Goal: Task Accomplishment & Management: Manage account settings

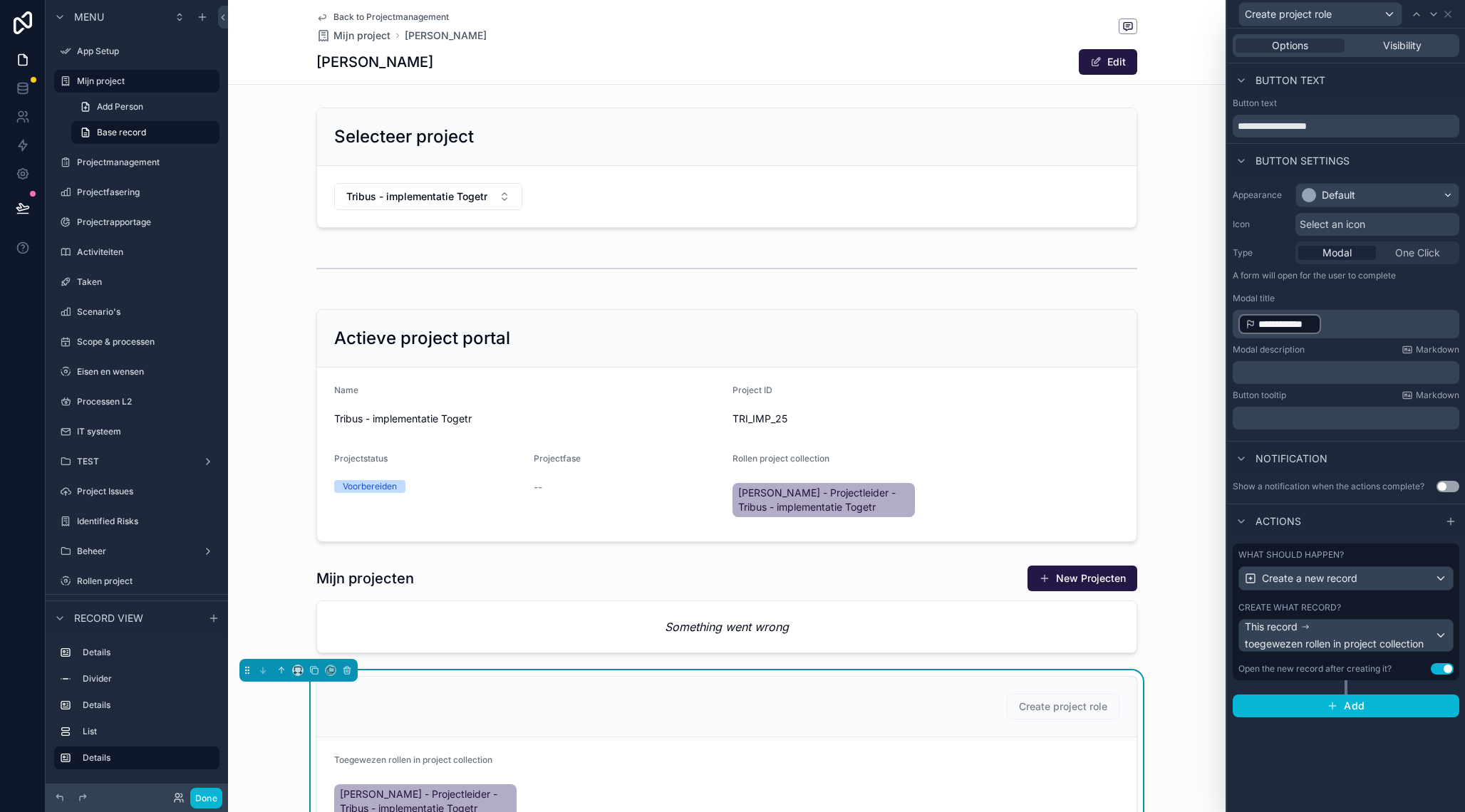
scroll to position [128, 0]
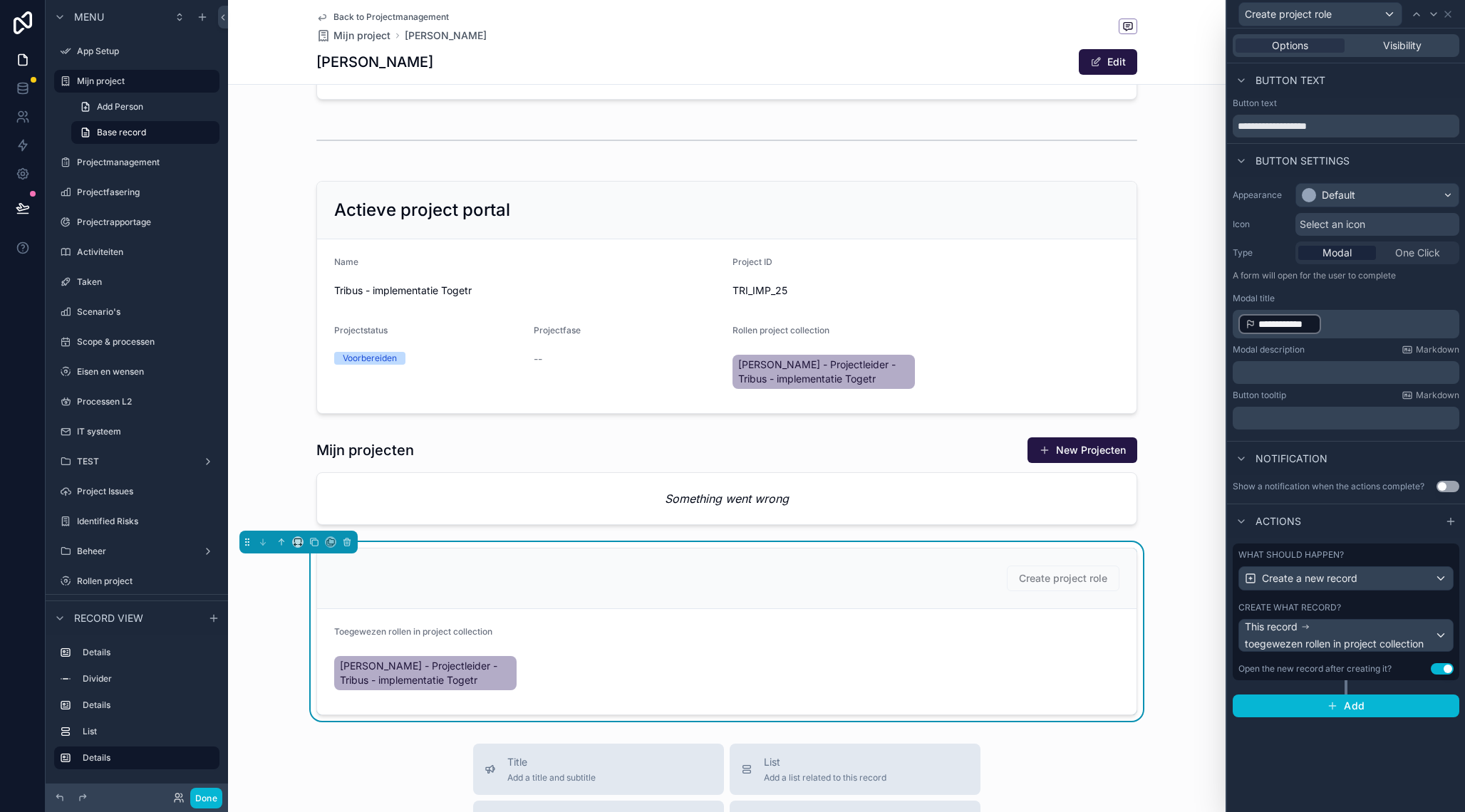
click at [622, 574] on div "Create project role" at bounding box center [727, 578] width 786 height 26
click at [1447, 12] on icon at bounding box center [1448, 14] width 11 height 11
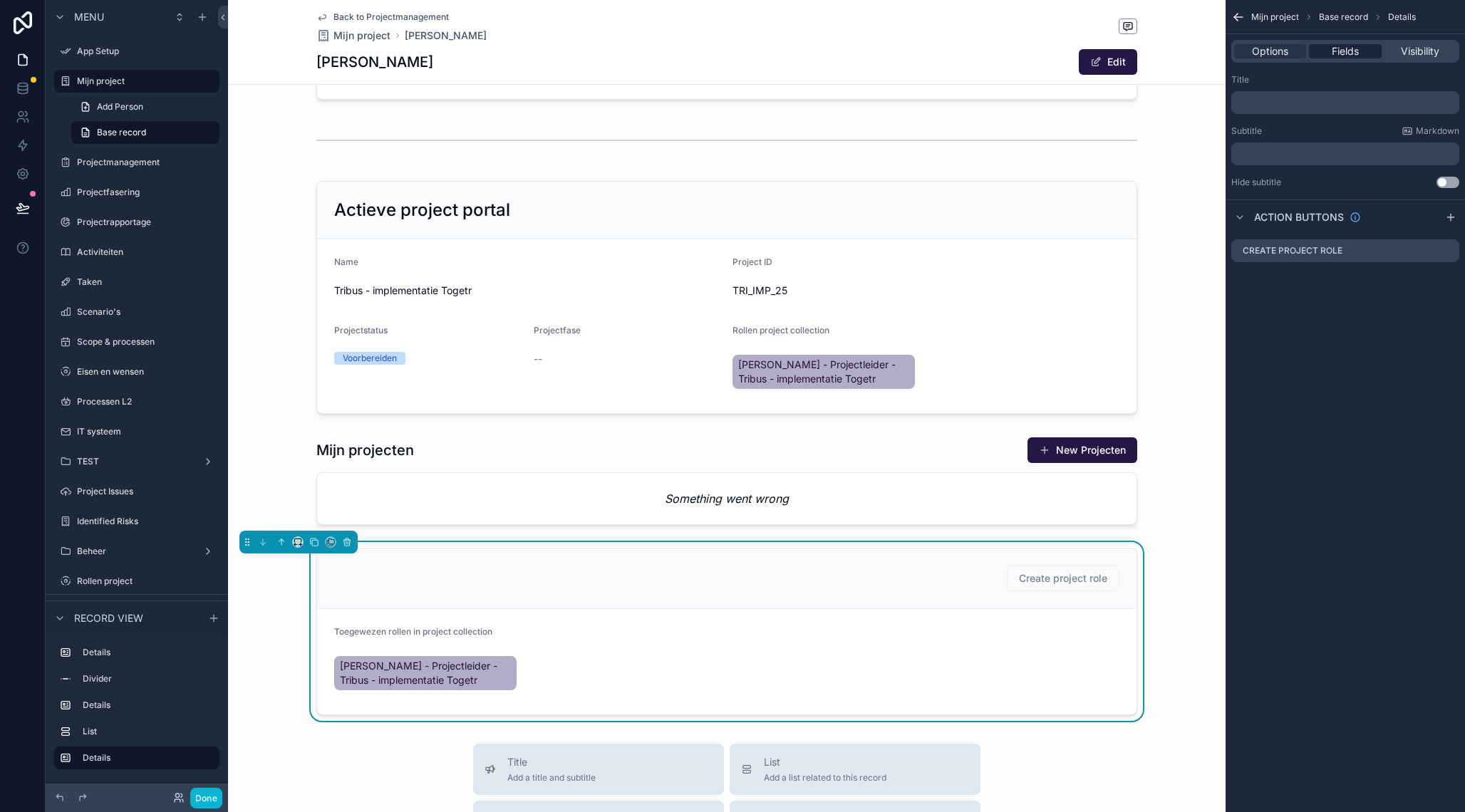
click at [1361, 48] on div "Fields" at bounding box center [1344, 51] width 72 height 15
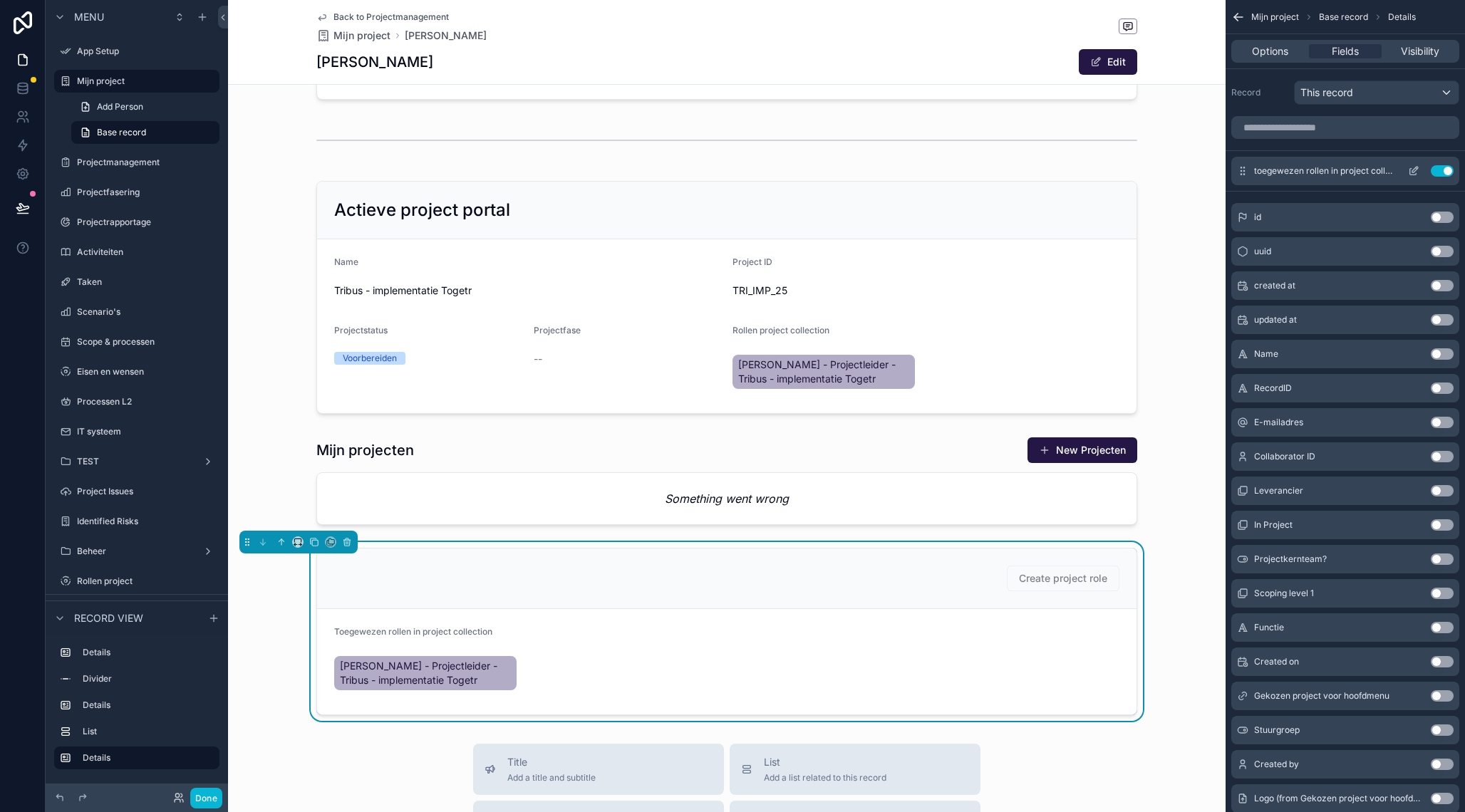
click at [1413, 170] on icon "scrollable content" at bounding box center [1413, 171] width 11 height 11
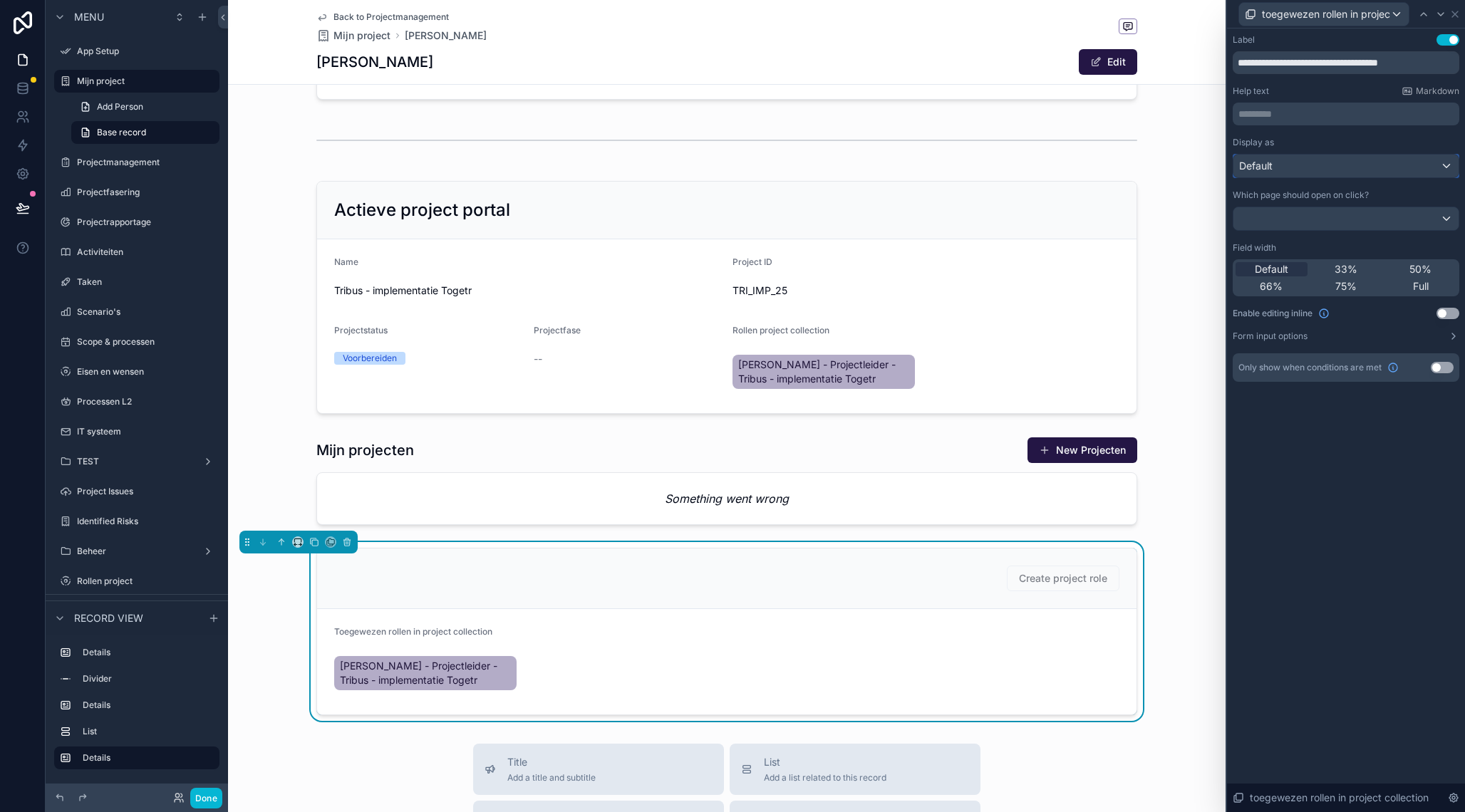
click at [1304, 162] on div "Default" at bounding box center [1345, 166] width 225 height 22
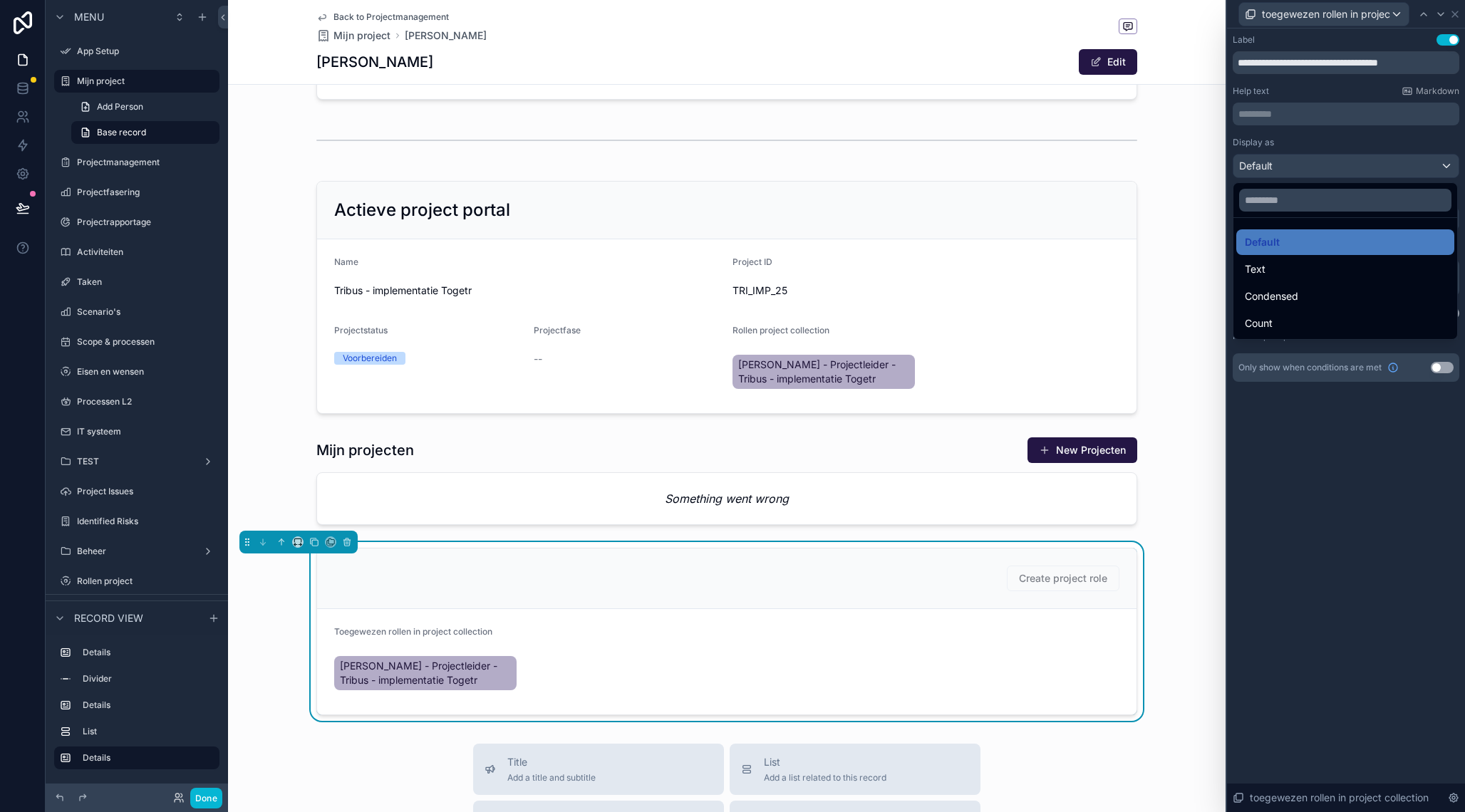
click at [1331, 146] on div at bounding box center [1346, 406] width 238 height 812
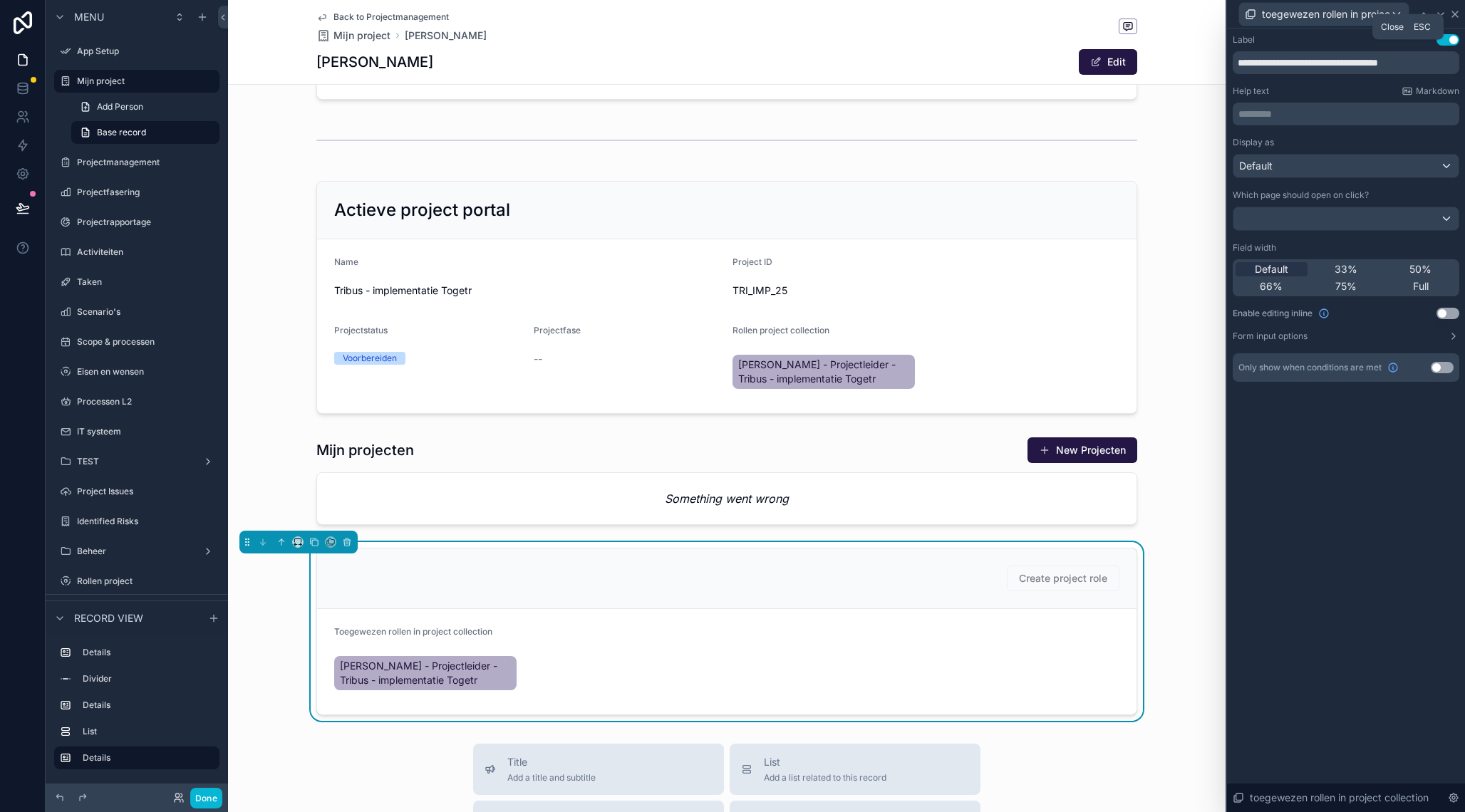
click at [1454, 15] on icon at bounding box center [1455, 14] width 11 height 11
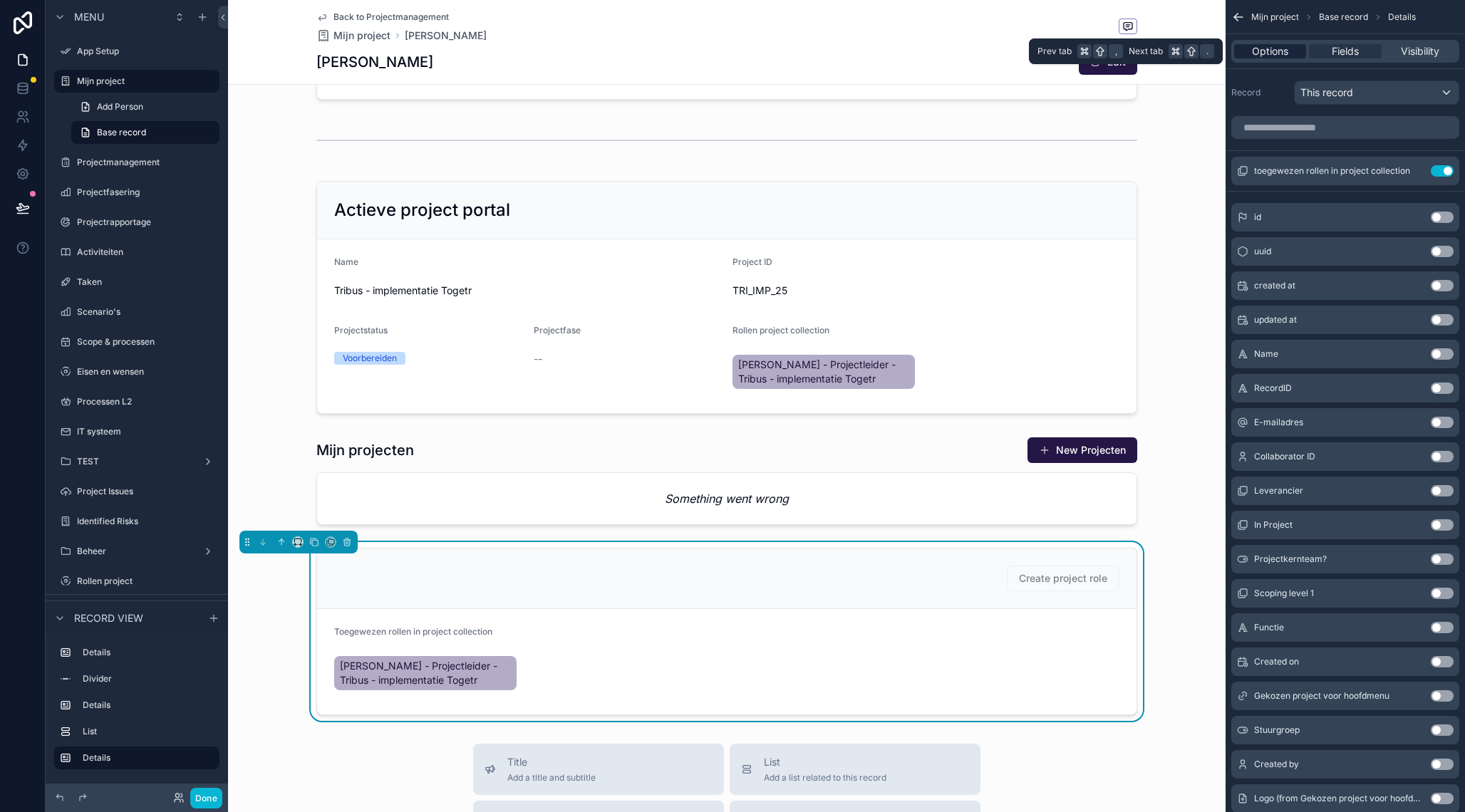
click at [1256, 48] on span "Options" at bounding box center [1270, 51] width 36 height 15
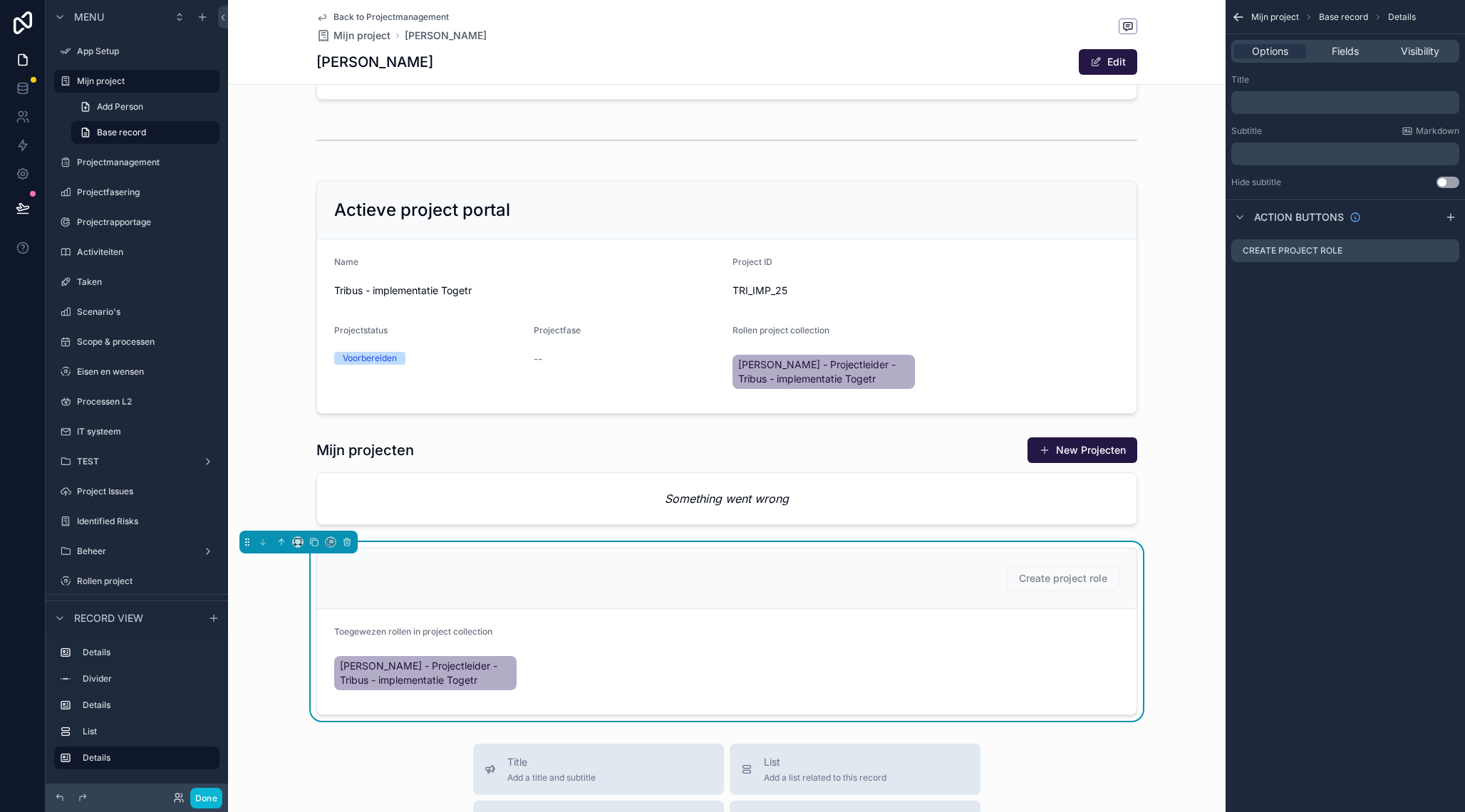
click at [1239, 20] on icon "scrollable content" at bounding box center [1238, 17] width 15 height 15
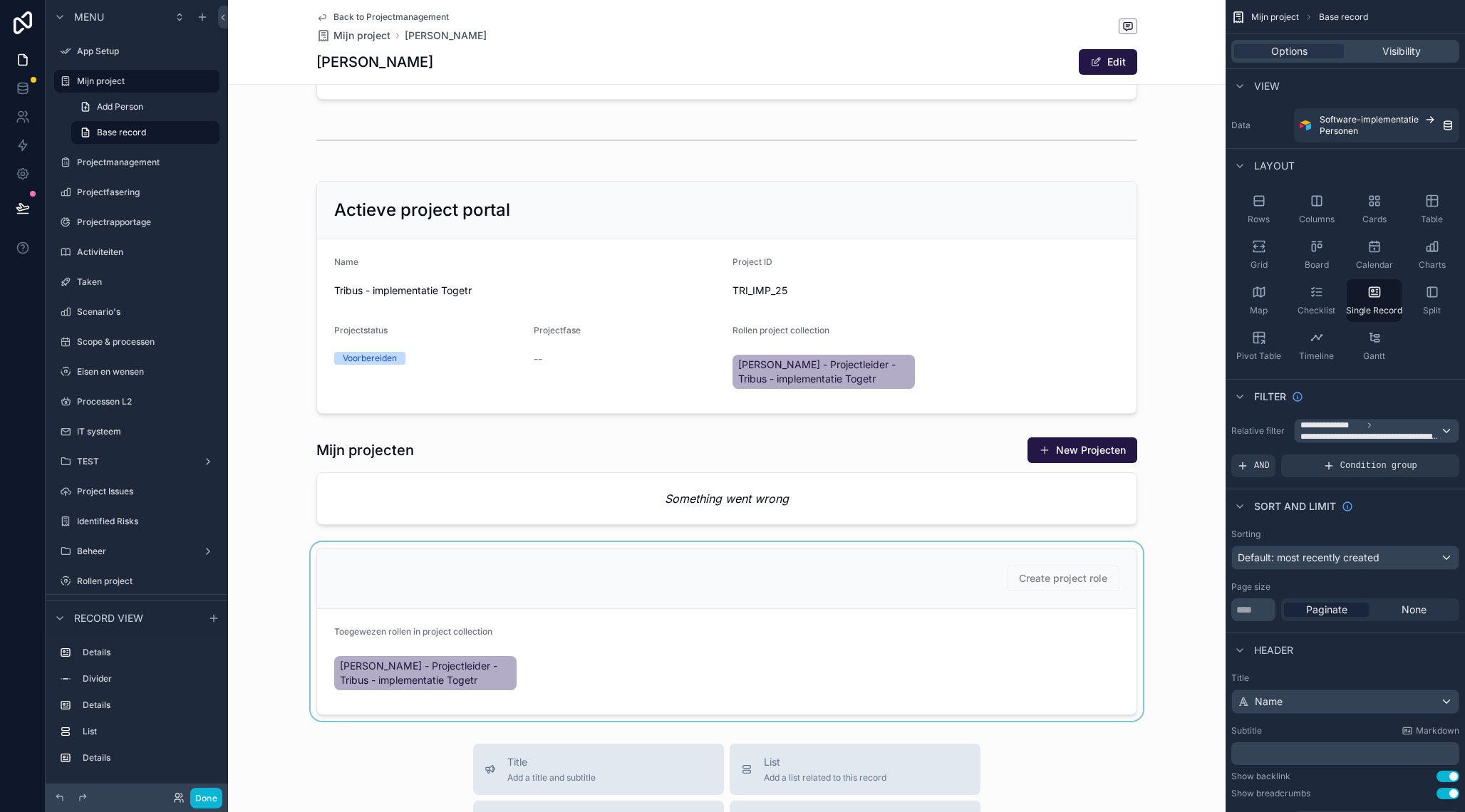
click at [846, 559] on div "scrollable content" at bounding box center [726, 631] width 998 height 178
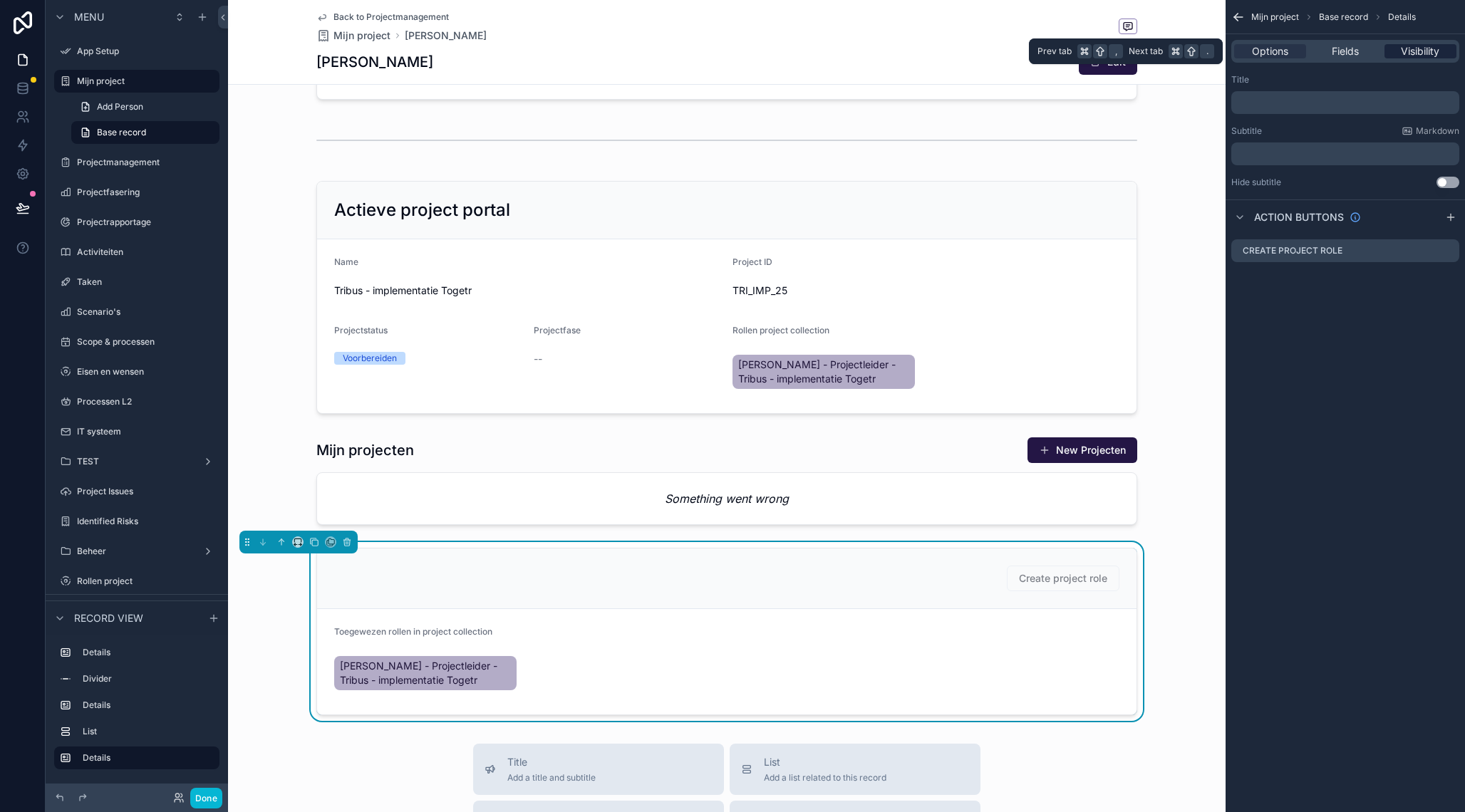
click at [1424, 53] on span "Visibility" at bounding box center [1420, 51] width 39 height 15
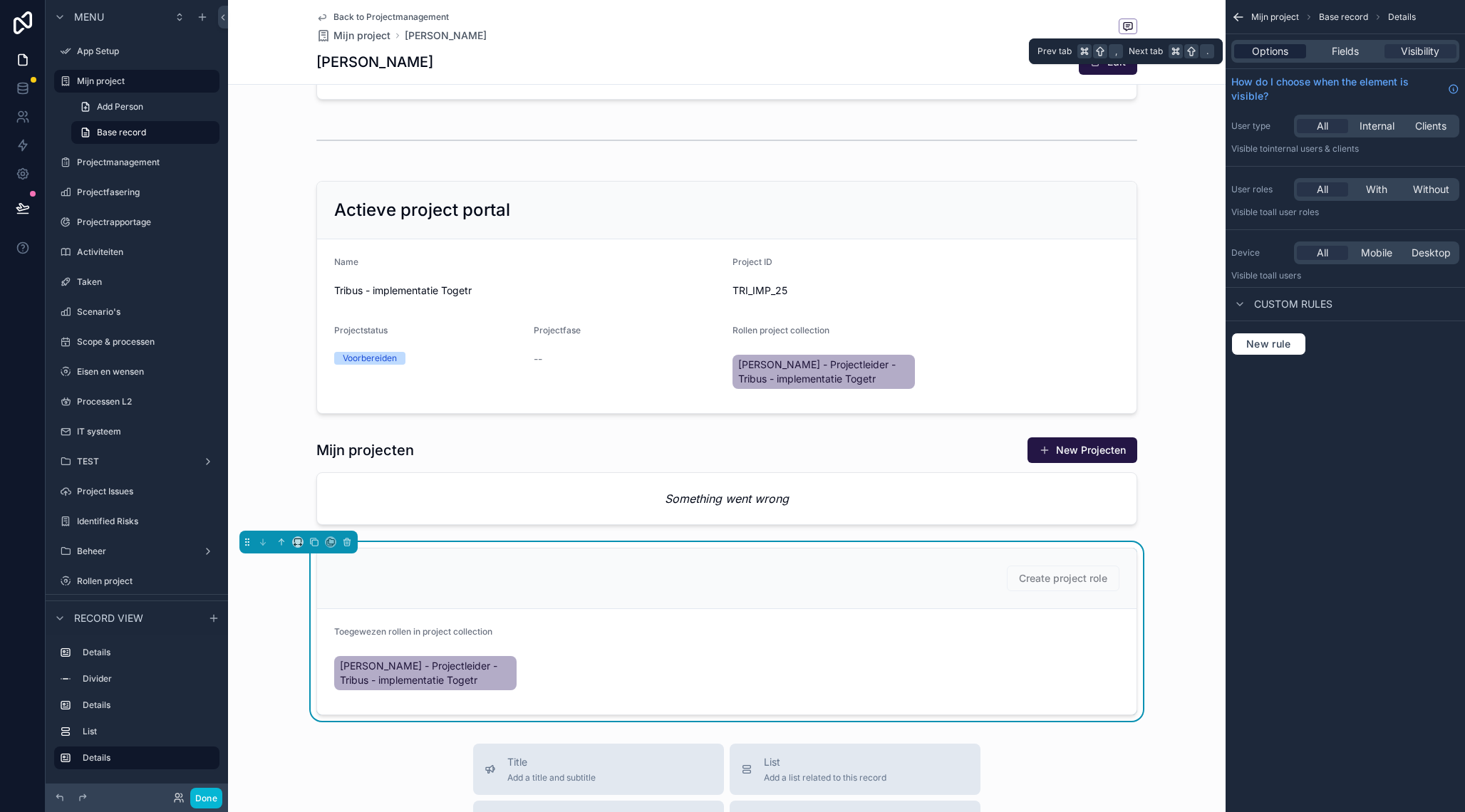
click at [1282, 52] on span "Options" at bounding box center [1270, 51] width 36 height 15
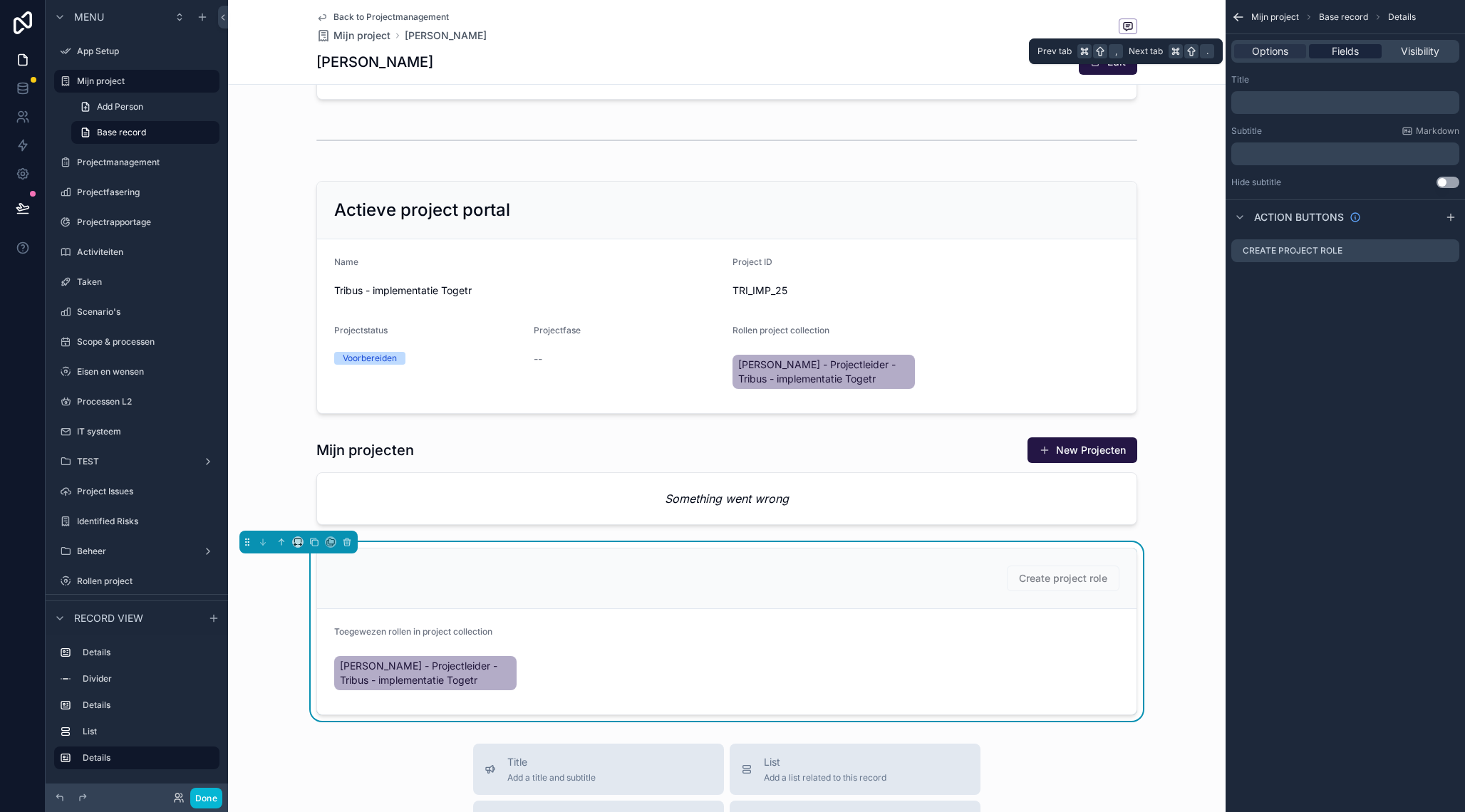
click at [1335, 53] on span "Fields" at bounding box center [1344, 51] width 27 height 15
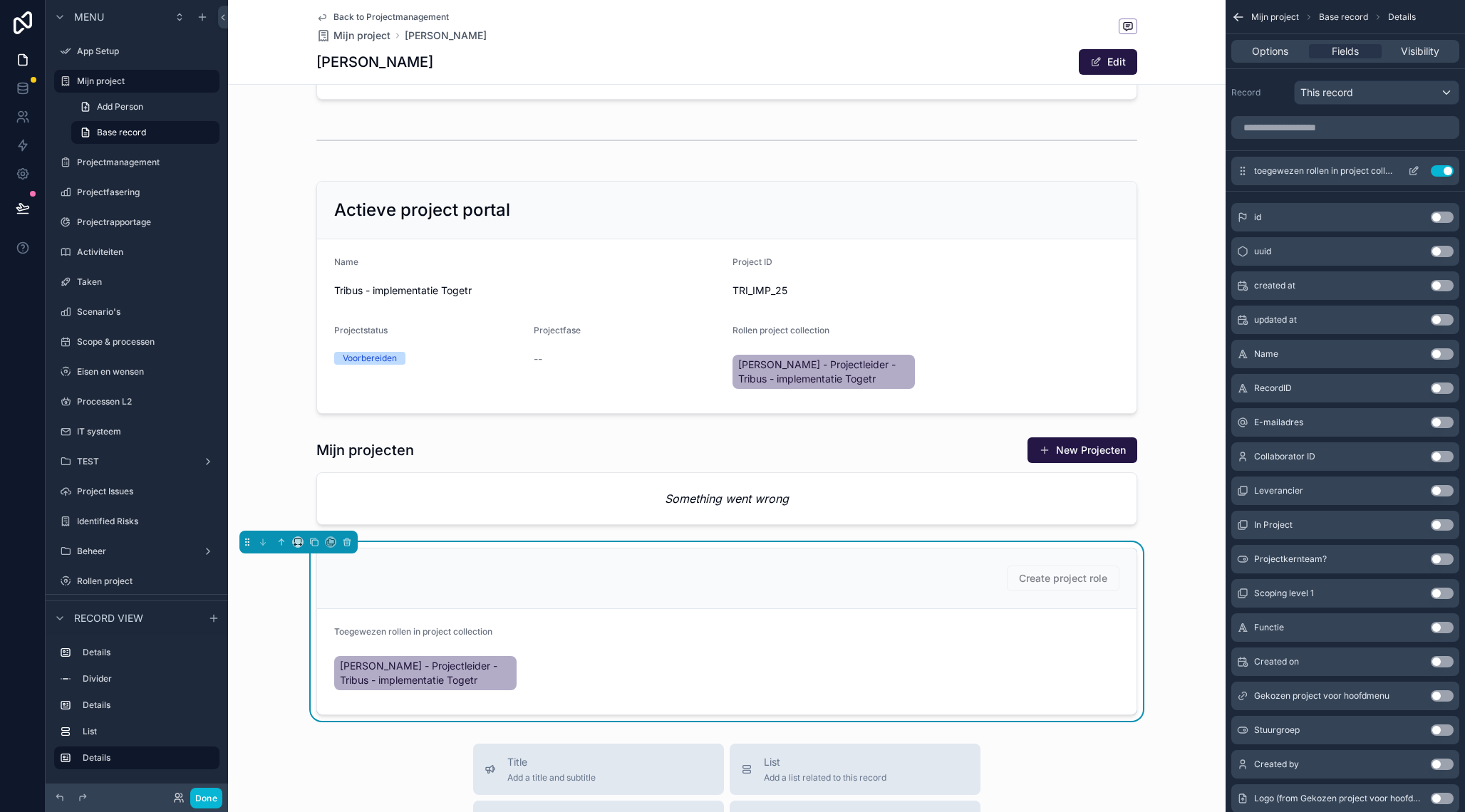
click at [1412, 168] on icon "scrollable content" at bounding box center [1413, 171] width 11 height 11
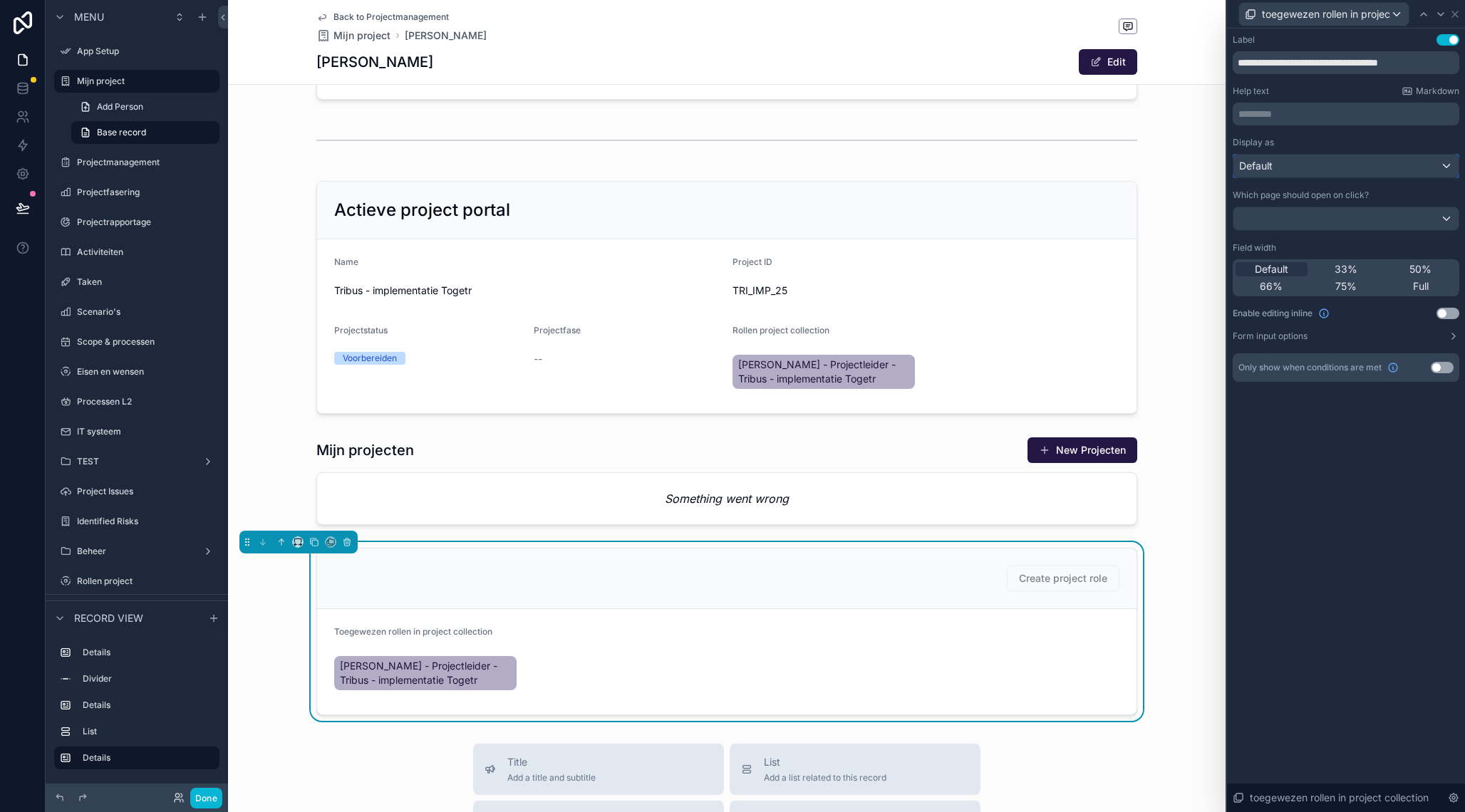
click at [1412, 168] on div "Default" at bounding box center [1345, 166] width 225 height 22
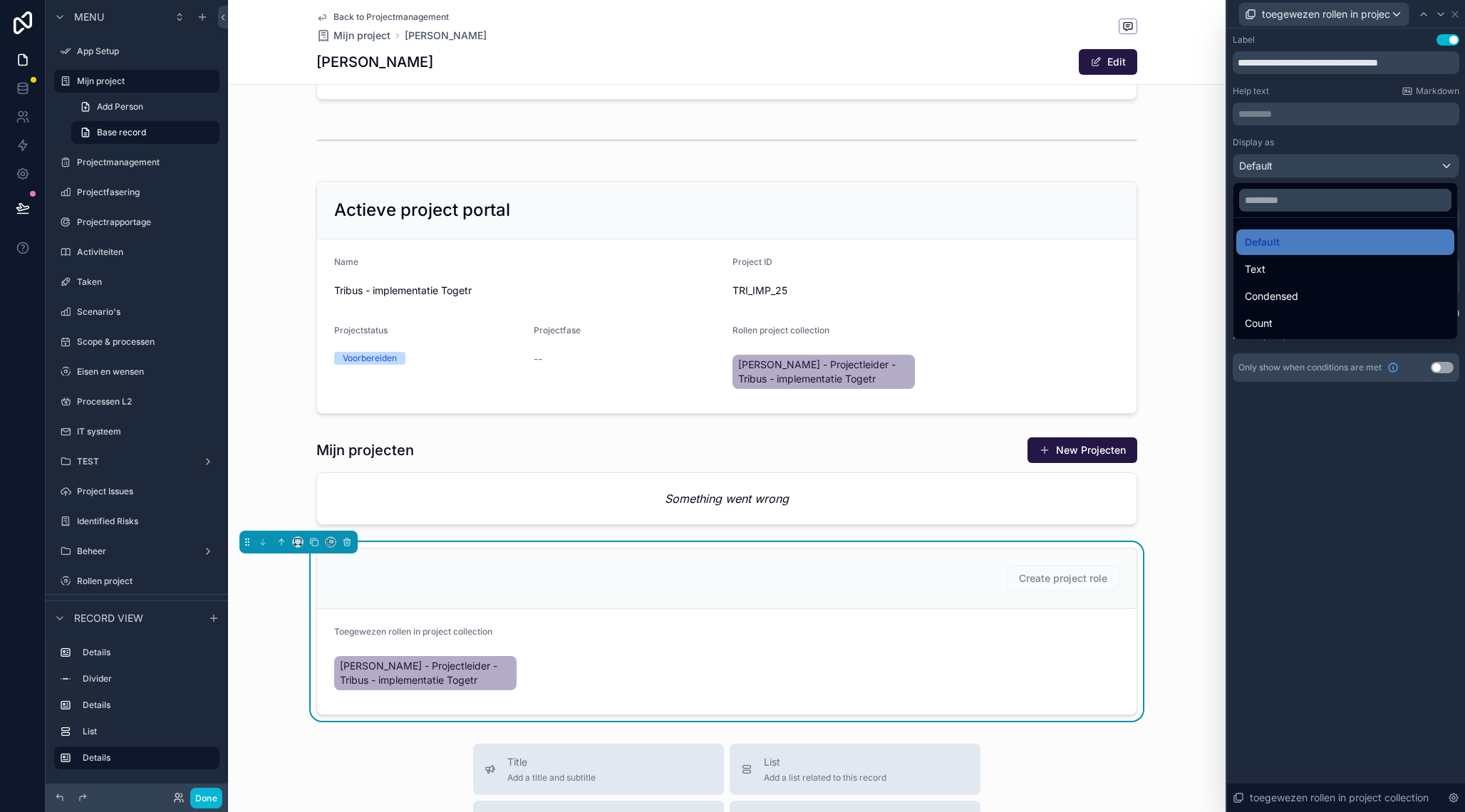
click at [1408, 439] on div at bounding box center [1346, 406] width 238 height 812
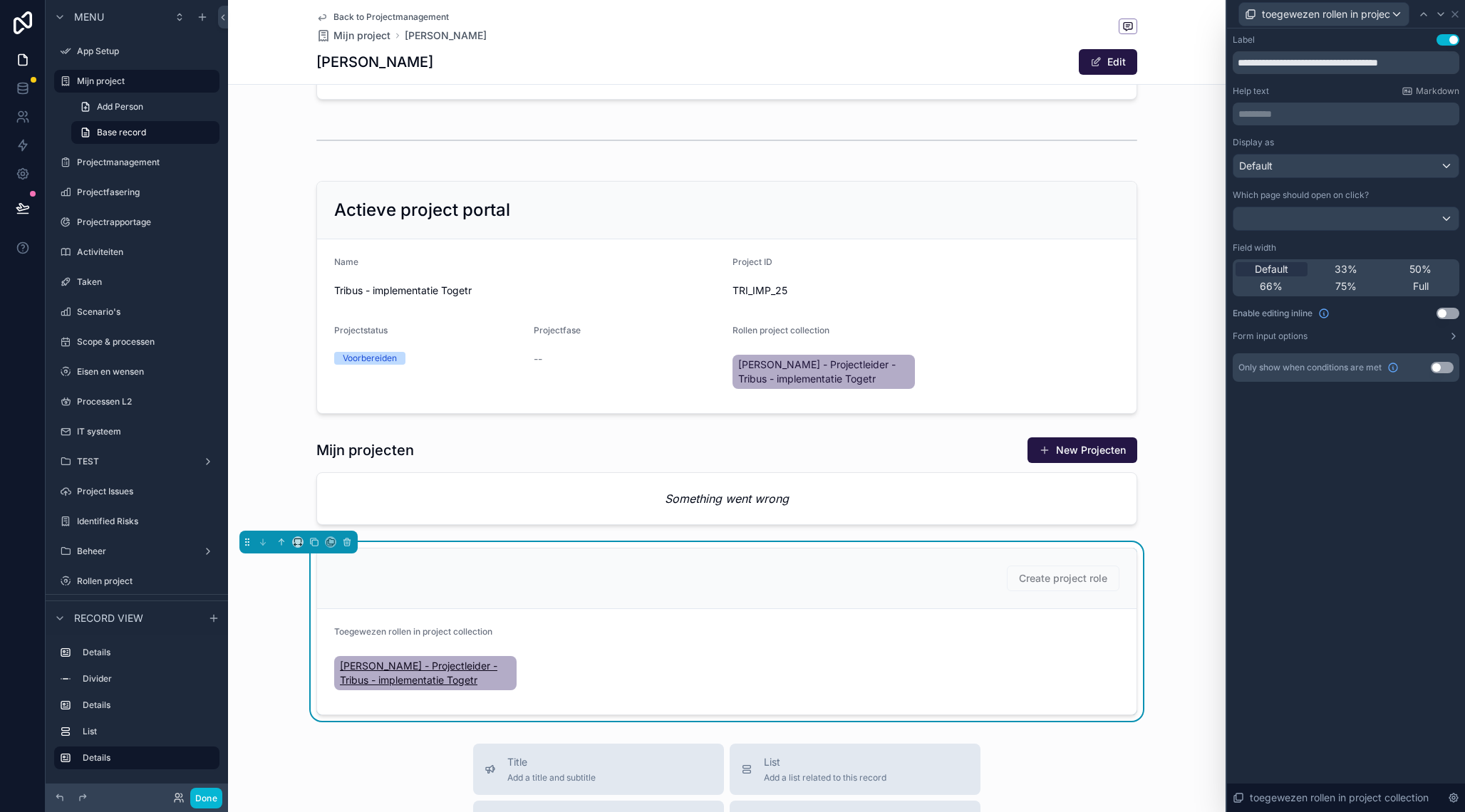
click at [430, 671] on span "[PERSON_NAME] - Projectleider - Tribus - implementatie Togetr" at bounding box center [425, 672] width 171 height 28
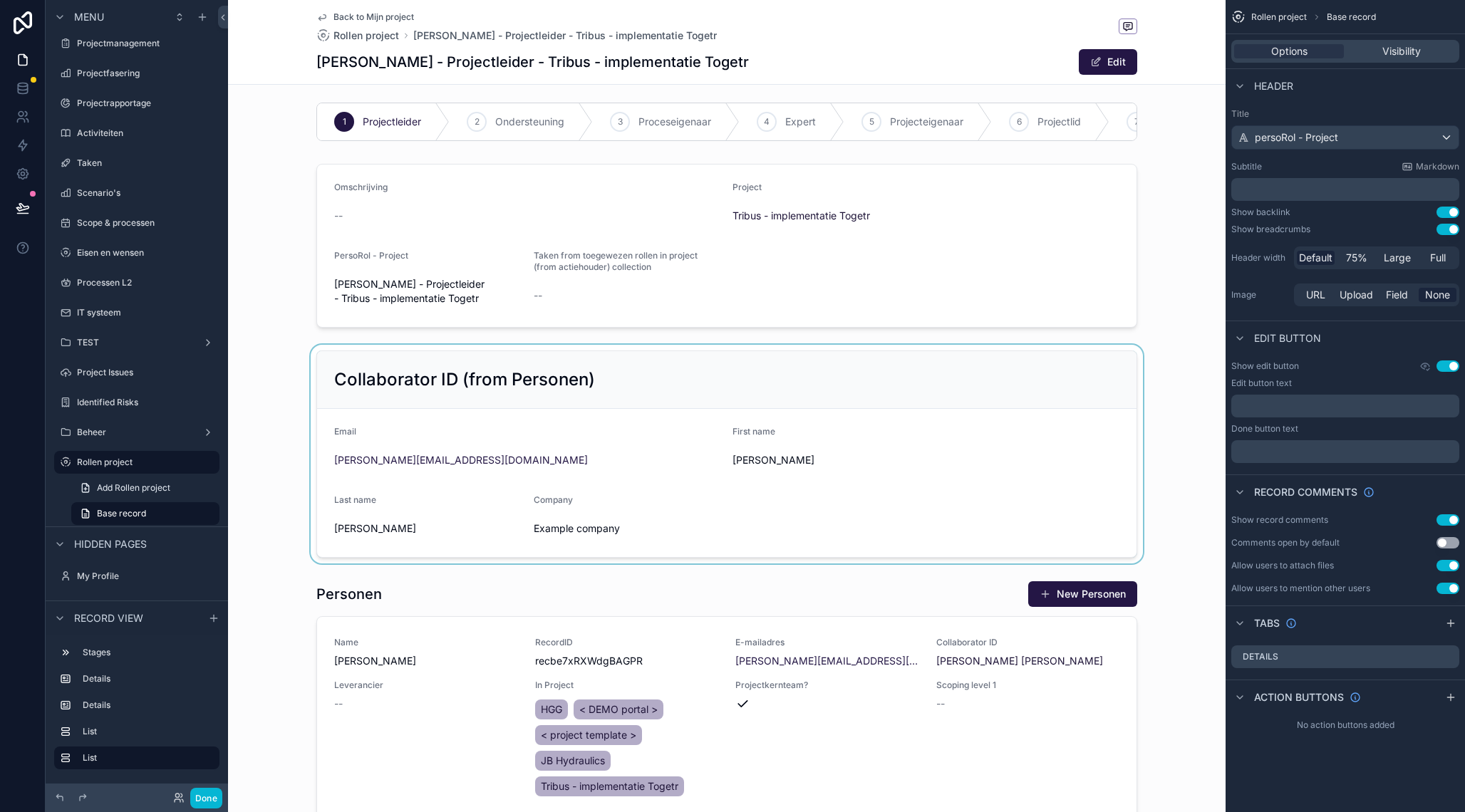
scroll to position [7, 0]
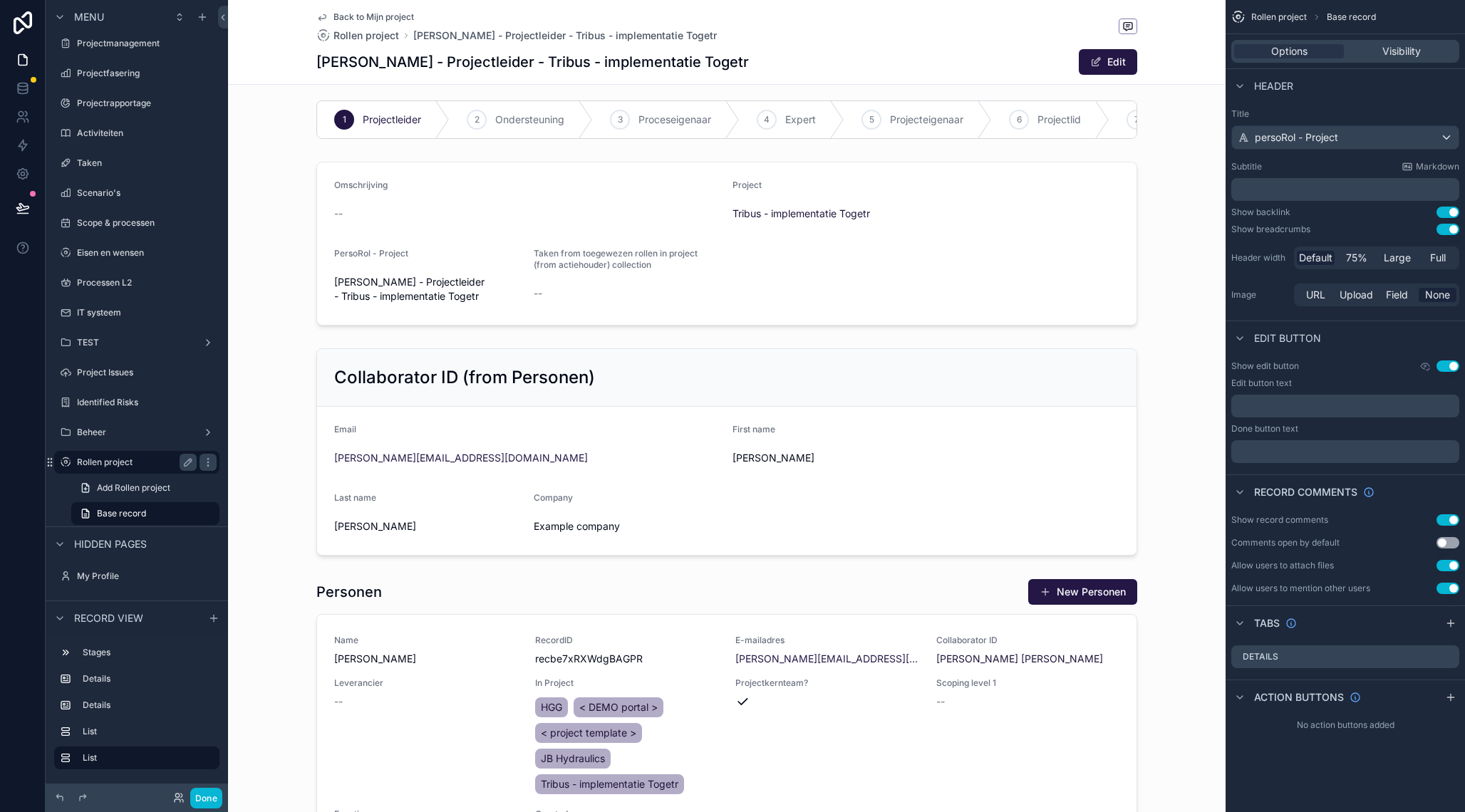
click at [141, 470] on div "Rollen project" at bounding box center [136, 462] width 120 height 17
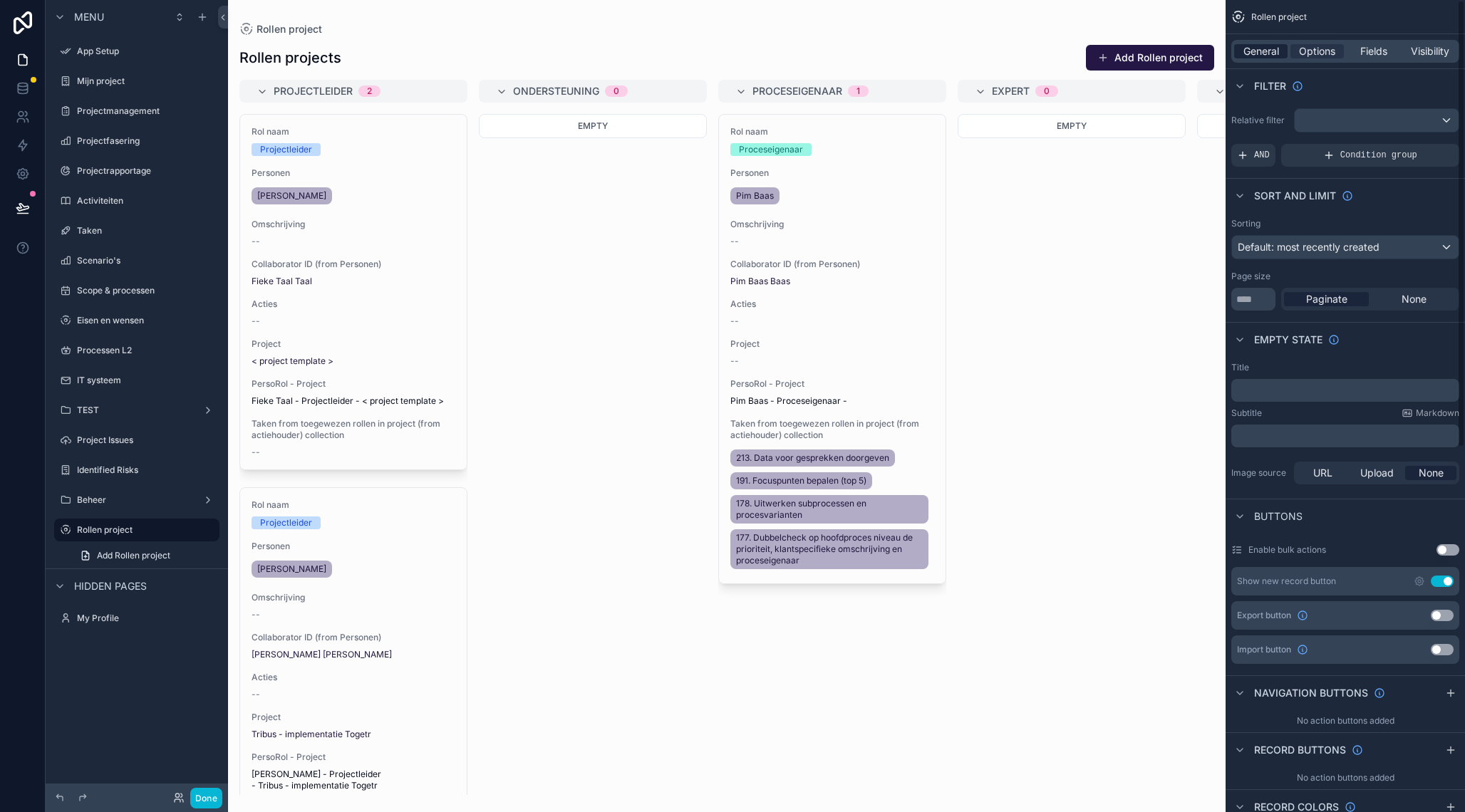
click at [1280, 56] on div "General" at bounding box center [1261, 51] width 53 height 15
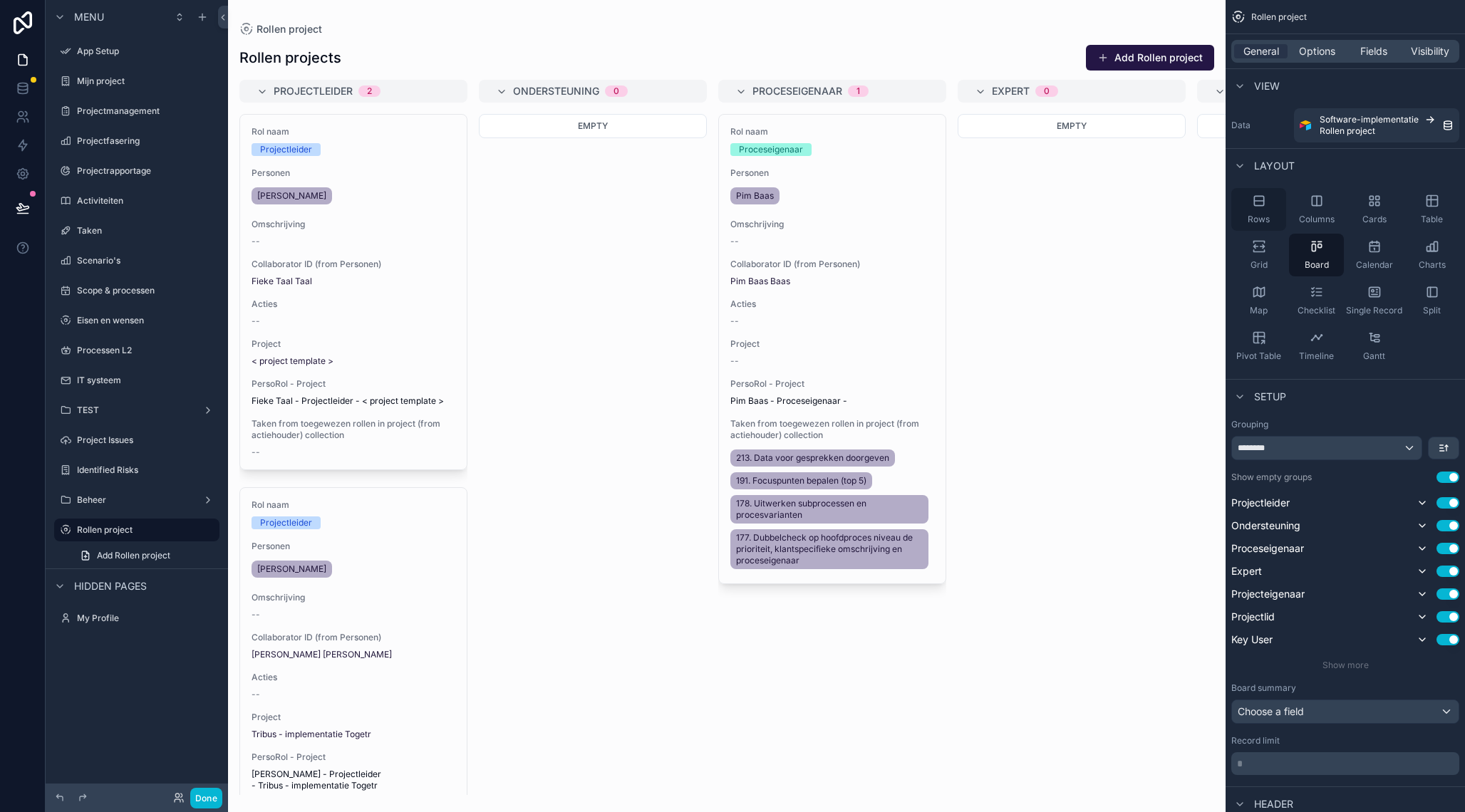
click at [1266, 211] on div "Rows" at bounding box center [1259, 209] width 55 height 43
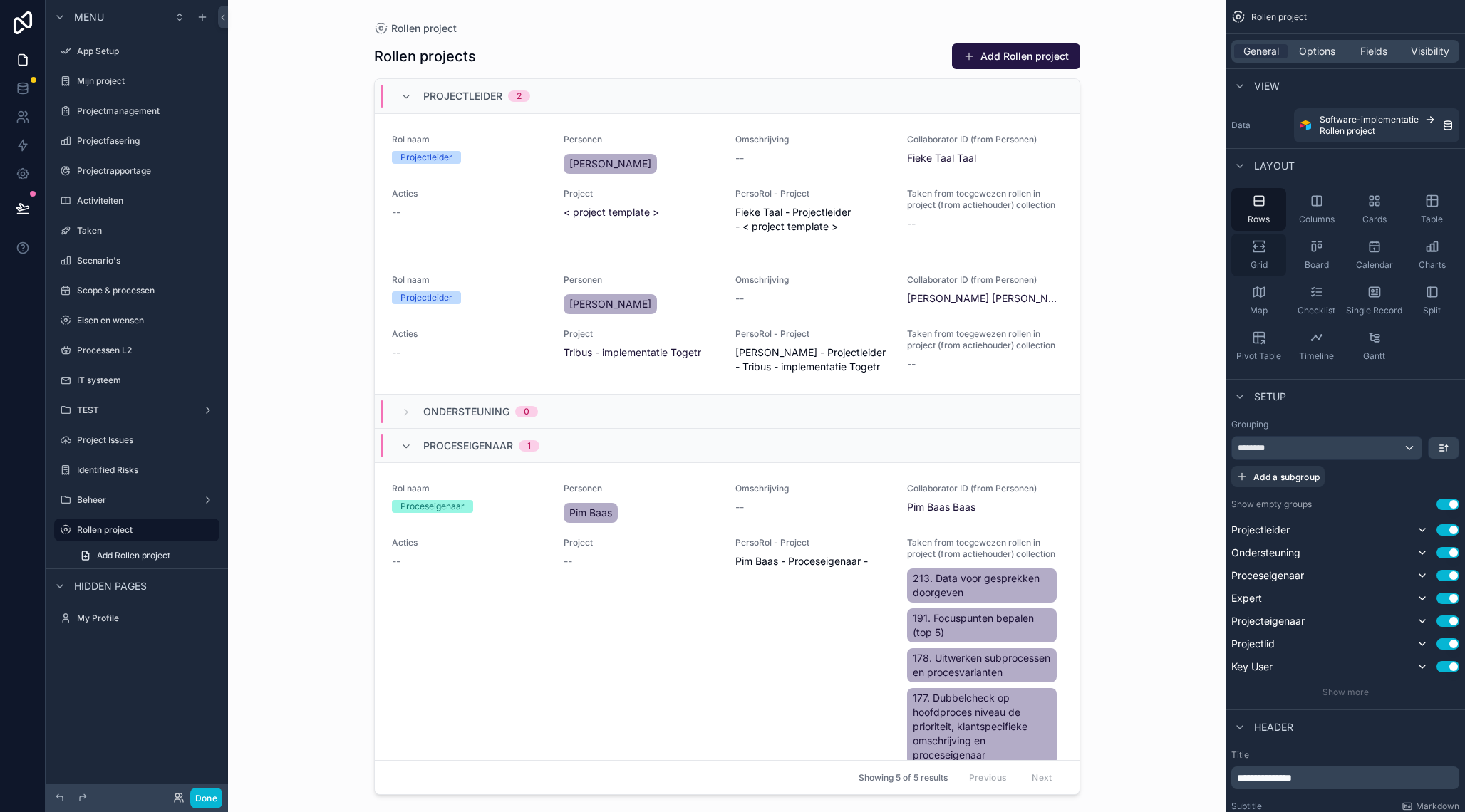
click at [1269, 250] on div "Grid" at bounding box center [1259, 255] width 55 height 43
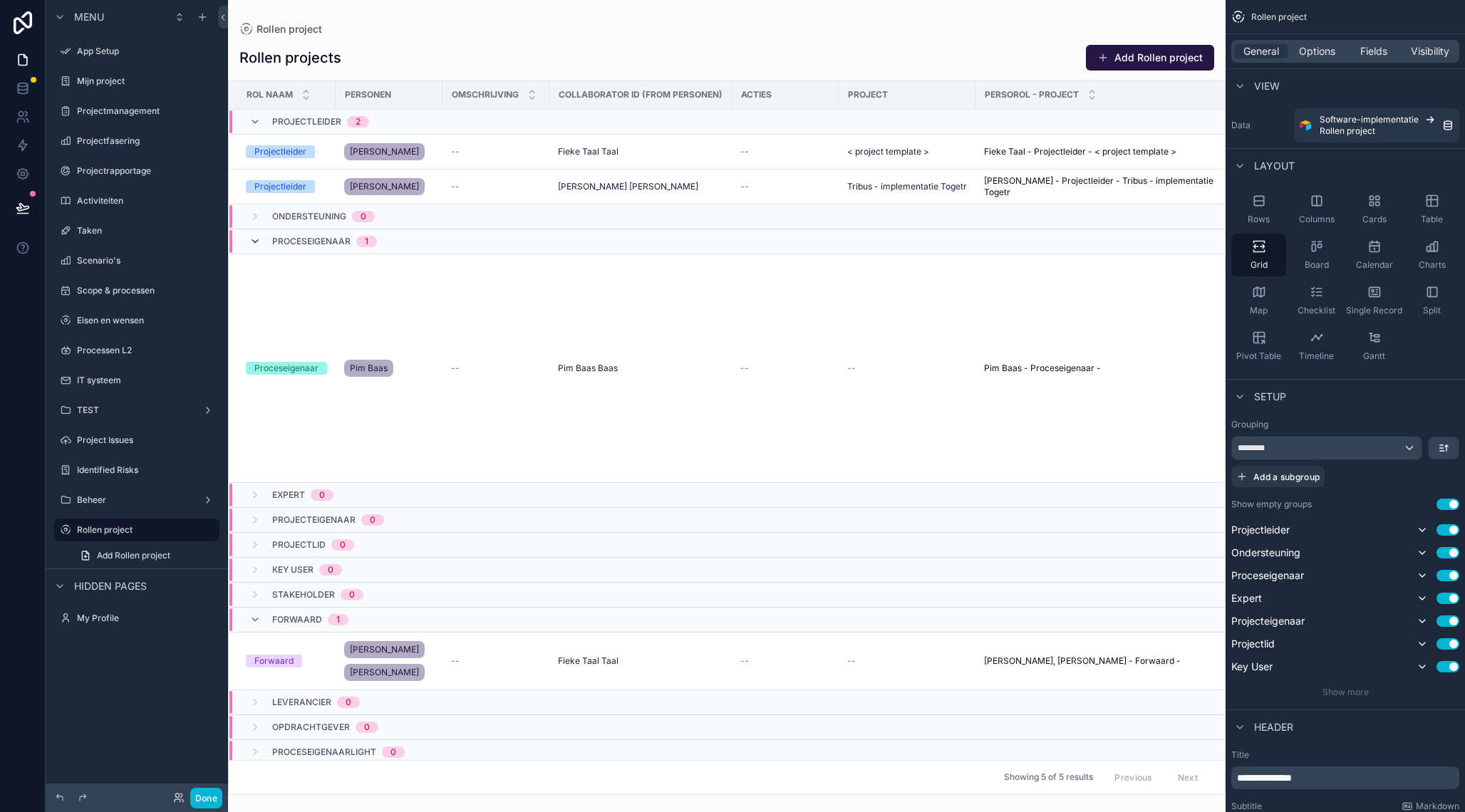
click at [254, 245] on icon "scrollable content" at bounding box center [254, 241] width 11 height 11
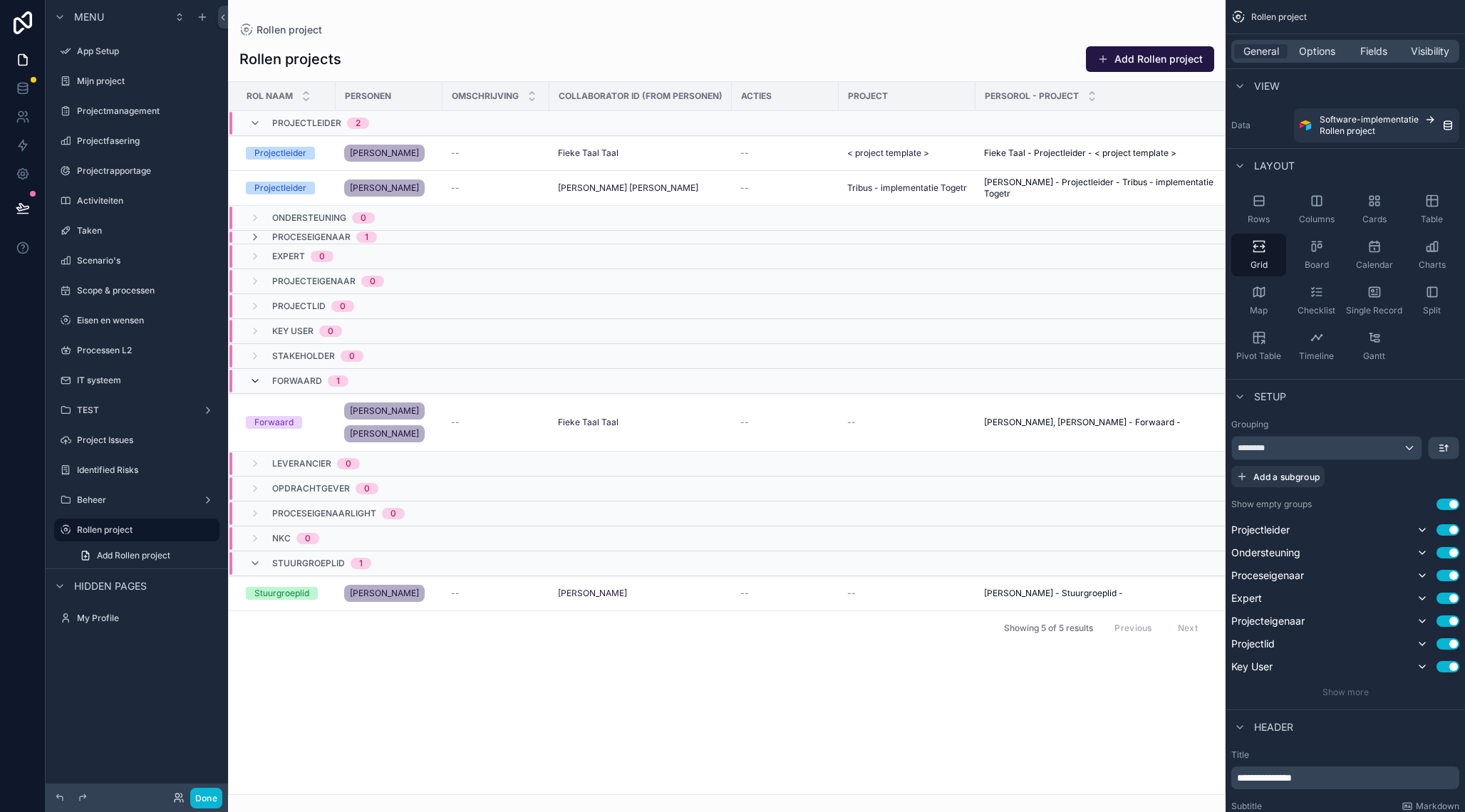
click at [253, 382] on icon "scrollable content" at bounding box center [254, 380] width 11 height 11
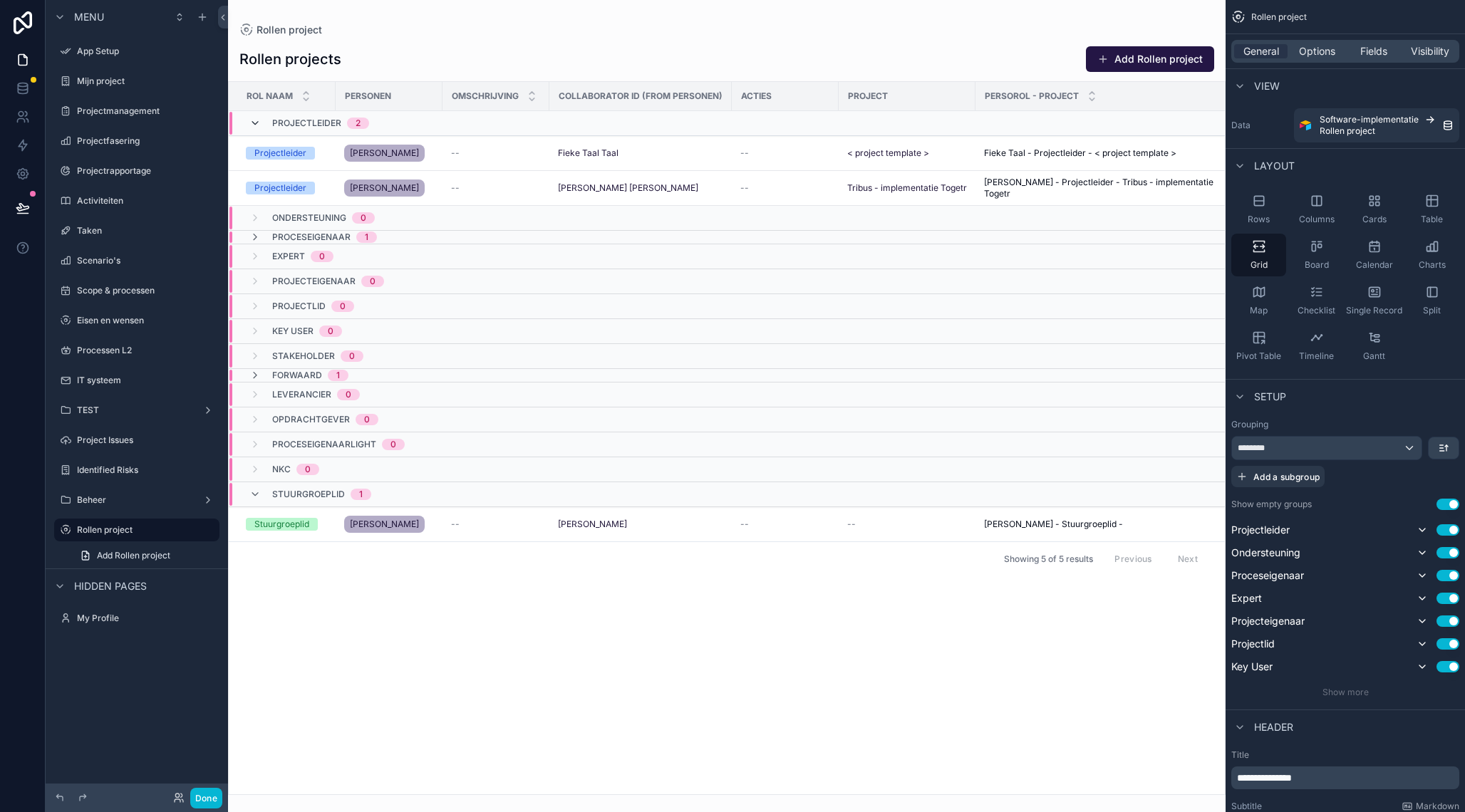
click at [260, 121] on icon "scrollable content" at bounding box center [254, 122] width 11 height 11
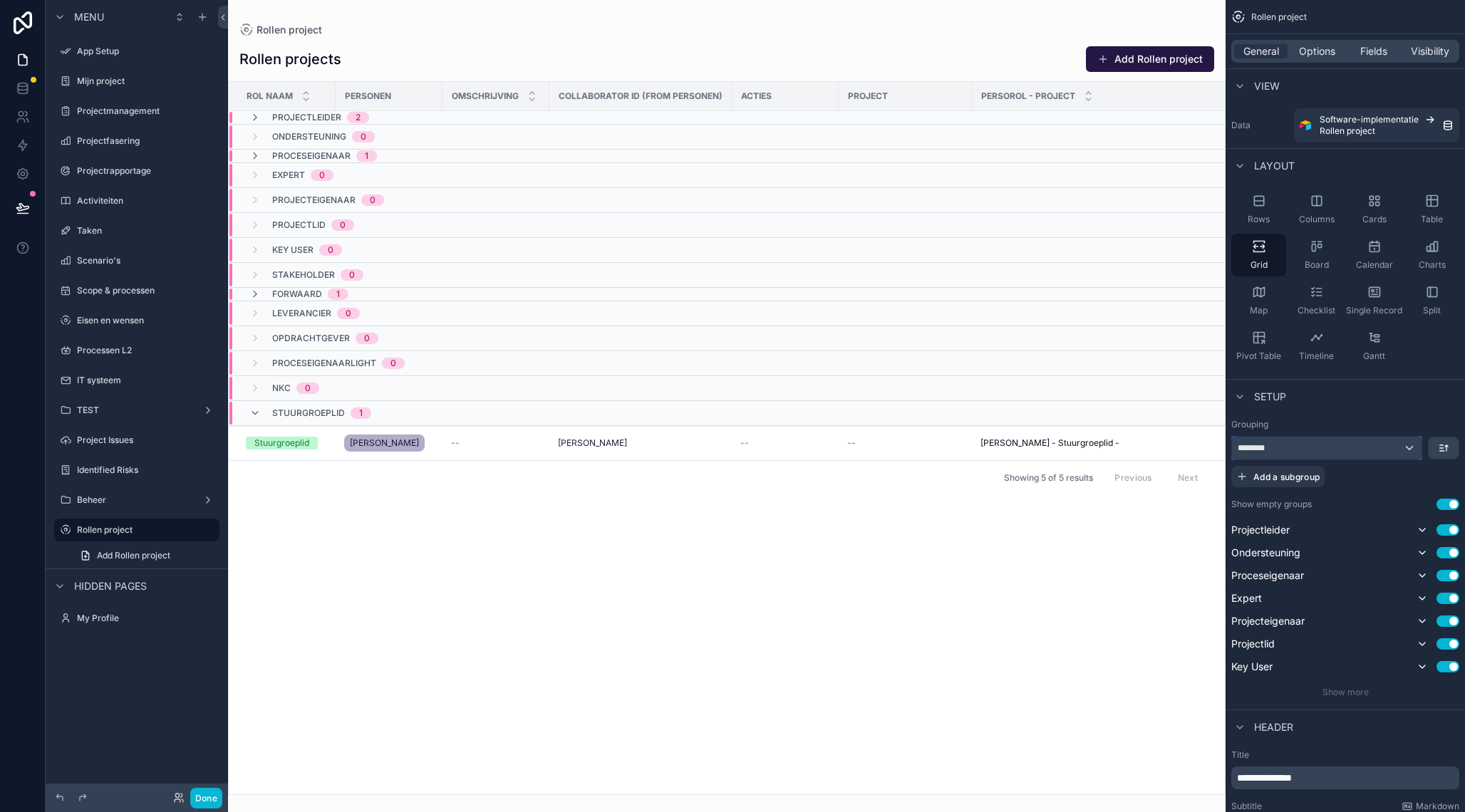
click at [1414, 449] on div "********" at bounding box center [1327, 448] width 190 height 22
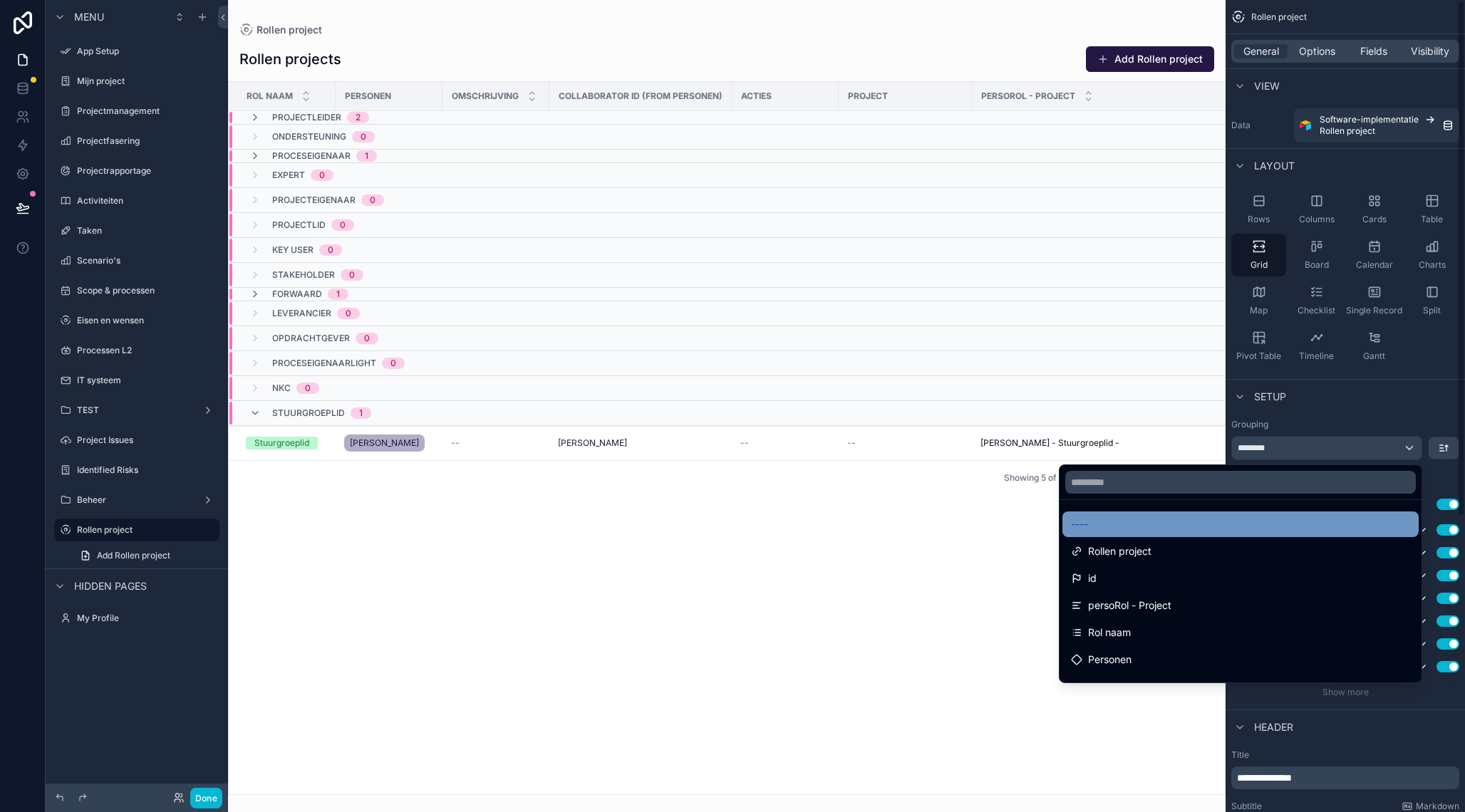
click at [1208, 523] on div "----" at bounding box center [1240, 524] width 339 height 17
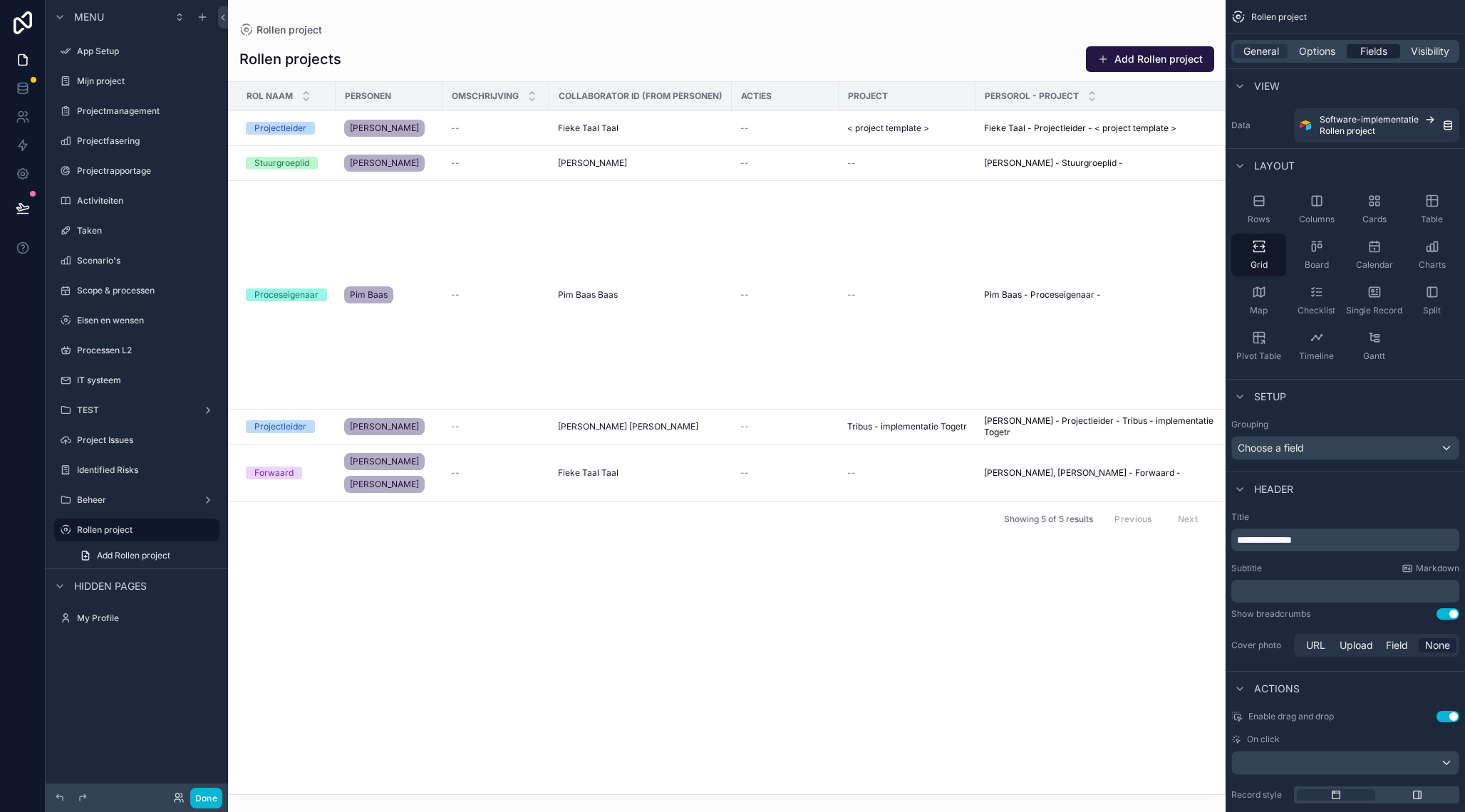
click at [1393, 56] on div "Fields" at bounding box center [1374, 51] width 53 height 15
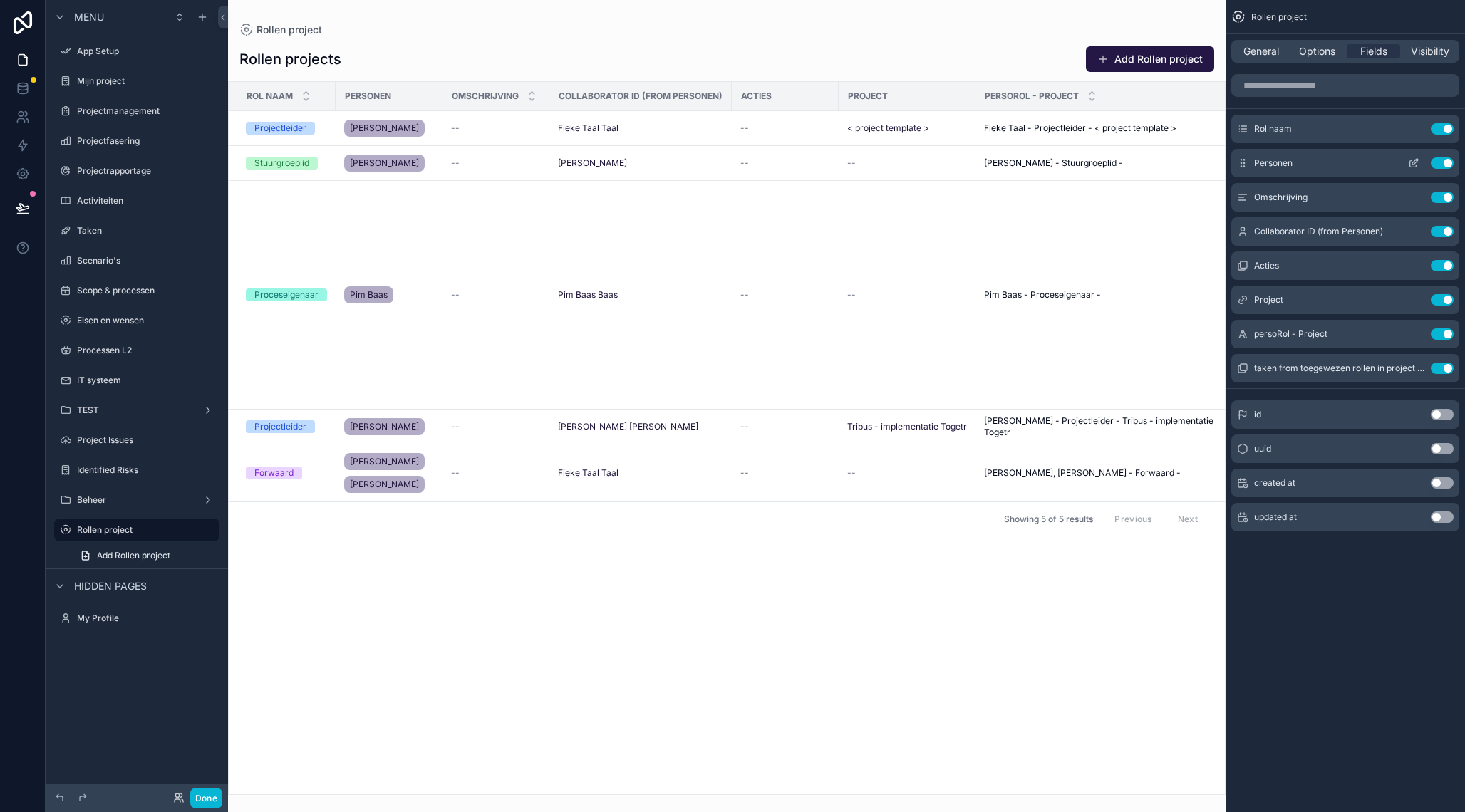
click at [1411, 163] on icon "scrollable content" at bounding box center [1413, 163] width 11 height 11
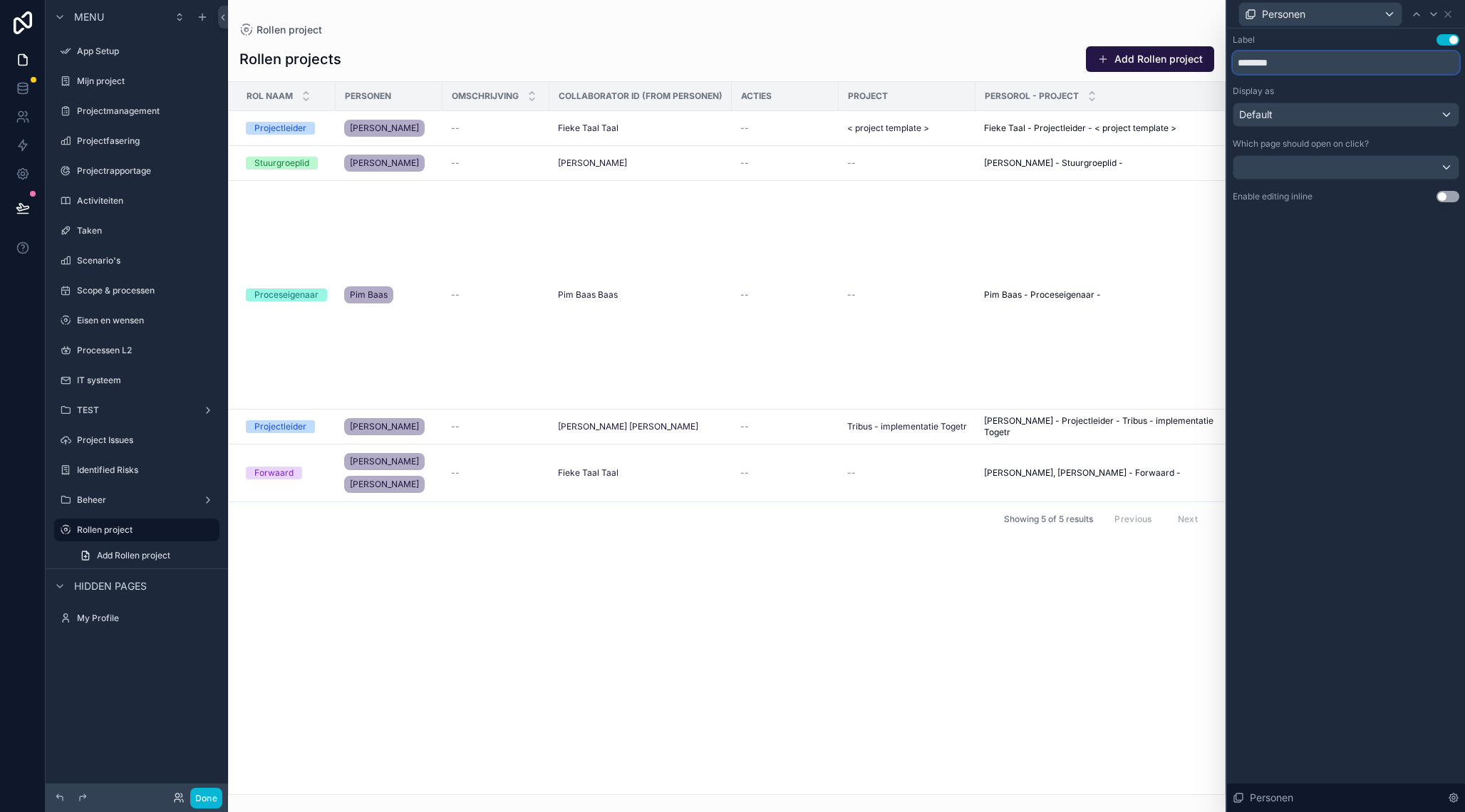
click at [1307, 55] on input "********" at bounding box center [1346, 62] width 227 height 22
type input "*******"
click at [1451, 16] on icon at bounding box center [1448, 14] width 11 height 11
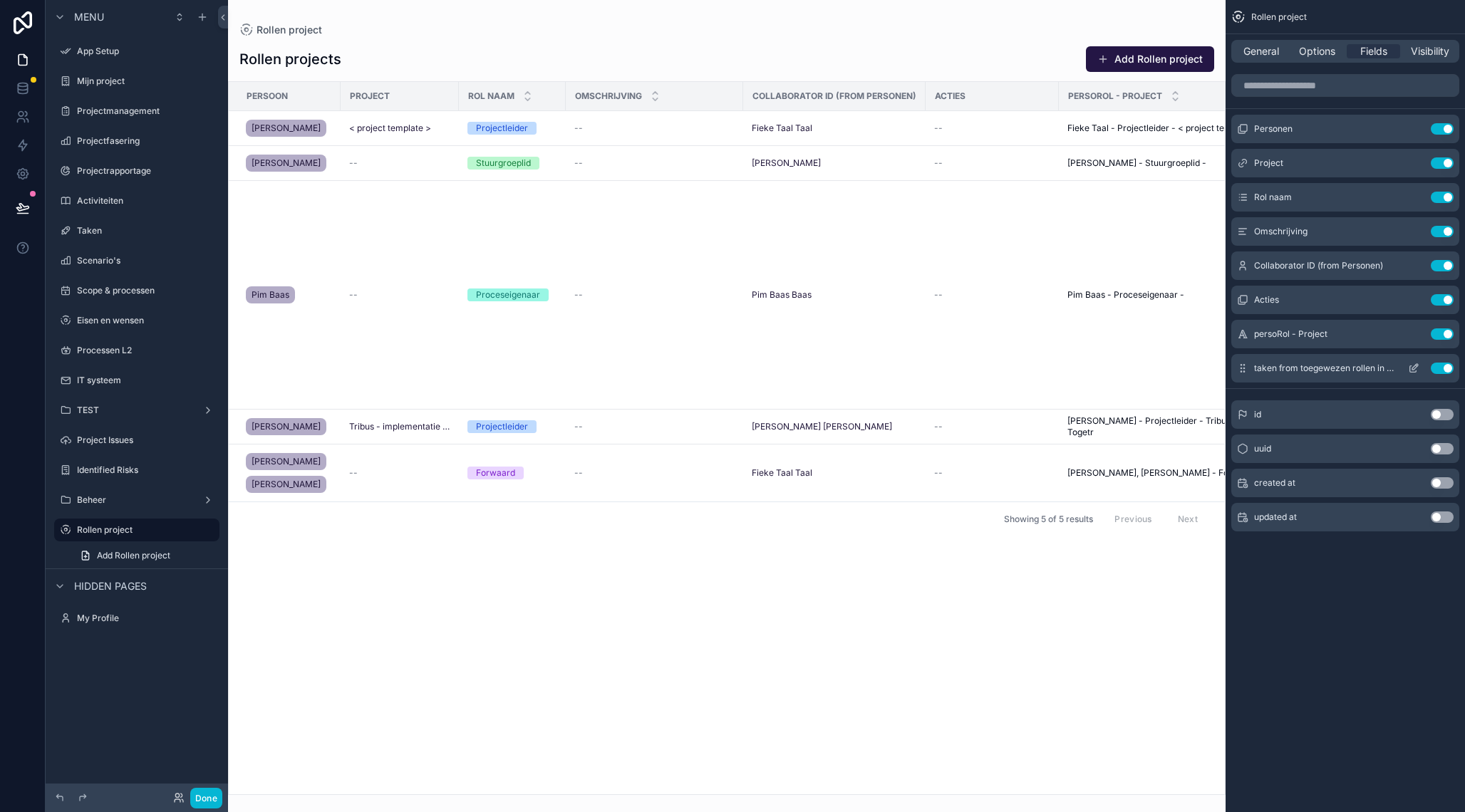
click at [1442, 336] on button "Use setting" at bounding box center [1442, 334] width 22 height 11
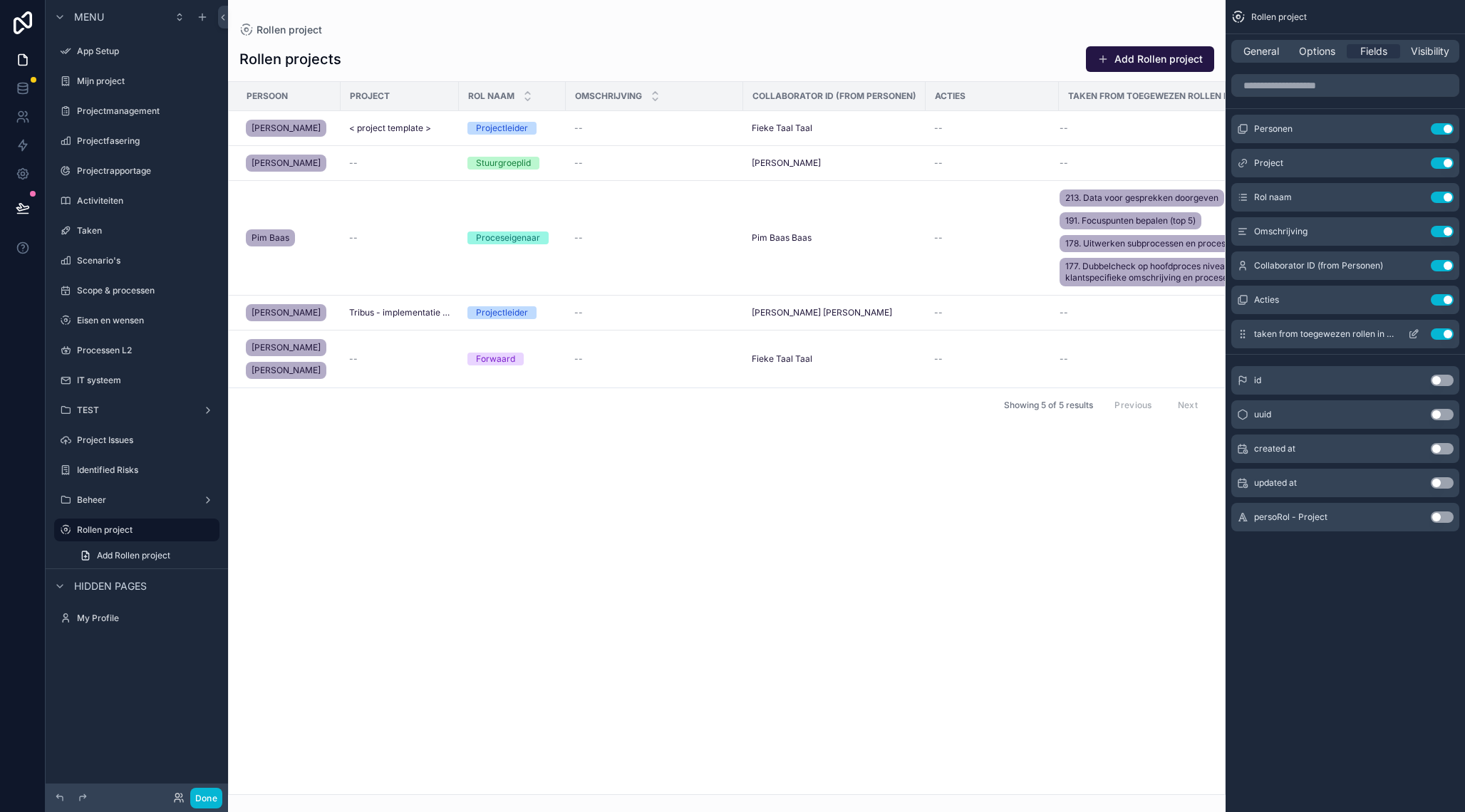
click at [1441, 336] on button "Use setting" at bounding box center [1442, 334] width 22 height 11
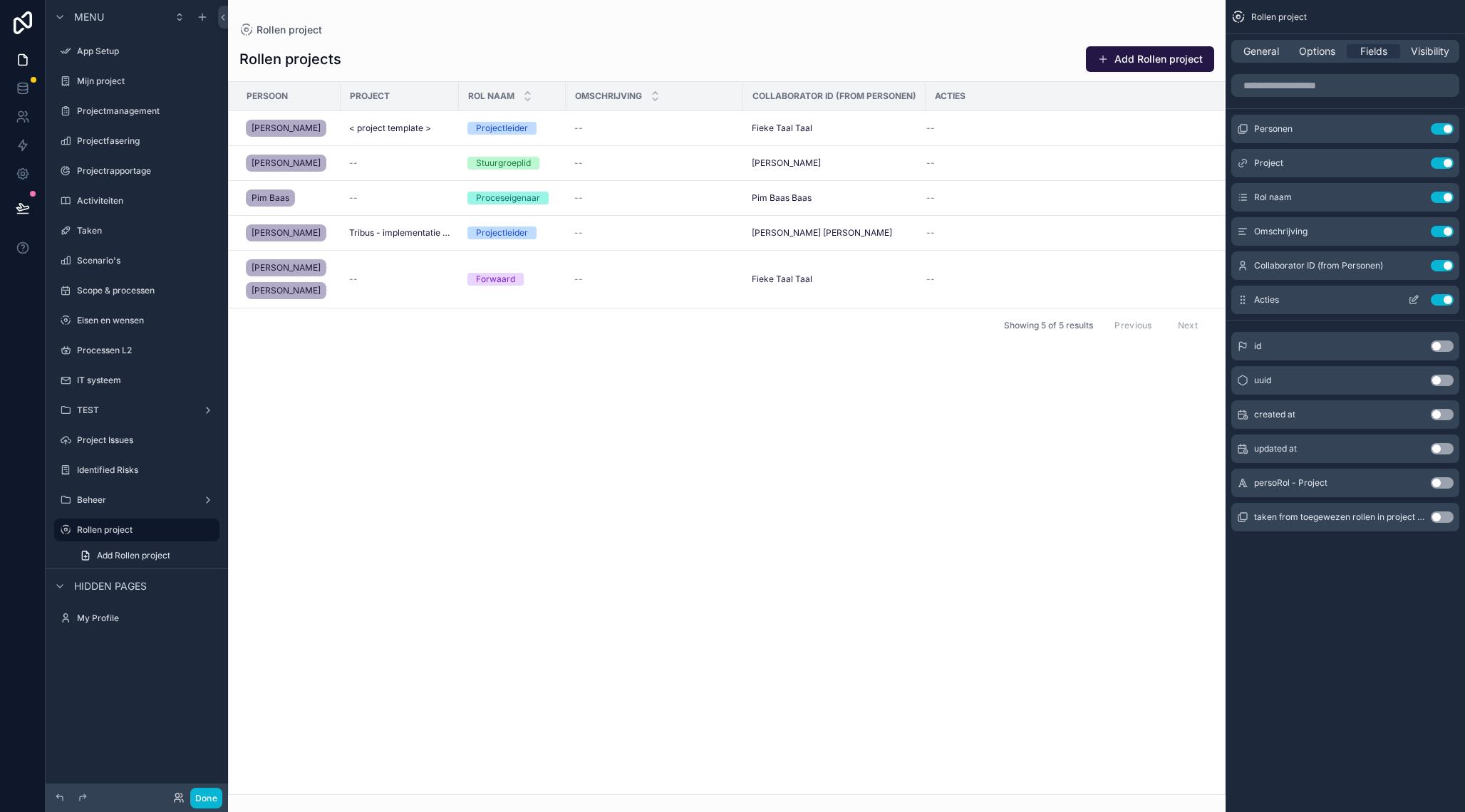
click at [1438, 302] on button "Use setting" at bounding box center [1442, 299] width 22 height 11
click at [782, 236] on span "[PERSON_NAME] [PERSON_NAME]" at bounding box center [814, 233] width 141 height 11
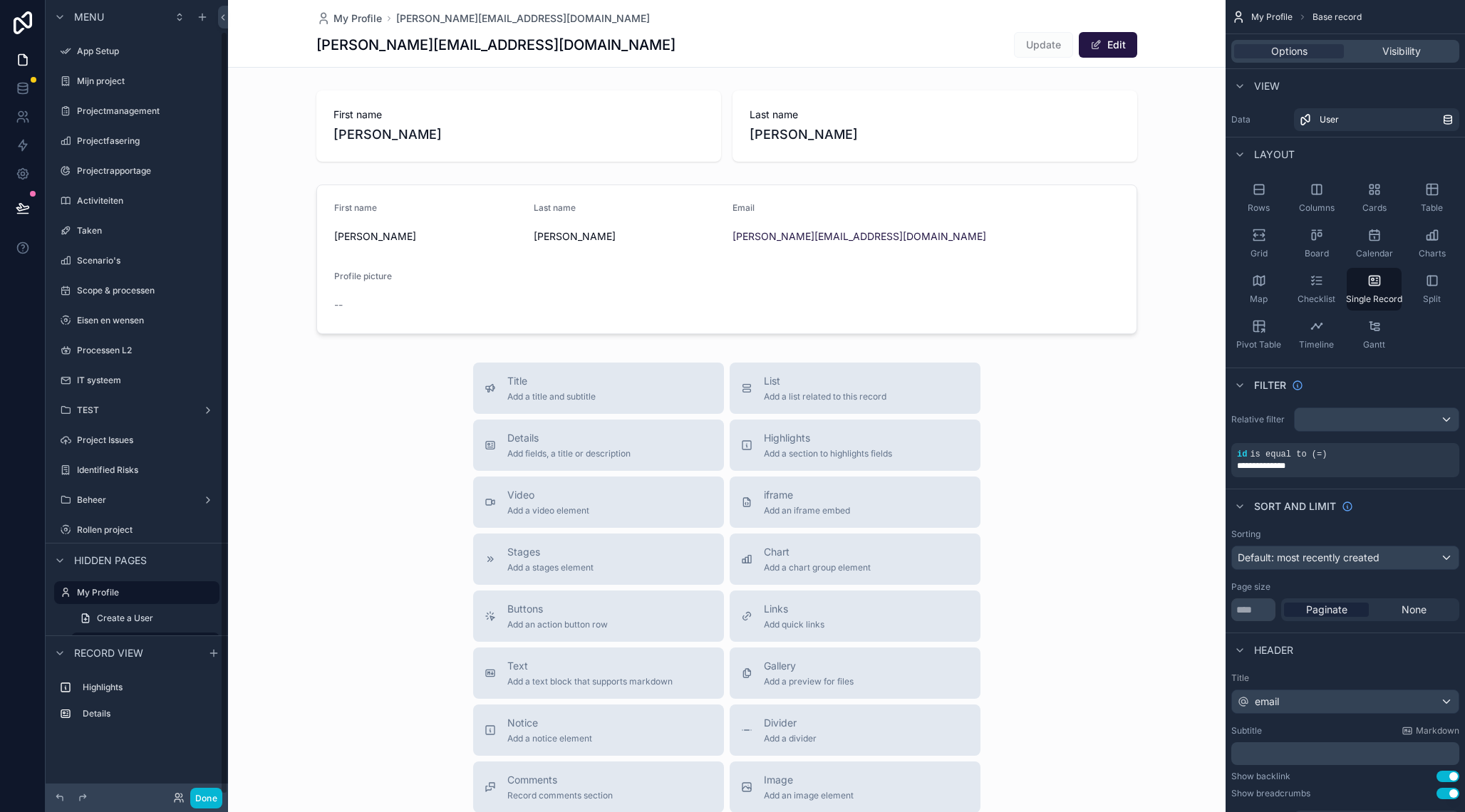
scroll to position [33, 0]
click at [1092, 45] on span "scrollable content" at bounding box center [1095, 44] width 11 height 11
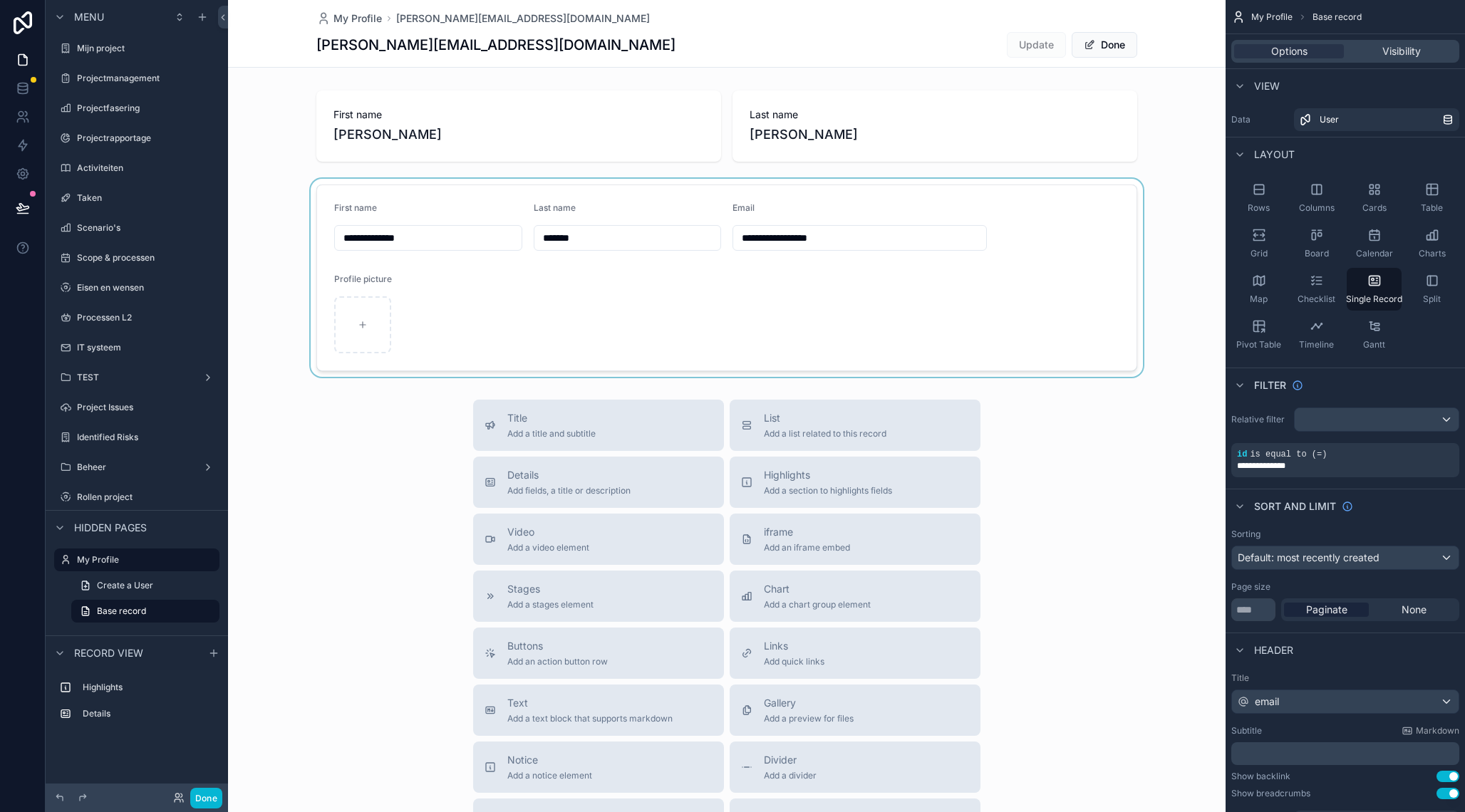
click at [441, 237] on div "scrollable content" at bounding box center [726, 278] width 998 height 198
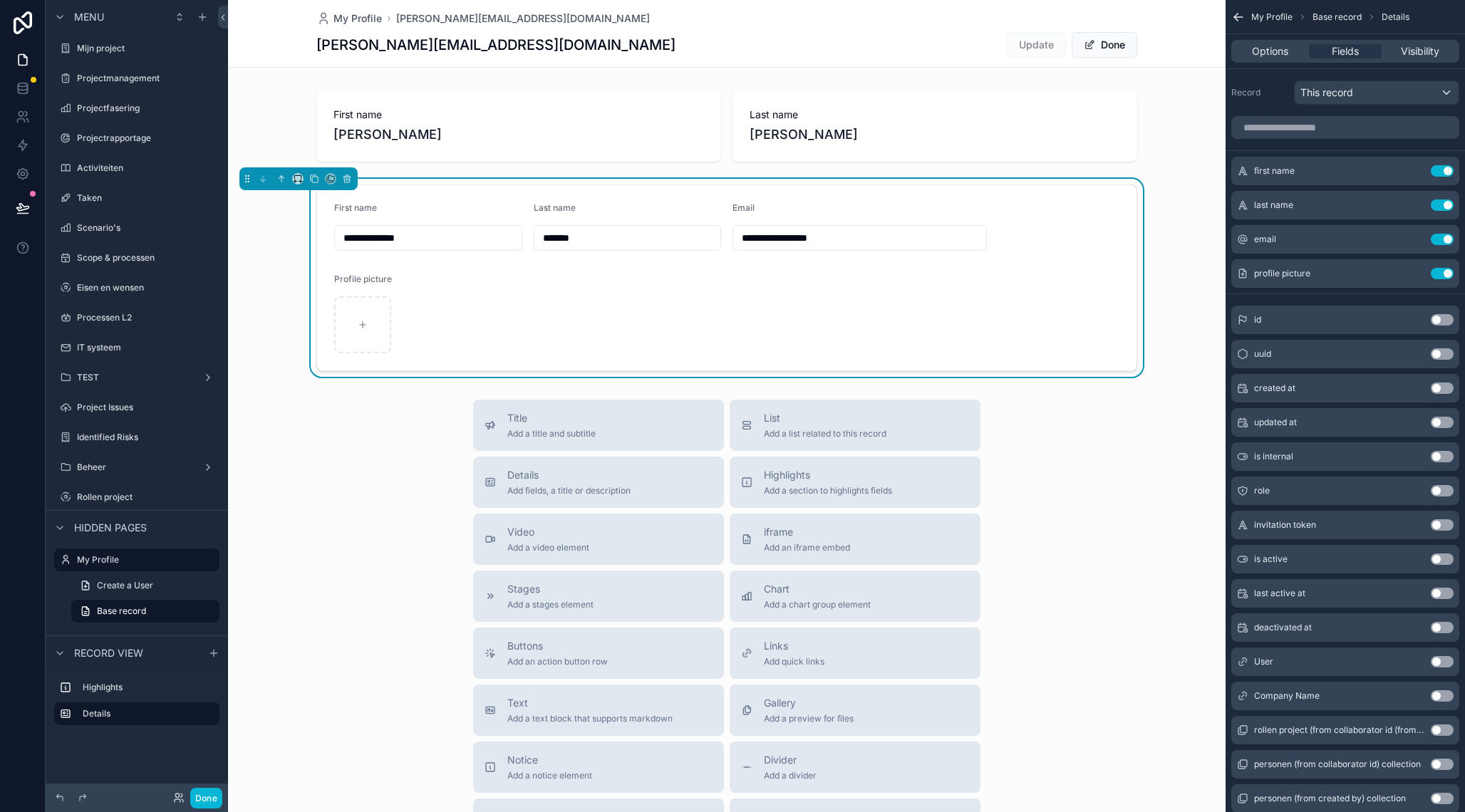
click at [441, 237] on input "**********" at bounding box center [428, 237] width 187 height 20
click at [412, 238] on input "**********" at bounding box center [428, 237] width 187 height 20
click at [398, 239] on input "**********" at bounding box center [428, 237] width 187 height 20
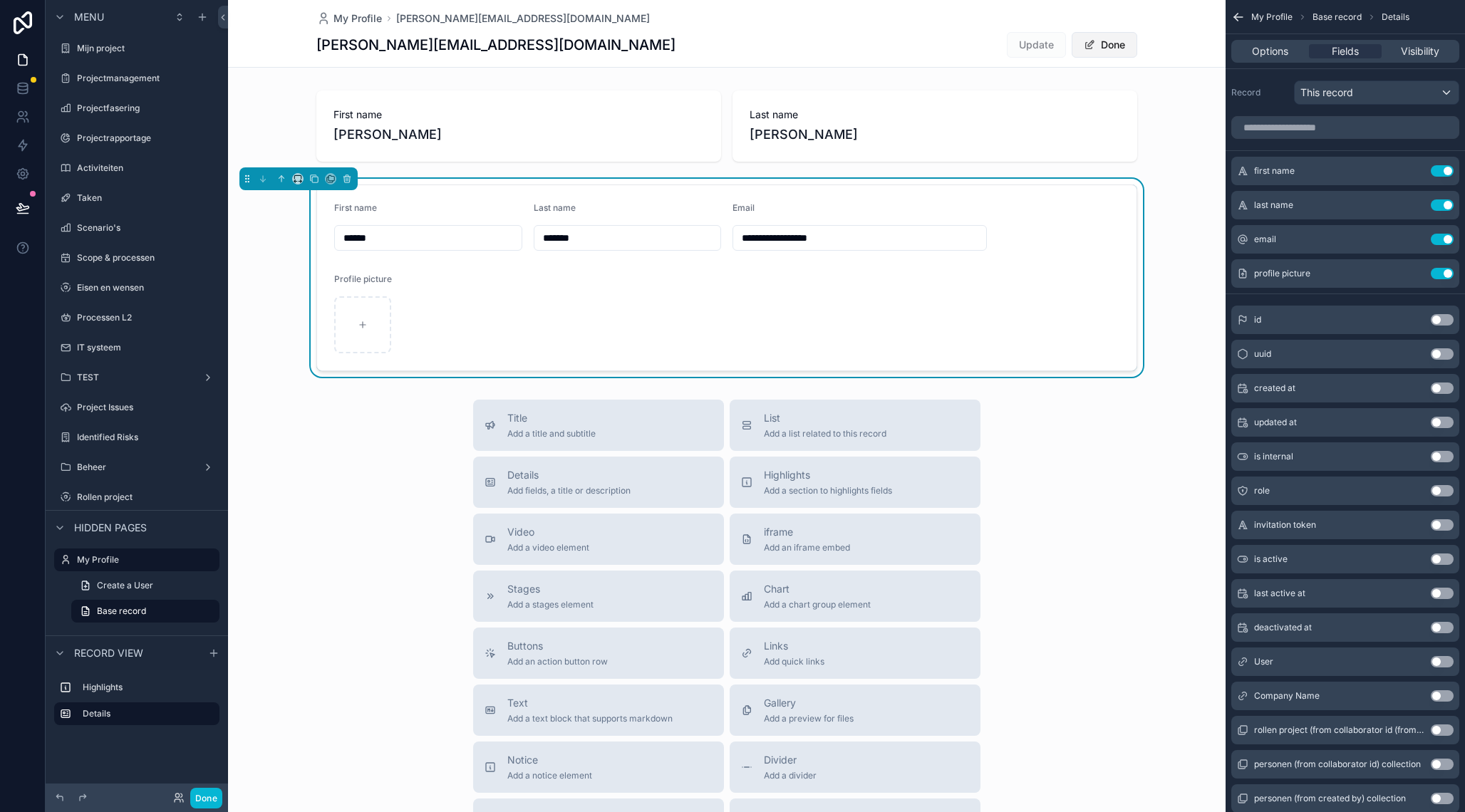
type input "******"
click at [1106, 47] on span "Done" at bounding box center [1105, 45] width 66 height 26
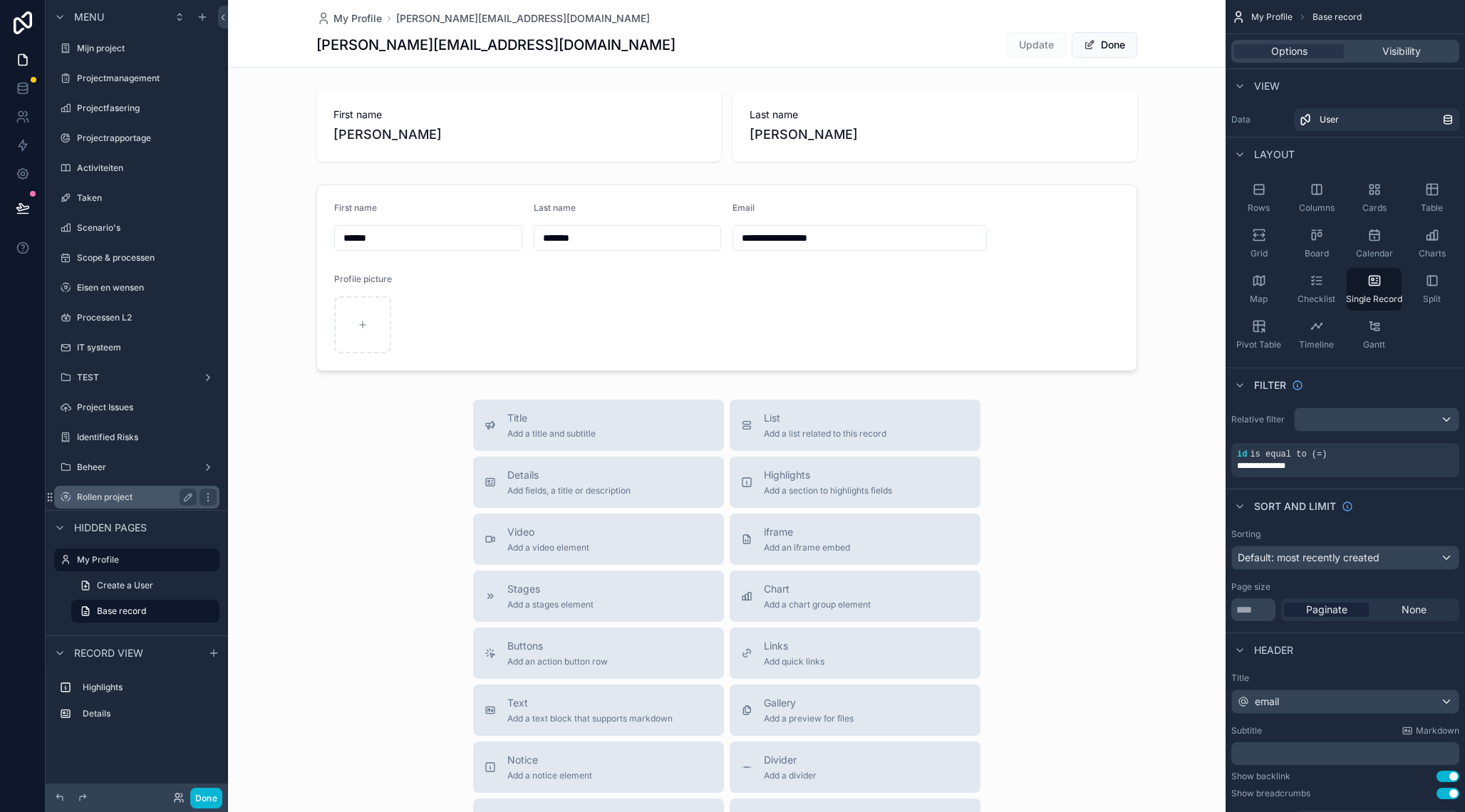
click at [101, 496] on label "Rollen project" at bounding box center [134, 497] width 114 height 11
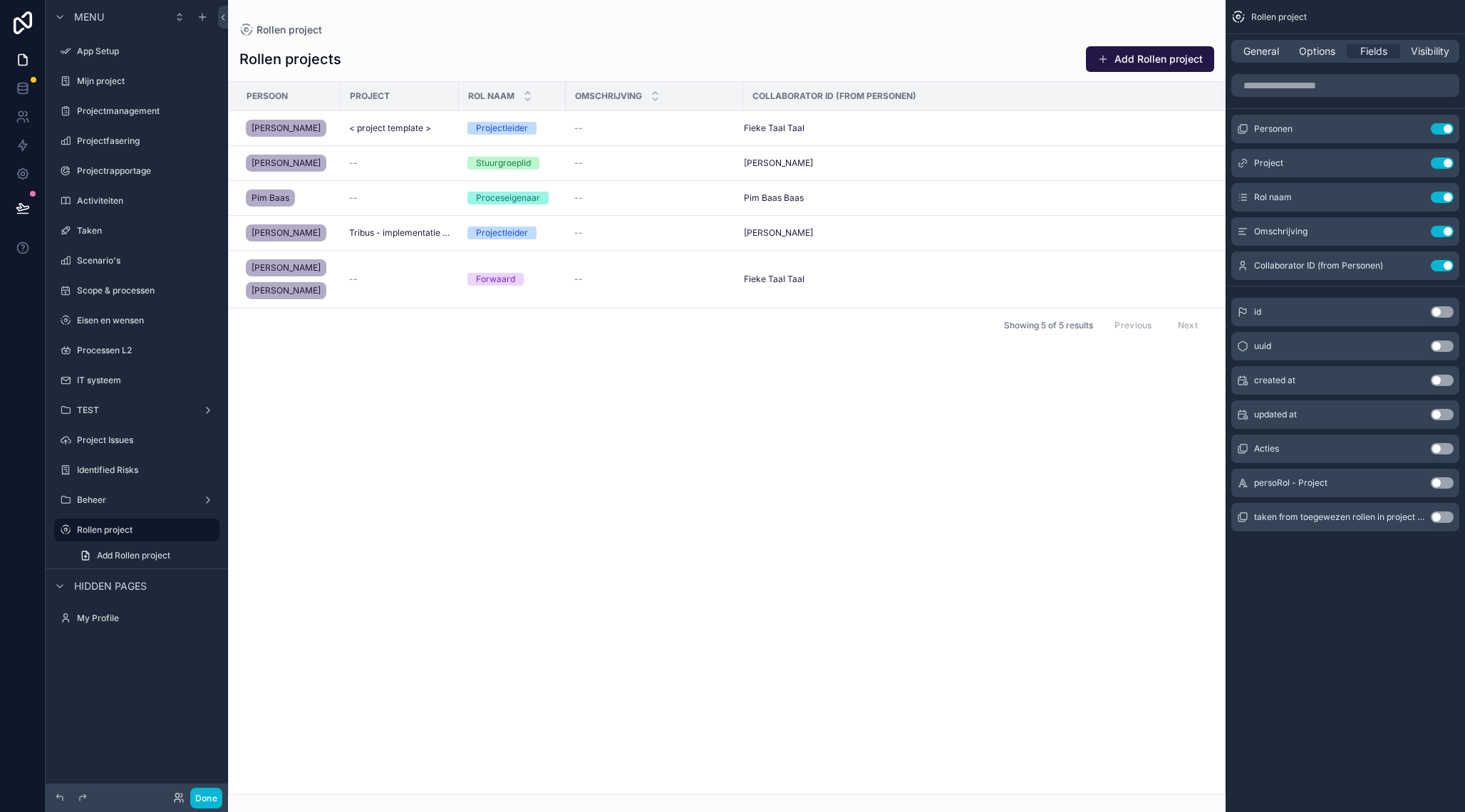
click at [835, 155] on div "scrollable content" at bounding box center [726, 406] width 998 height 812
click at [777, 162] on span "[PERSON_NAME]" at bounding box center [779, 163] width 69 height 11
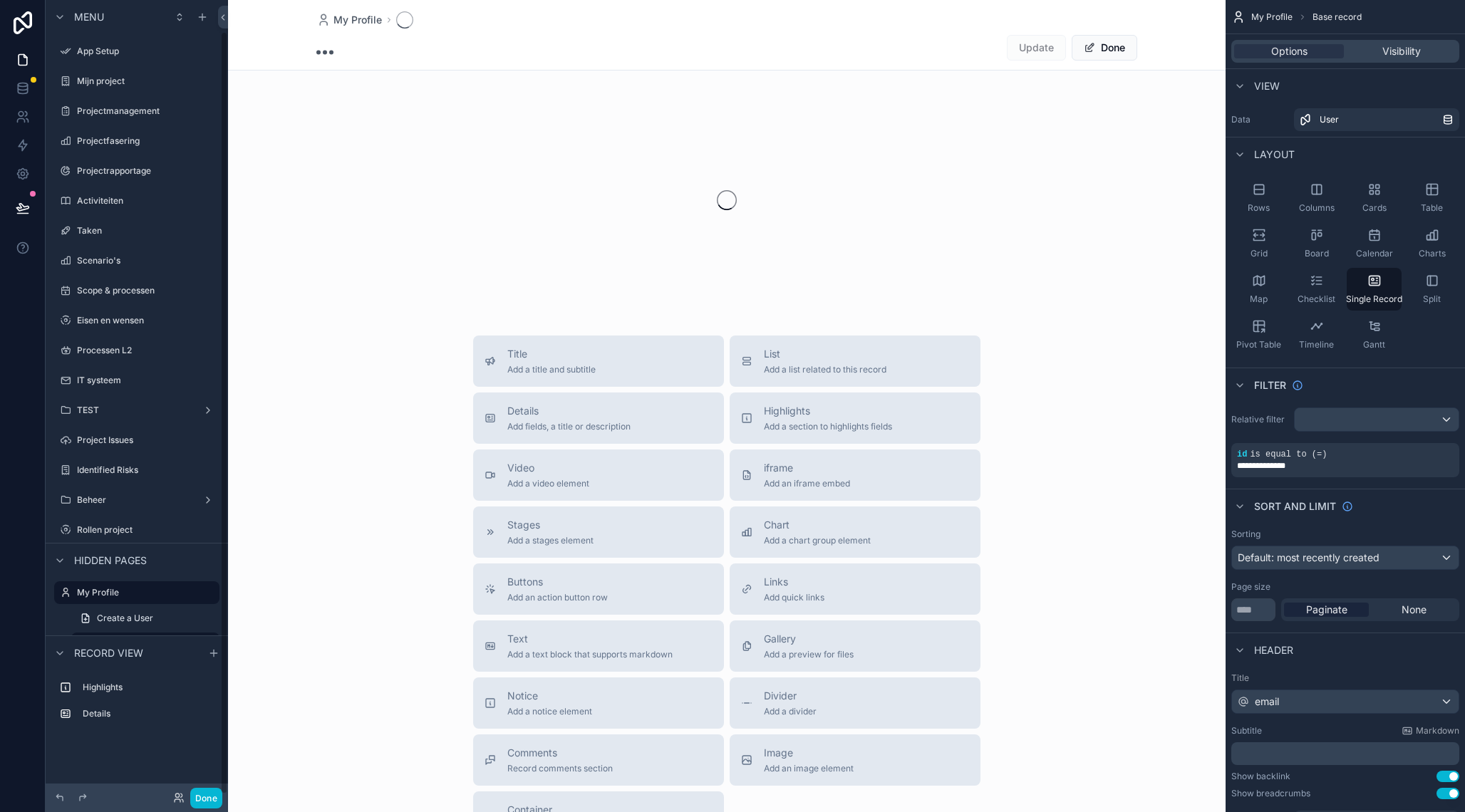
scroll to position [33, 0]
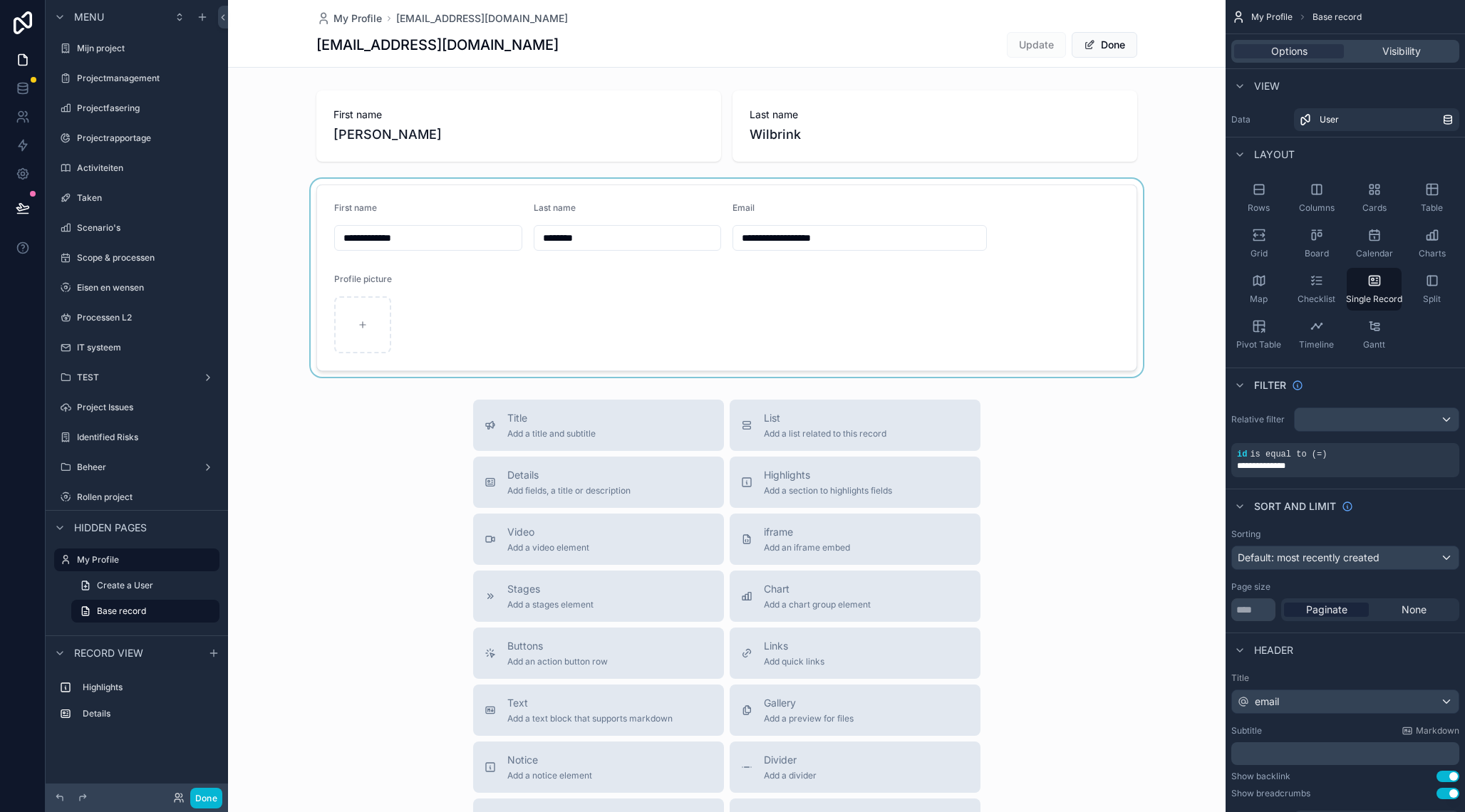
click at [403, 247] on div "scrollable content" at bounding box center [726, 278] width 998 height 198
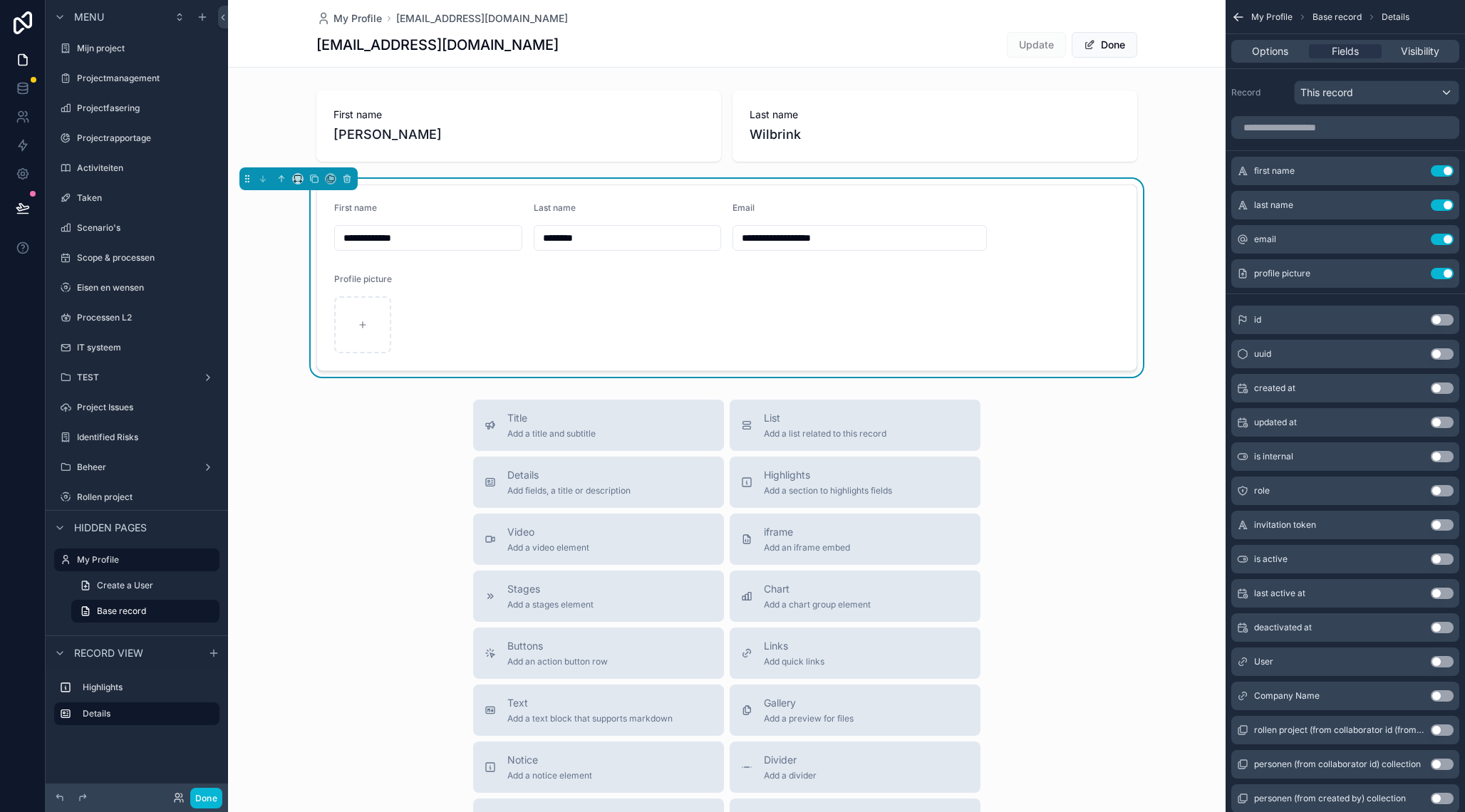
click at [393, 241] on input "**********" at bounding box center [428, 237] width 187 height 20
type input "****"
click at [1095, 36] on span "Done" at bounding box center [1105, 45] width 66 height 26
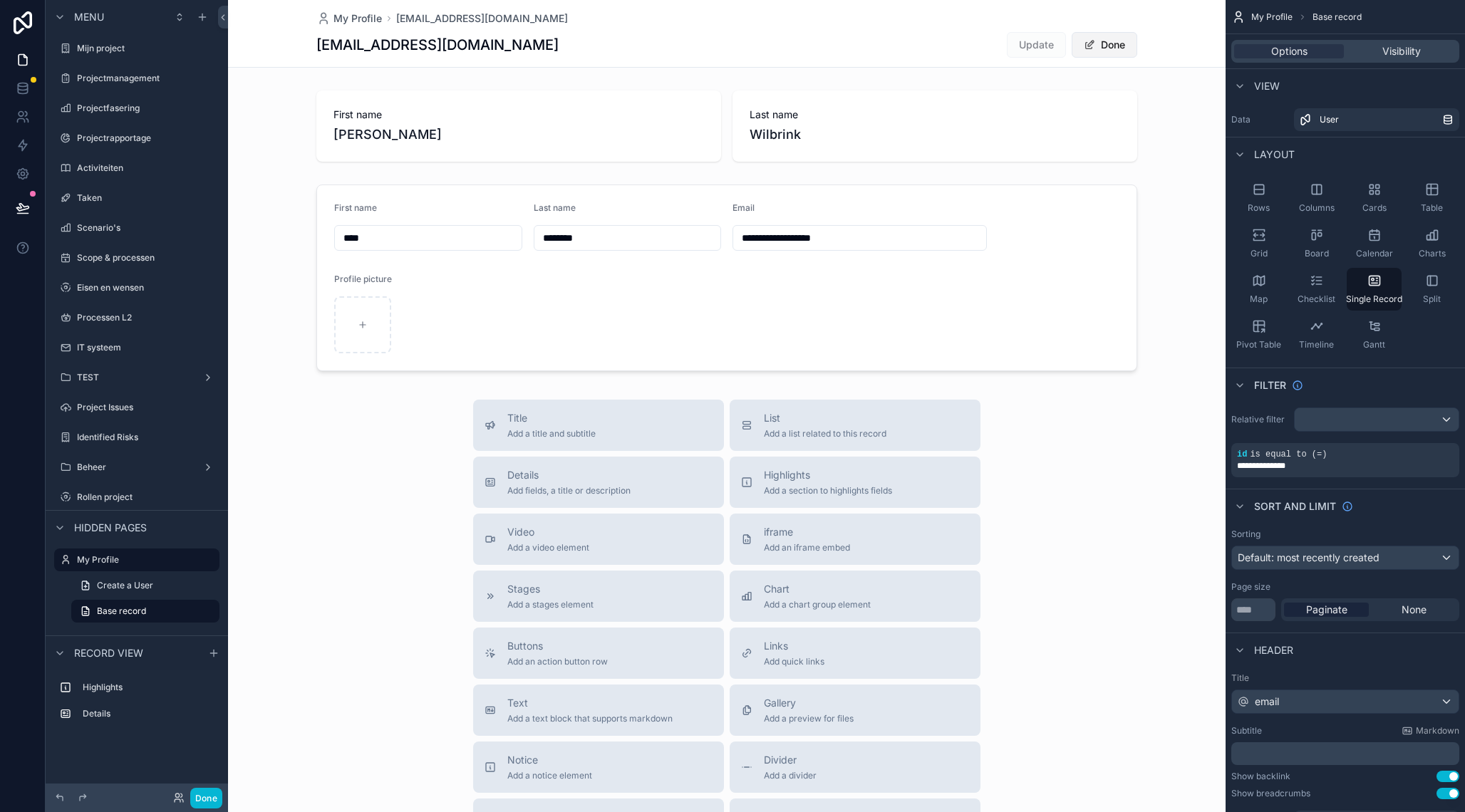
click at [1110, 52] on button "Done" at bounding box center [1105, 45] width 66 height 26
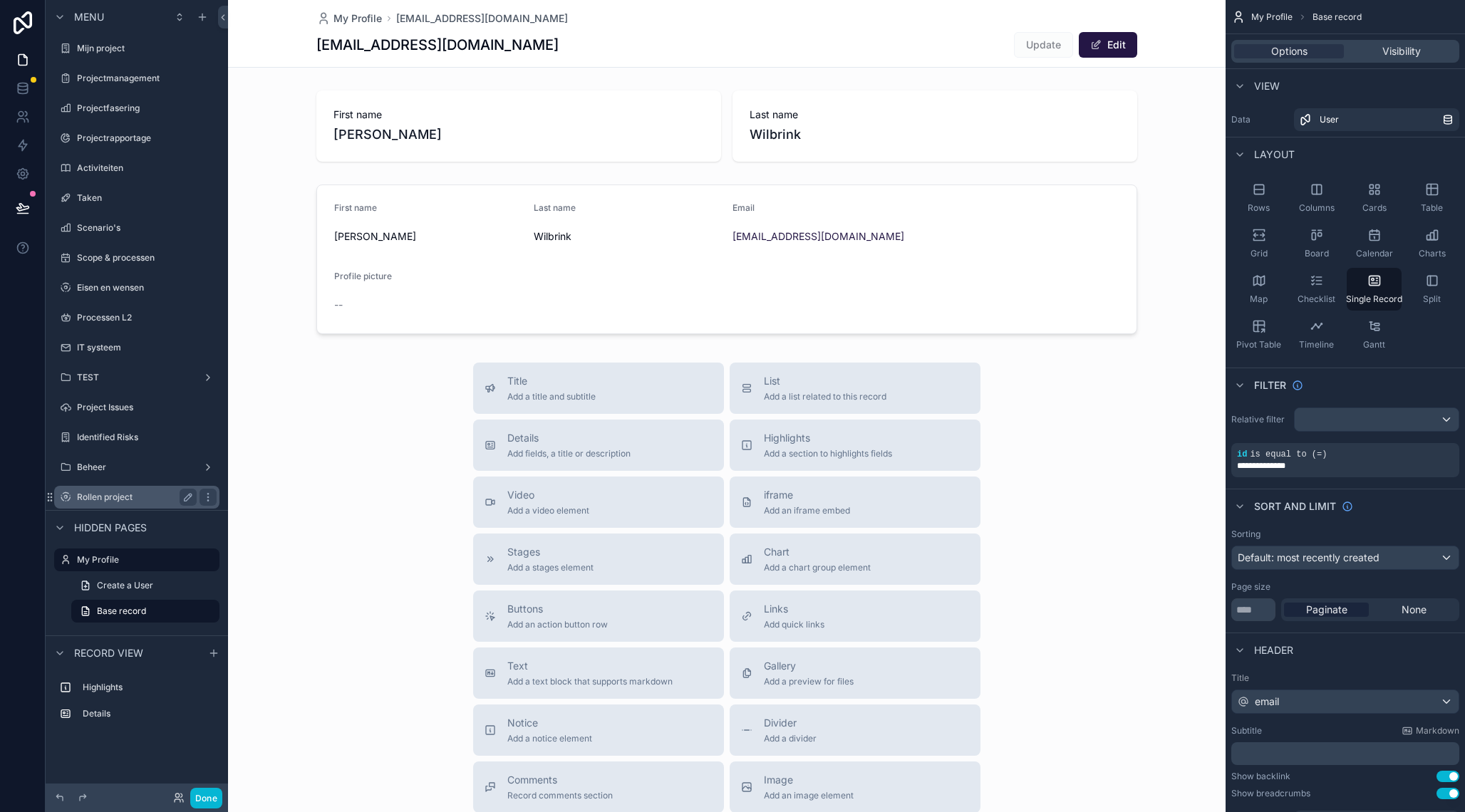
click at [101, 498] on label "Rollen project" at bounding box center [134, 497] width 114 height 11
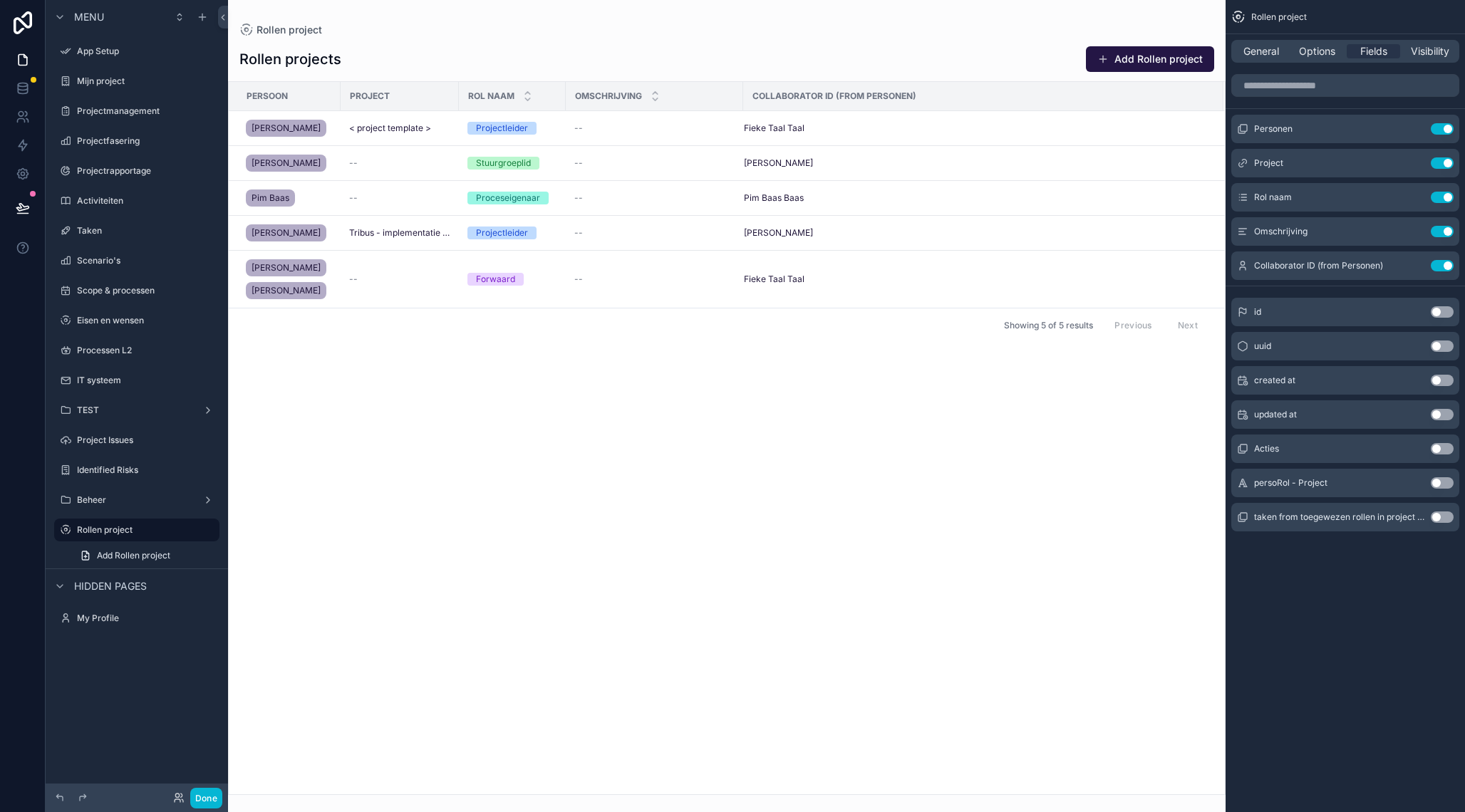
click at [783, 126] on div "scrollable content" at bounding box center [726, 406] width 998 height 812
click at [764, 125] on span "Fieke Taal Taal" at bounding box center [774, 128] width 60 height 11
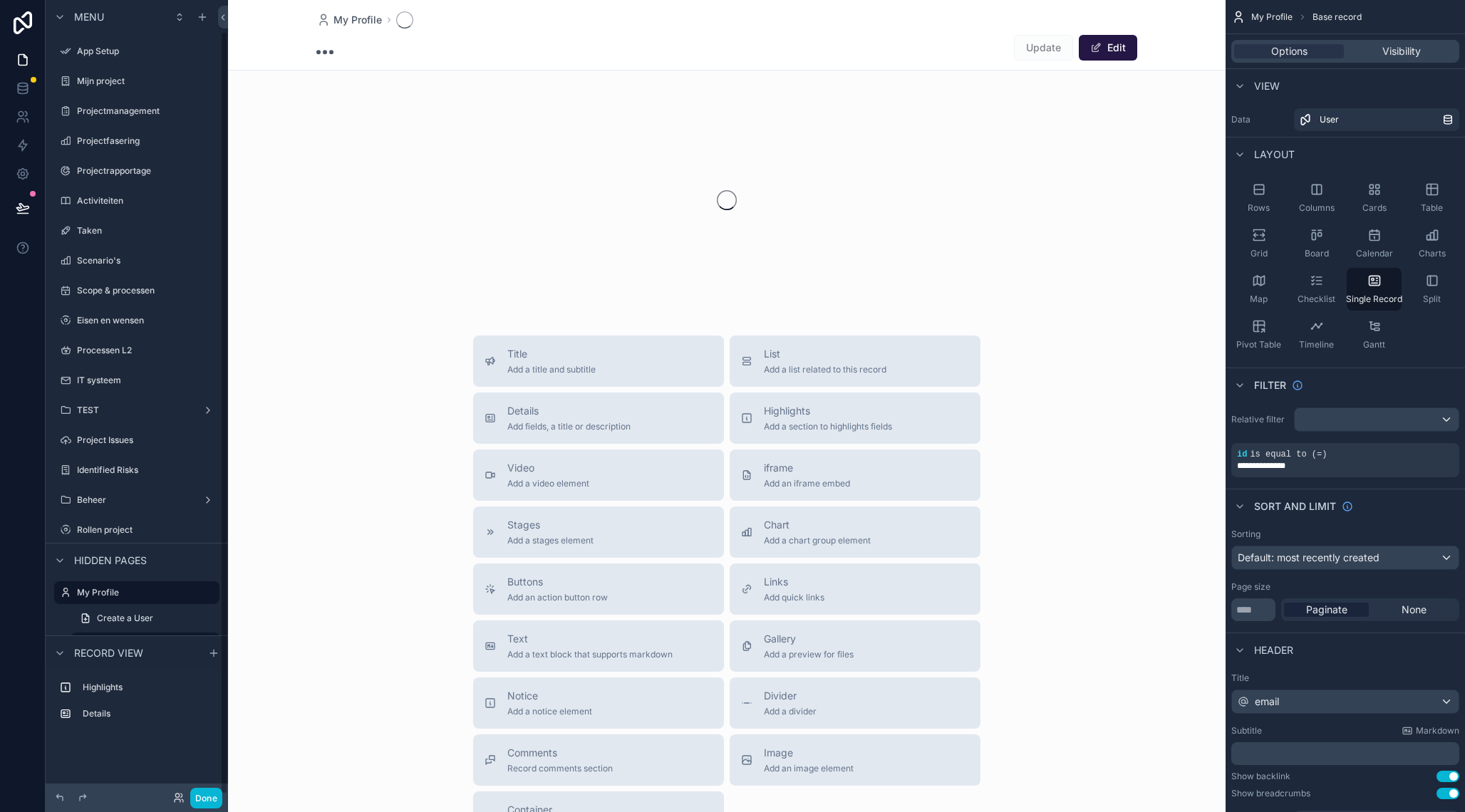
scroll to position [33, 0]
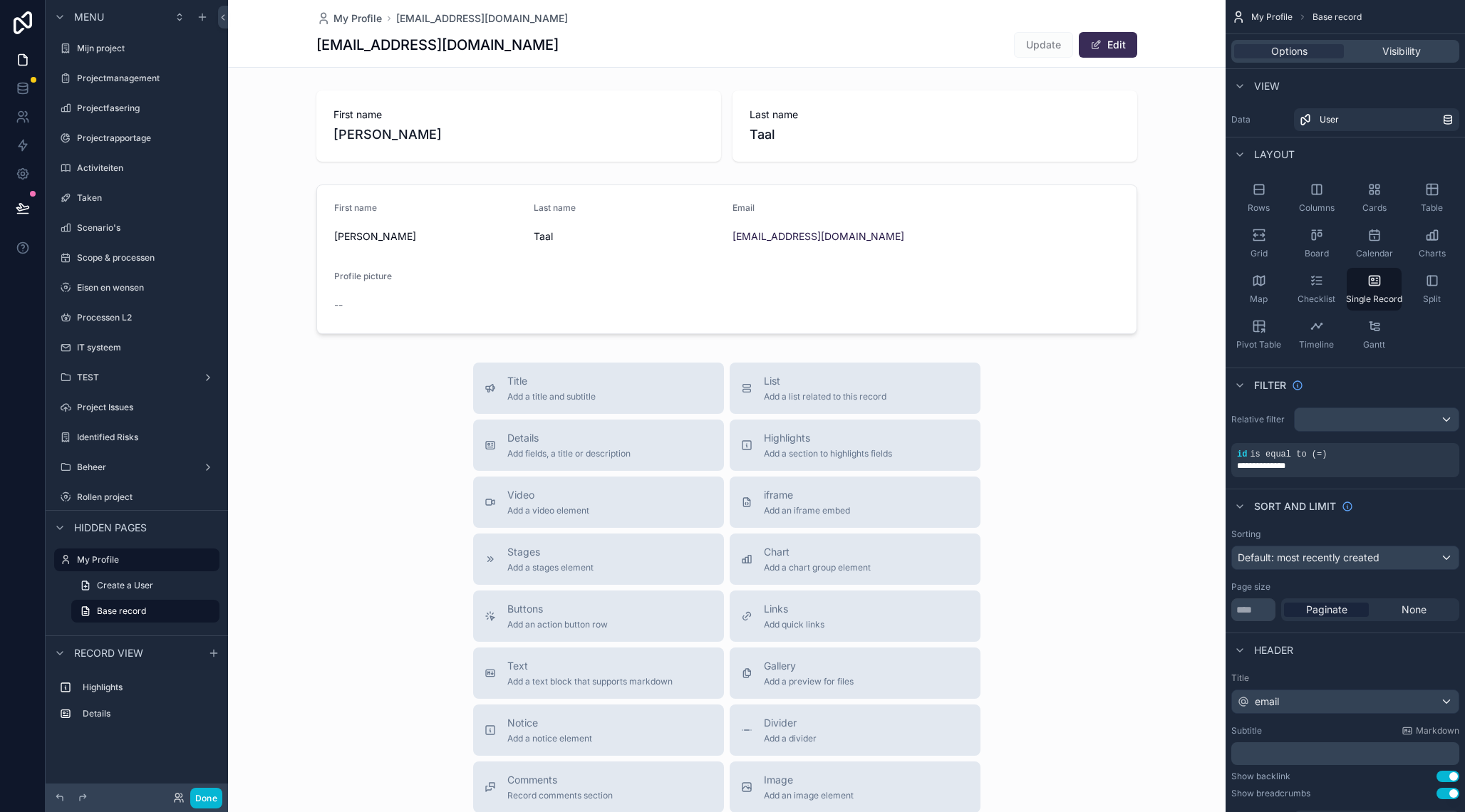
click at [1105, 46] on button "Edit" at bounding box center [1108, 45] width 59 height 26
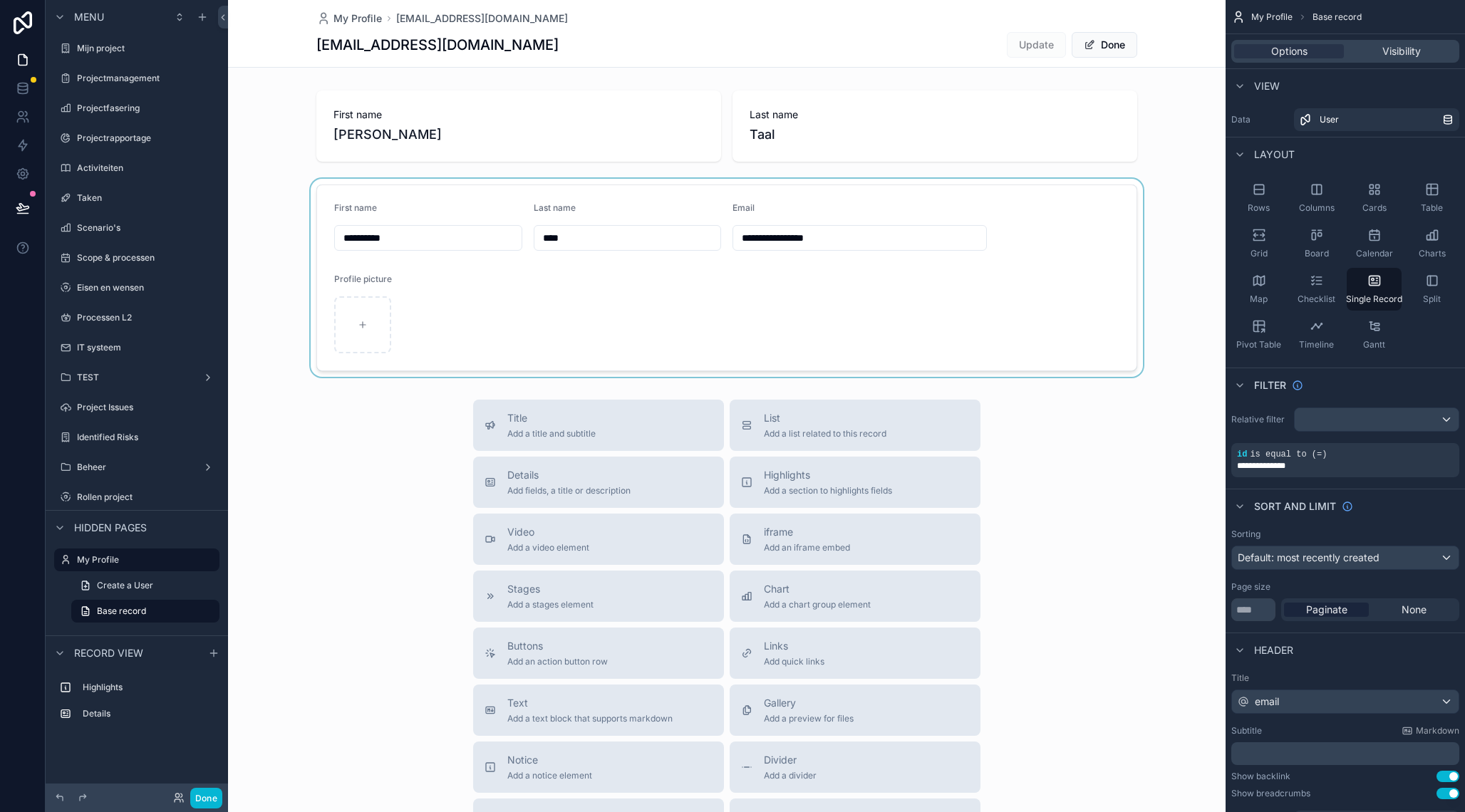
click at [436, 240] on div "scrollable content" at bounding box center [726, 278] width 998 height 198
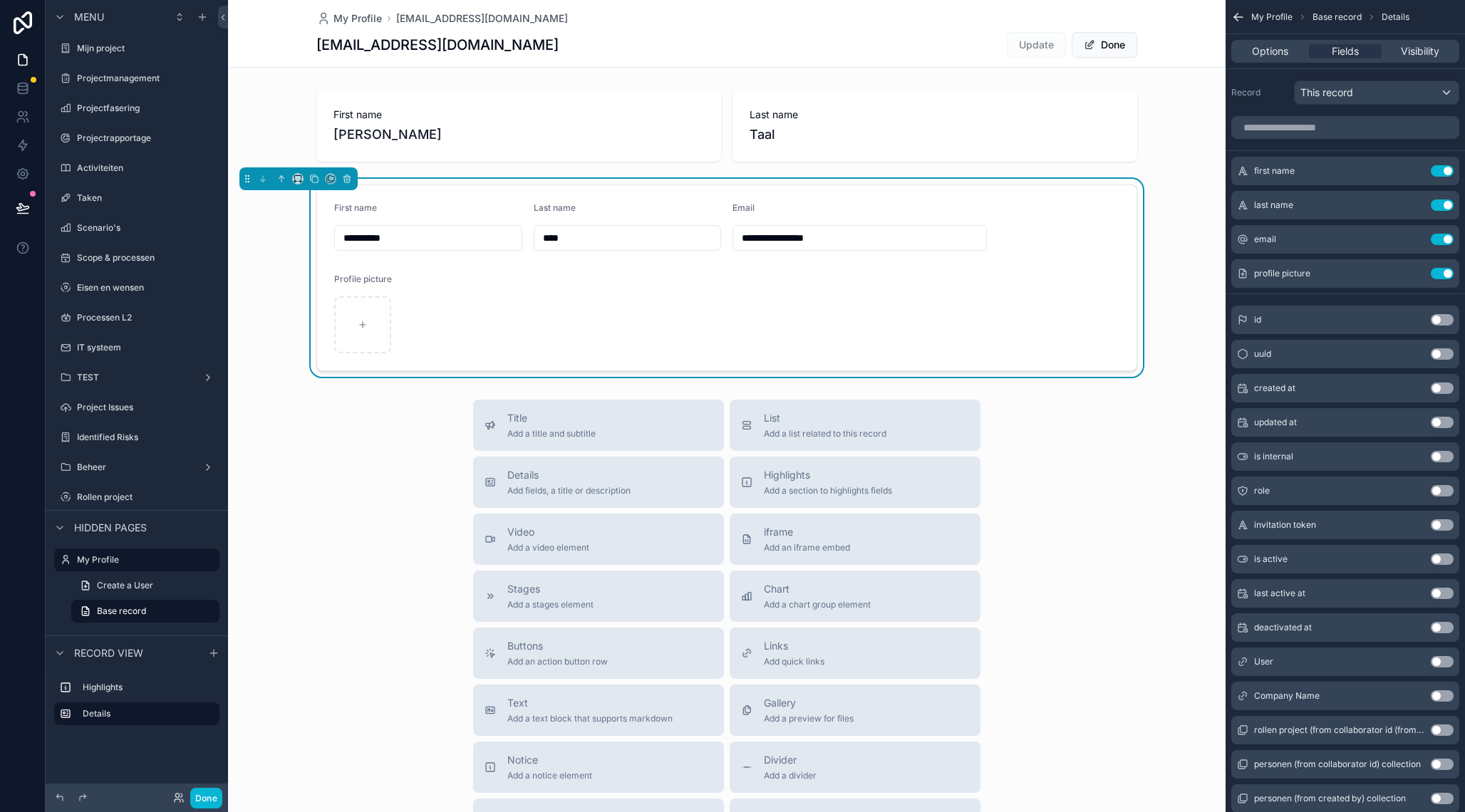
click at [383, 240] on input "**********" at bounding box center [428, 237] width 187 height 20
click at [379, 240] on input "**********" at bounding box center [428, 237] width 187 height 20
click at [379, 239] on input "**********" at bounding box center [428, 237] width 187 height 20
type input "*****"
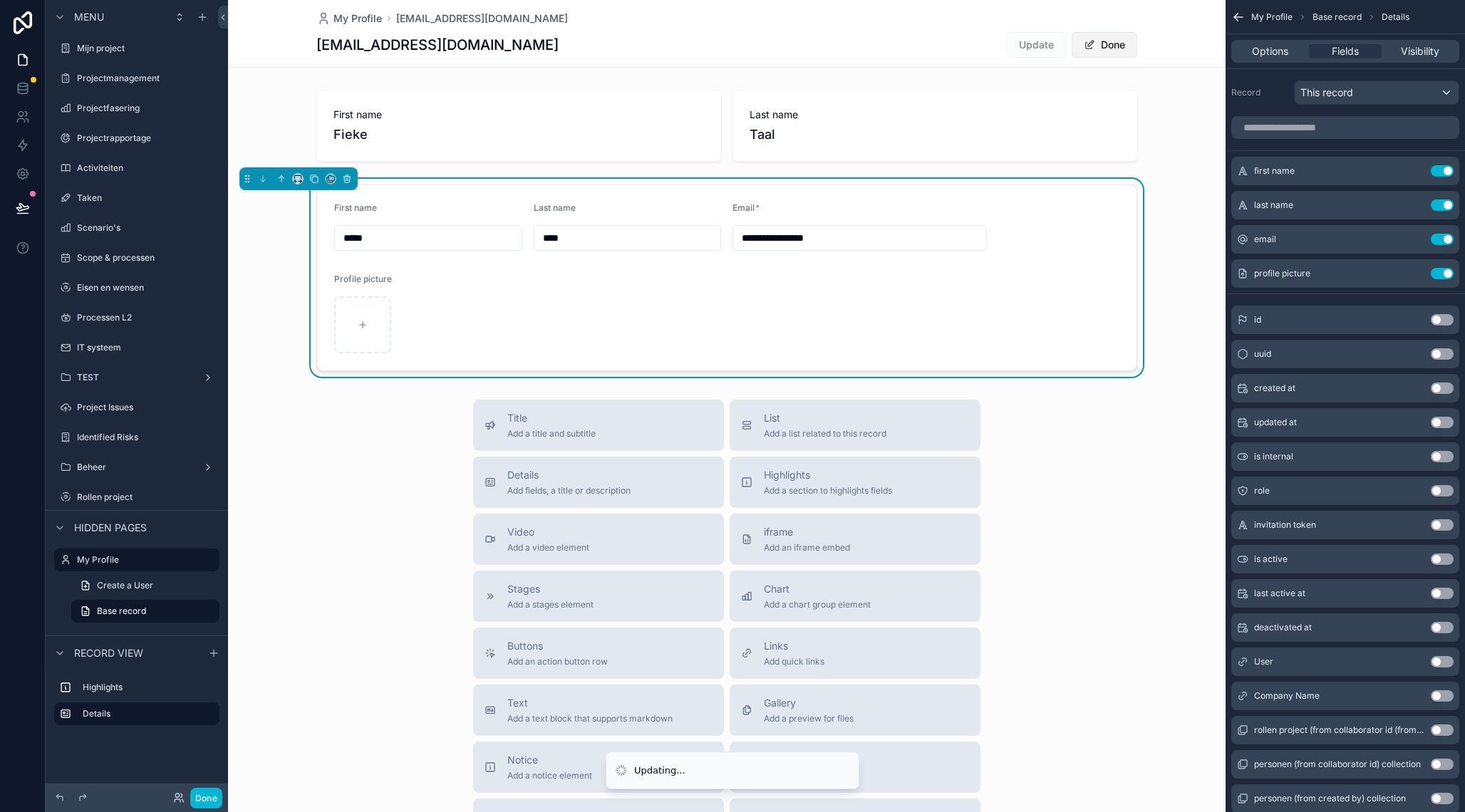
click at [1099, 49] on span "Done" at bounding box center [1105, 45] width 66 height 26
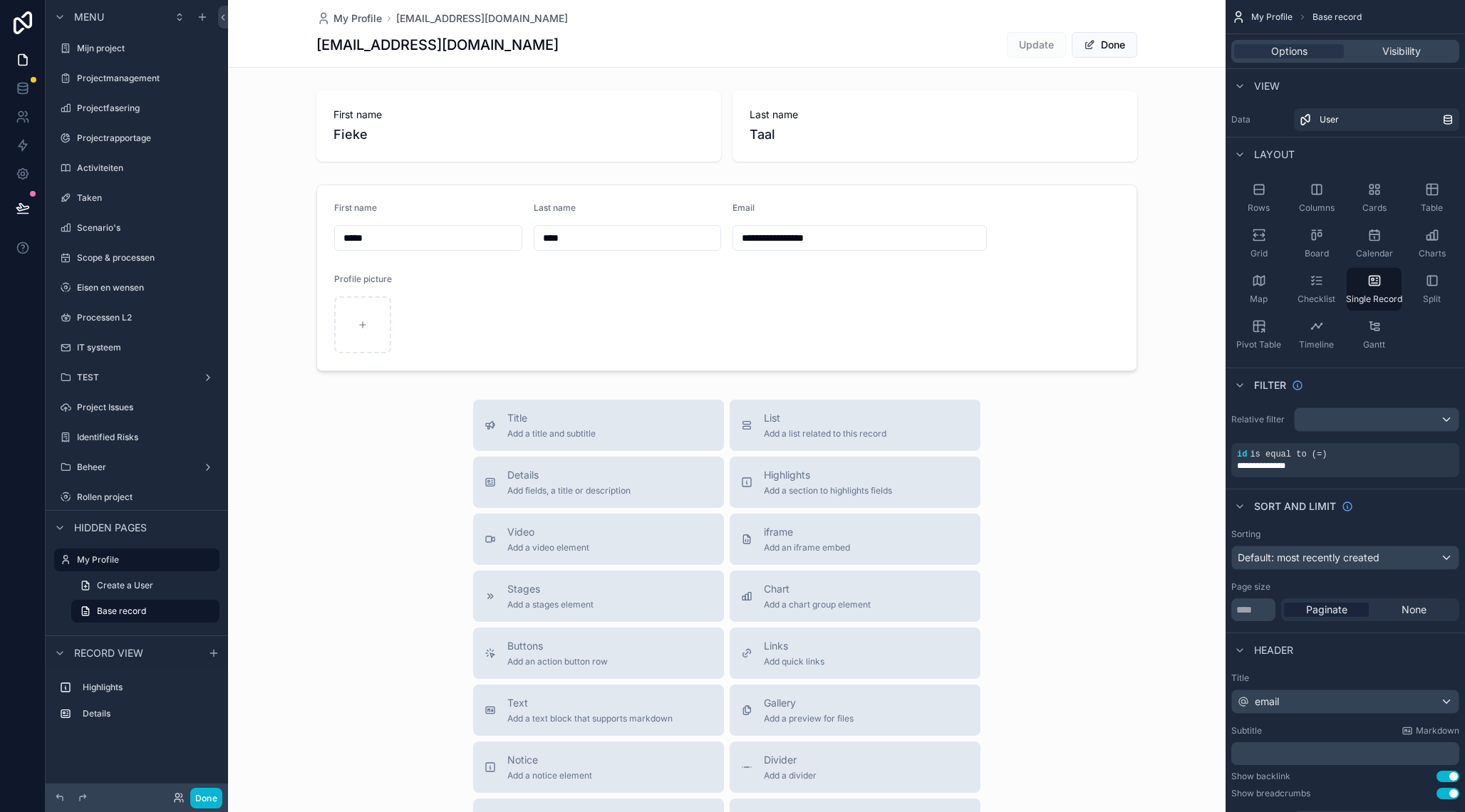
click at [1099, 49] on button "Done" at bounding box center [1105, 45] width 66 height 26
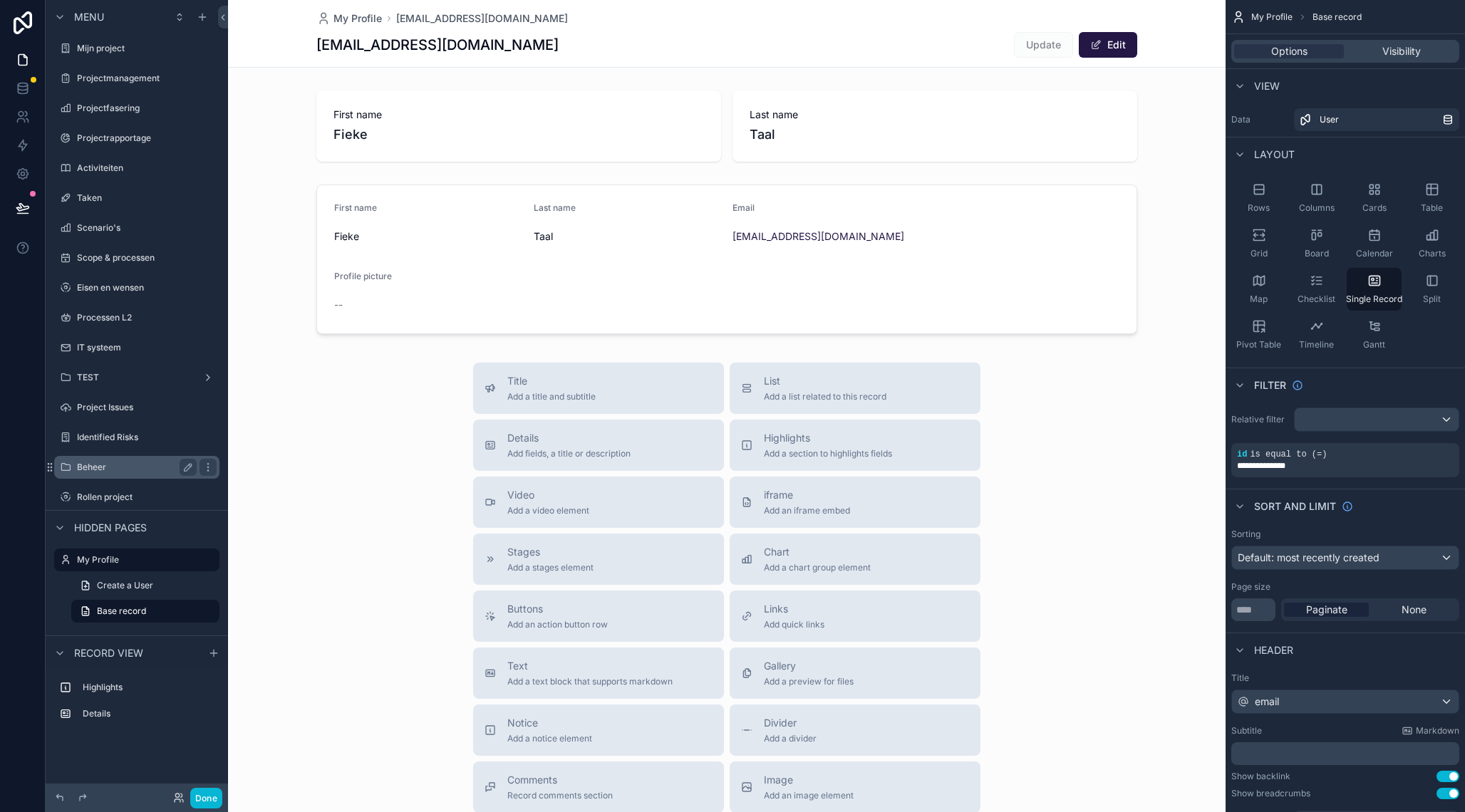
click at [121, 497] on label "Rollen project" at bounding box center [147, 497] width 140 height 11
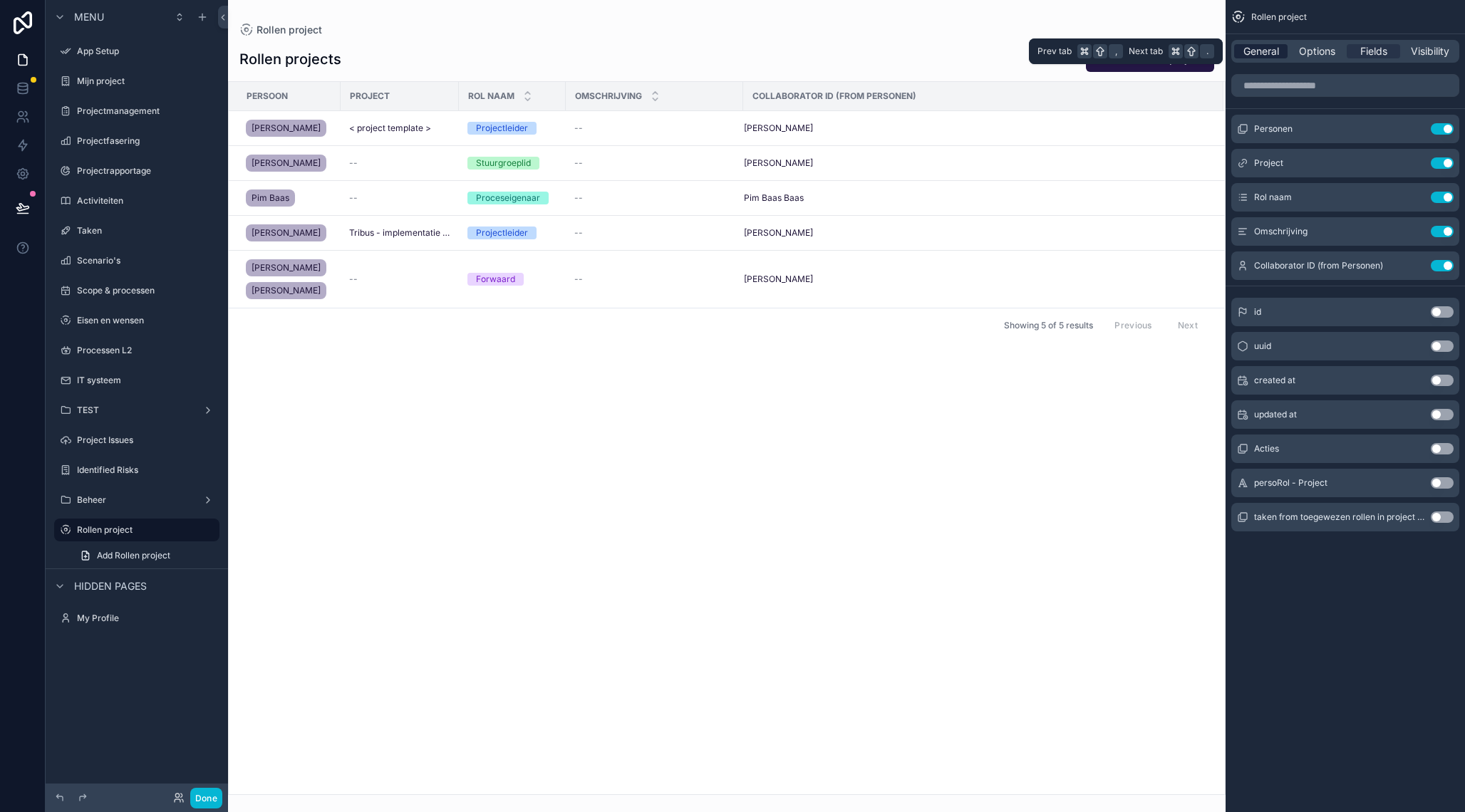
click at [1270, 51] on span "General" at bounding box center [1261, 51] width 35 height 15
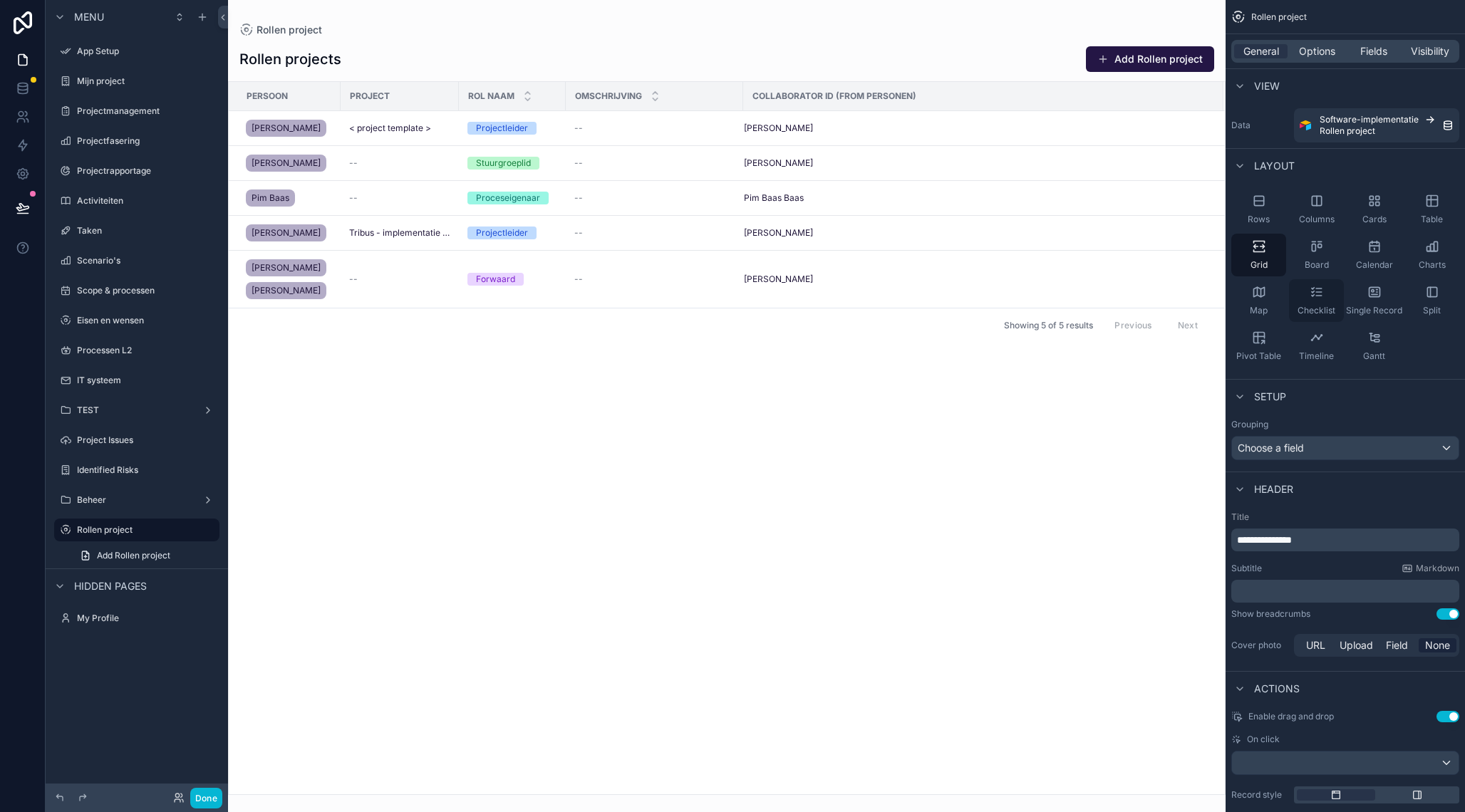
click at [1332, 306] on span "Checklist" at bounding box center [1317, 310] width 38 height 11
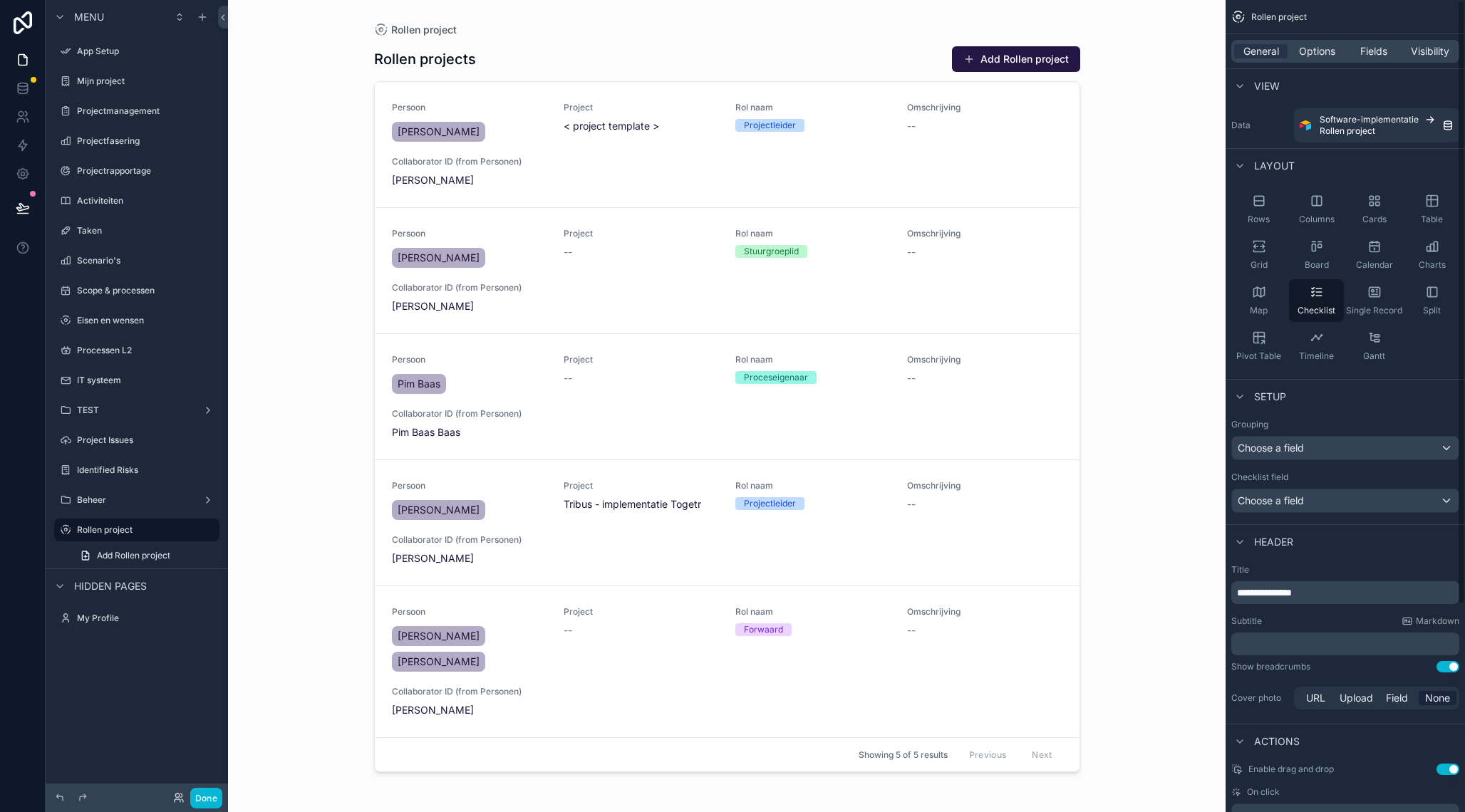
drag, startPoint x: 1246, startPoint y: 158, endPoint x: 1228, endPoint y: 158, distance: 18.0
click at [1246, 158] on div "Layout" at bounding box center [1263, 166] width 64 height 17
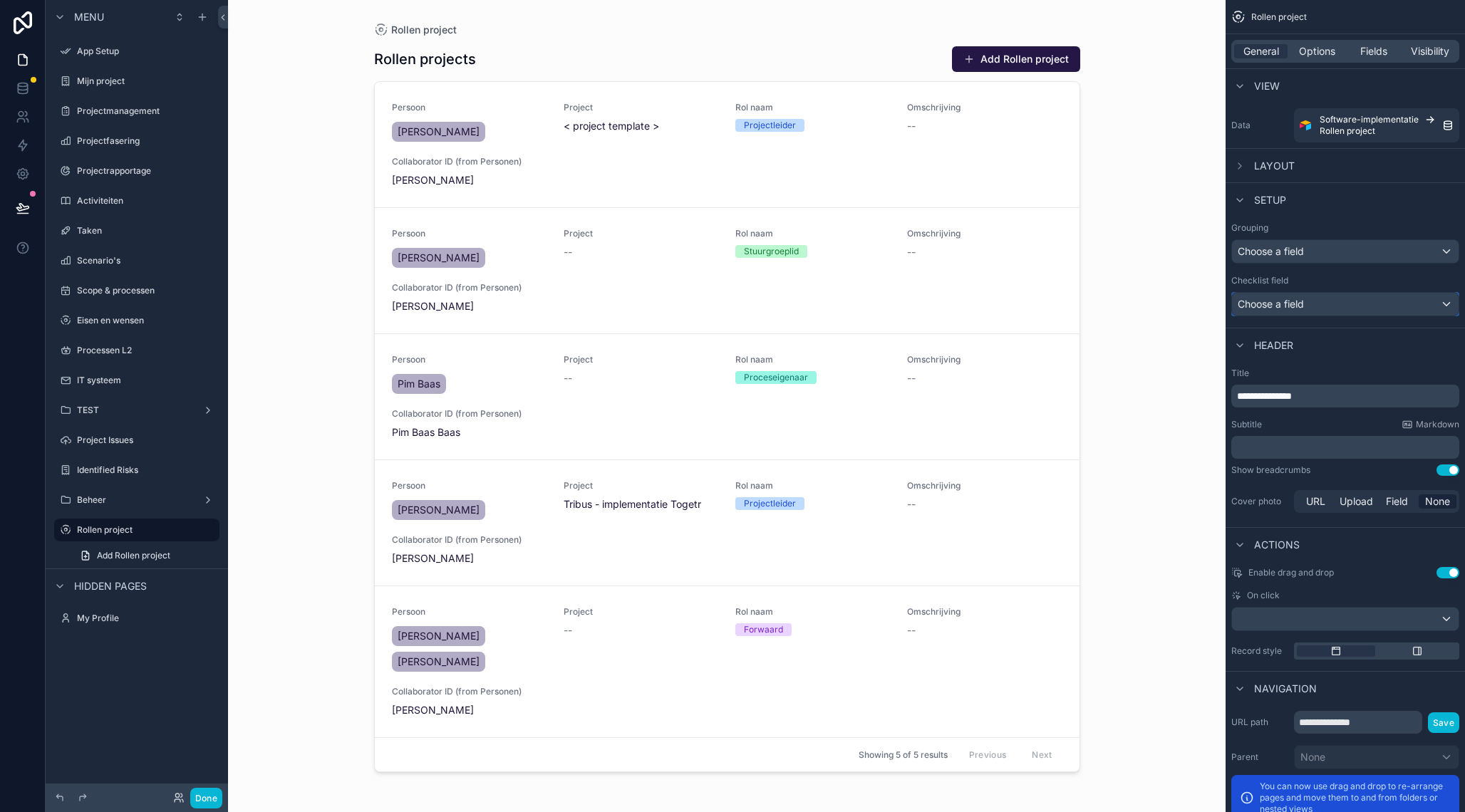
click at [1326, 306] on div "Choose a field" at bounding box center [1345, 304] width 227 height 22
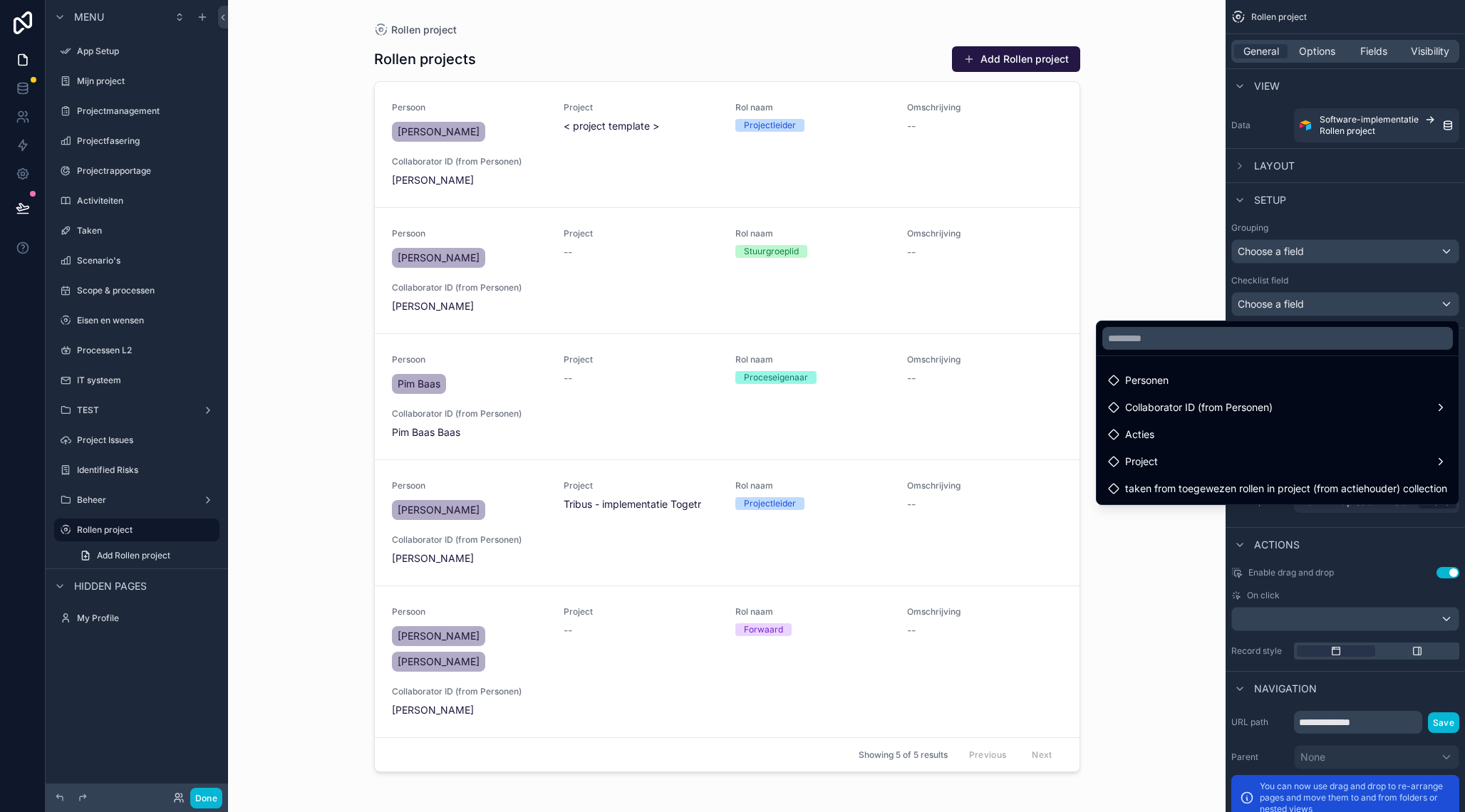
click at [1326, 306] on div "scrollable content" at bounding box center [732, 406] width 1465 height 812
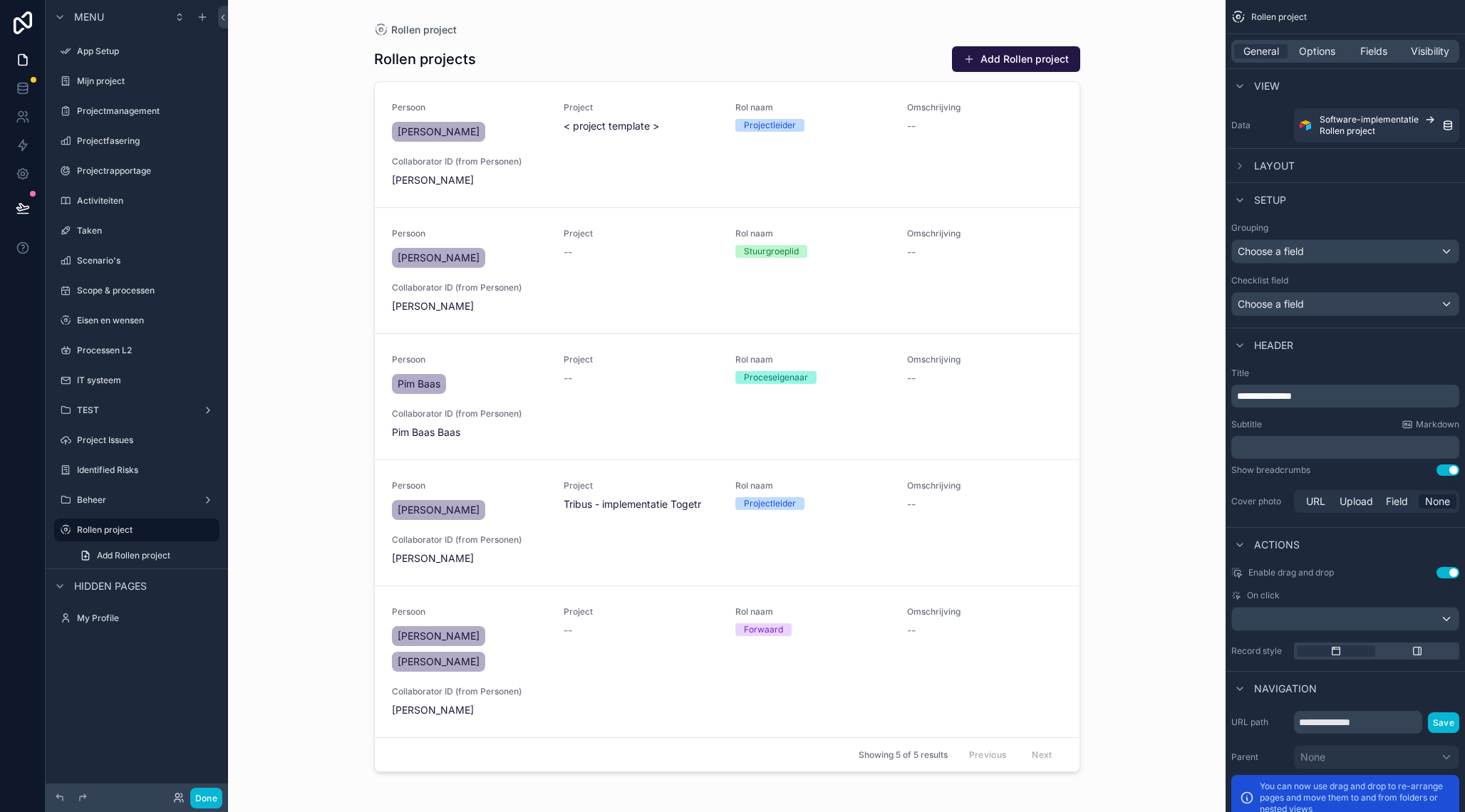
click at [1278, 166] on span "Layout" at bounding box center [1274, 166] width 41 height 15
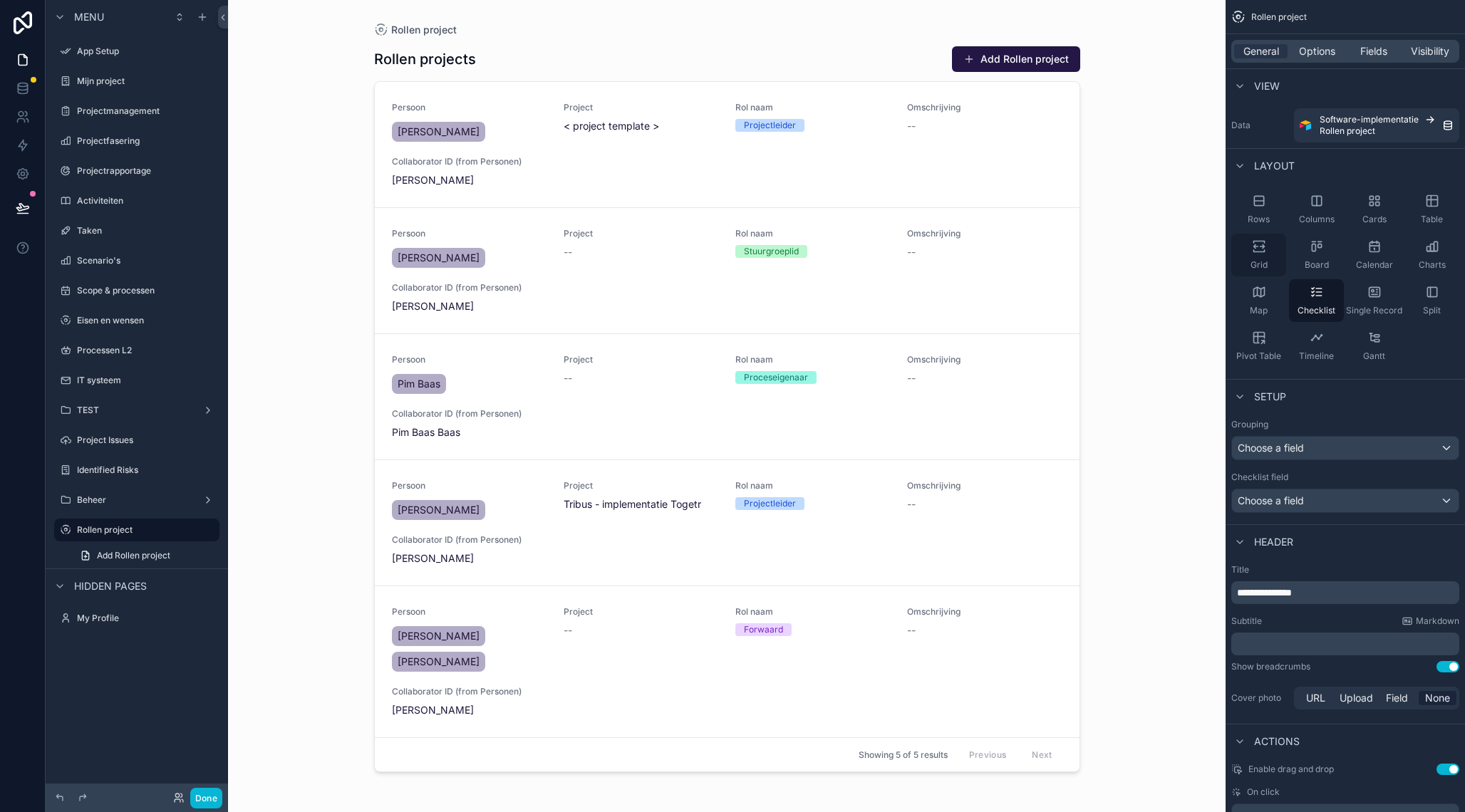
click at [1266, 257] on div "Grid" at bounding box center [1259, 255] width 55 height 43
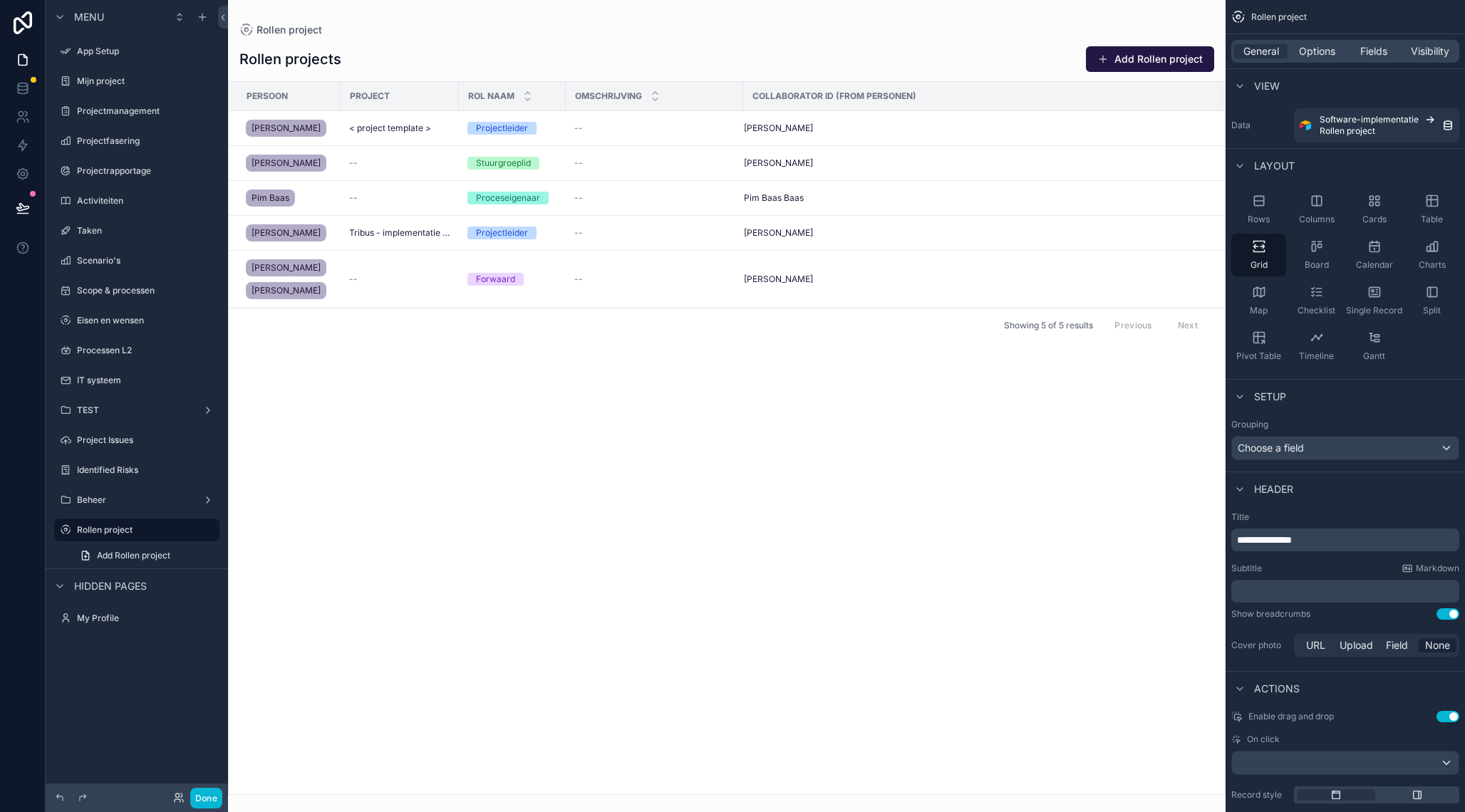
click at [383, 297] on div "scrollable content" at bounding box center [726, 406] width 998 height 812
click at [363, 284] on div "--" at bounding box center [399, 278] width 101 height 11
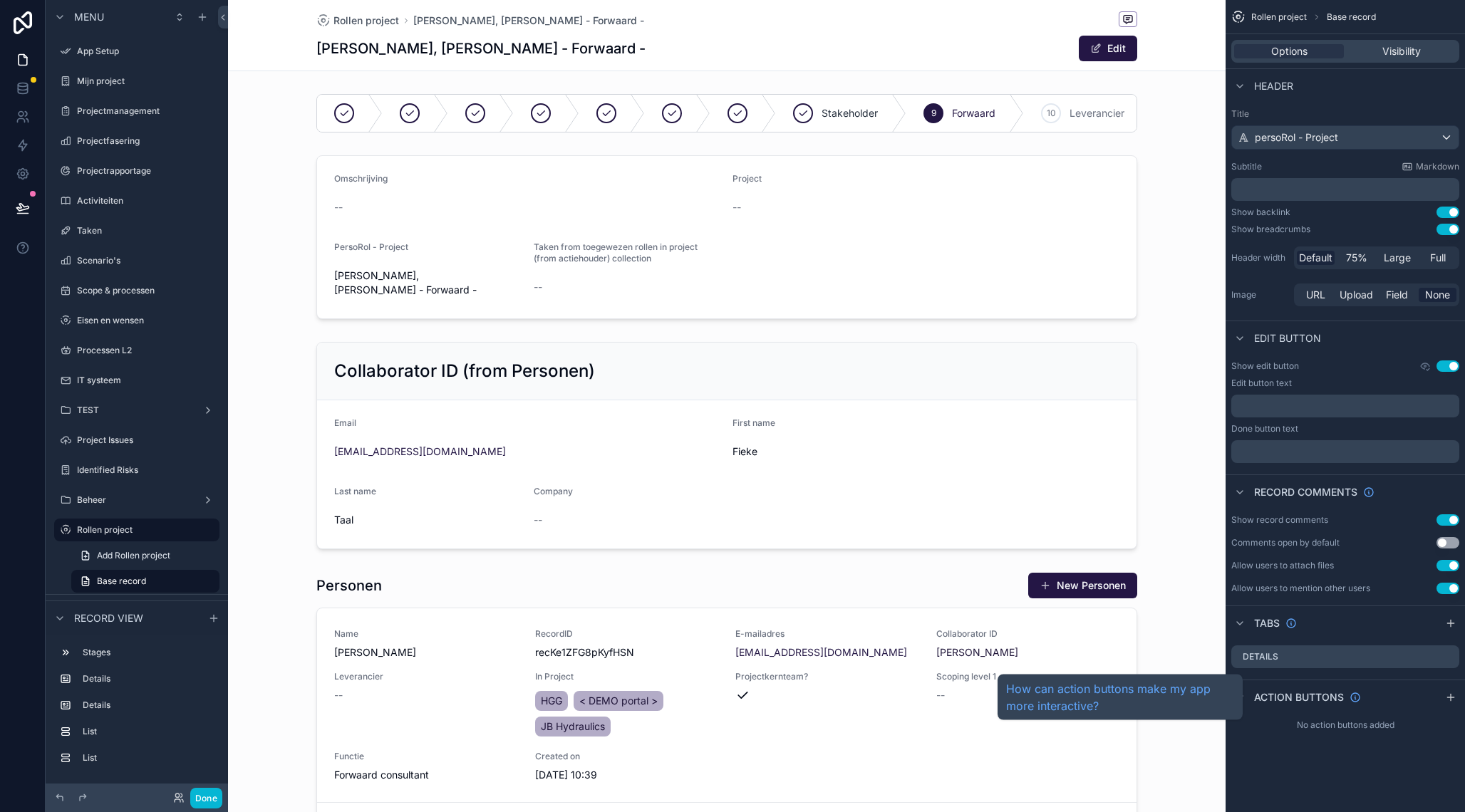
click at [1328, 697] on span "Action buttons" at bounding box center [1299, 697] width 90 height 15
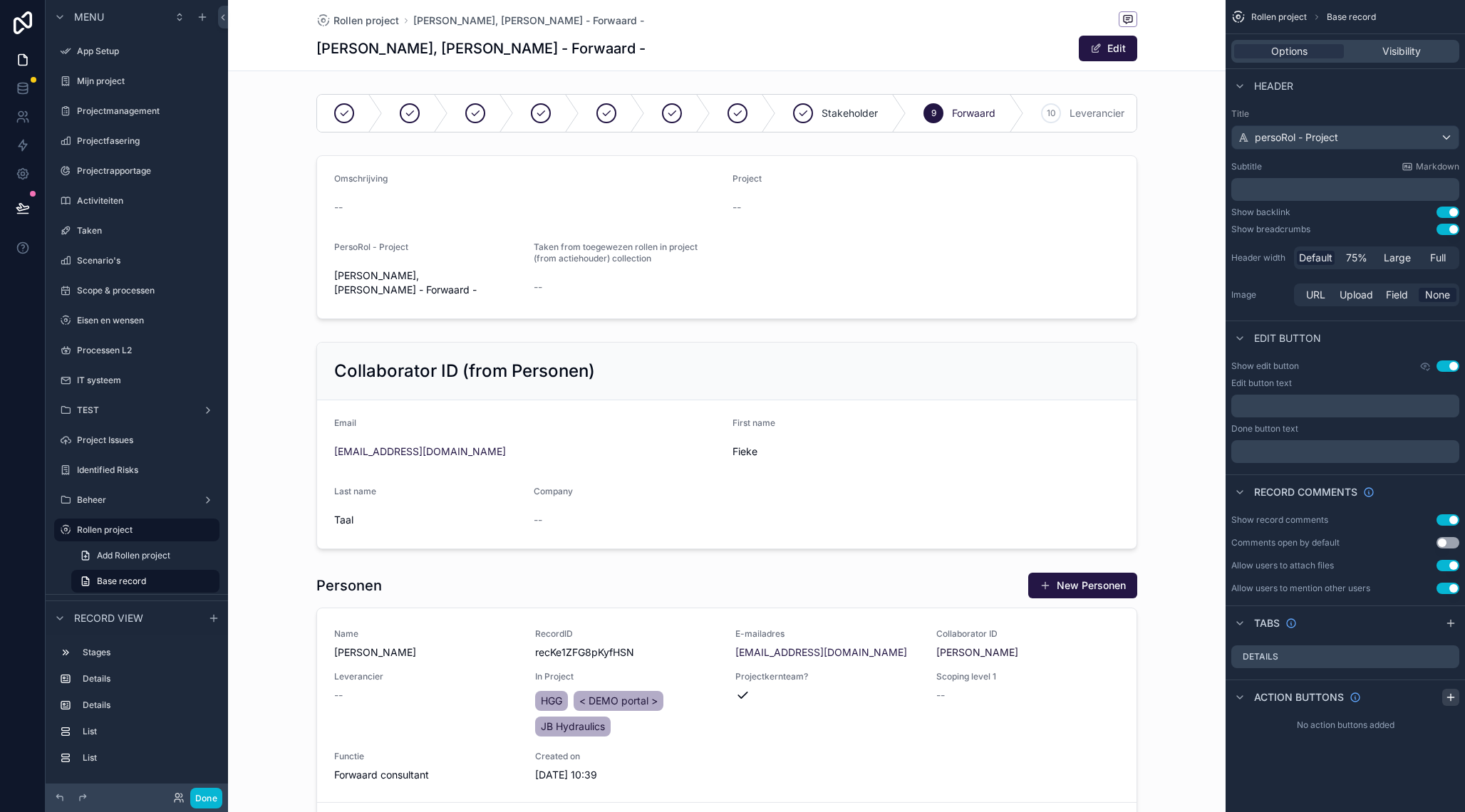
click at [1453, 697] on icon "scrollable content" at bounding box center [1449, 697] width 6 height 0
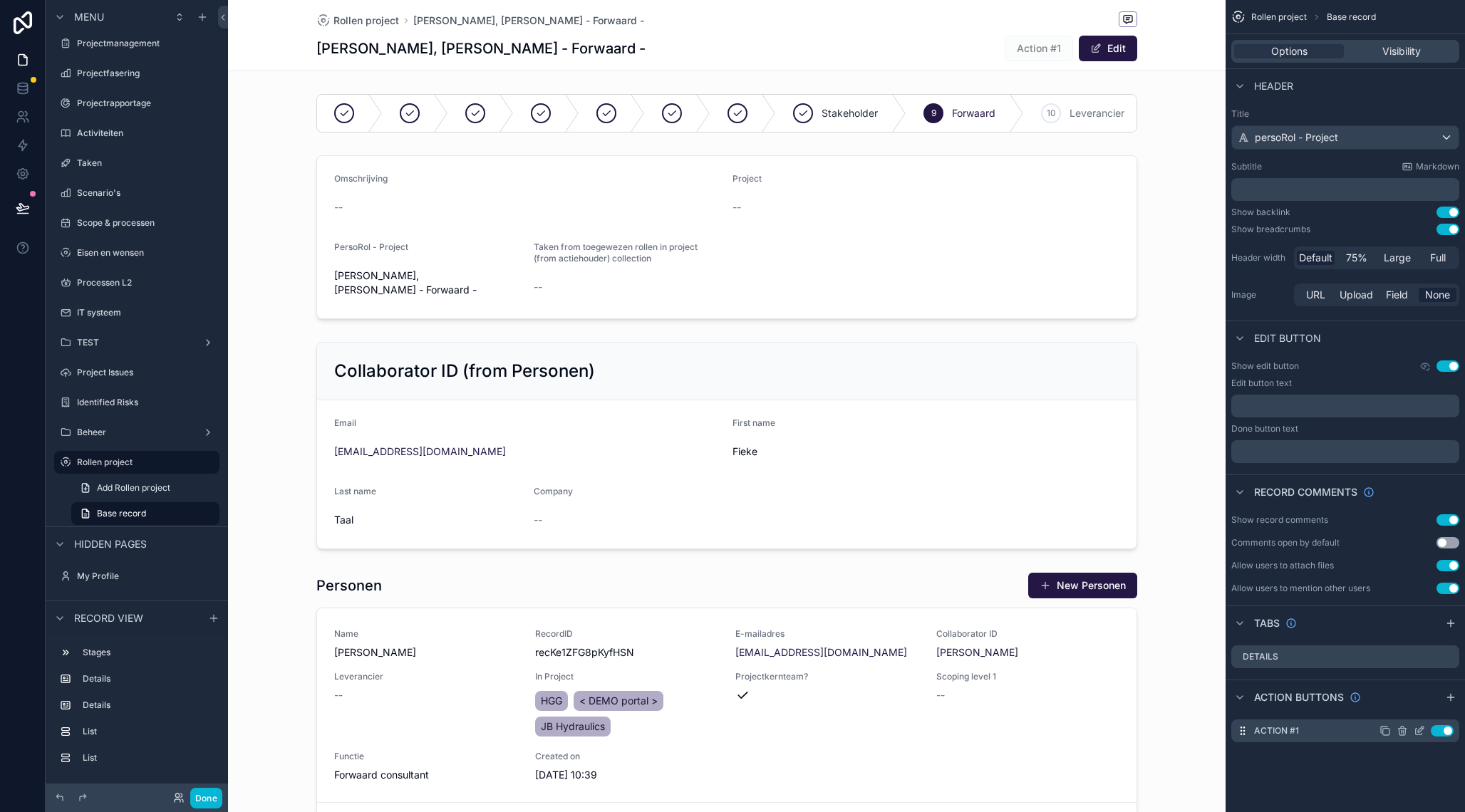
click at [1416, 730] on icon "scrollable content" at bounding box center [1418, 731] width 6 height 6
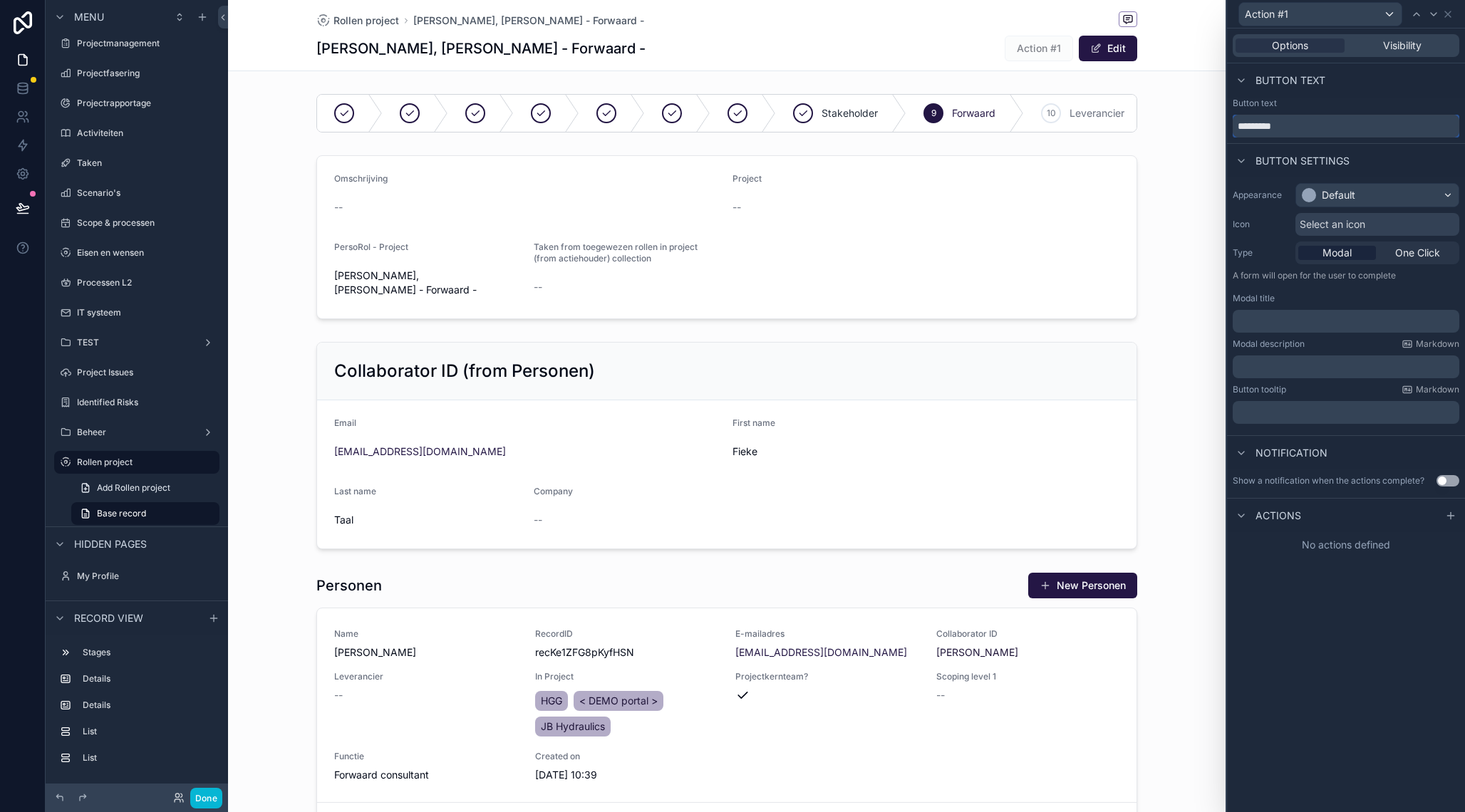
click at [1303, 124] on input "*********" at bounding box center [1346, 126] width 227 height 22
click at [1303, 125] on input "*********" at bounding box center [1346, 126] width 227 height 22
type input "**********"
click at [1332, 187] on div "Default" at bounding box center [1377, 195] width 162 height 22
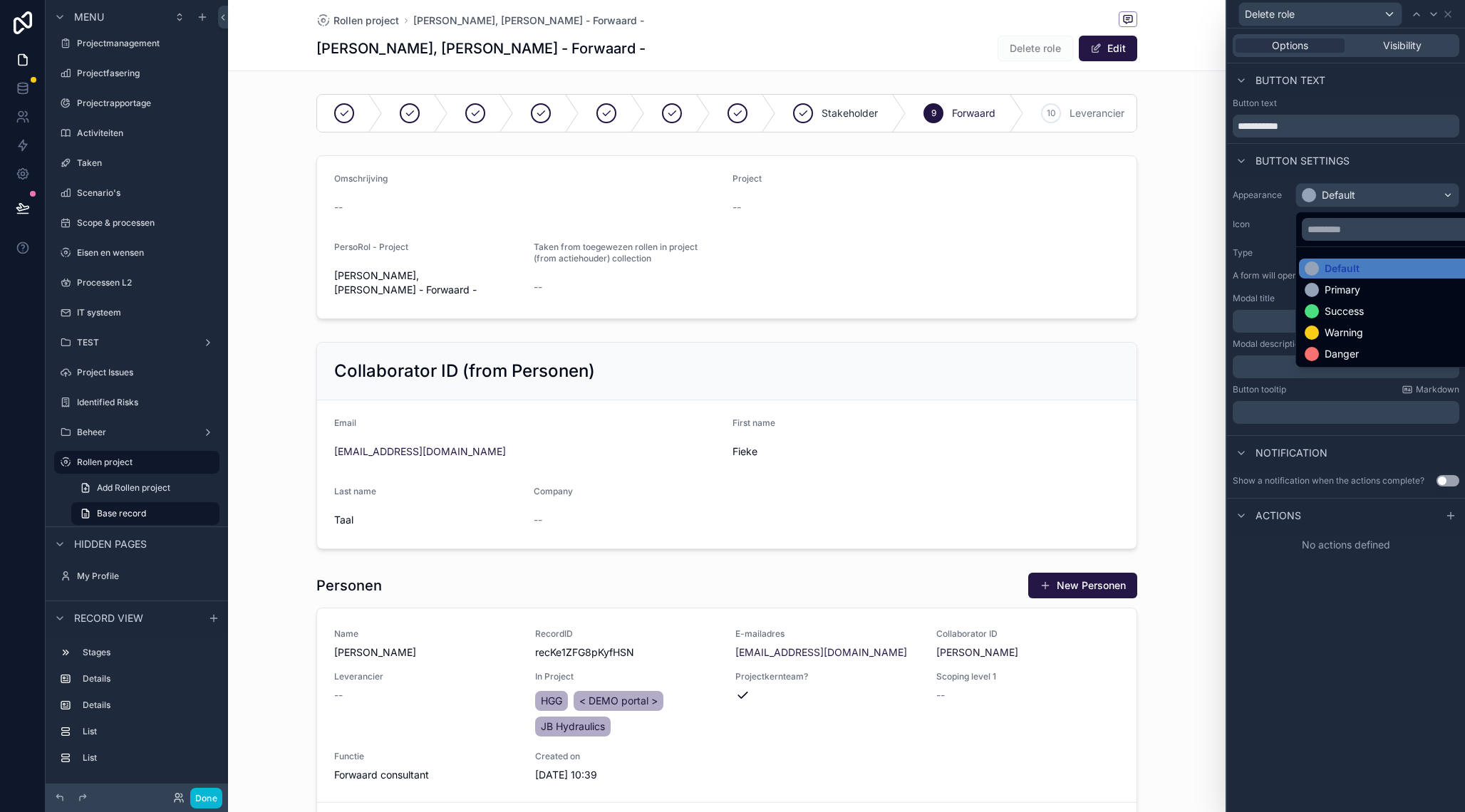
click at [1337, 355] on div "Danger" at bounding box center [1342, 353] width 34 height 15
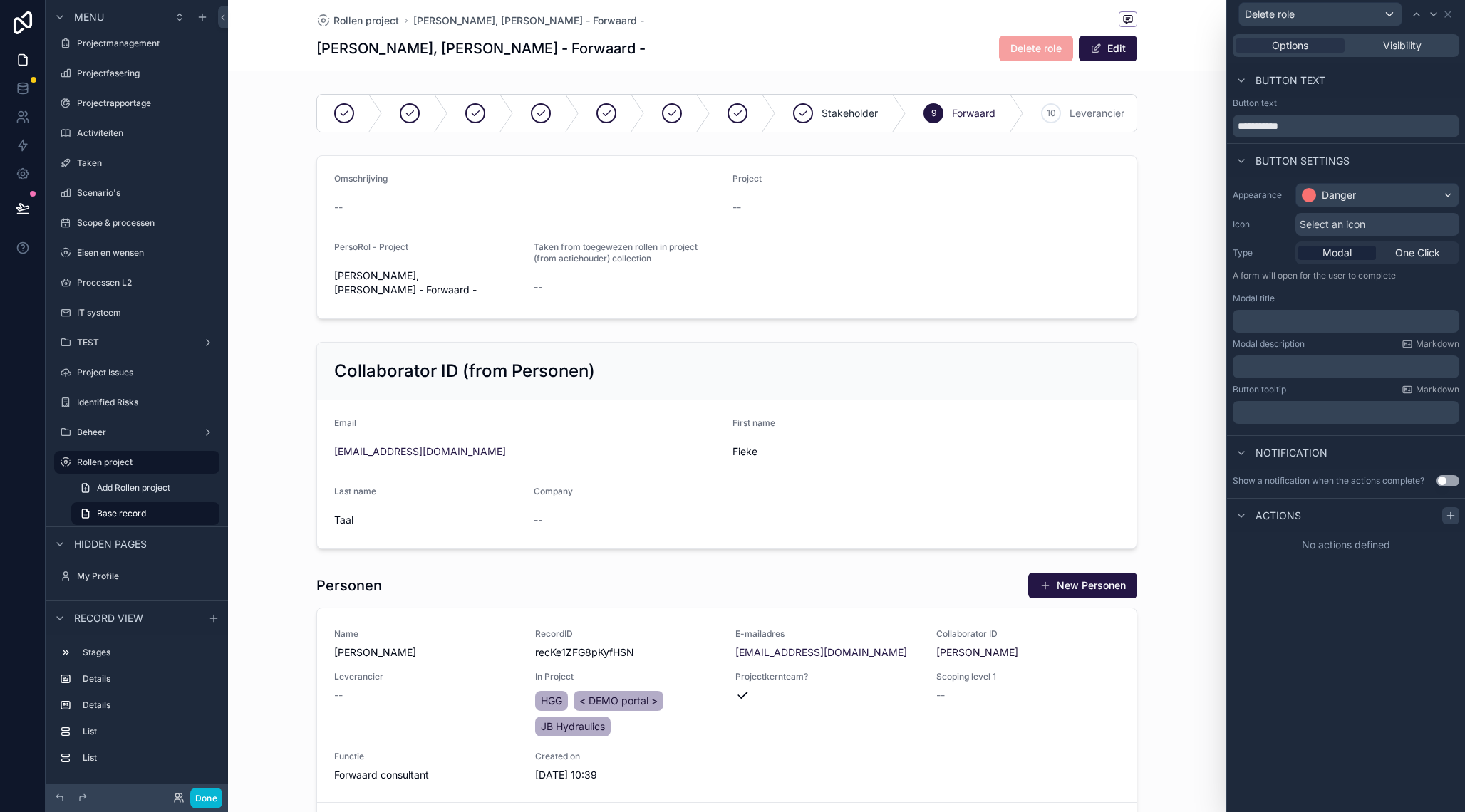
click at [1456, 517] on icon at bounding box center [1450, 515] width 11 height 11
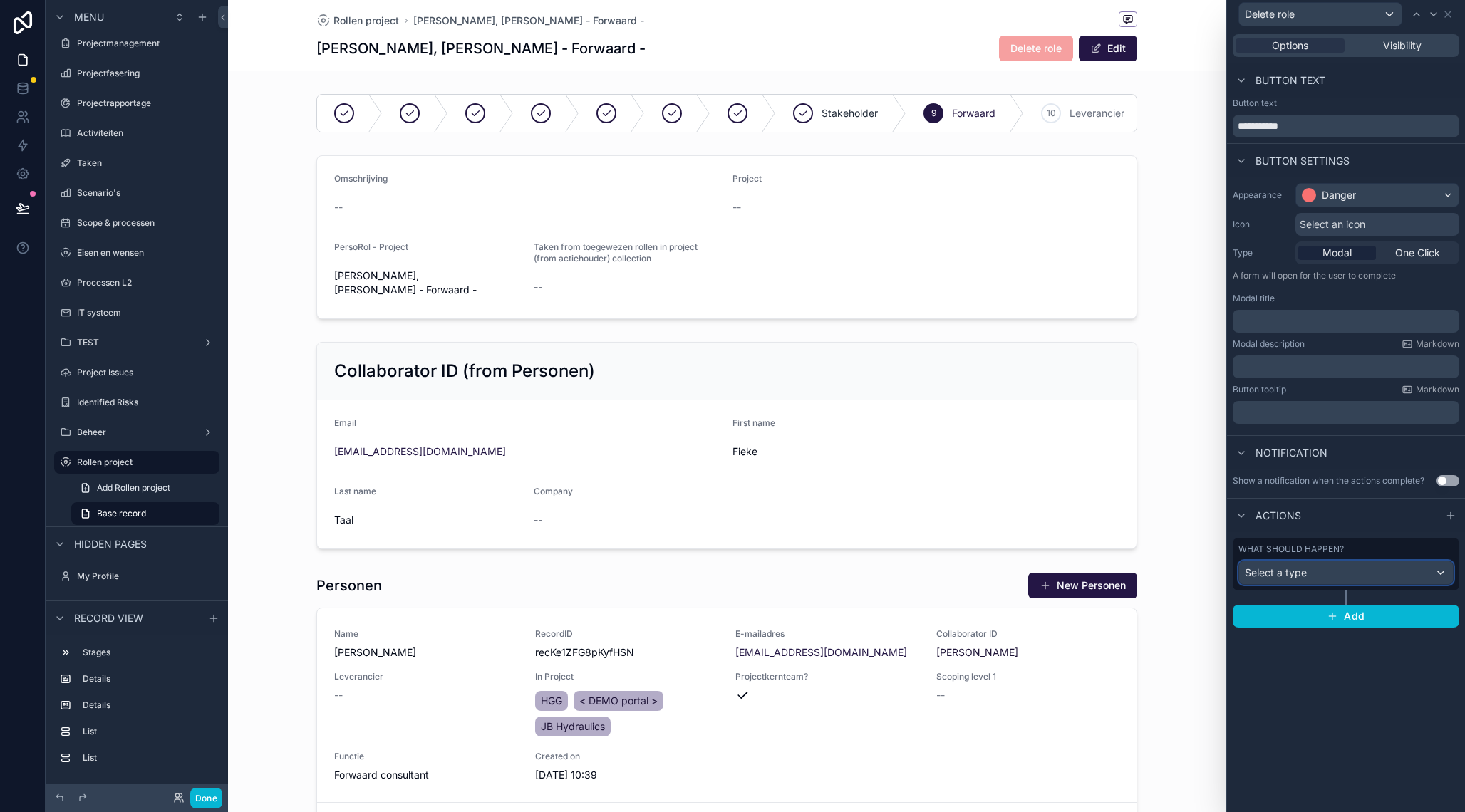
click at [1324, 578] on div "Select a type" at bounding box center [1346, 572] width 214 height 22
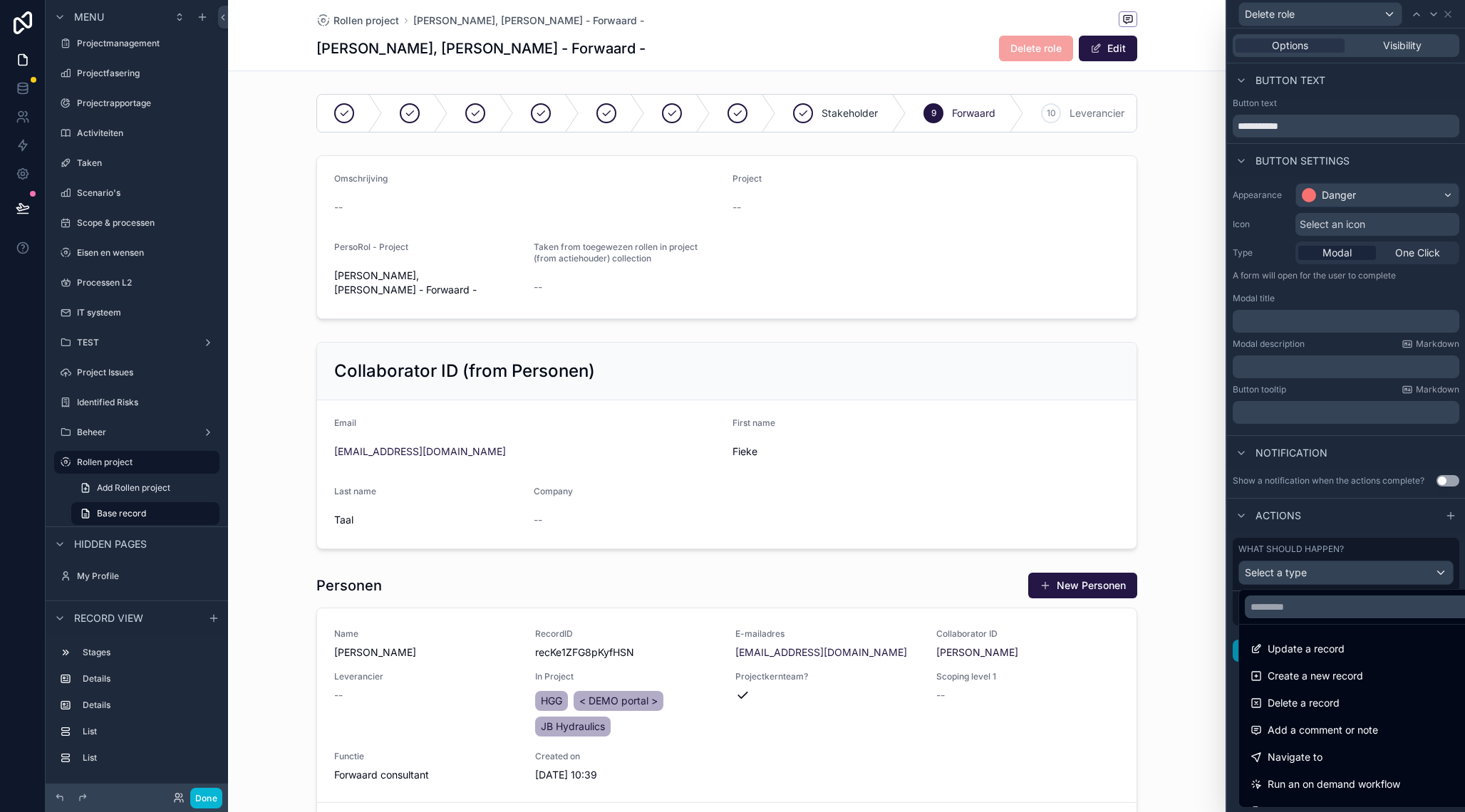
click at [1337, 713] on div "Delete a record" at bounding box center [1362, 703] width 241 height 26
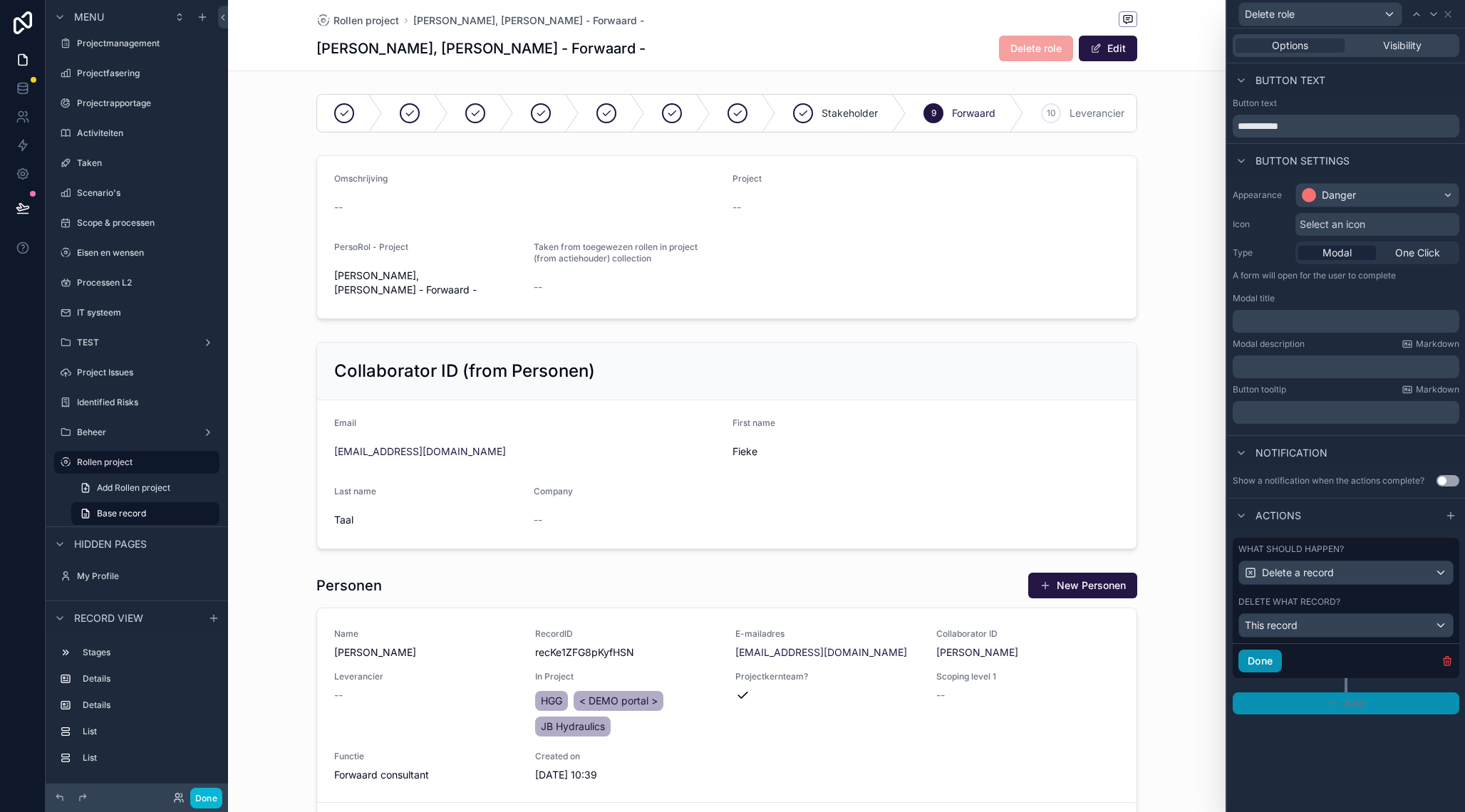
click at [1270, 660] on button "Done" at bounding box center [1260, 661] width 43 height 22
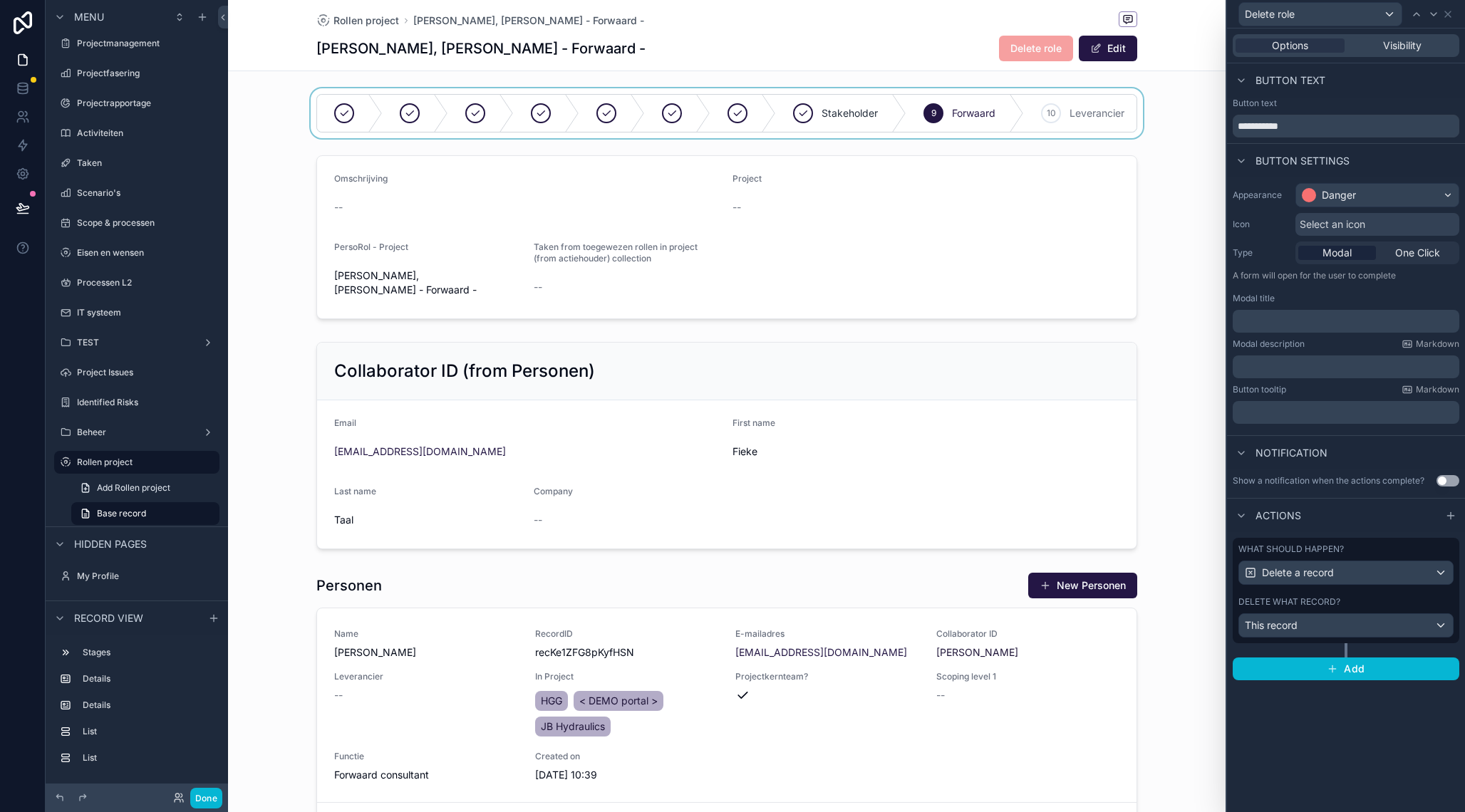
click at [999, 102] on div "scrollable content" at bounding box center [726, 113] width 998 height 50
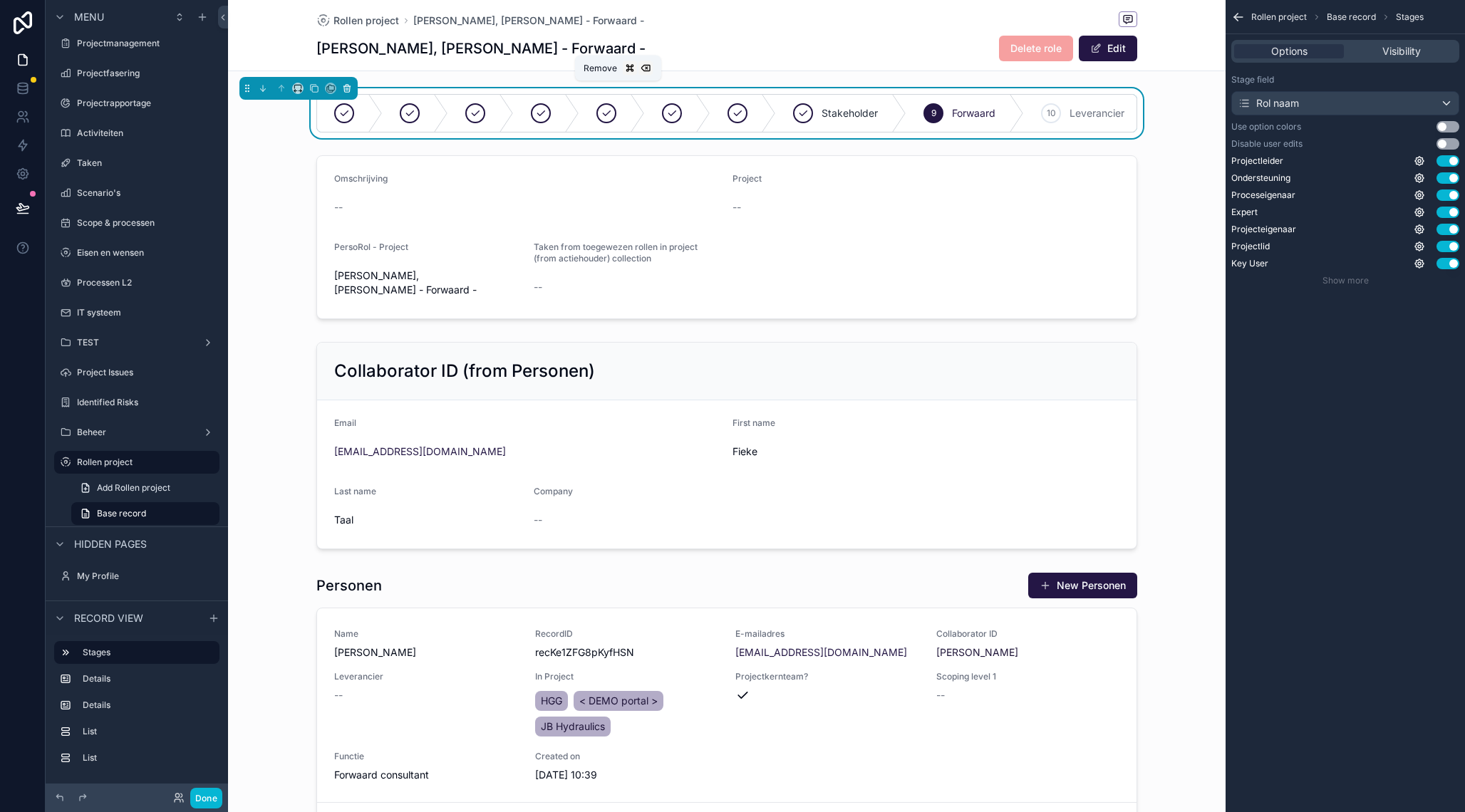
click at [343, 90] on icon "scrollable content" at bounding box center [347, 89] width 10 height 10
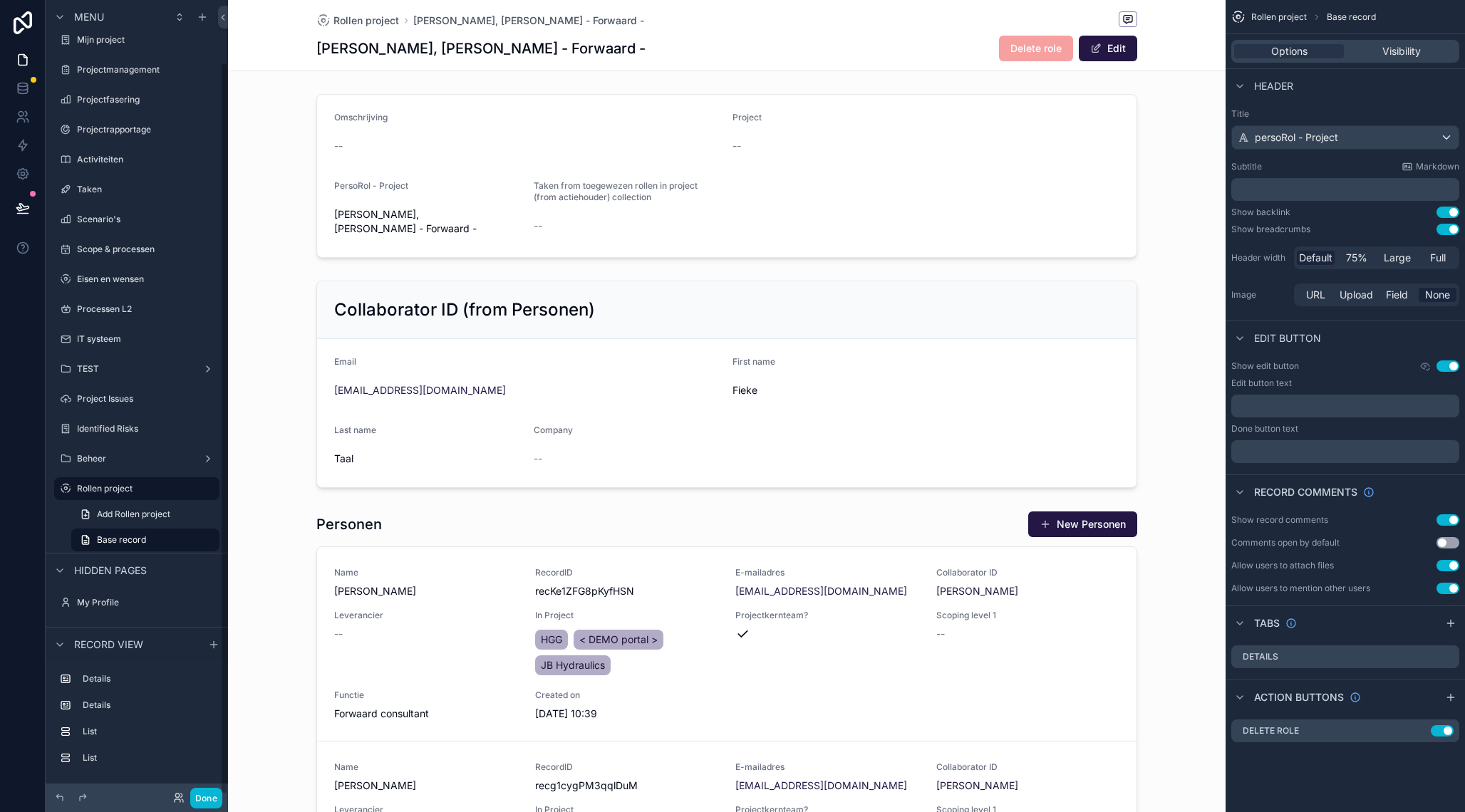
scroll to position [41, 0]
click at [646, 124] on div "scrollable content" at bounding box center [726, 175] width 998 height 175
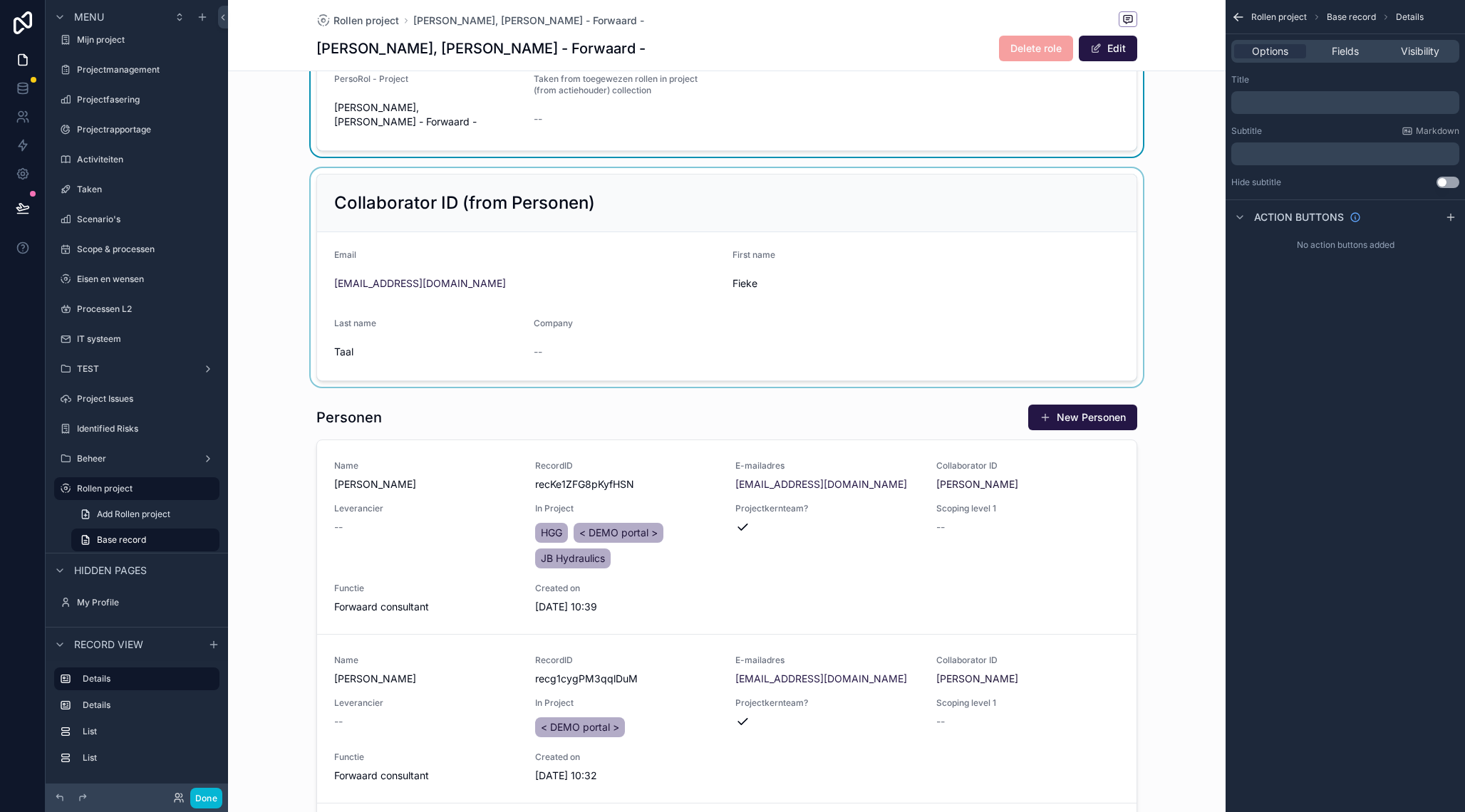
scroll to position [0, 0]
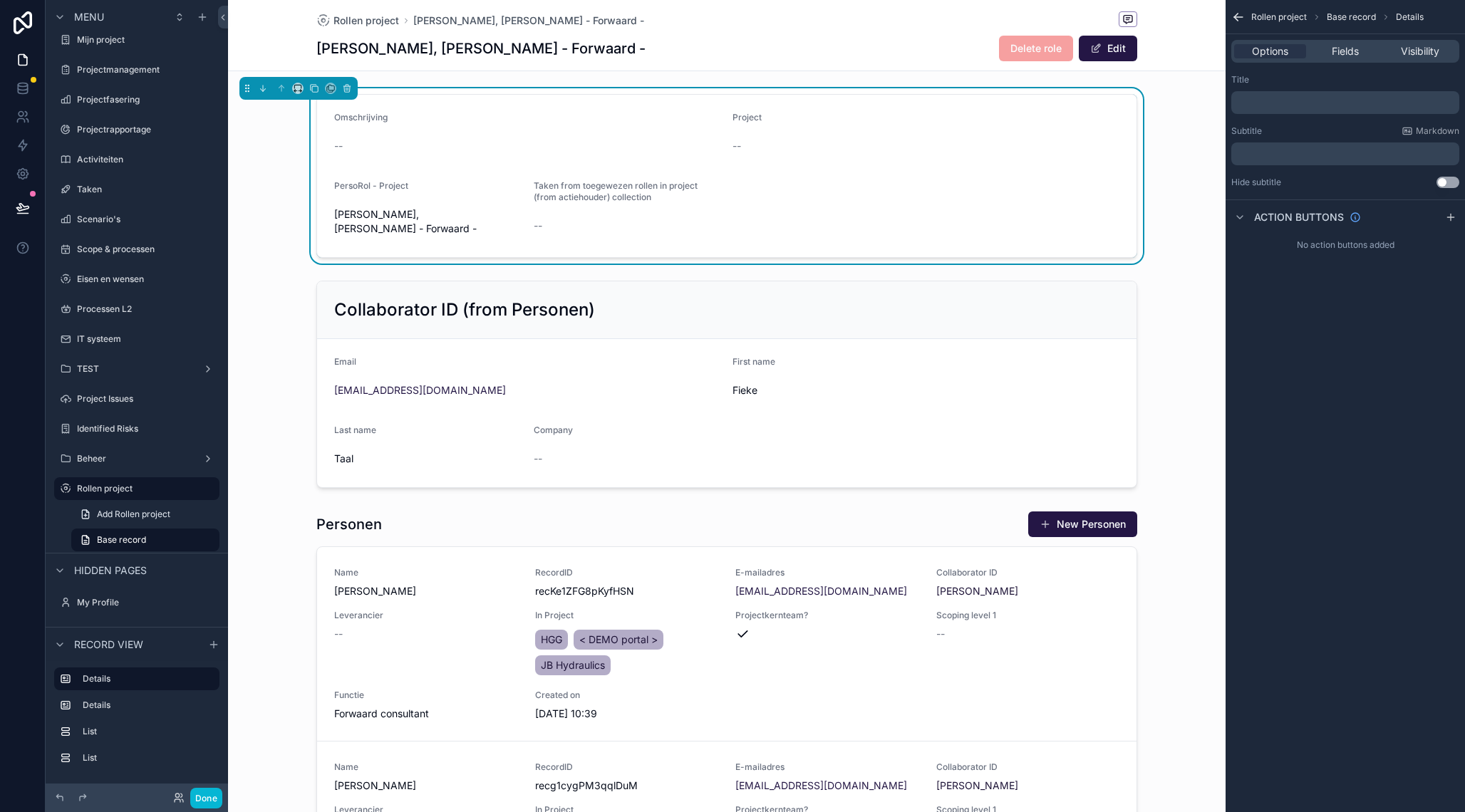
click at [991, 50] on div "Delete role Edit" at bounding box center [1062, 47] width 150 height 27
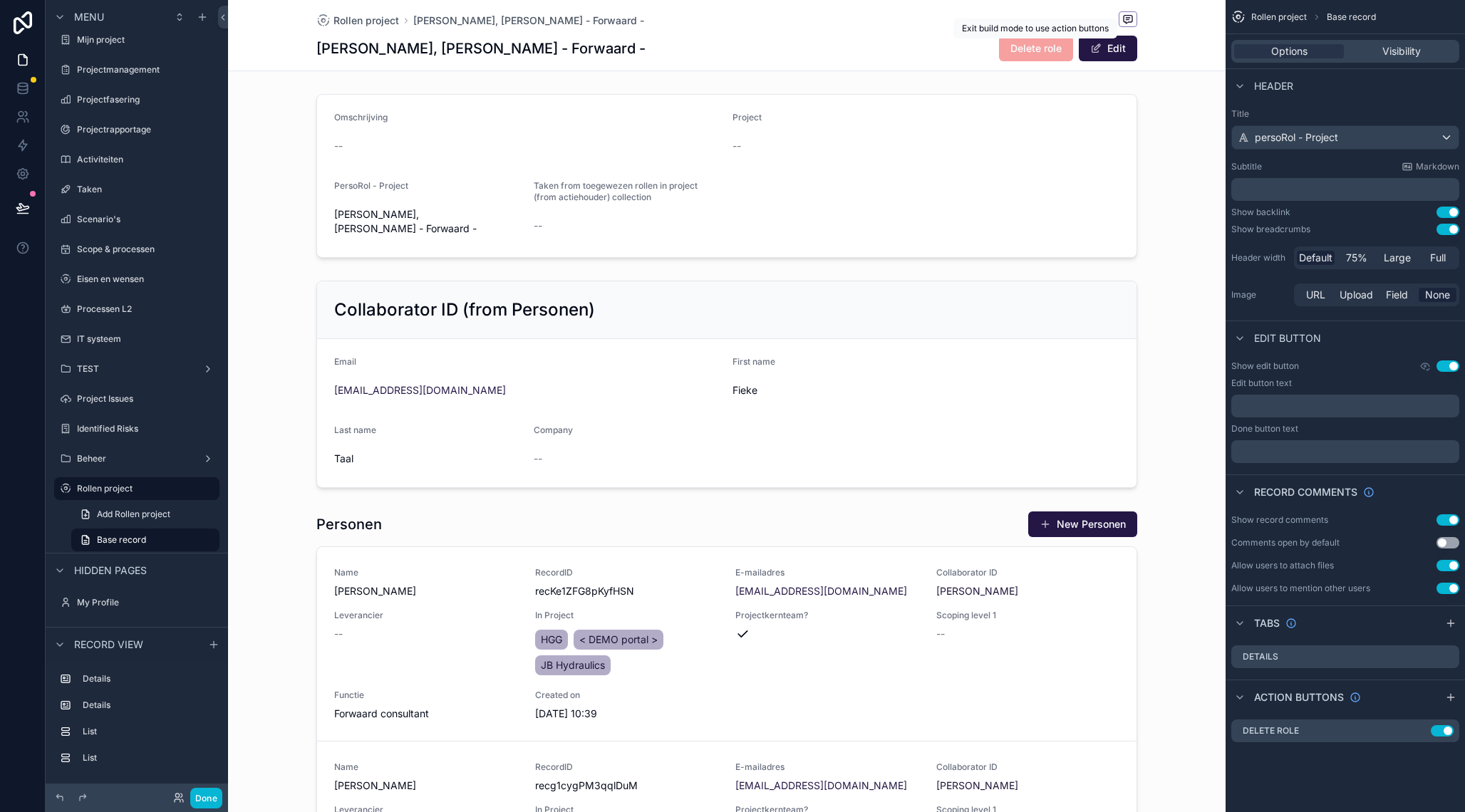
click at [1029, 51] on span "Delete role" at bounding box center [1036, 47] width 74 height 15
click at [192, 795] on button "Done" at bounding box center [206, 798] width 32 height 21
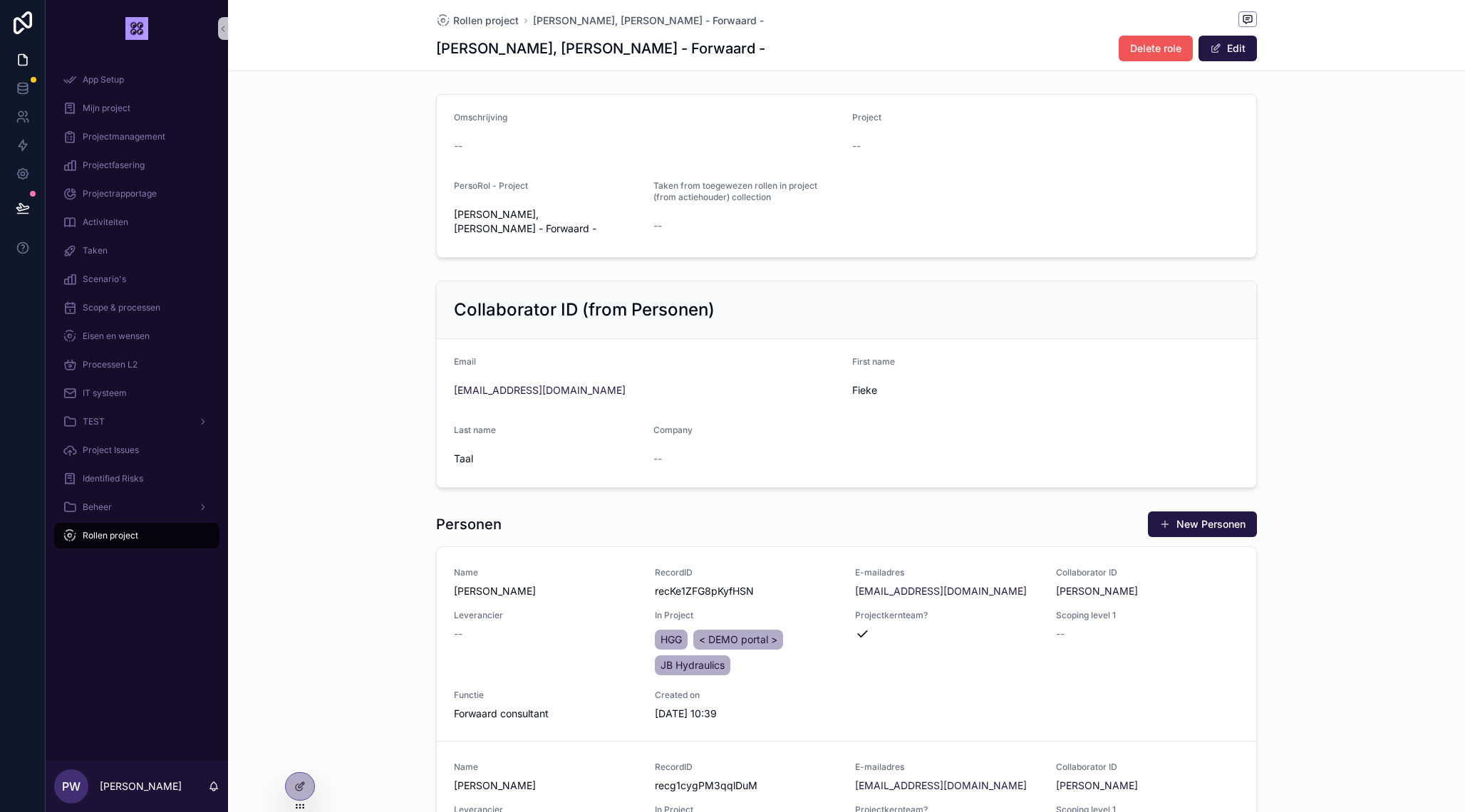
click at [1124, 55] on button "Delete role" at bounding box center [1155, 48] width 74 height 26
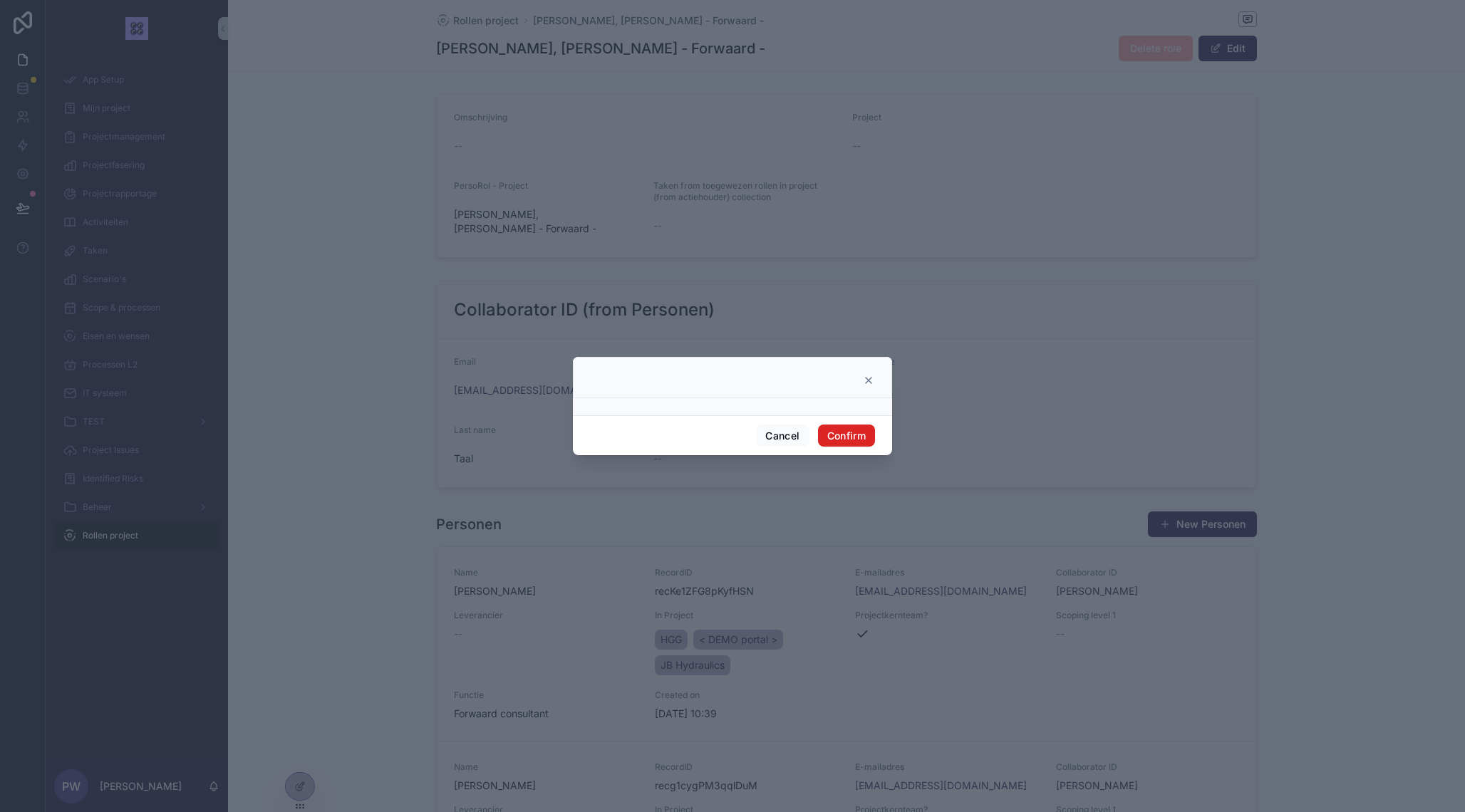
click at [860, 437] on button "Confirm" at bounding box center [847, 436] width 57 height 22
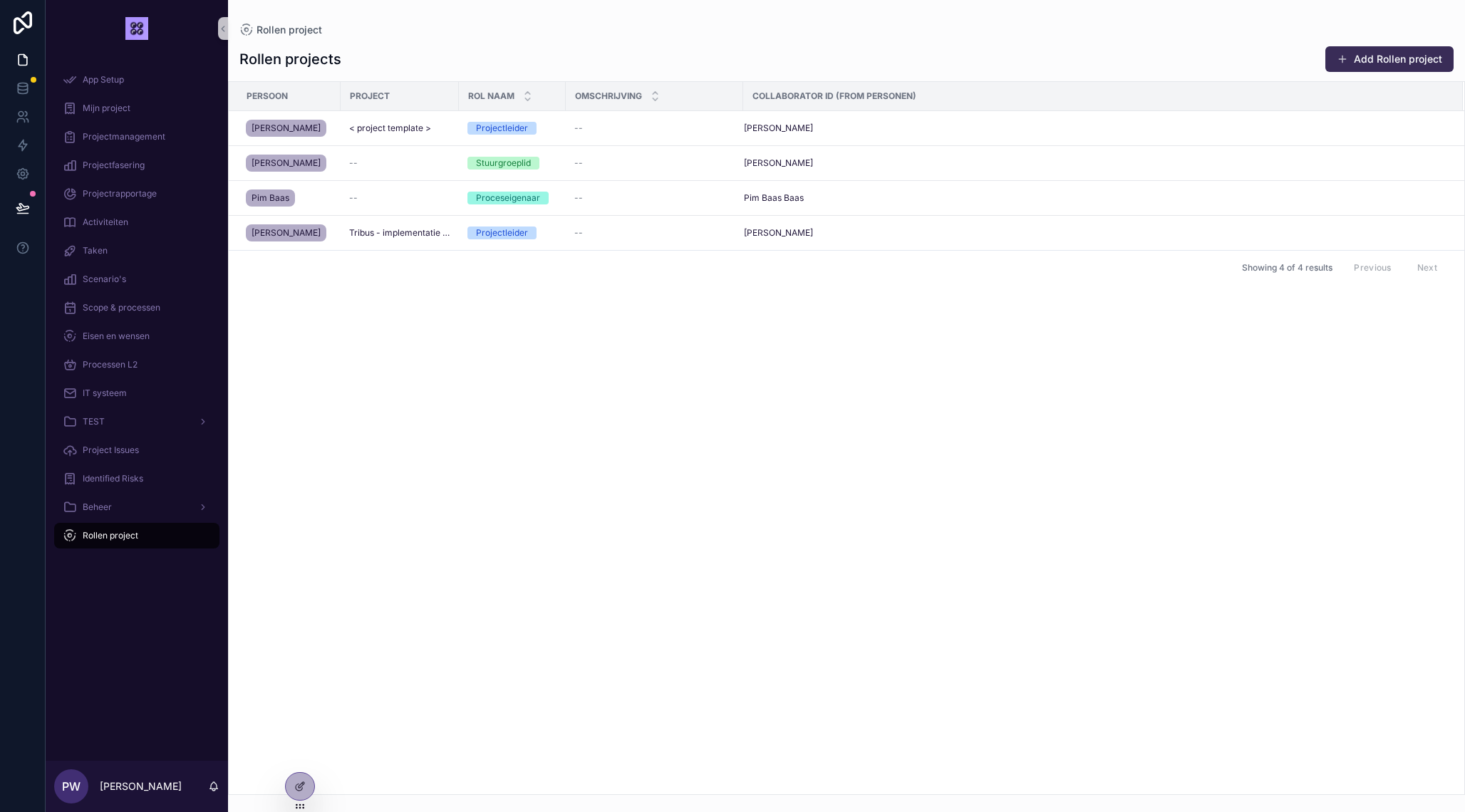
click at [1375, 64] on button "Add Rollen project" at bounding box center [1389, 59] width 128 height 26
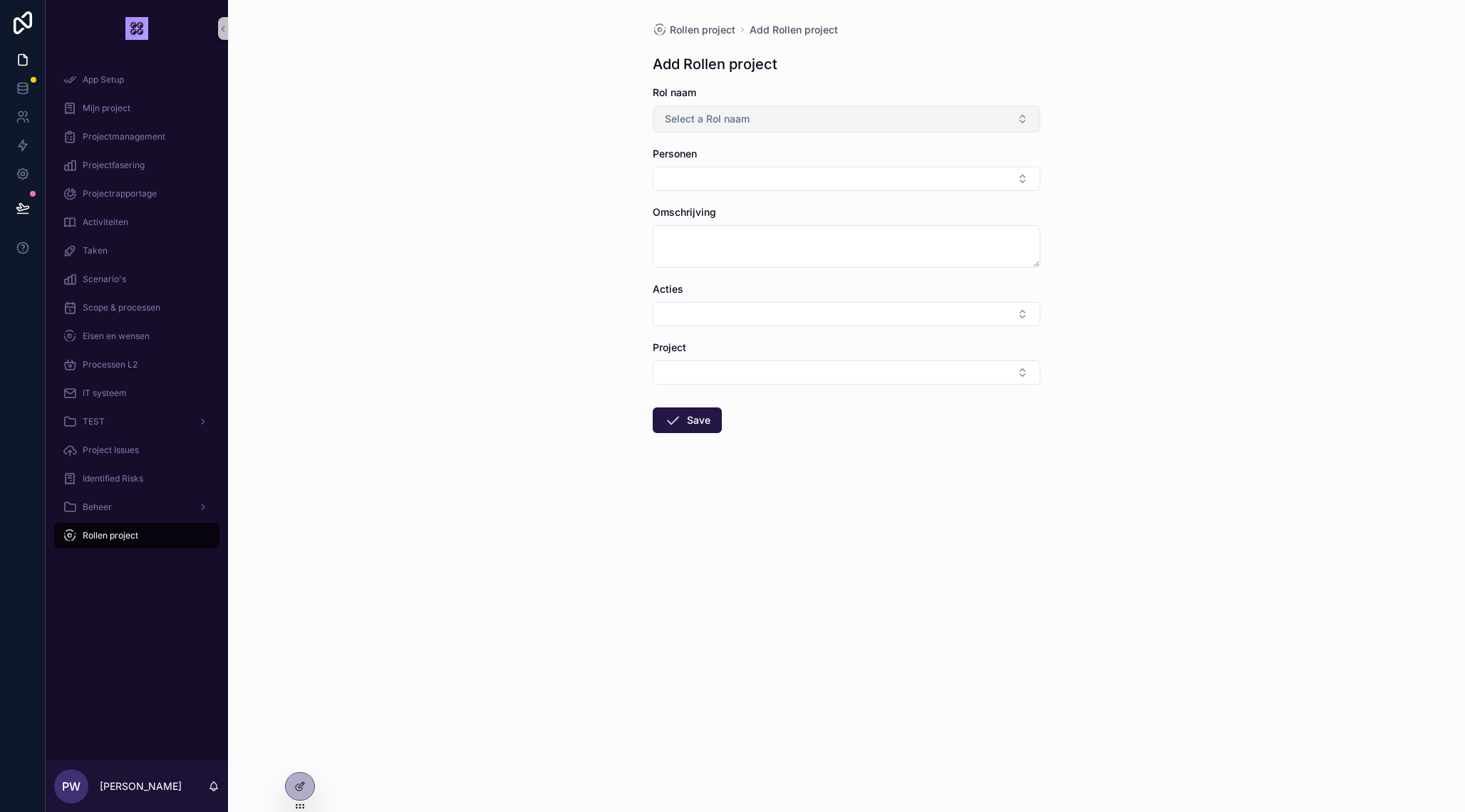
click at [741, 116] on span "Select a Rol naam" at bounding box center [707, 119] width 85 height 15
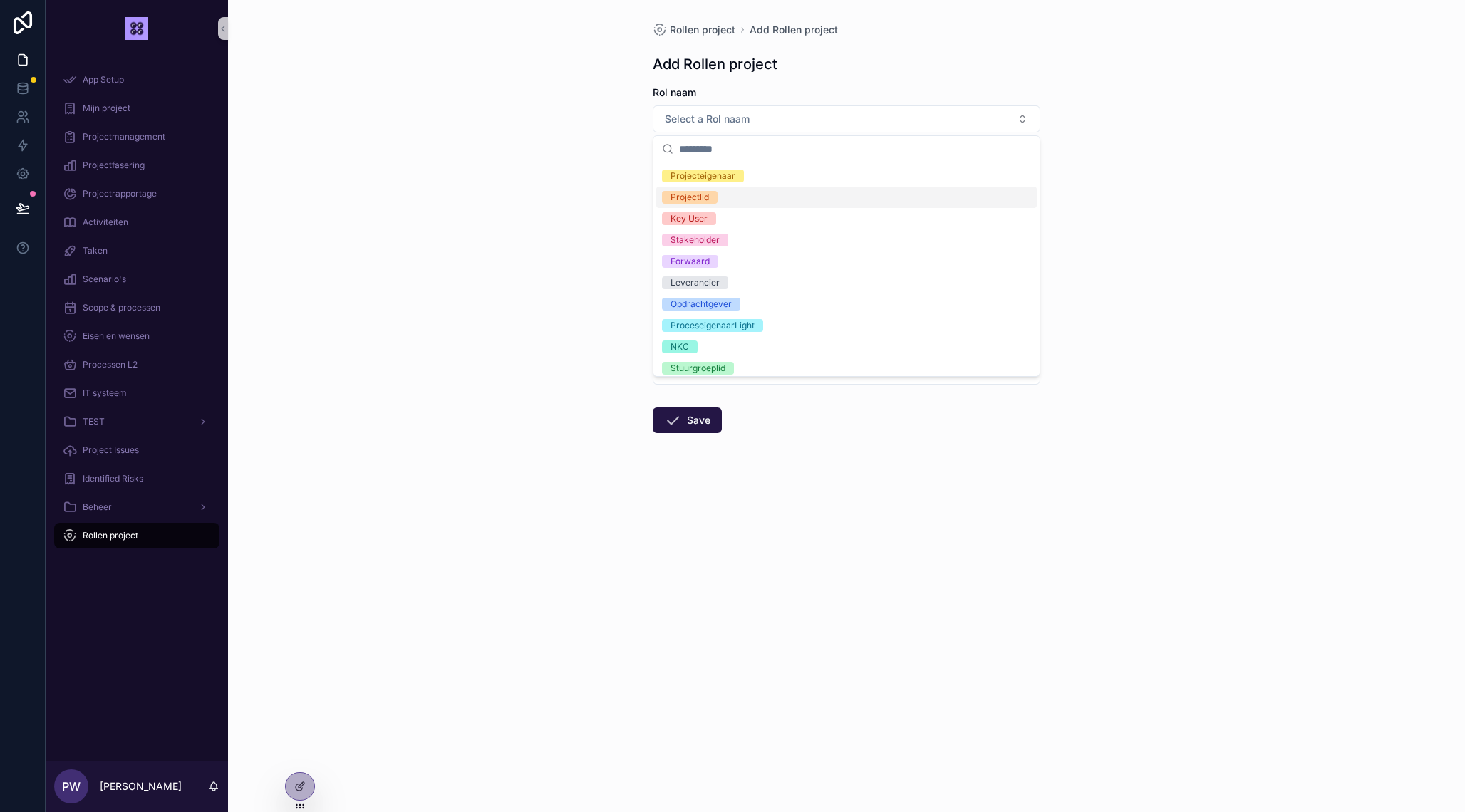
scroll to position [91, 0]
click at [729, 298] on div "Opdrachtgever" at bounding box center [701, 298] width 61 height 13
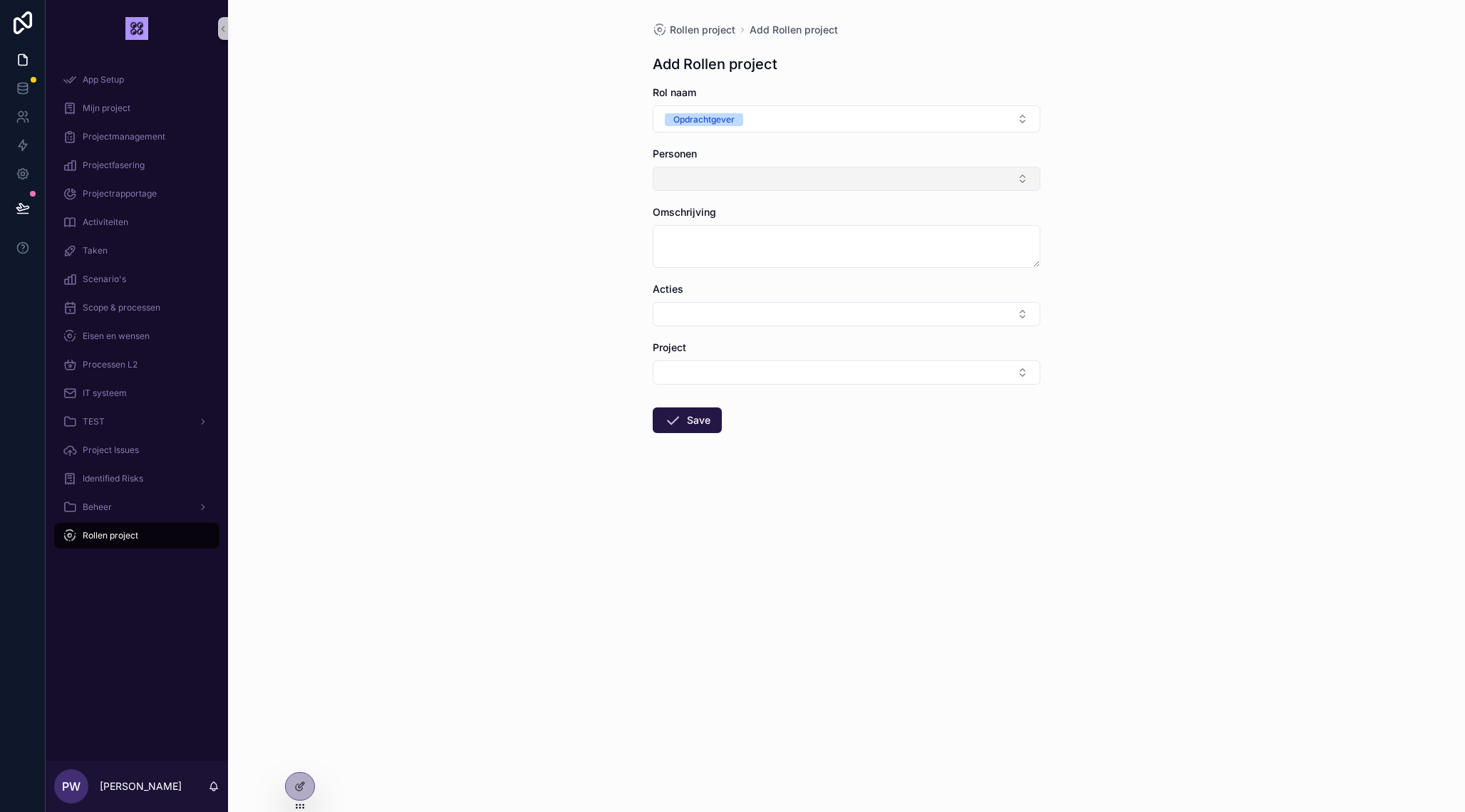
click at [757, 176] on button "Select Button" at bounding box center [847, 178] width 388 height 24
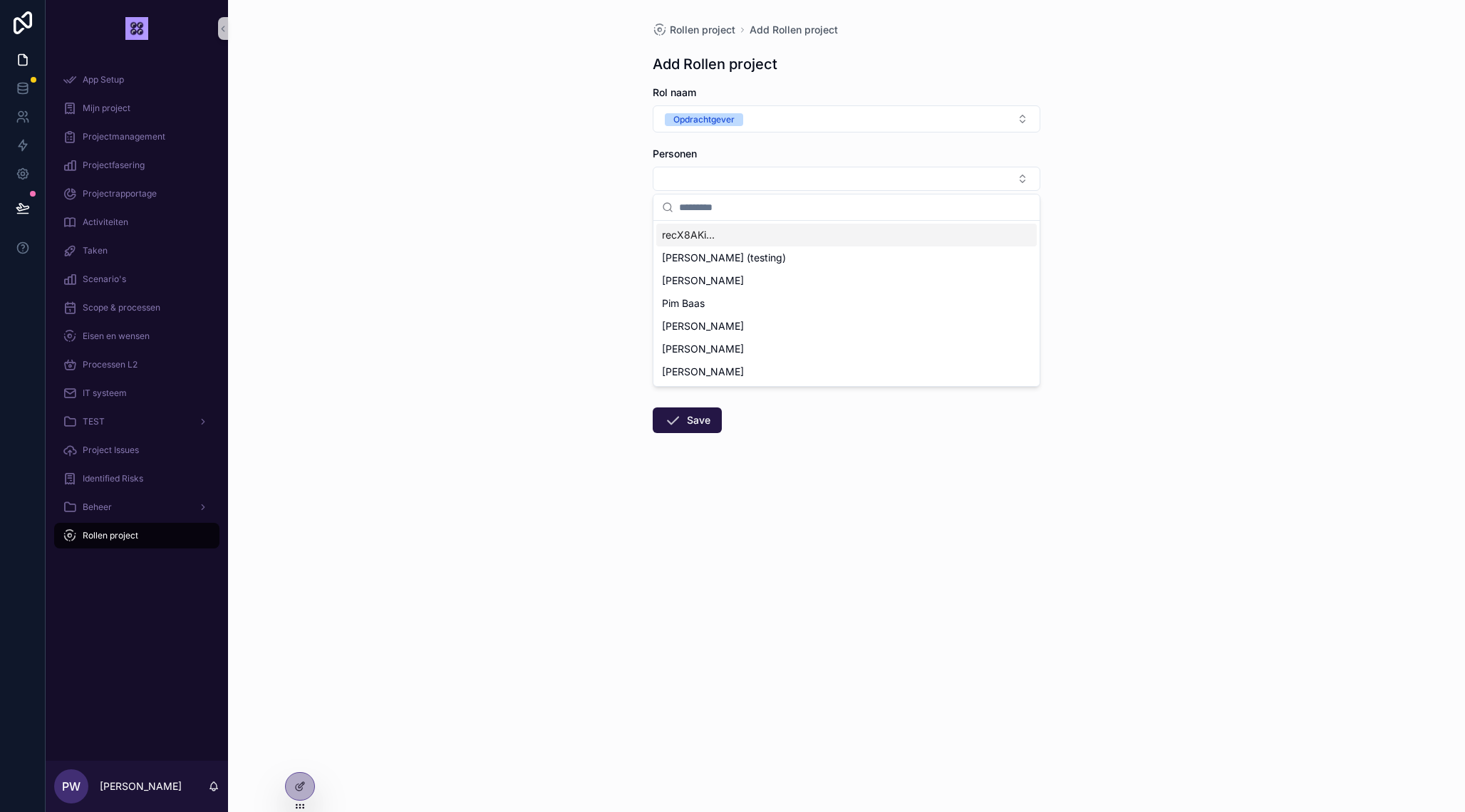
click at [707, 236] on span "recX8AKi..." at bounding box center [688, 234] width 53 height 15
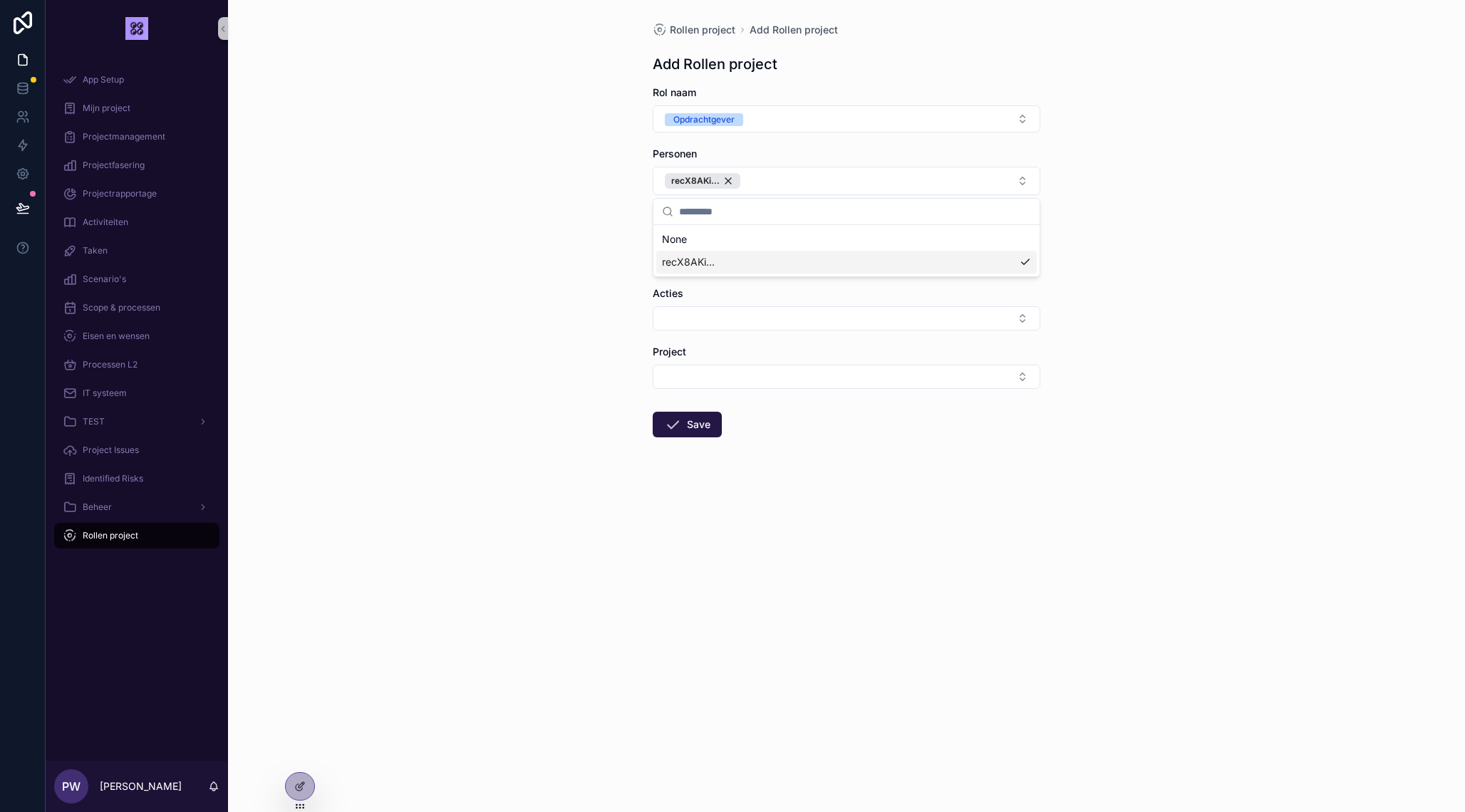
click at [580, 232] on div "Rollen project Add Rollen project Add Rollen project Rol naam Opdrachtgever Per…" at bounding box center [846, 406] width 1237 height 812
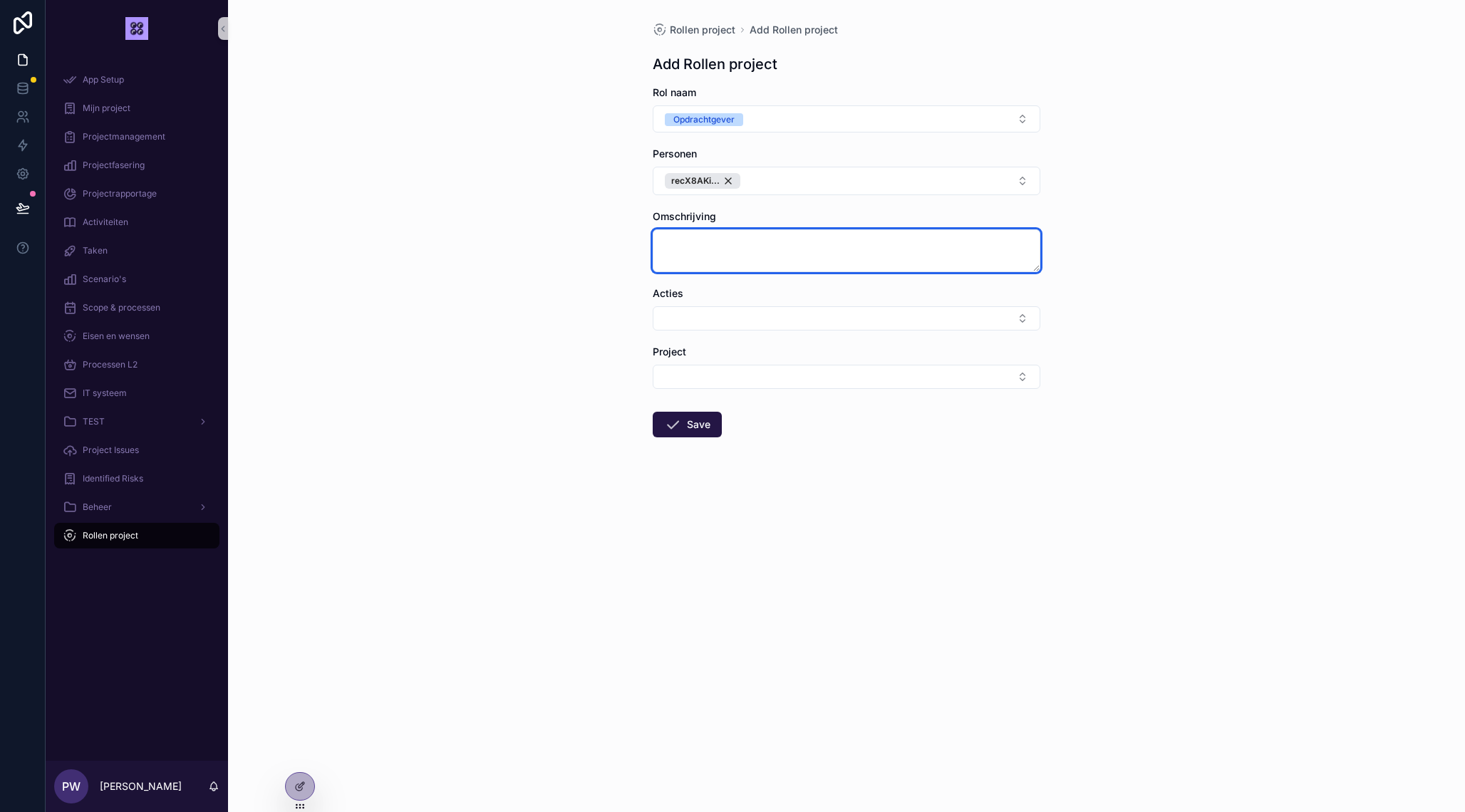
click at [679, 246] on textarea "scrollable content" at bounding box center [847, 251] width 388 height 43
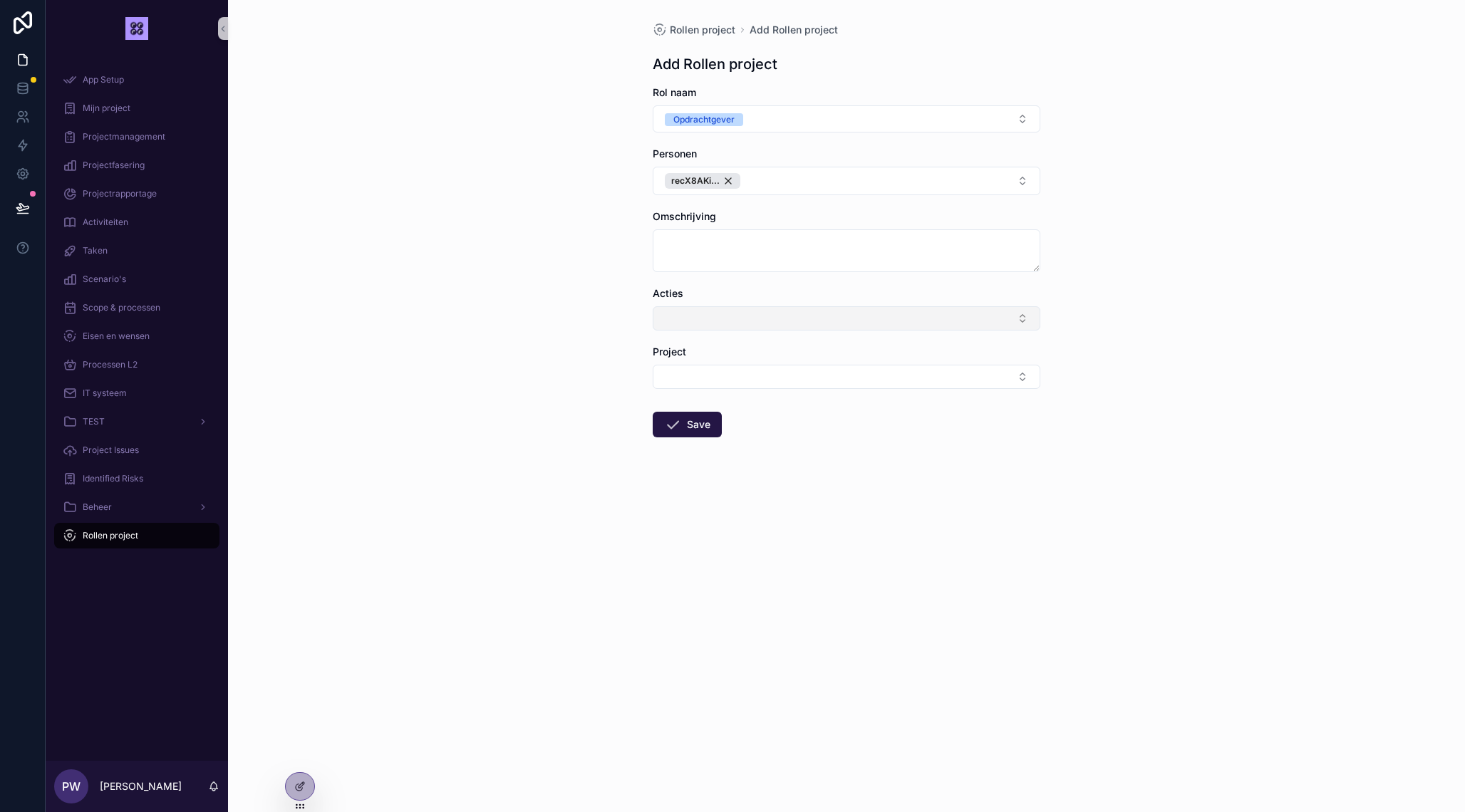
click at [679, 321] on button "Select Button" at bounding box center [847, 318] width 388 height 24
click at [547, 303] on div "Rollen project Add Rollen project Add Rollen project Rol naam Opdrachtgever Per…" at bounding box center [846, 406] width 1237 height 812
click at [302, 784] on icon at bounding box center [301, 784] width 6 height 6
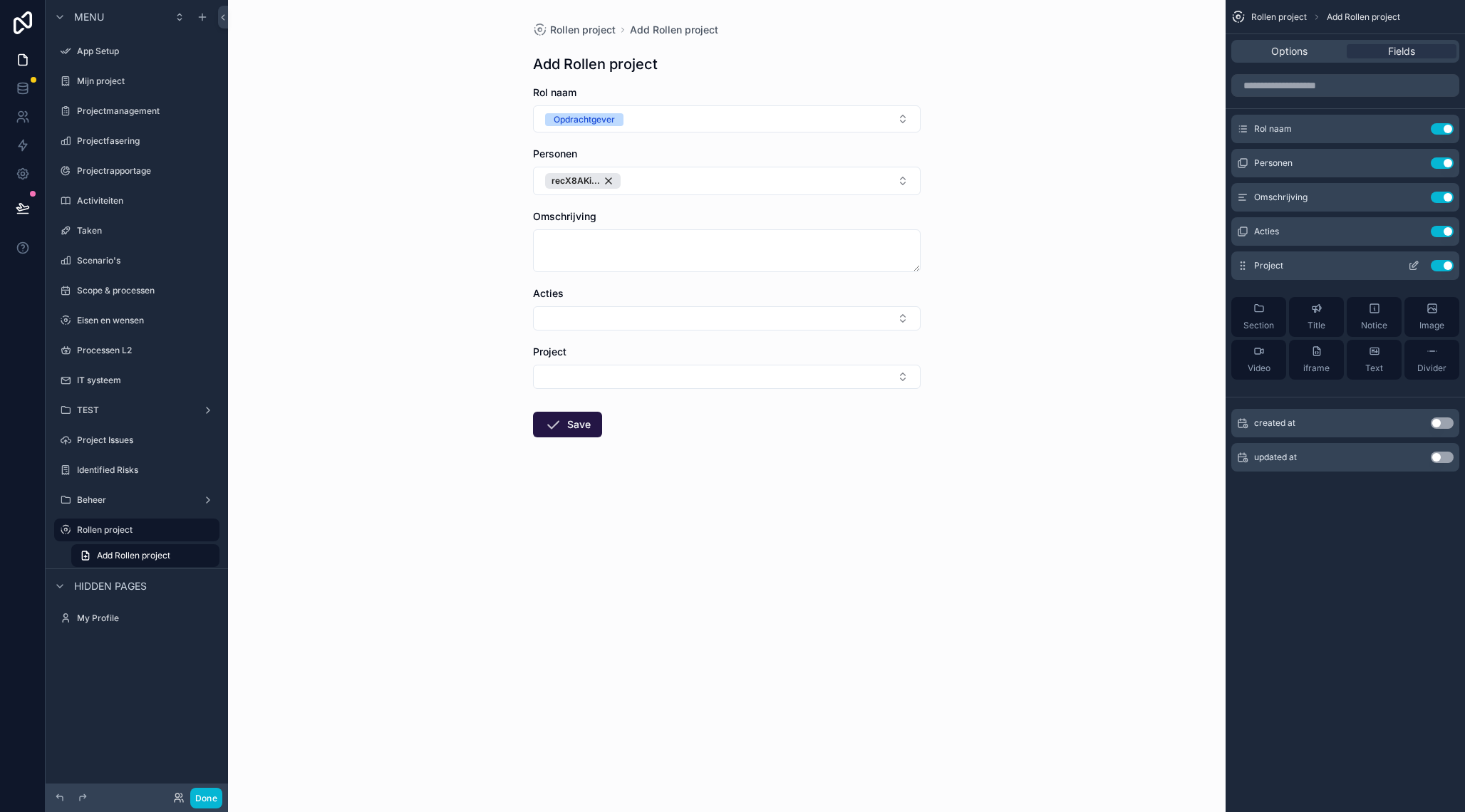
click at [1438, 234] on button "Use setting" at bounding box center [1442, 231] width 22 height 11
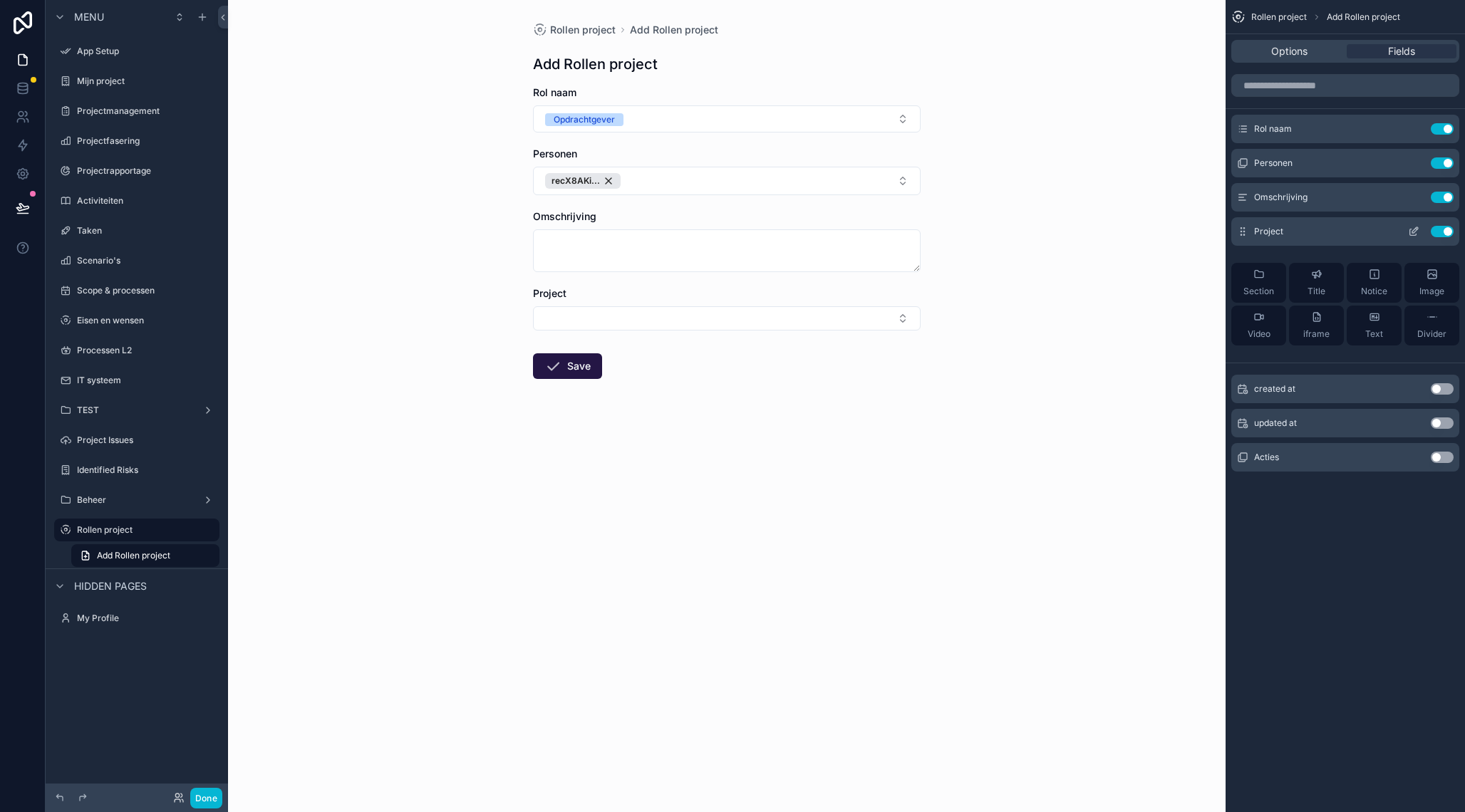
click at [1410, 232] on icon "scrollable content" at bounding box center [1412, 232] width 6 height 6
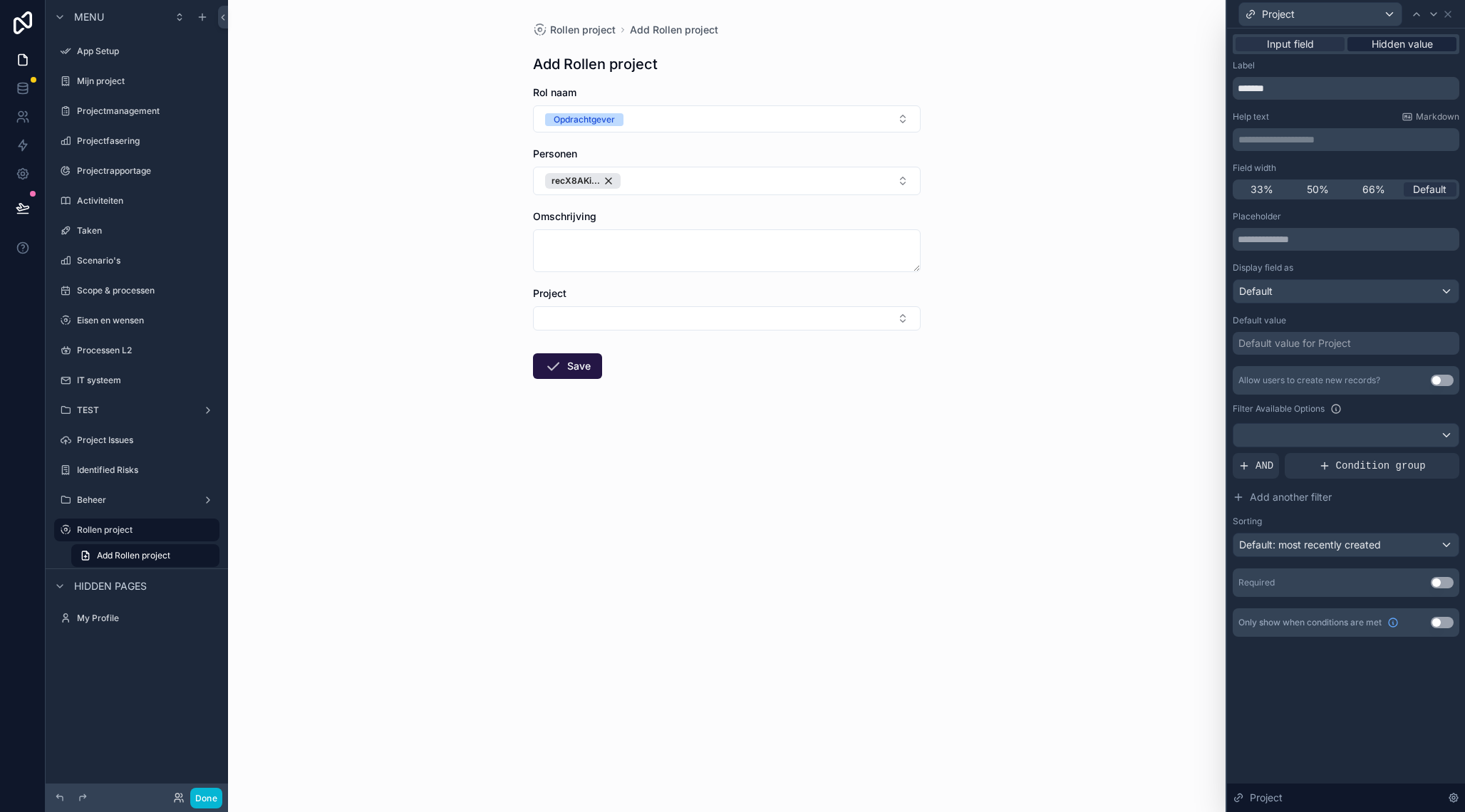
click at [1409, 45] on span "Hidden value" at bounding box center [1402, 44] width 61 height 15
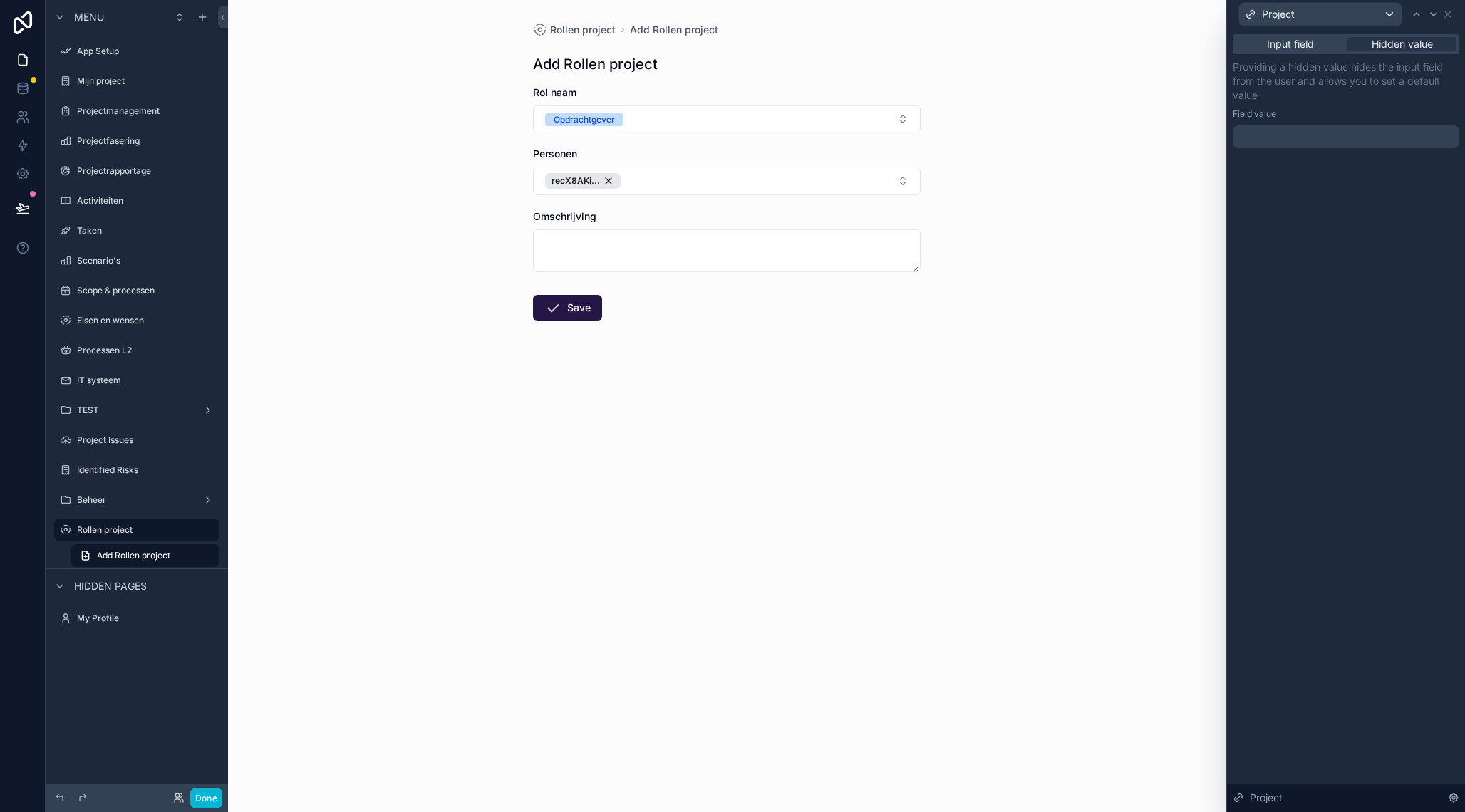
click at [1286, 143] on div at bounding box center [1346, 136] width 227 height 22
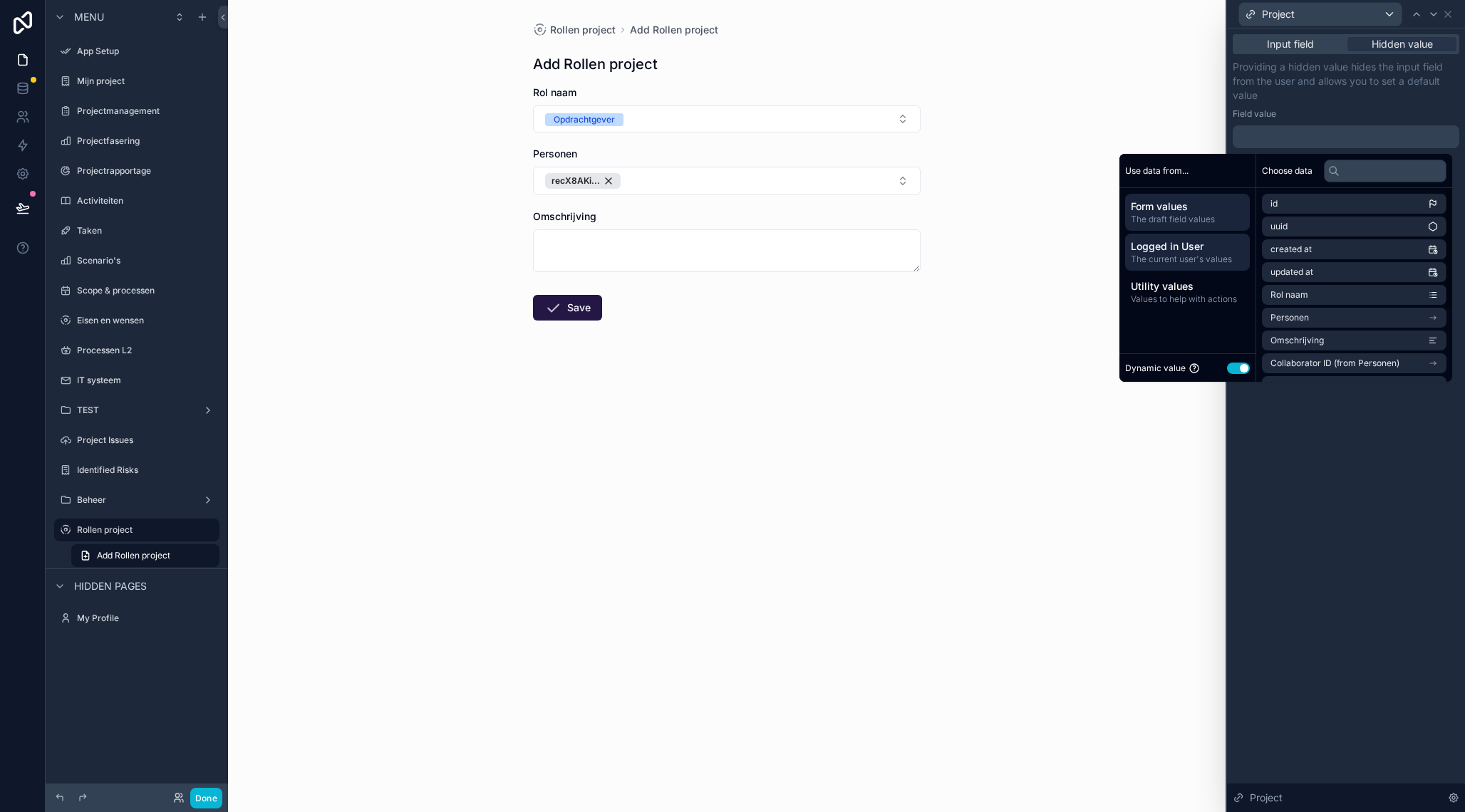
click at [1179, 255] on span "The current user's values" at bounding box center [1186, 259] width 113 height 11
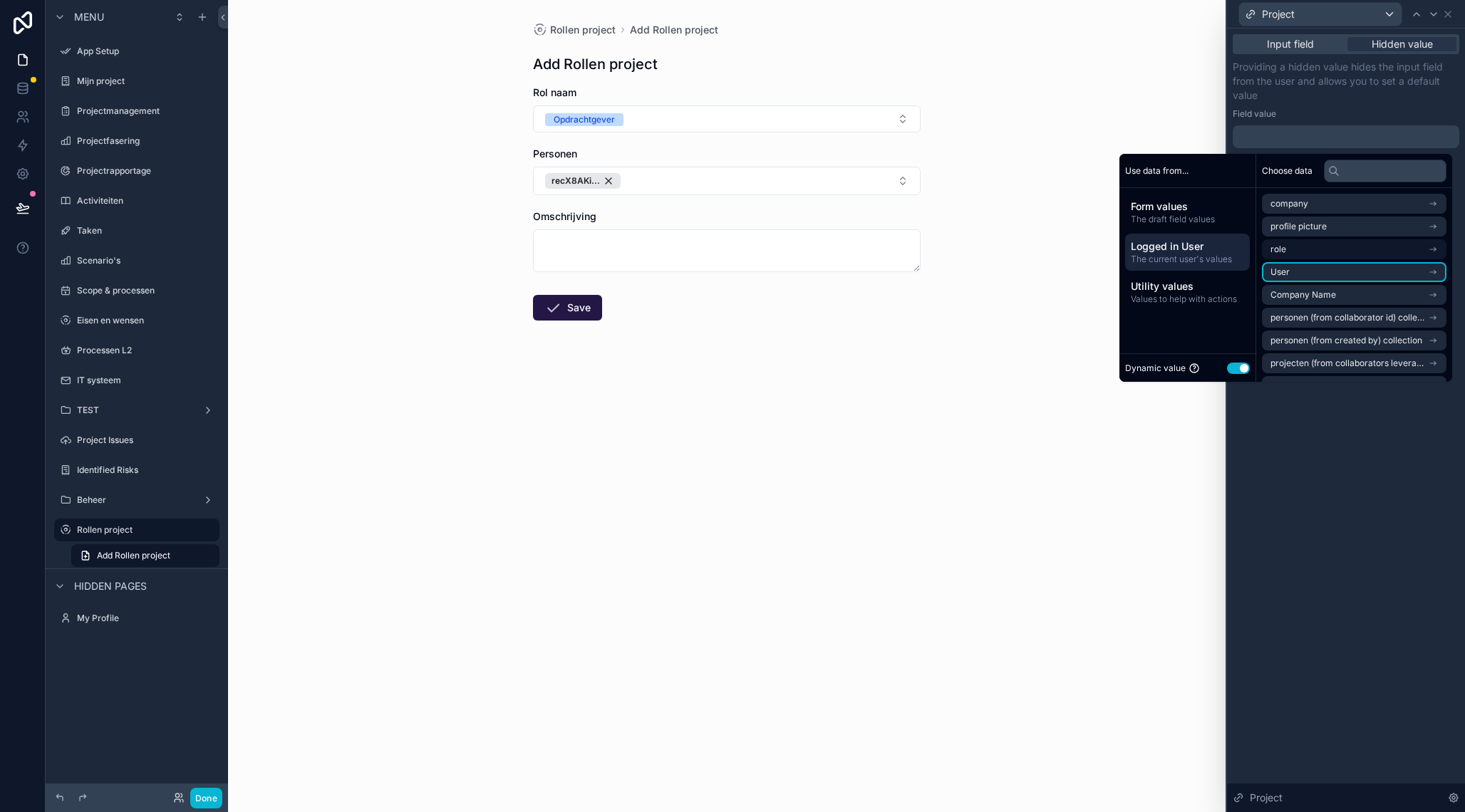
click at [1295, 279] on li "User" at bounding box center [1354, 272] width 185 height 20
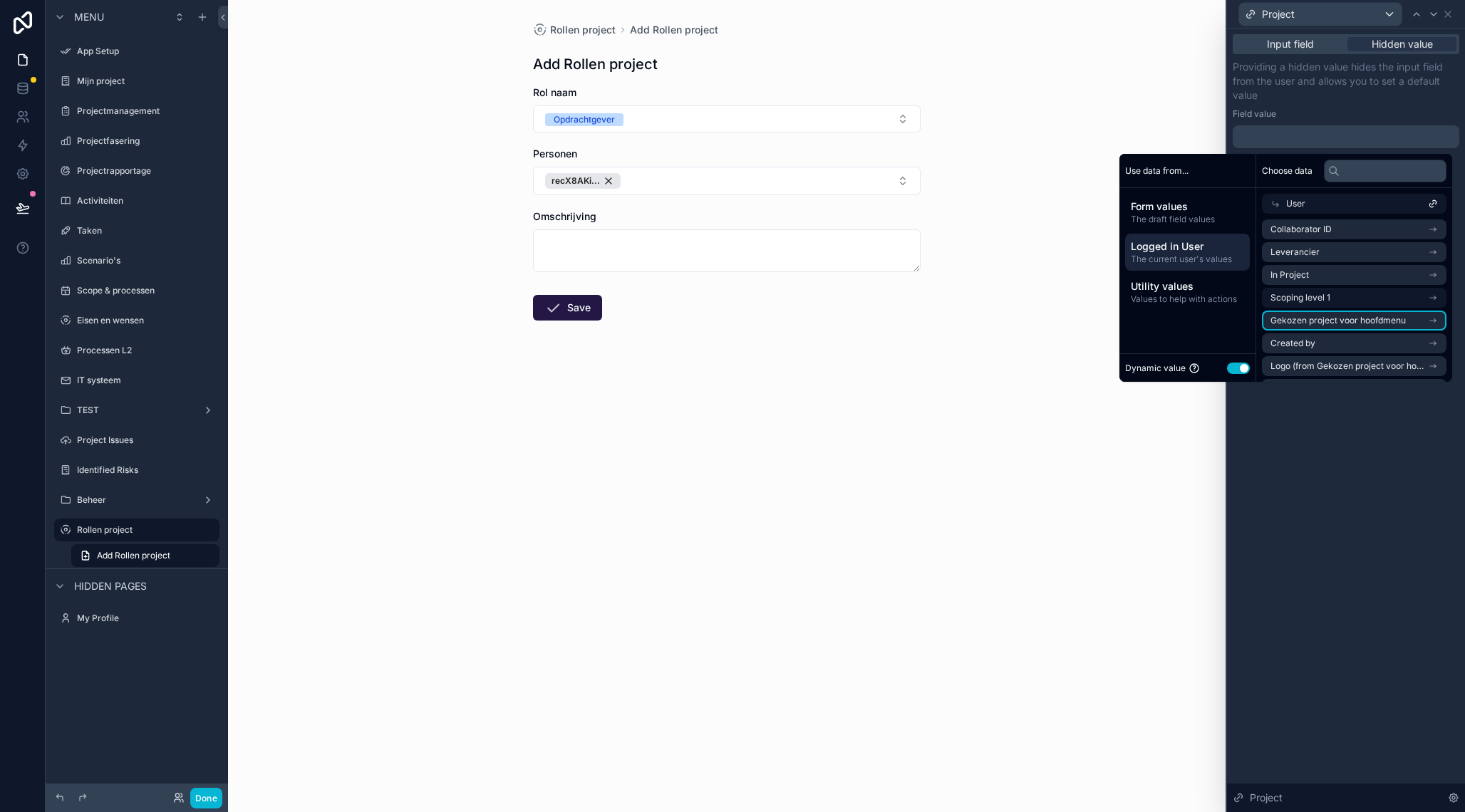
click at [1311, 317] on span "Gekozen project voor hoofdmenu" at bounding box center [1337, 320] width 135 height 11
click at [1318, 248] on span "Gekozen project voor hoofdmenu" at bounding box center [1337, 252] width 135 height 11
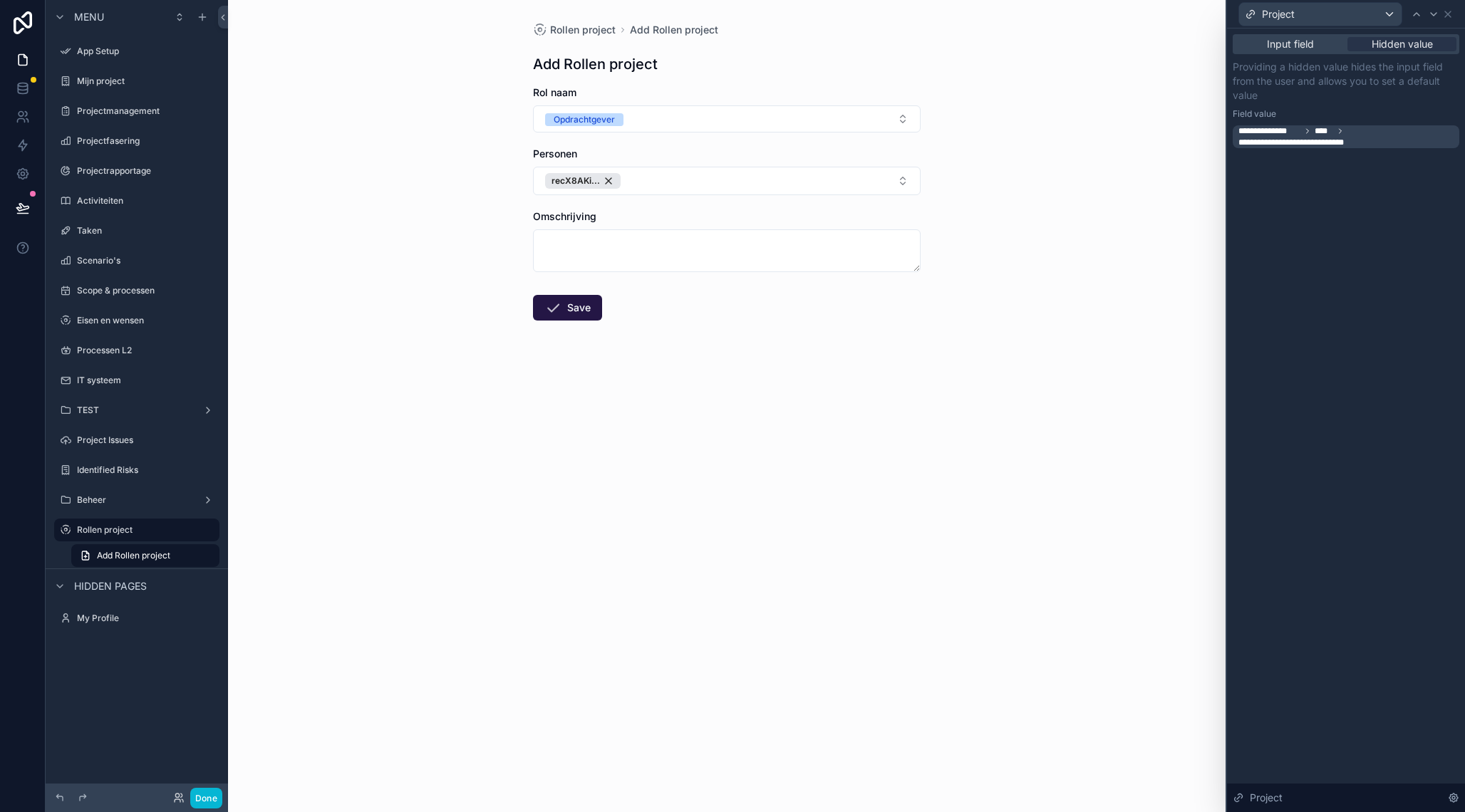
click at [1342, 448] on div "**********" at bounding box center [1346, 420] width 238 height 784
click at [1453, 13] on icon at bounding box center [1448, 14] width 11 height 11
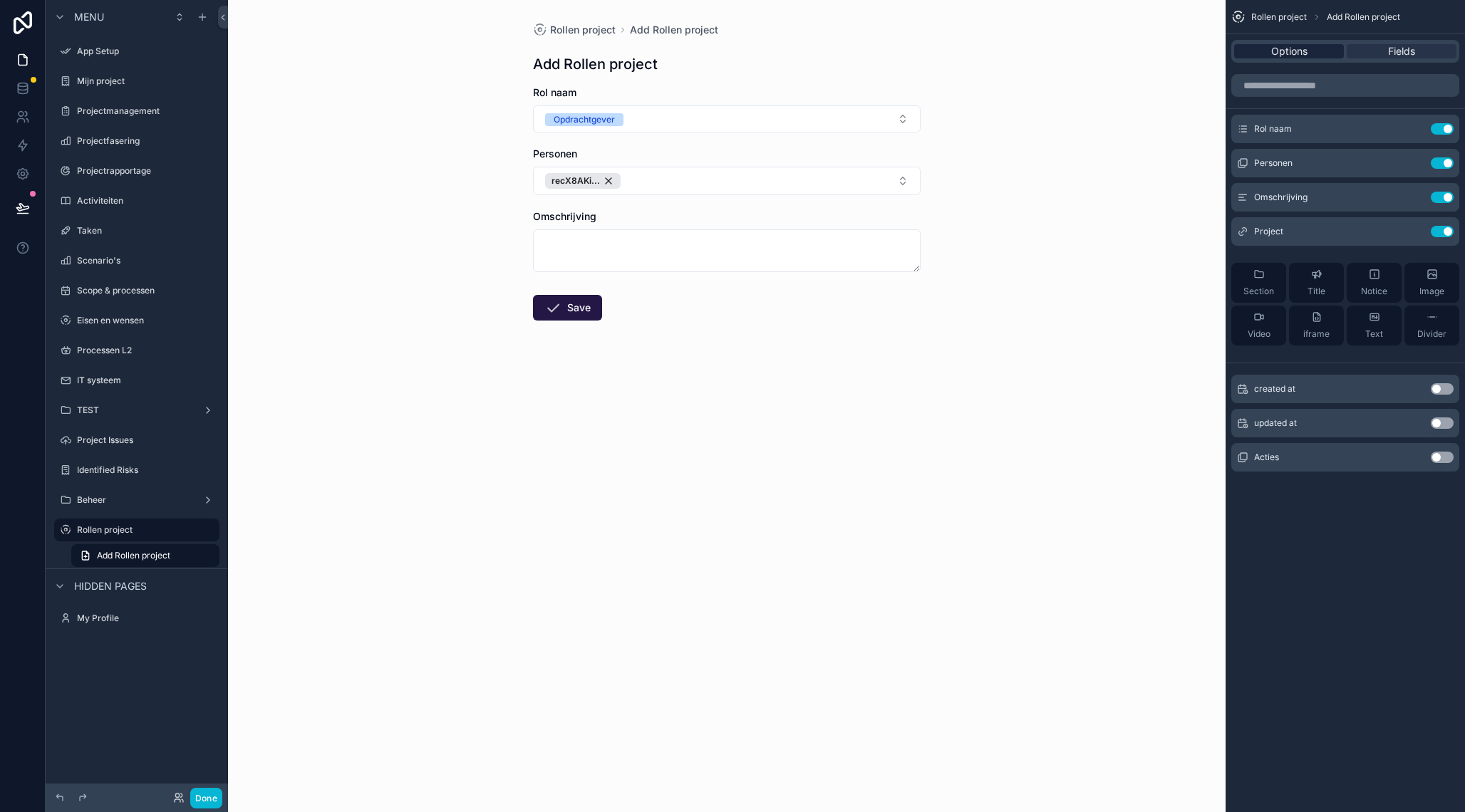
click at [1297, 57] on span "Options" at bounding box center [1289, 51] width 36 height 15
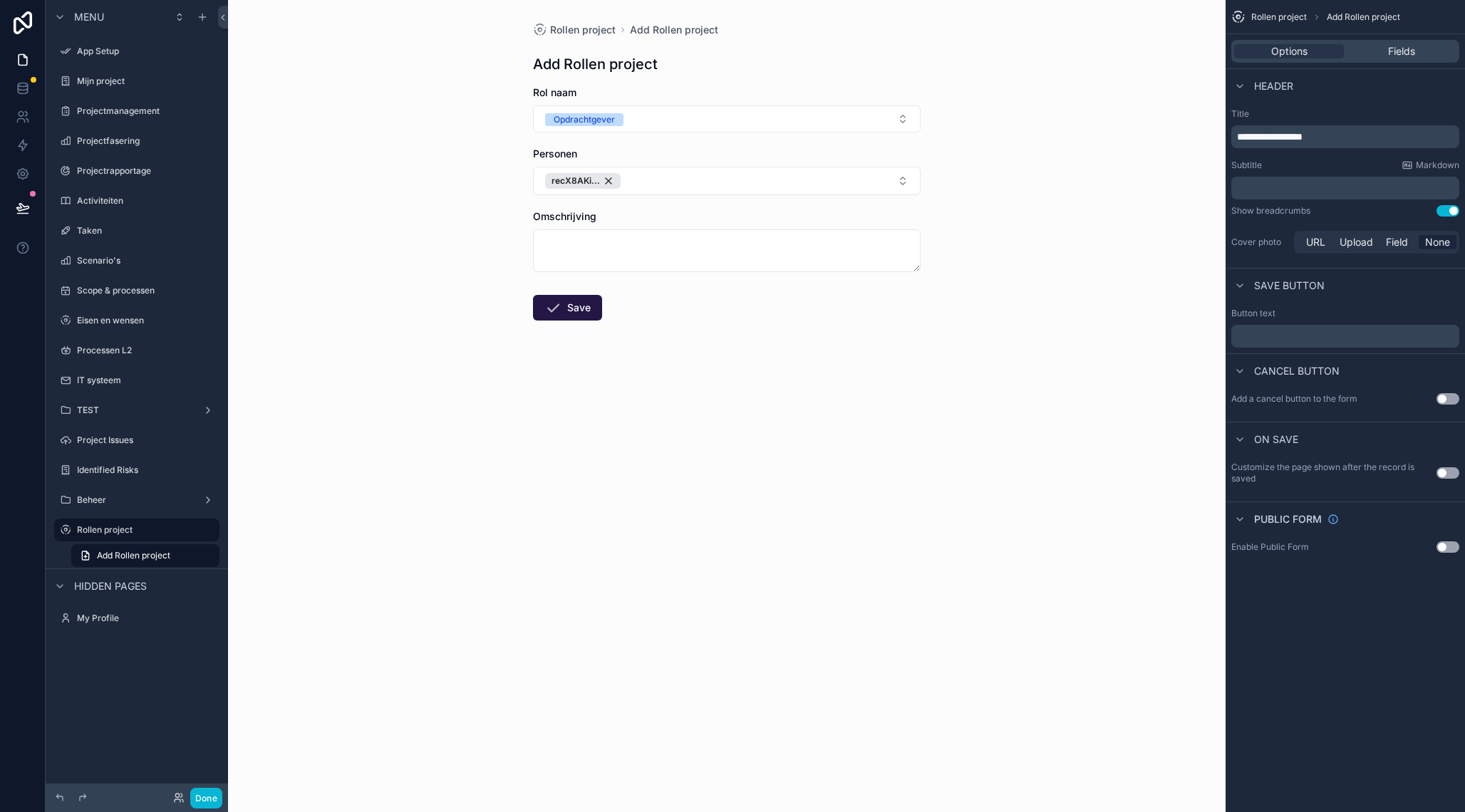
click at [1349, 138] on p "**********" at bounding box center [1347, 136] width 220 height 15
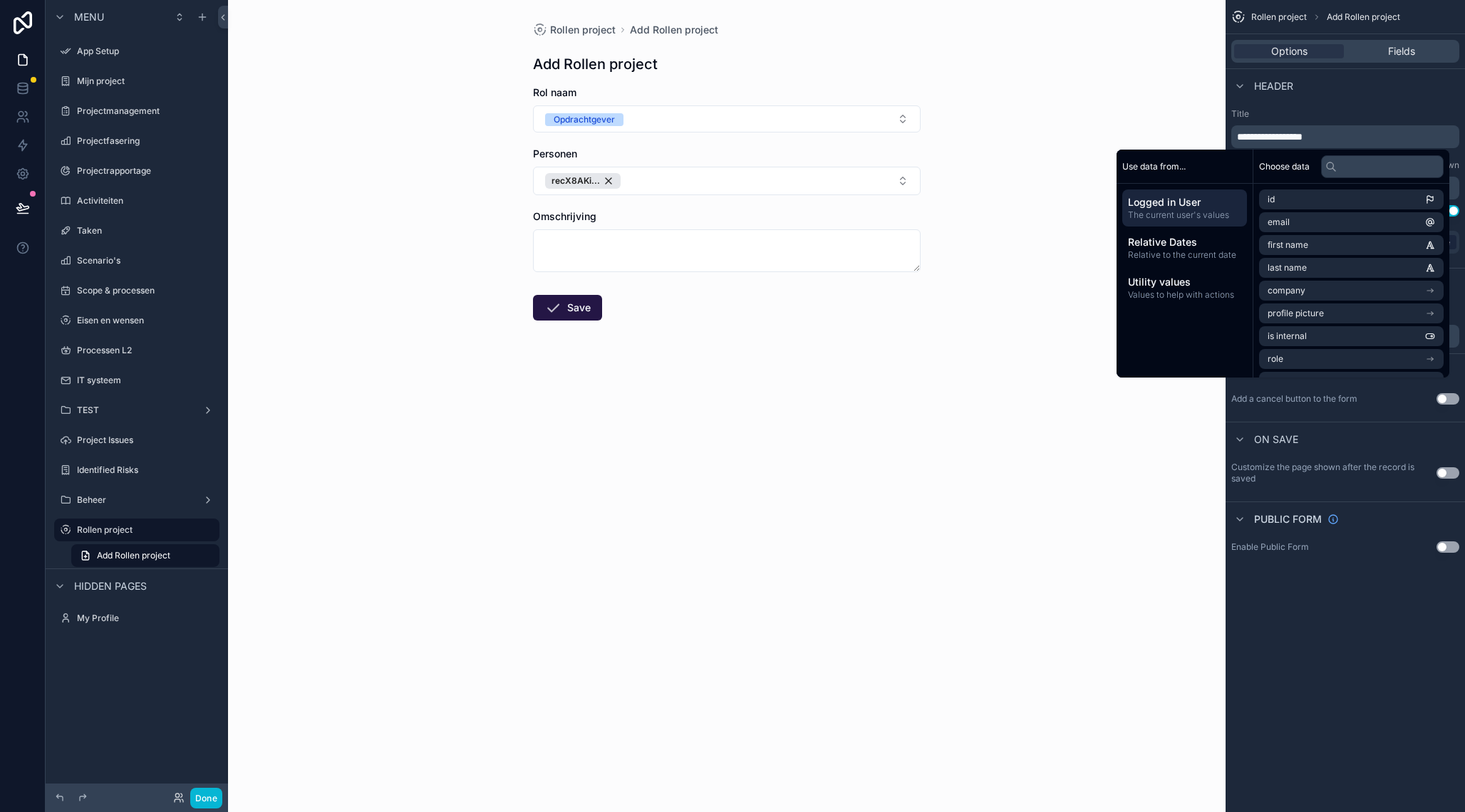
click at [1261, 136] on span "**********" at bounding box center [1270, 137] width 66 height 10
click at [1268, 138] on span "**********" at bounding box center [1270, 137] width 66 height 10
click at [1268, 137] on span "**********" at bounding box center [1270, 137] width 66 height 10
click at [1299, 355] on li "User" at bounding box center [1351, 352] width 185 height 20
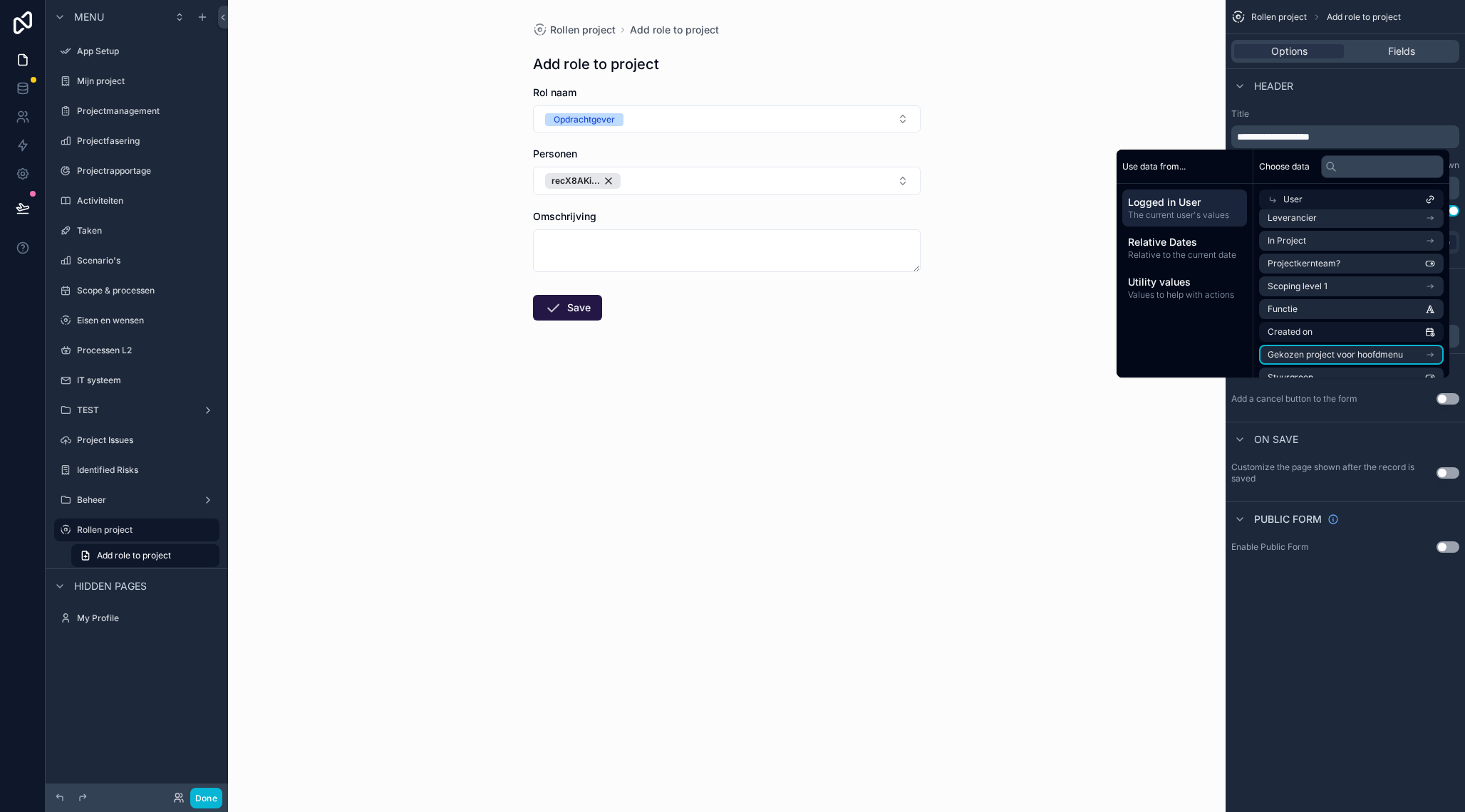
click at [1326, 357] on span "Gekozen project voor hoofdmenu" at bounding box center [1335, 354] width 135 height 11
click at [1425, 269] on icon "scrollable content" at bounding box center [1431, 271] width 10 height 10
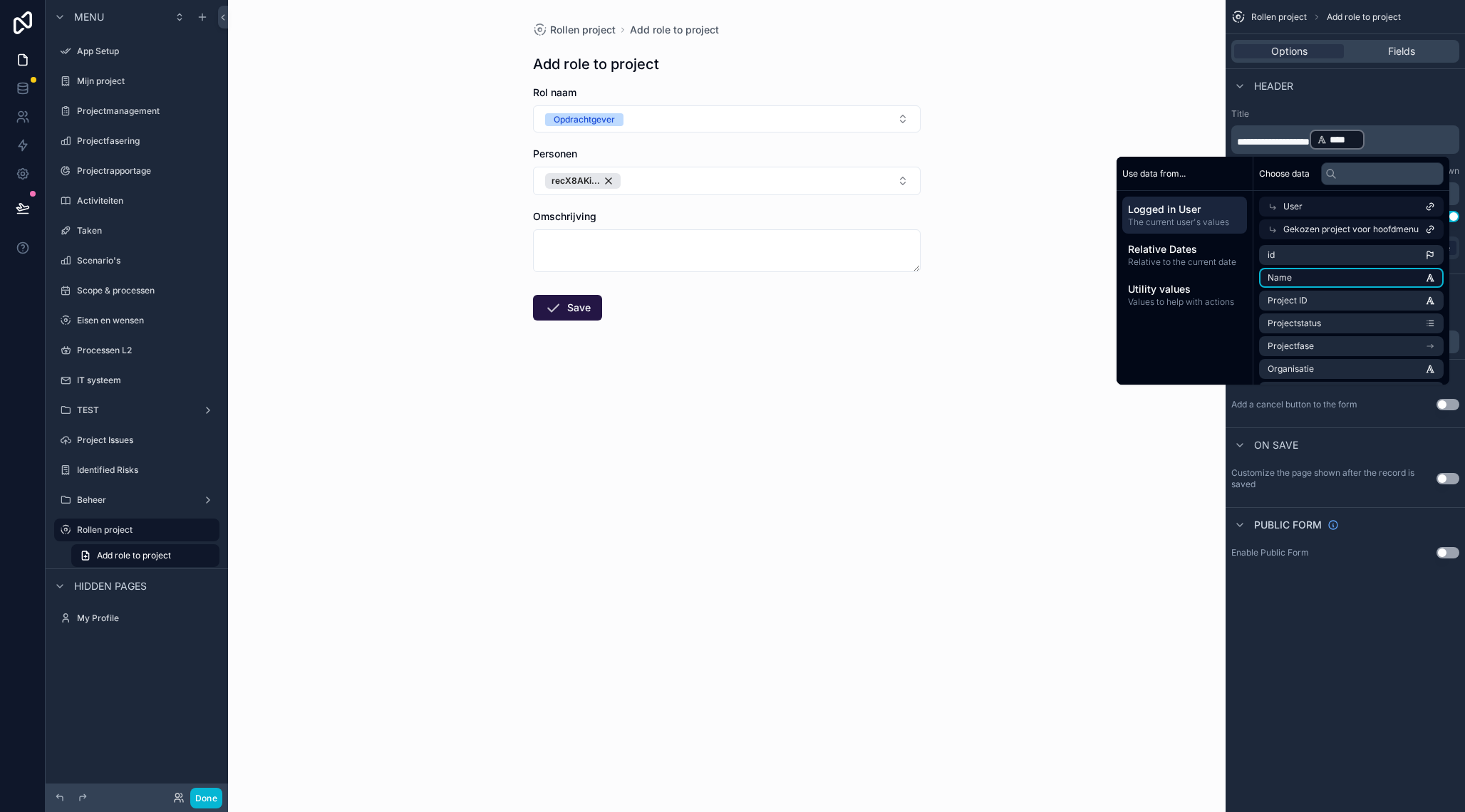
scroll to position [2, 0]
click at [1301, 147] on span "**********" at bounding box center [1274, 142] width 72 height 10
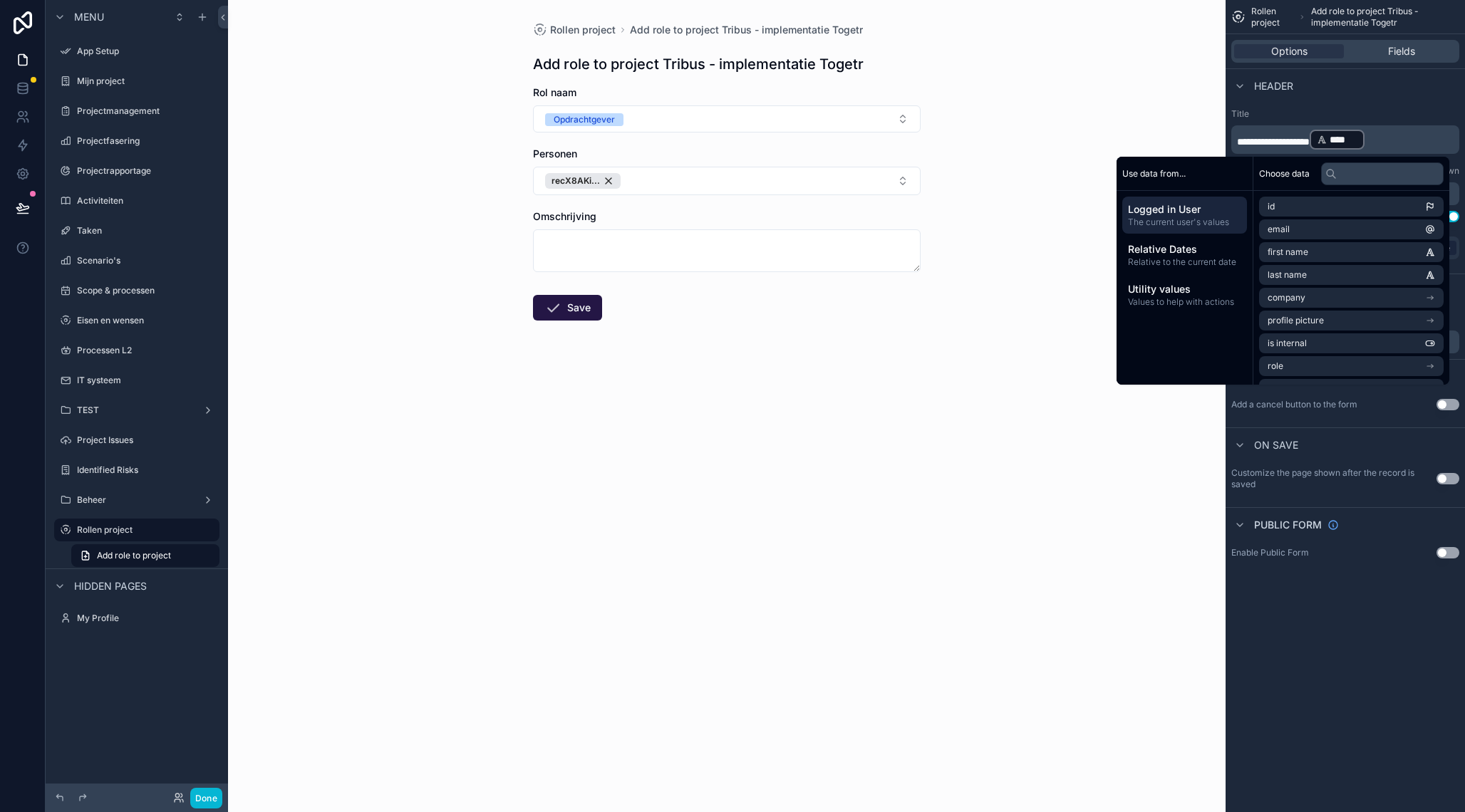
click at [1310, 137] on span "**********" at bounding box center [1274, 142] width 72 height 10
click at [967, 92] on div "Rollen project Add role to project 'Tribus - implementatie Togetr' Add role to …" at bounding box center [726, 406] width 998 height 812
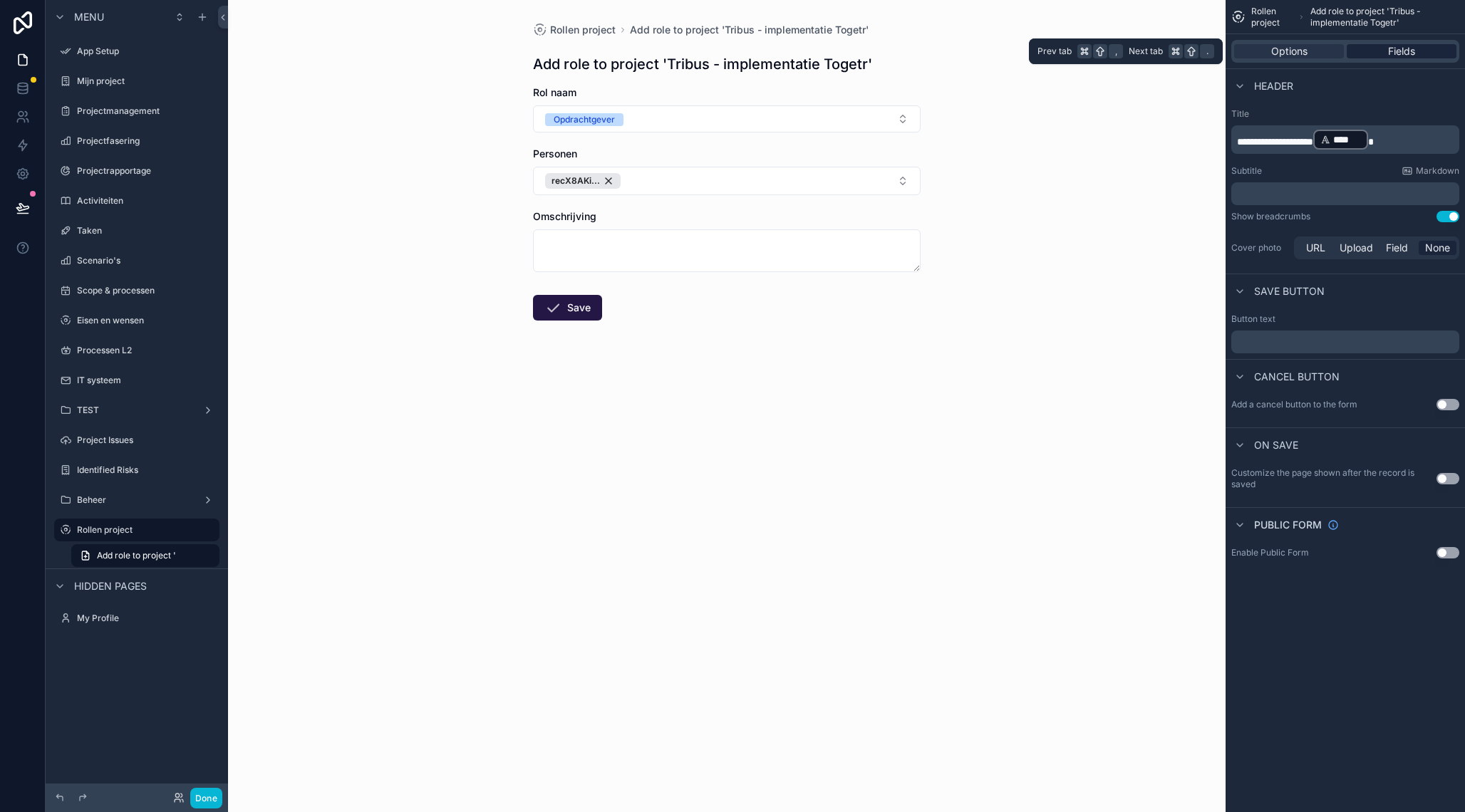
click at [1381, 48] on div "Fields" at bounding box center [1401, 51] width 110 height 15
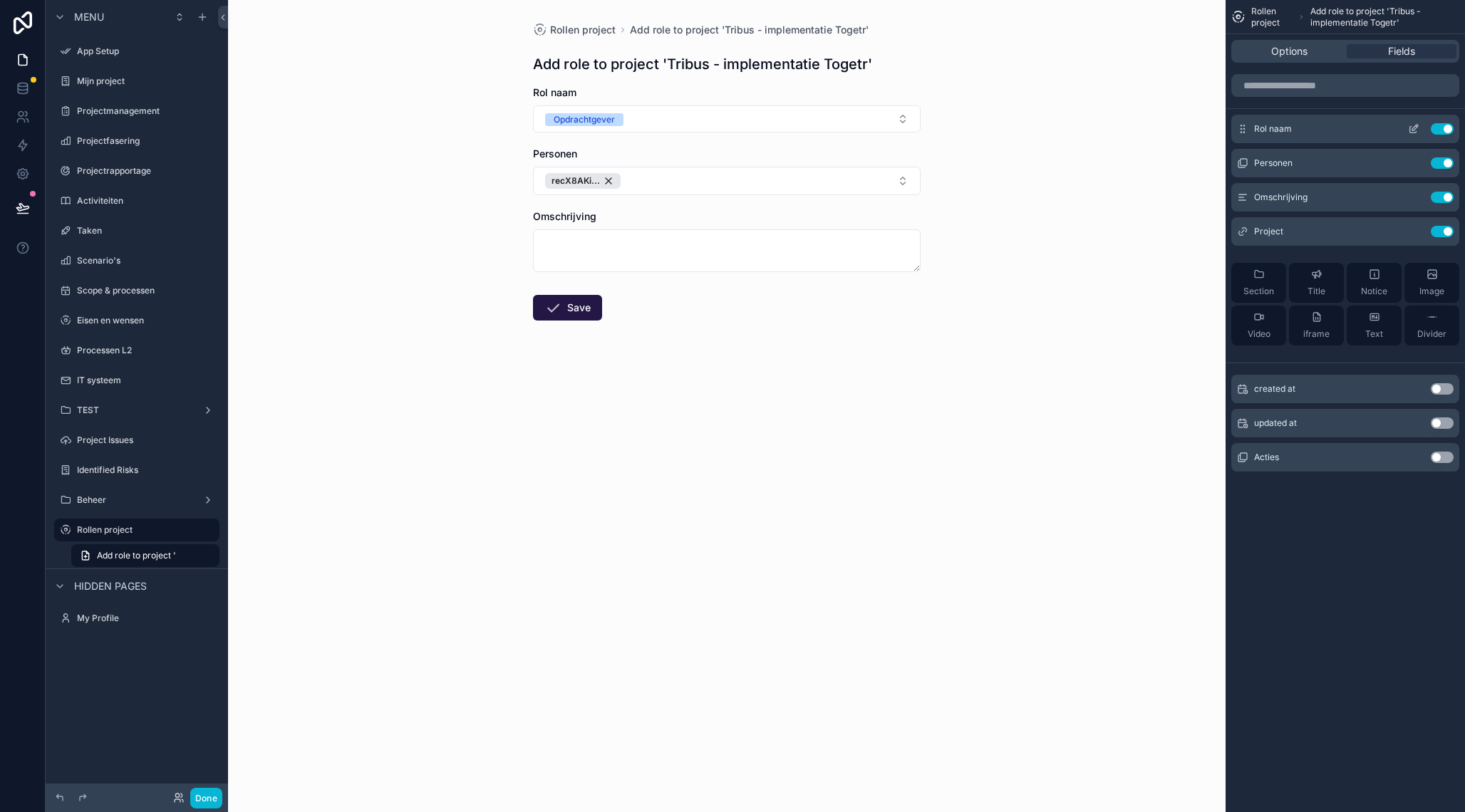
click at [1407, 125] on button "scrollable content" at bounding box center [1413, 128] width 22 height 11
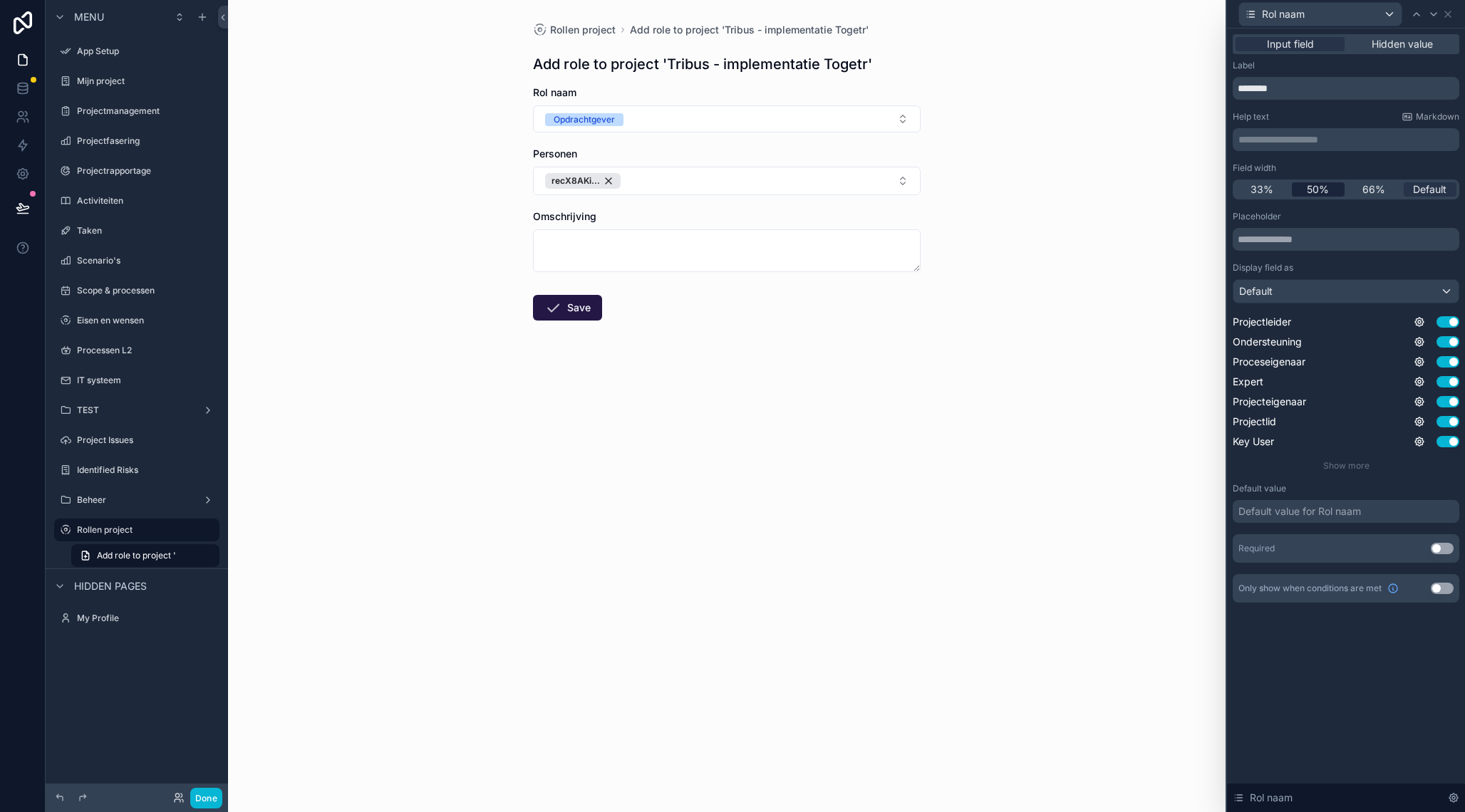
click at [1312, 191] on span "50%" at bounding box center [1318, 190] width 22 height 15
click at [1443, 552] on button "Use setting" at bounding box center [1442, 548] width 22 height 11
click at [1449, 14] on icon at bounding box center [1448, 14] width 11 height 11
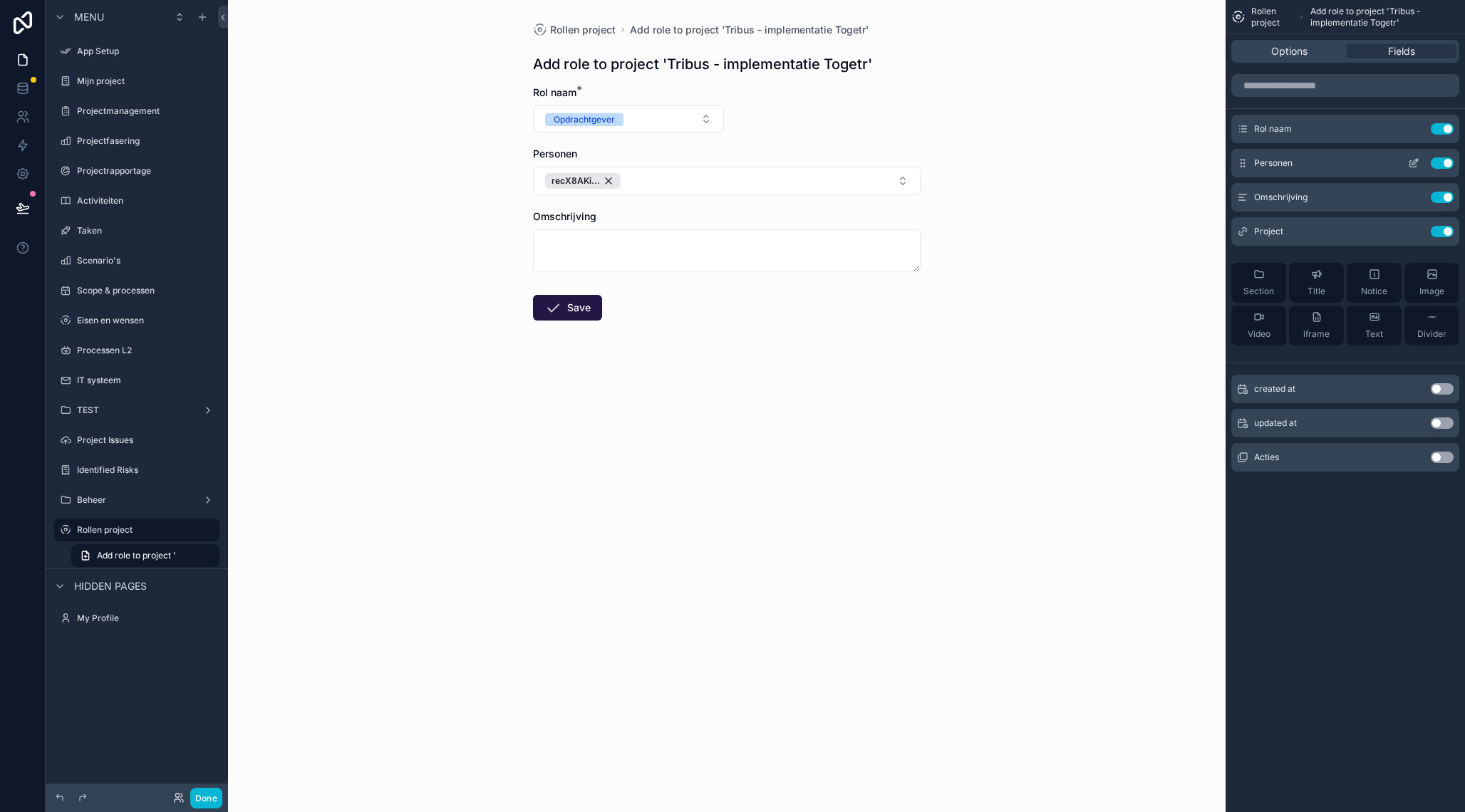
click at [1413, 163] on icon "scrollable content" at bounding box center [1415, 161] width 6 height 6
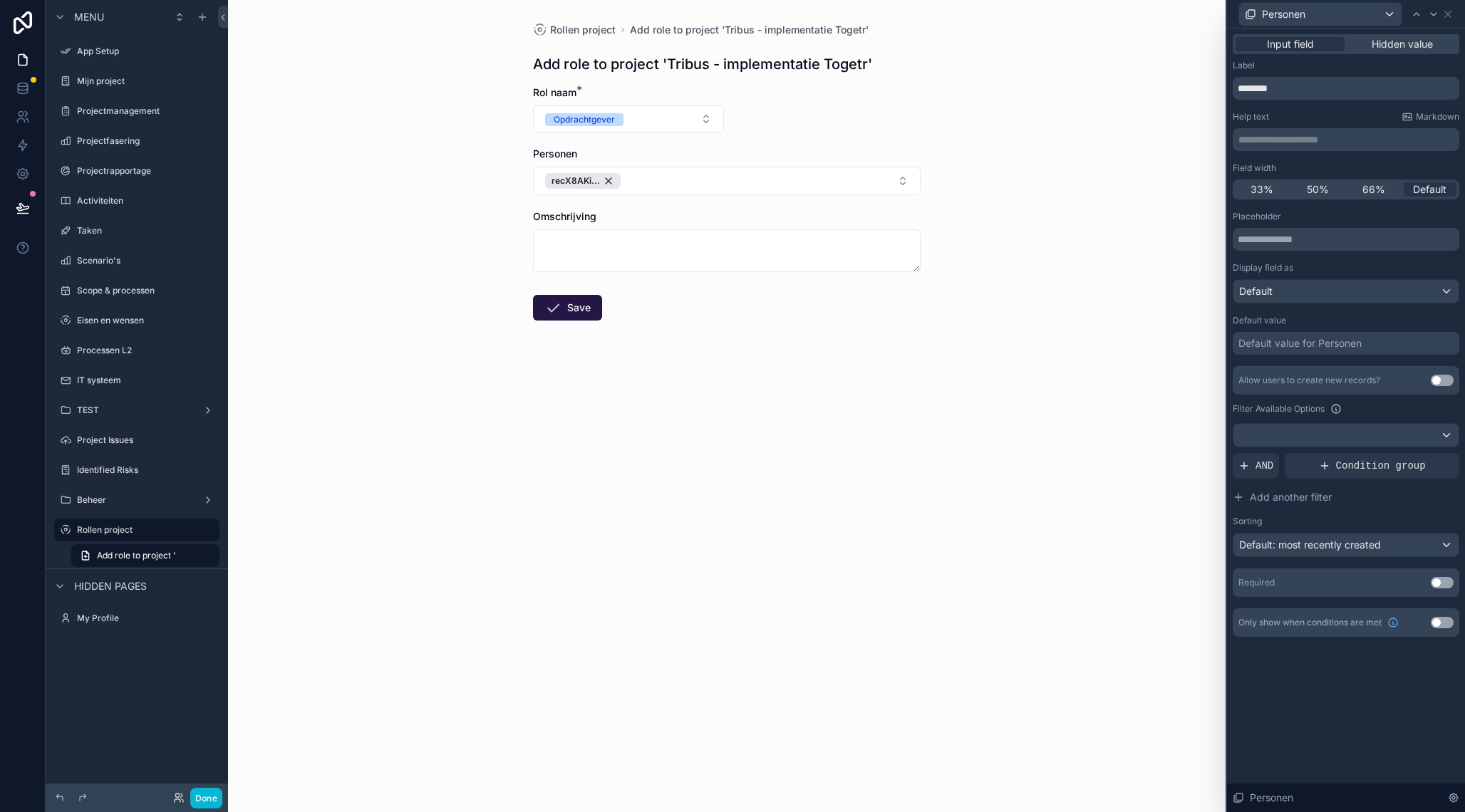
click at [1437, 584] on button "Use setting" at bounding box center [1442, 582] width 22 height 11
click at [1330, 187] on div "50%" at bounding box center [1318, 190] width 53 height 15
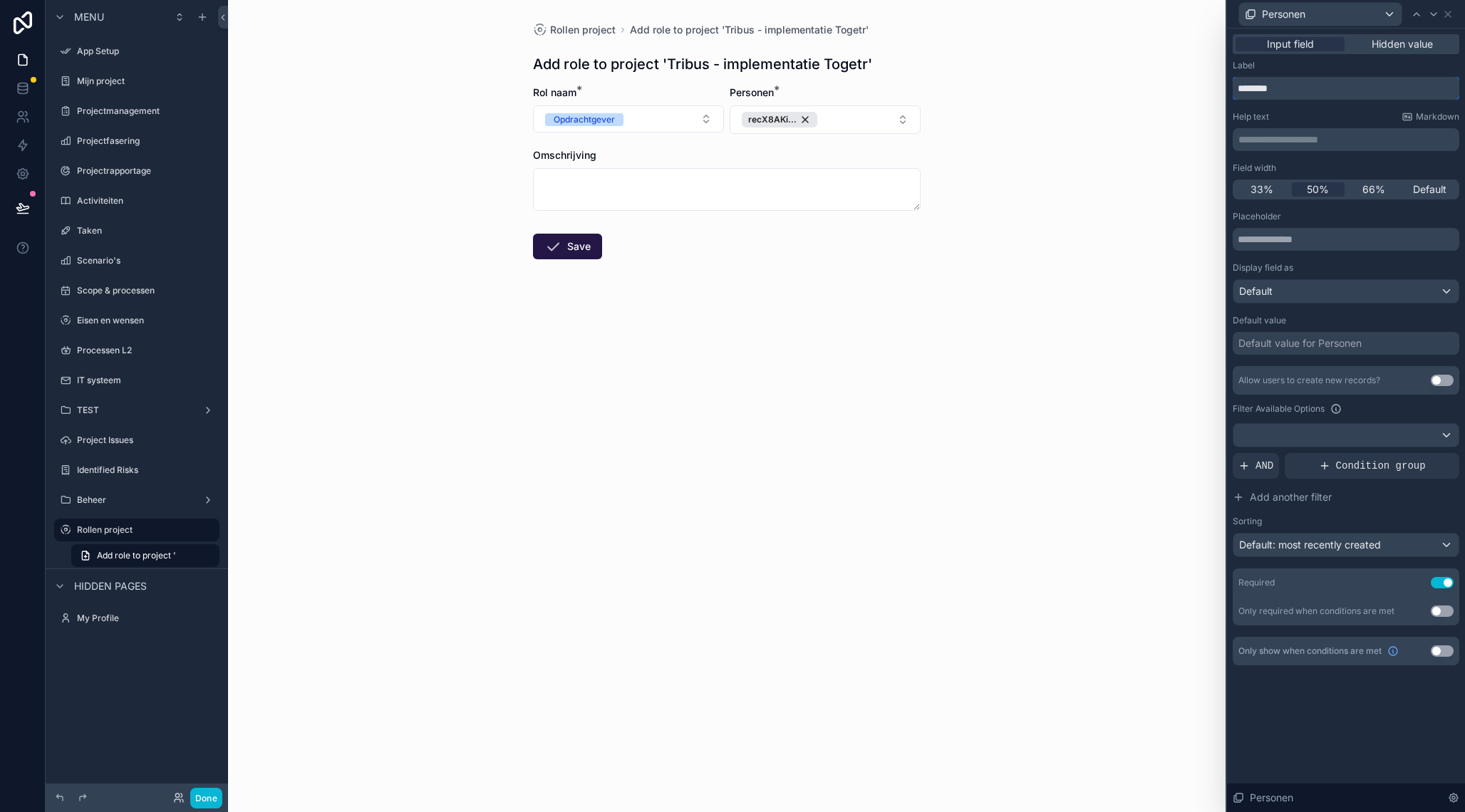
click at [1299, 91] on input "********" at bounding box center [1346, 88] width 227 height 22
click at [1299, 90] on input "********" at bounding box center [1346, 88] width 227 height 22
type input "**********"
click at [1450, 16] on icon at bounding box center [1448, 14] width 11 height 11
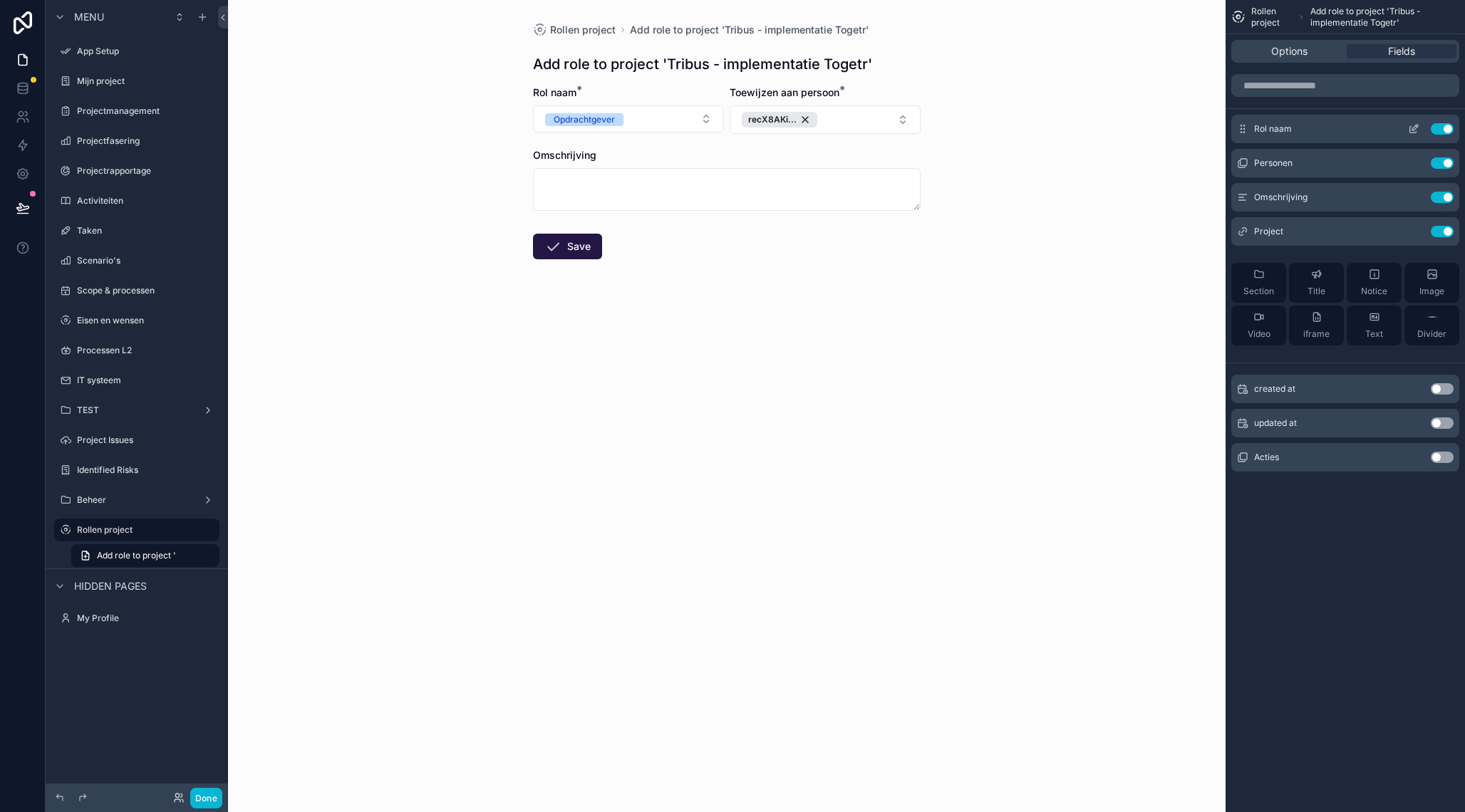
click at [1413, 128] on icon "scrollable content" at bounding box center [1415, 128] width 6 height 6
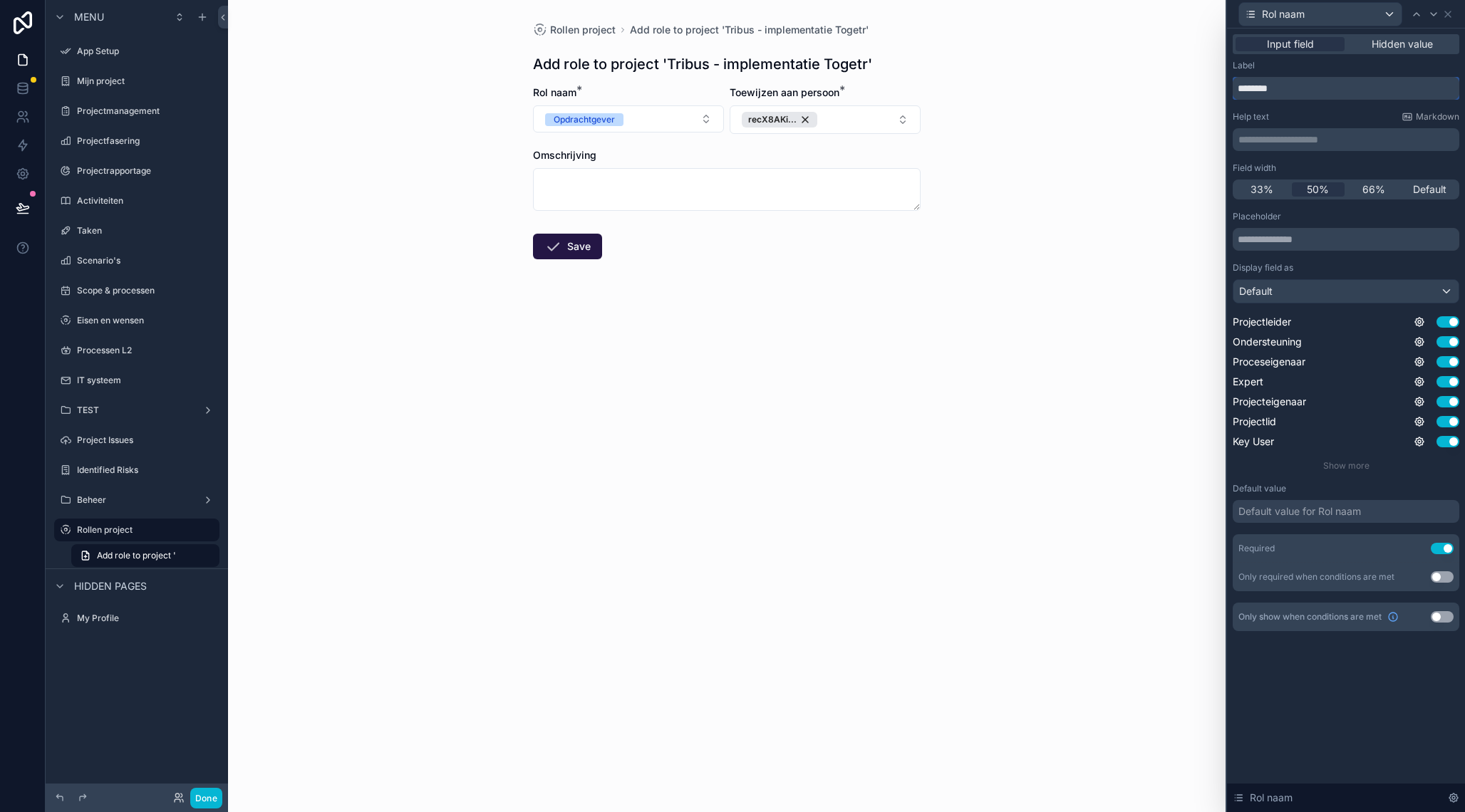
click at [1317, 92] on input "********" at bounding box center [1346, 88] width 227 height 22
type input "**********"
click at [1447, 13] on icon at bounding box center [1448, 14] width 6 height 6
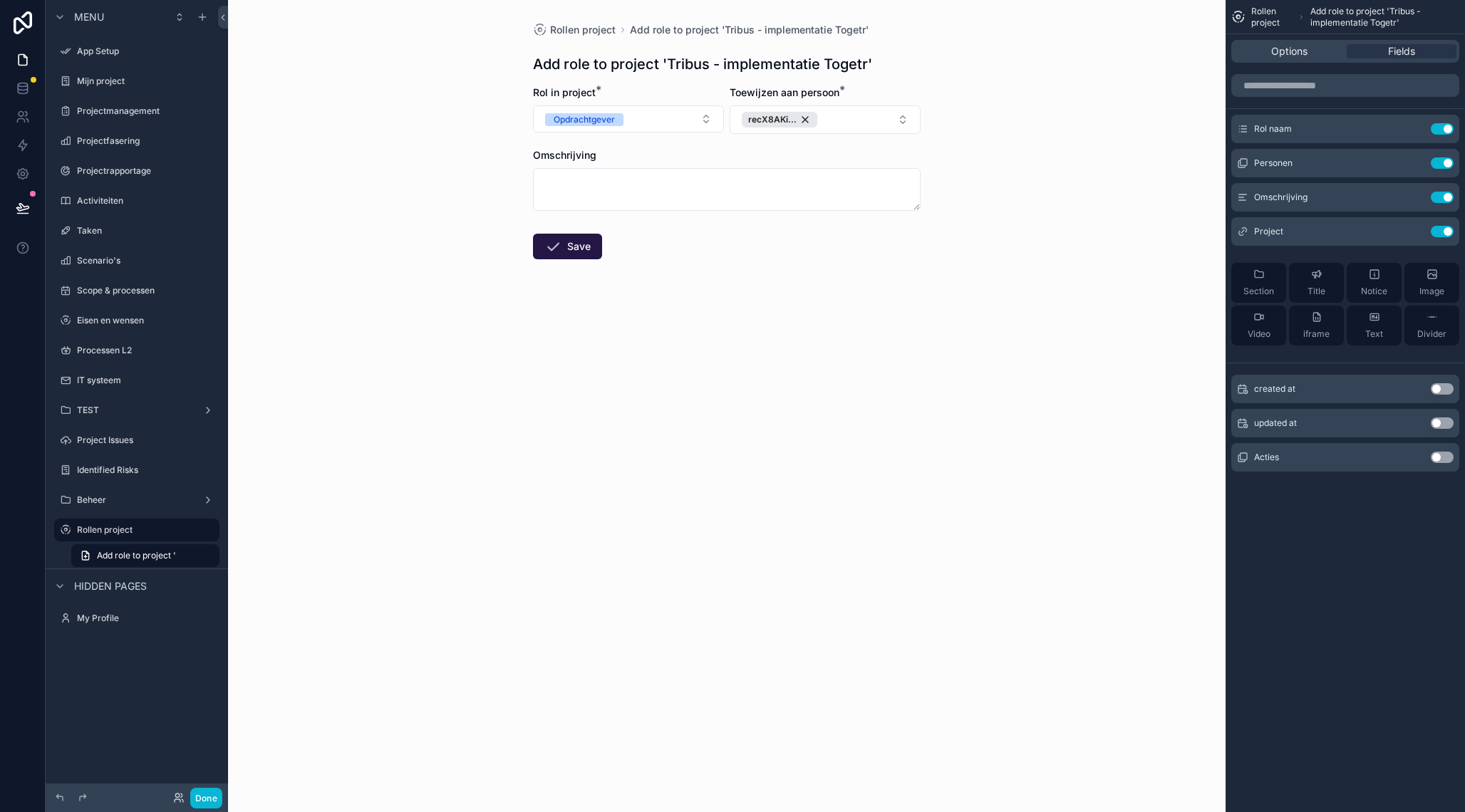
click at [817, 272] on form "Rol in project * Opdrachtgever Toewijzen aan persoon * recX8AKi... Omschrijving…" at bounding box center [727, 217] width 388 height 265
click at [568, 252] on button "Save" at bounding box center [567, 247] width 69 height 26
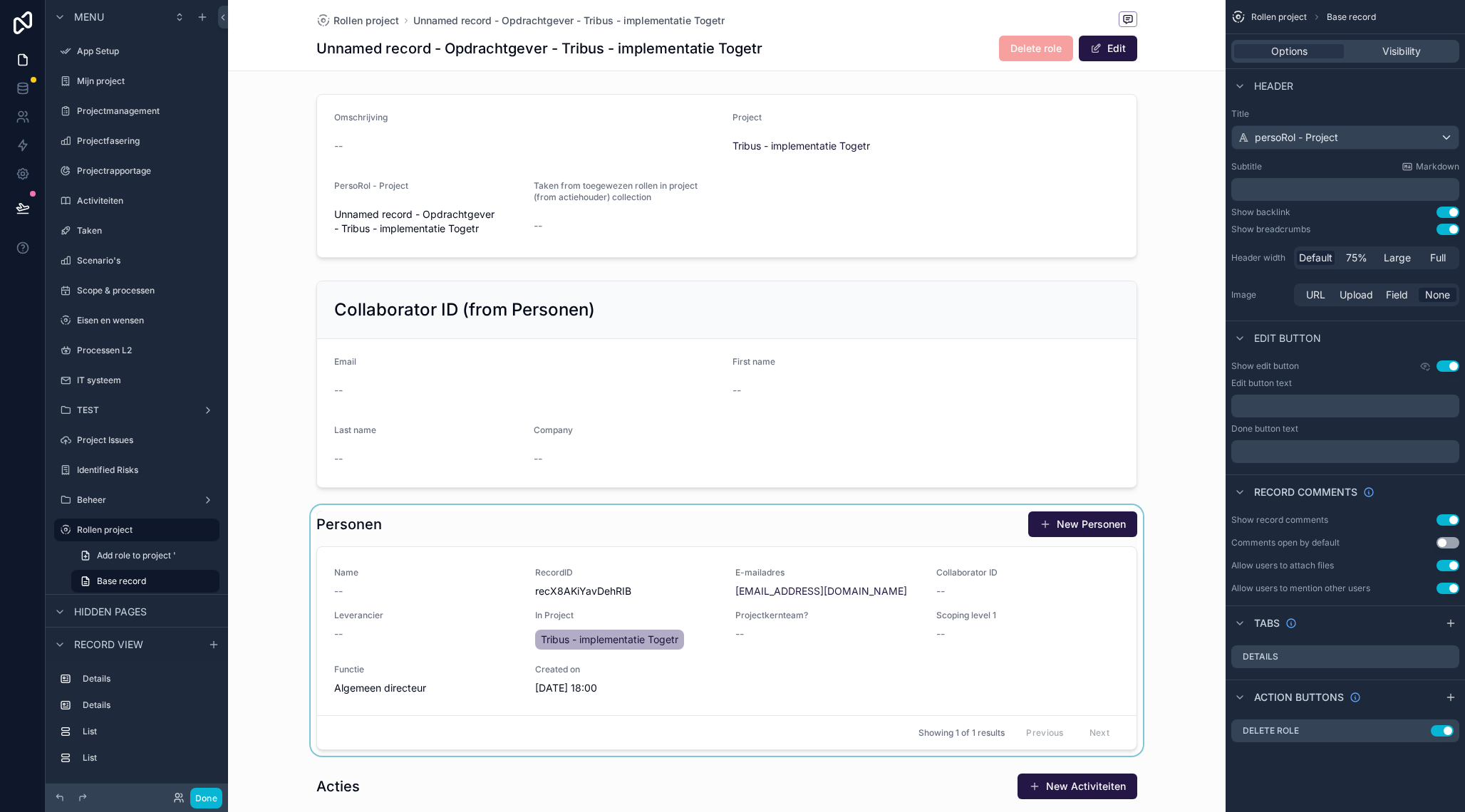
click at [578, 603] on div "scrollable content" at bounding box center [726, 630] width 998 height 251
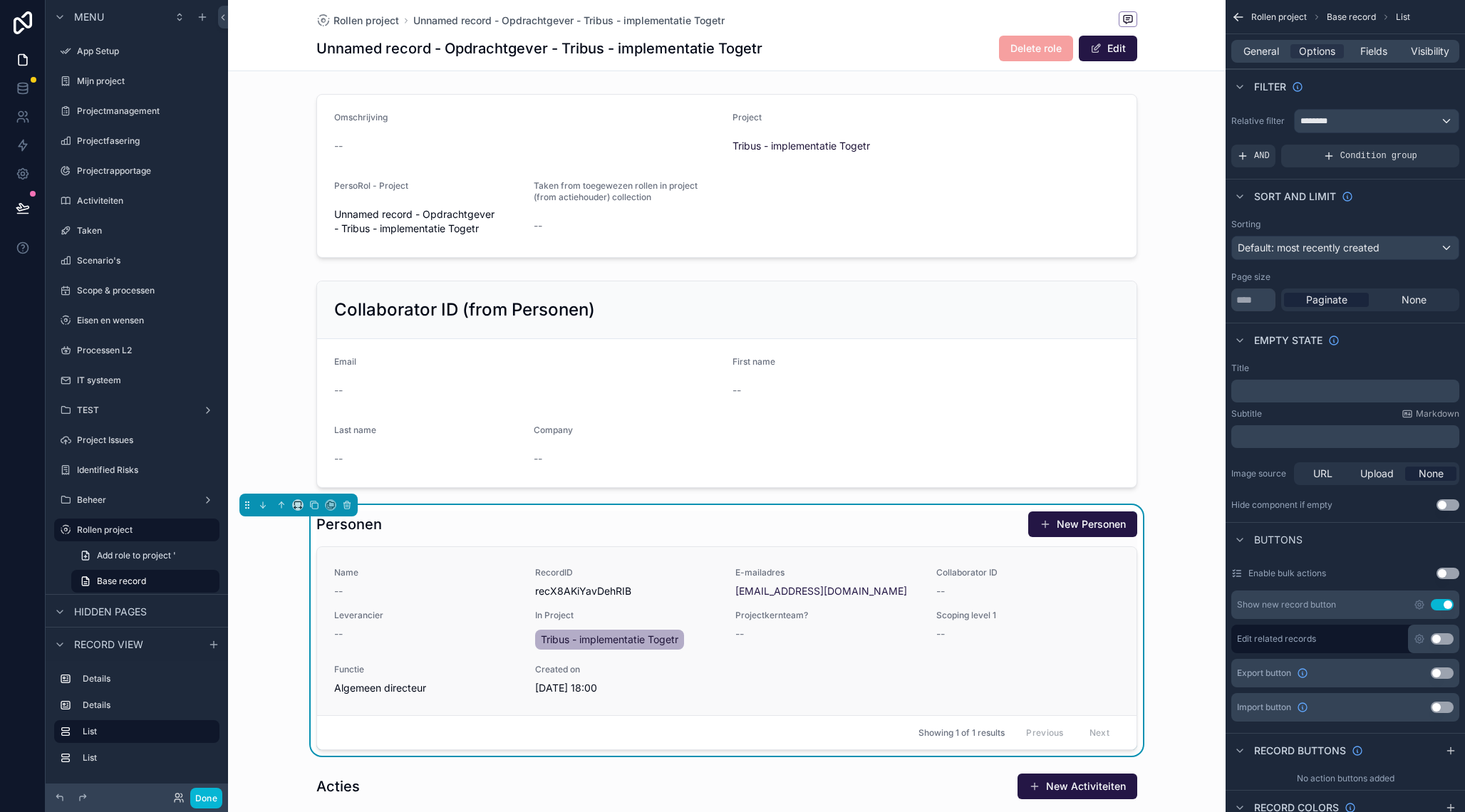
click at [594, 607] on div "Name -- RecordID recX8AKiYavDehRIB E-mailadres [EMAIL_ADDRESS][DOMAIN_NAME] Col…" at bounding box center [727, 631] width 786 height 128
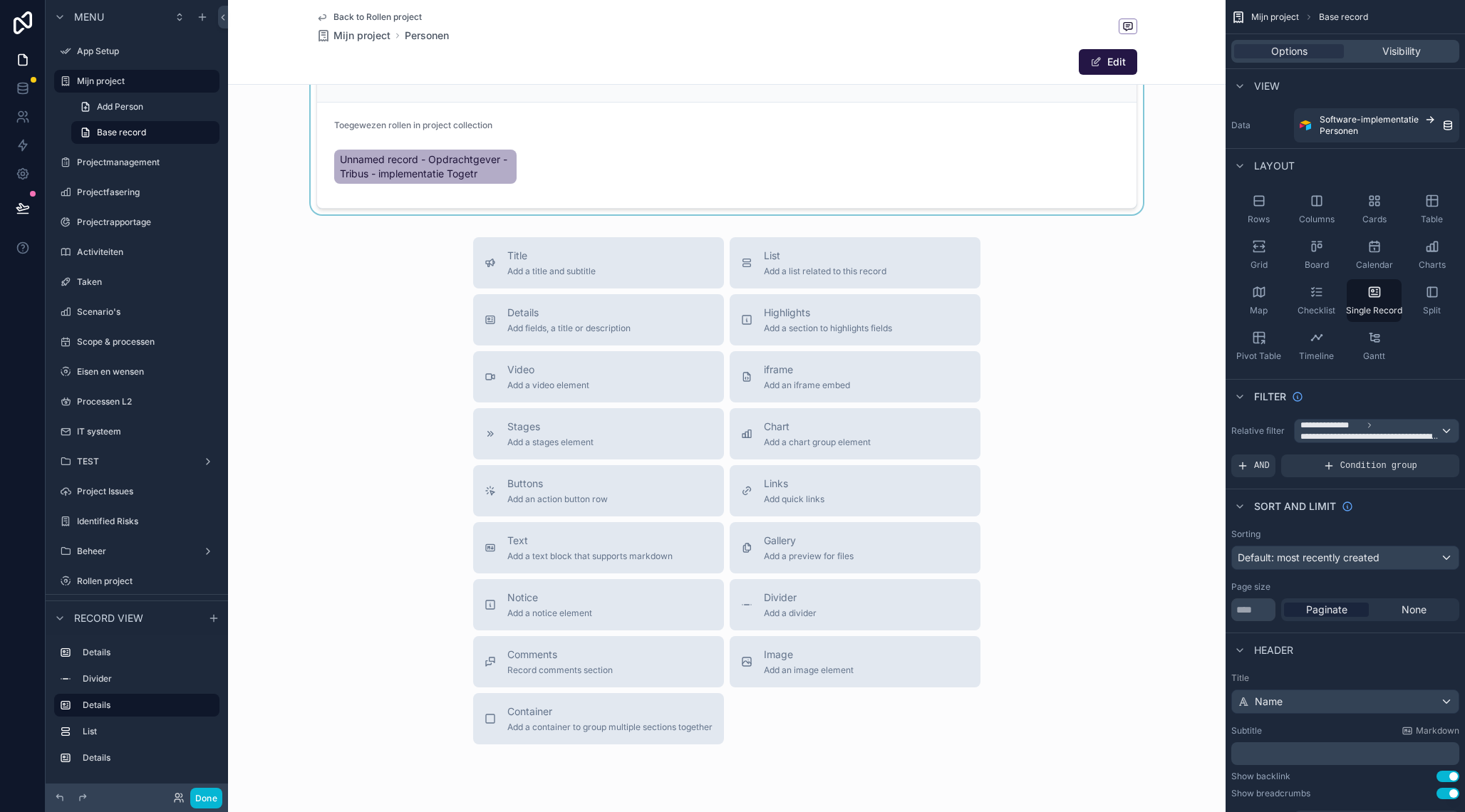
scroll to position [653, 0]
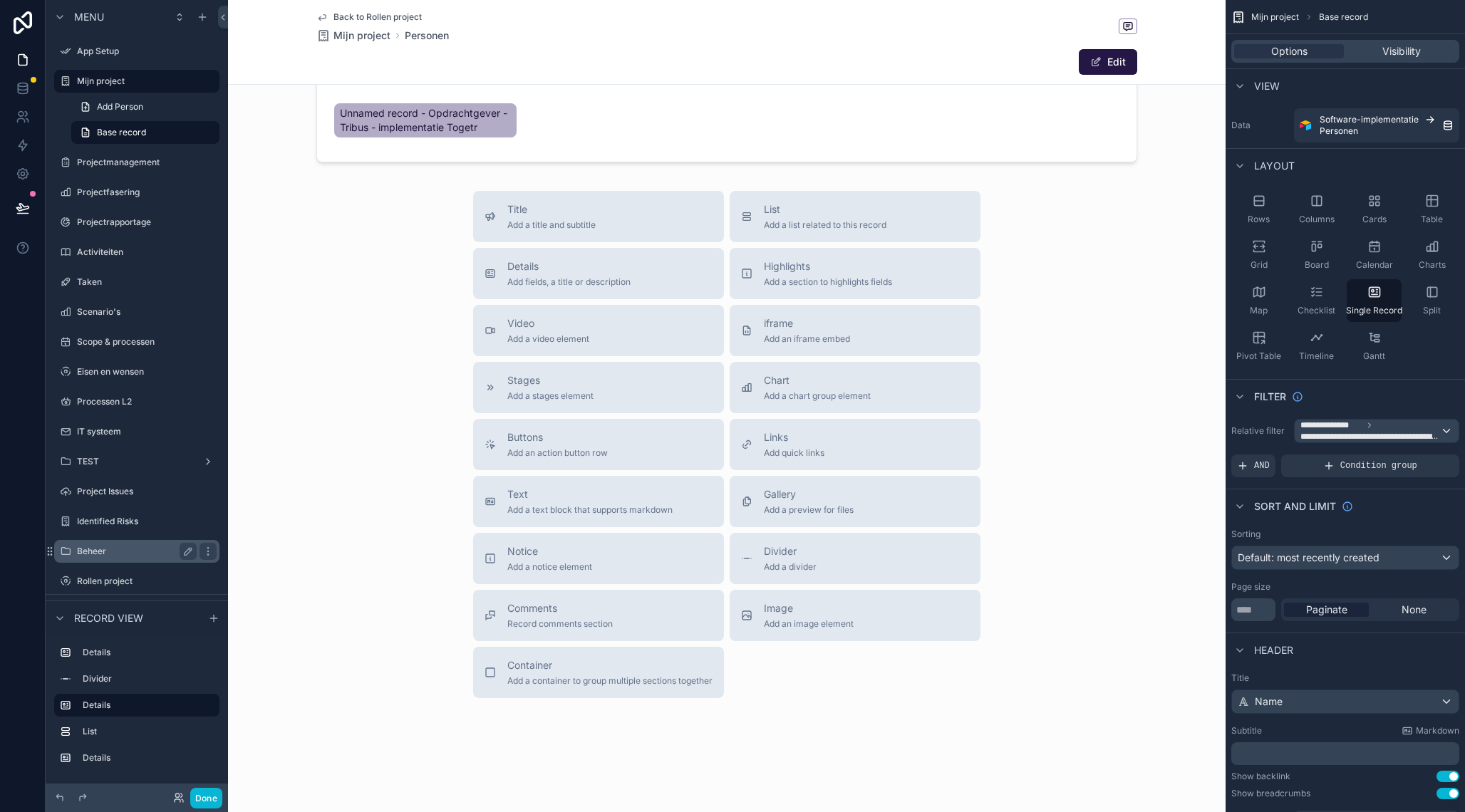
click at [112, 557] on label "Beheer" at bounding box center [134, 551] width 114 height 11
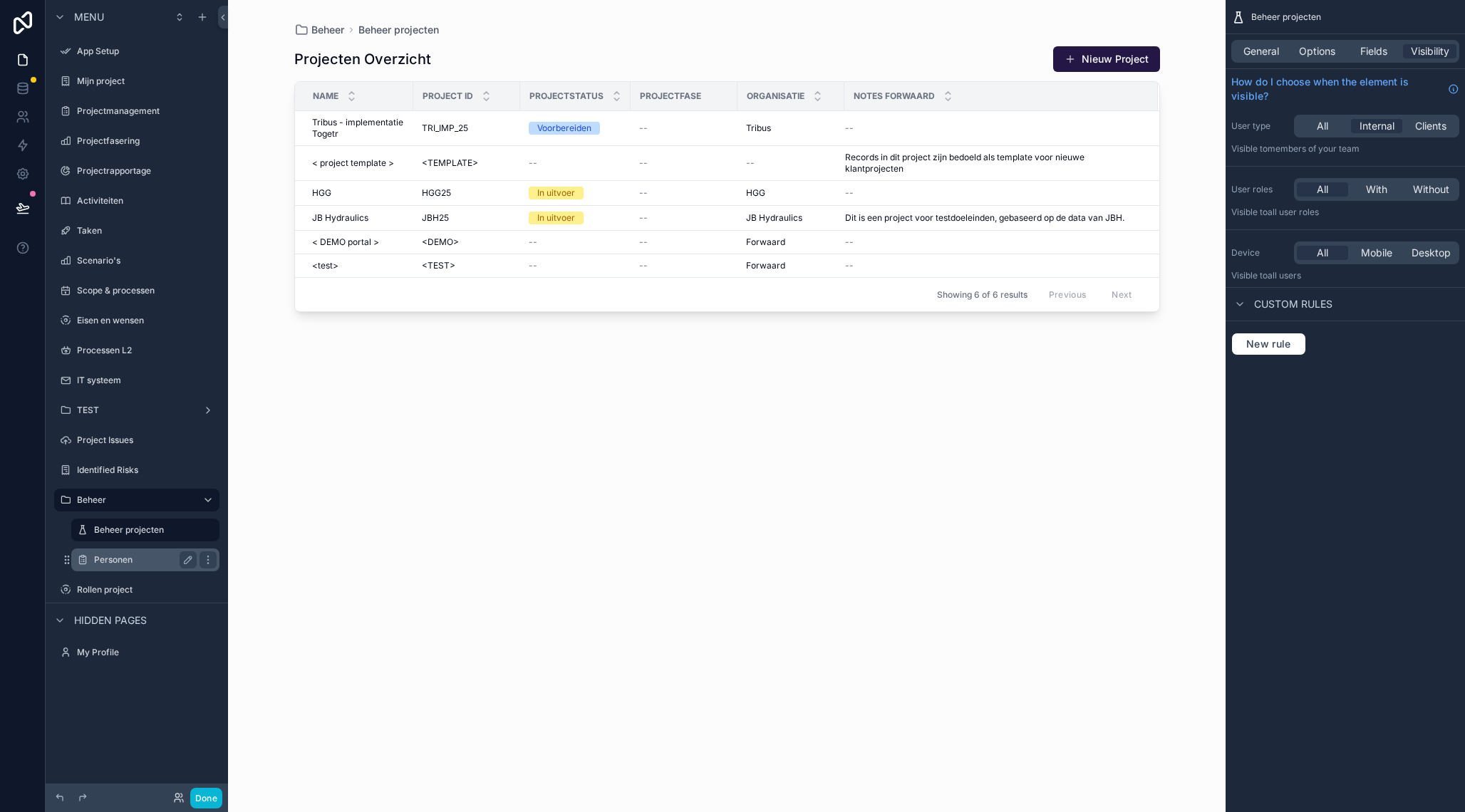
click at [135, 560] on label "Personen" at bounding box center [142, 559] width 97 height 11
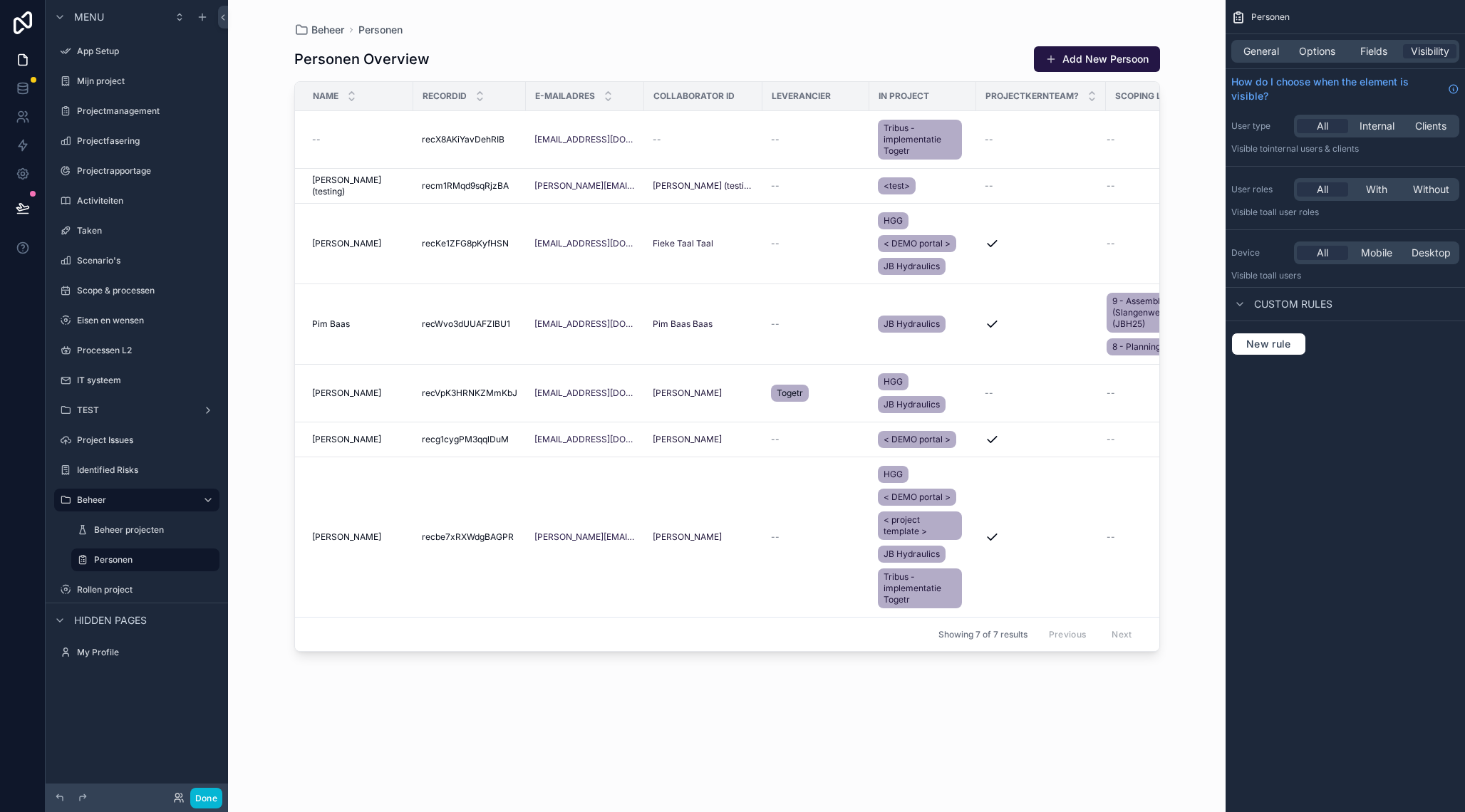
click at [398, 145] on div "scrollable content" at bounding box center [727, 397] width 911 height 795
click at [1368, 54] on span "Fields" at bounding box center [1374, 51] width 27 height 15
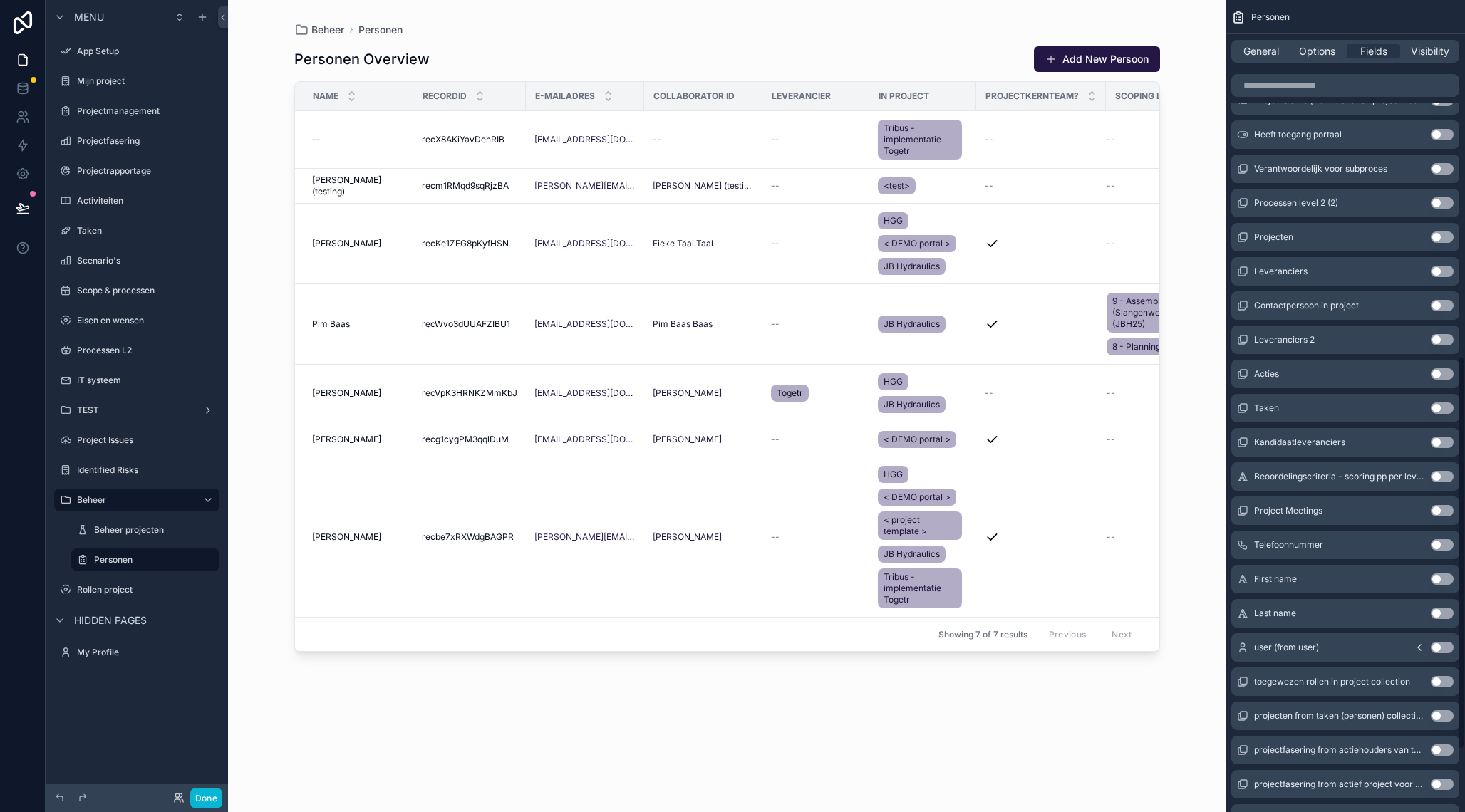
scroll to position [736, 0]
click at [1438, 584] on button "Use setting" at bounding box center [1442, 578] width 22 height 11
click at [1440, 580] on button "Use setting" at bounding box center [1442, 578] width 22 height 11
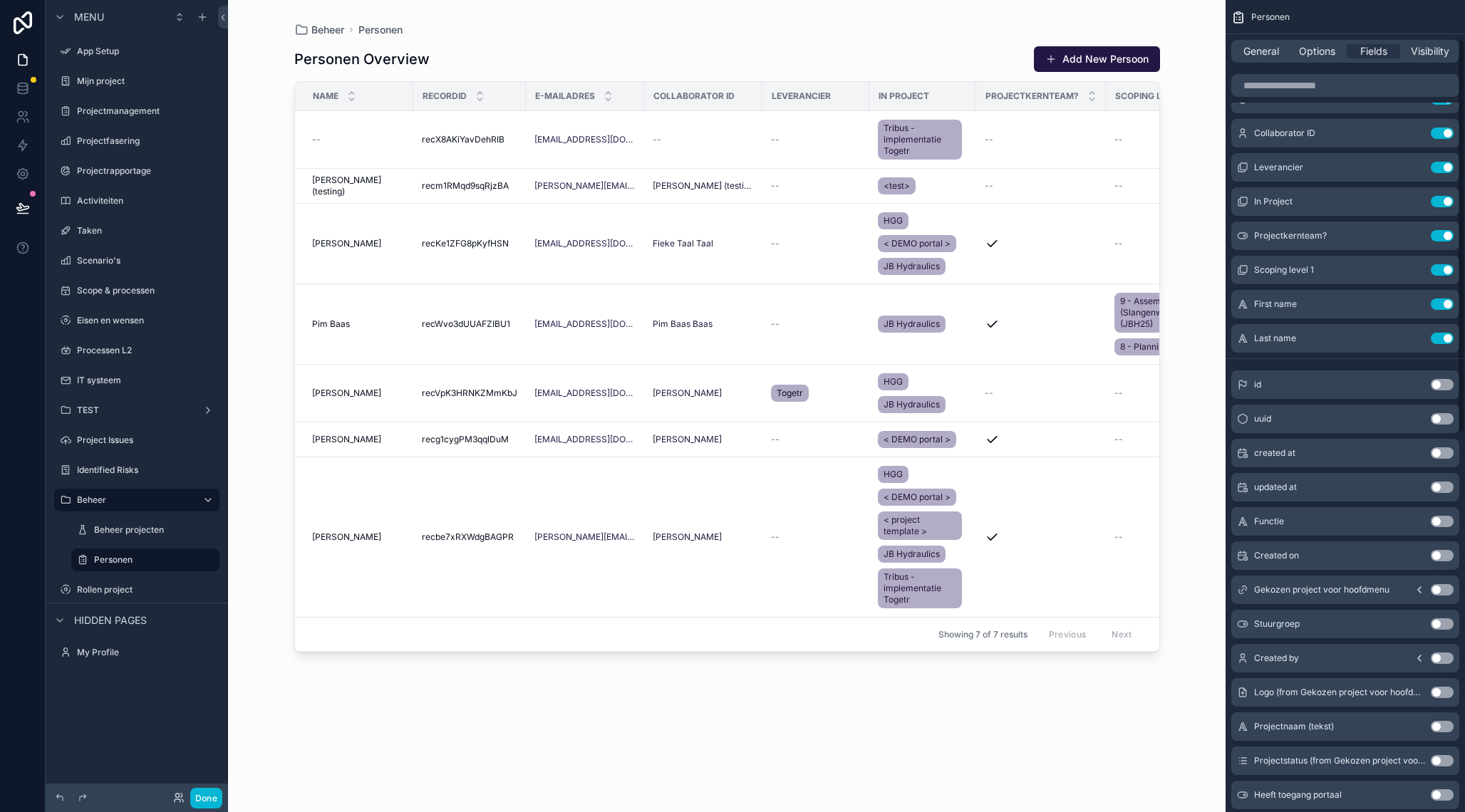
scroll to position [0, 0]
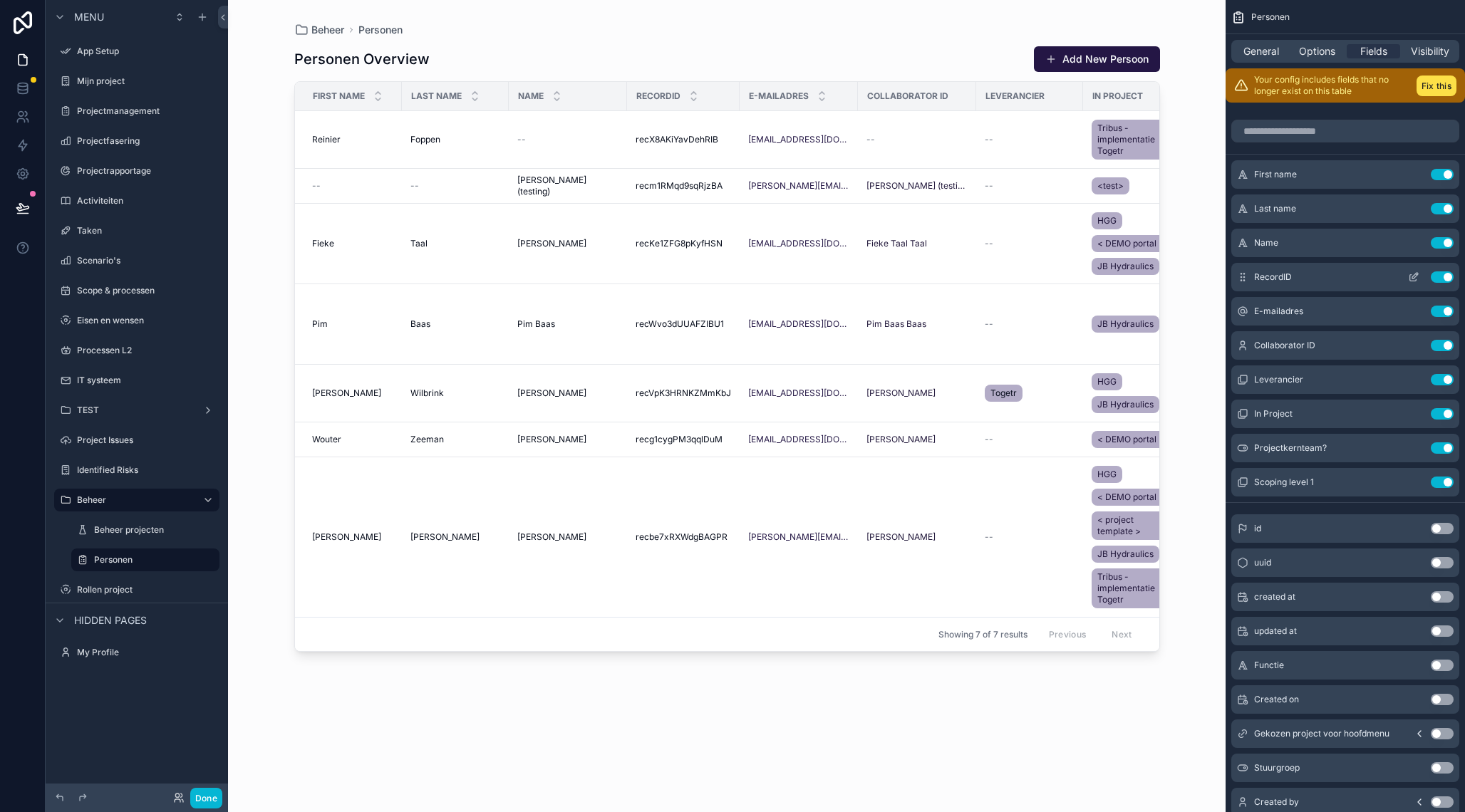
click at [1441, 247] on button "Use setting" at bounding box center [1442, 242] width 22 height 11
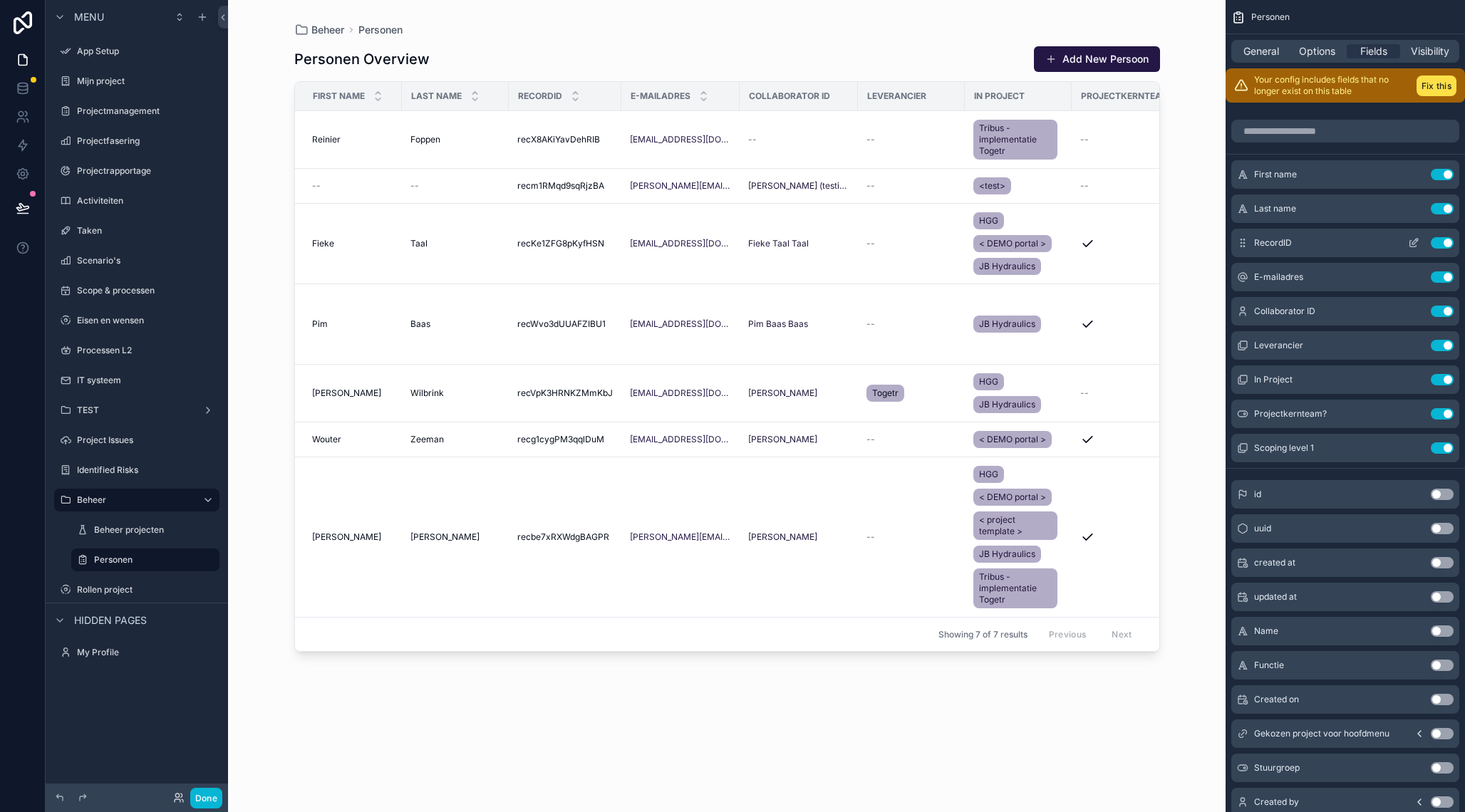
click at [1447, 242] on button "Use setting" at bounding box center [1442, 242] width 22 height 11
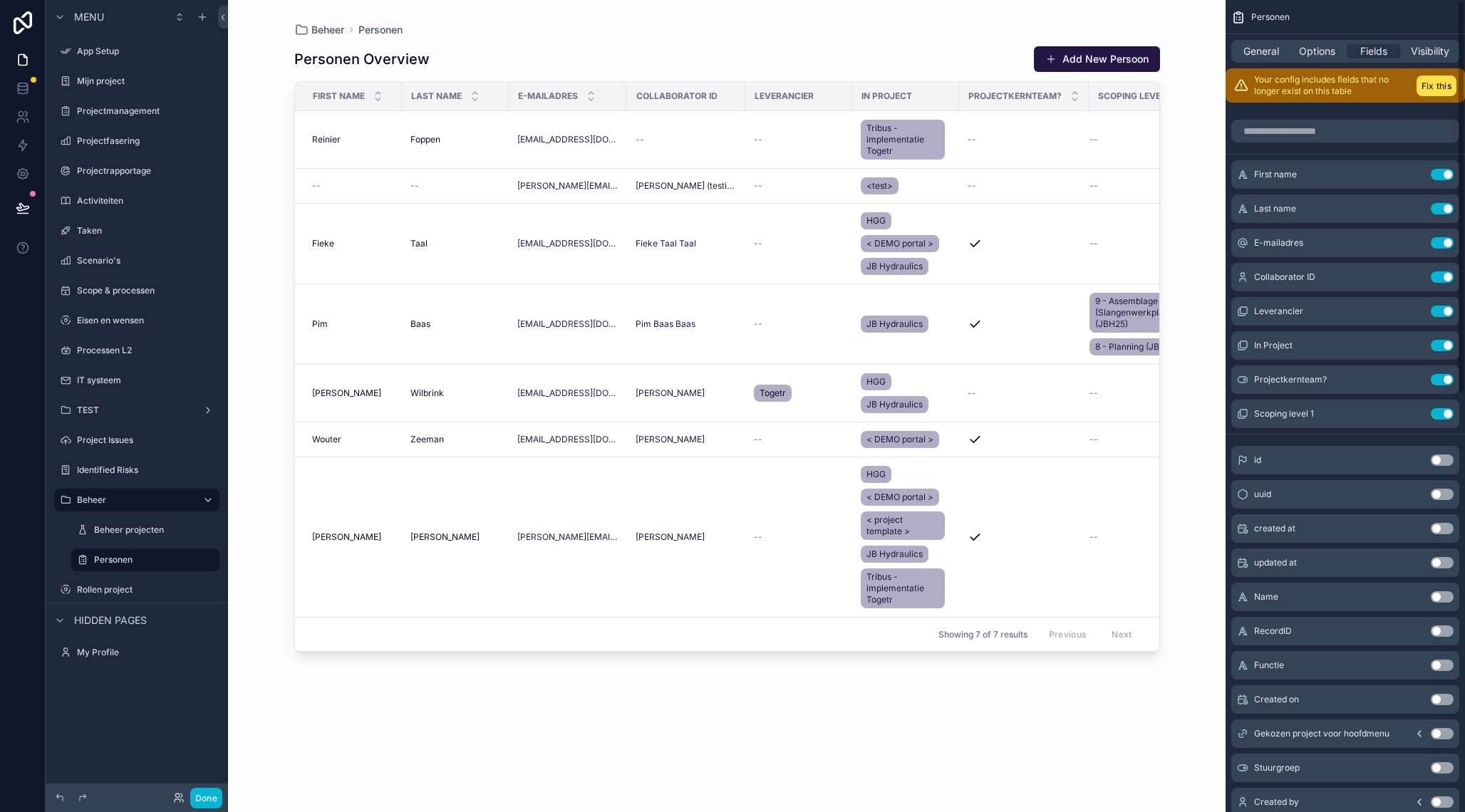
scroll to position [2, 0]
click at [1412, 276] on icon "scrollable content" at bounding box center [1415, 274] width 6 height 6
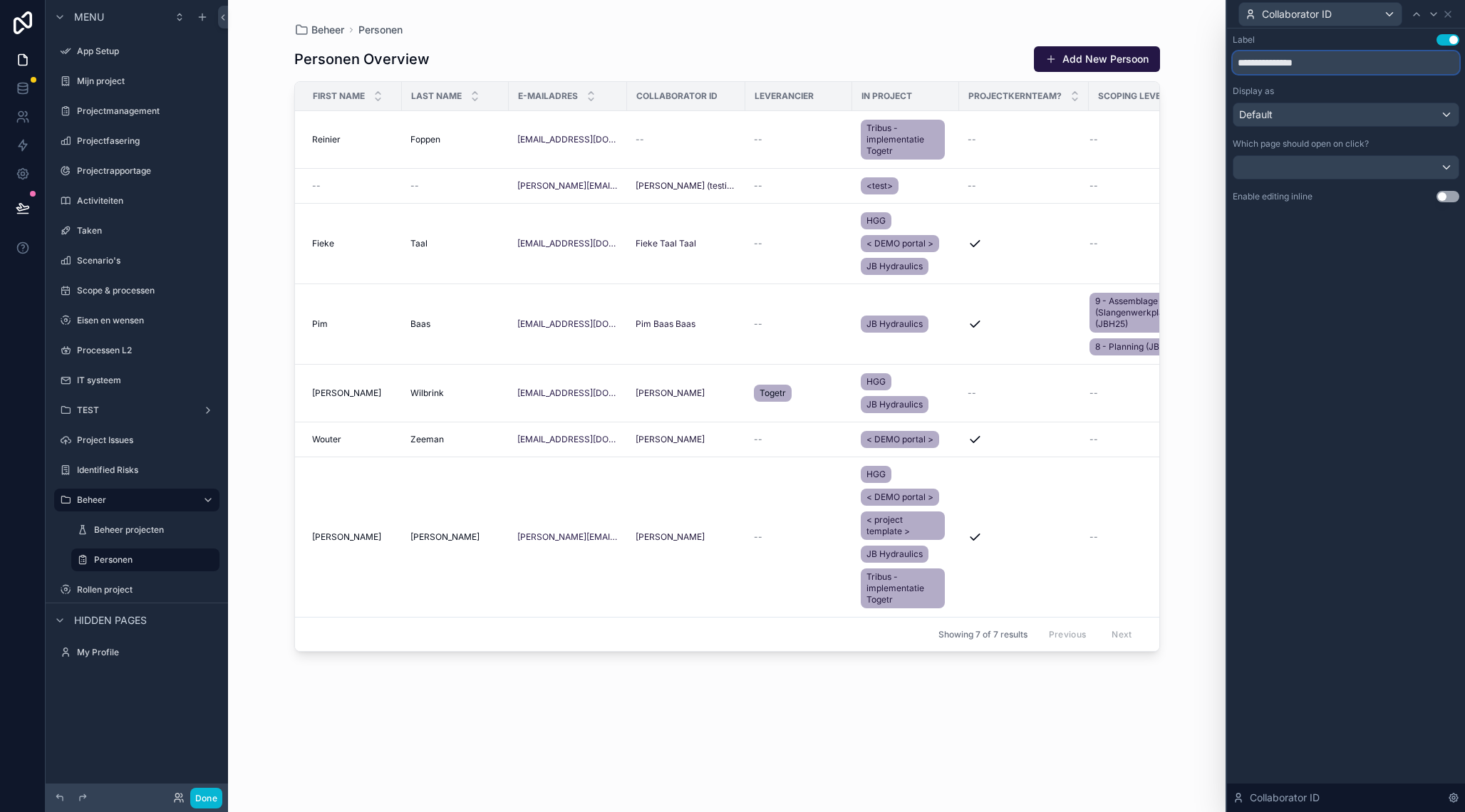
click at [1294, 65] on input "**********" at bounding box center [1346, 62] width 227 height 22
type input "**********"
click at [1296, 273] on div "**********" at bounding box center [1346, 420] width 238 height 784
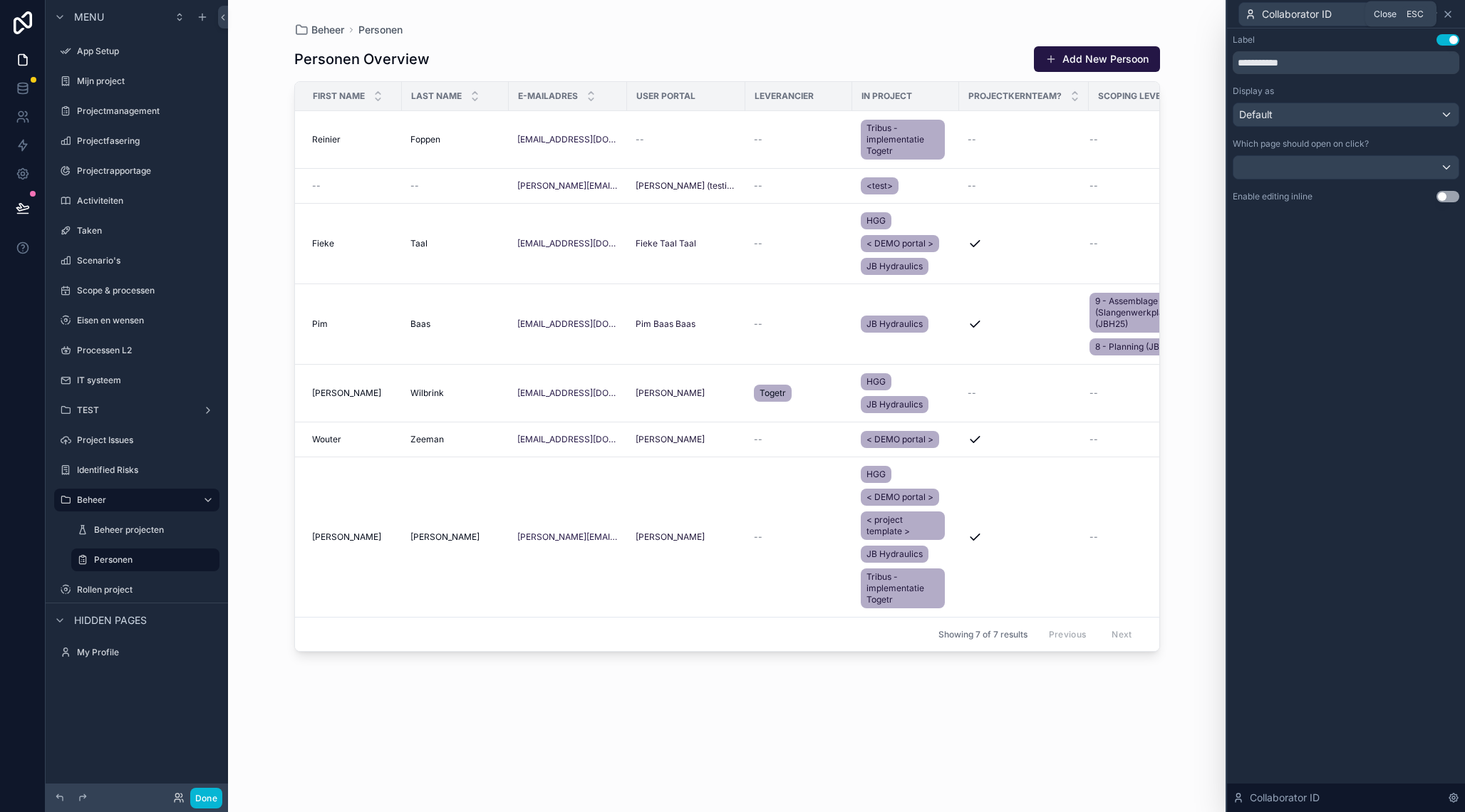
click at [1451, 15] on icon at bounding box center [1448, 14] width 11 height 11
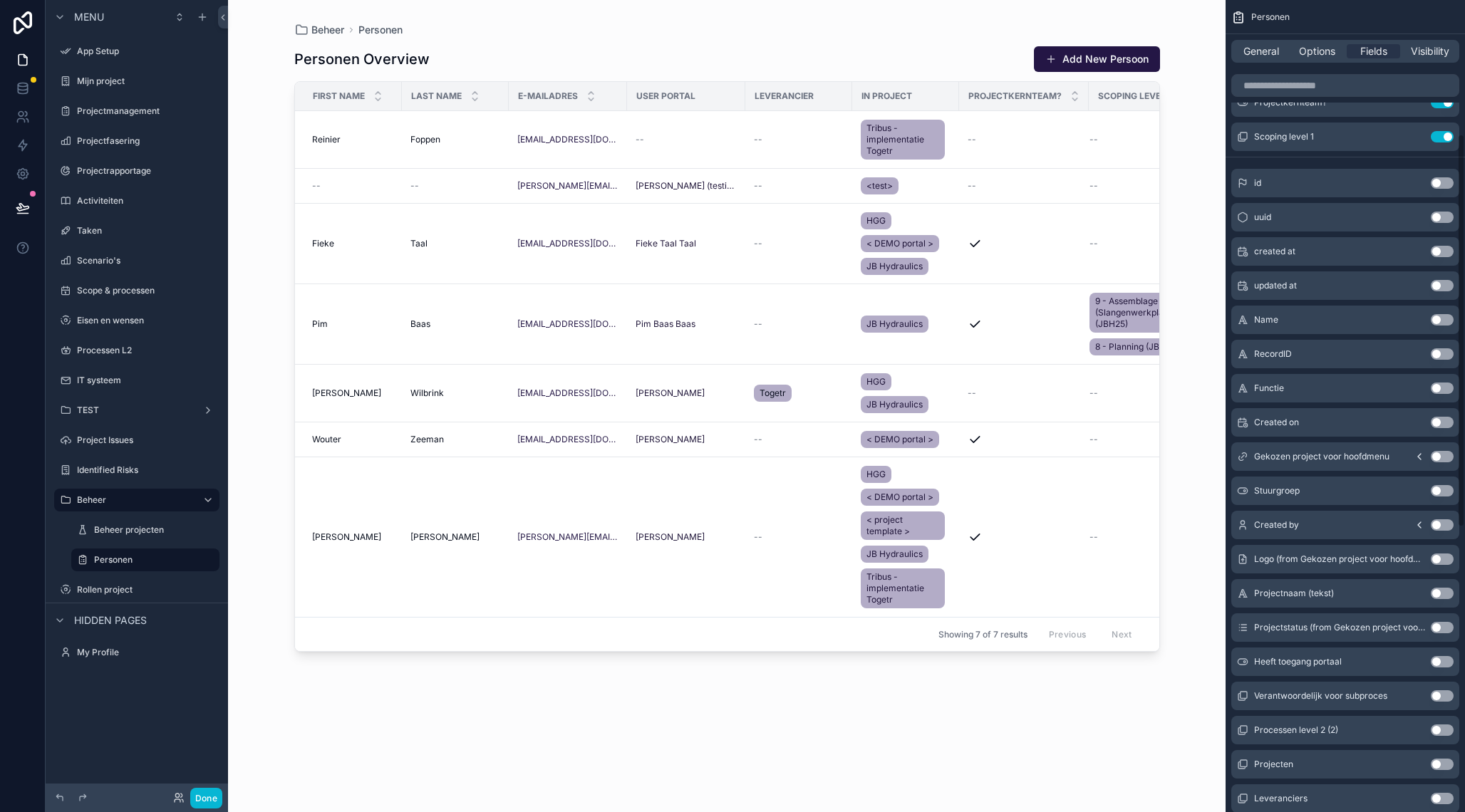
scroll to position [281, 0]
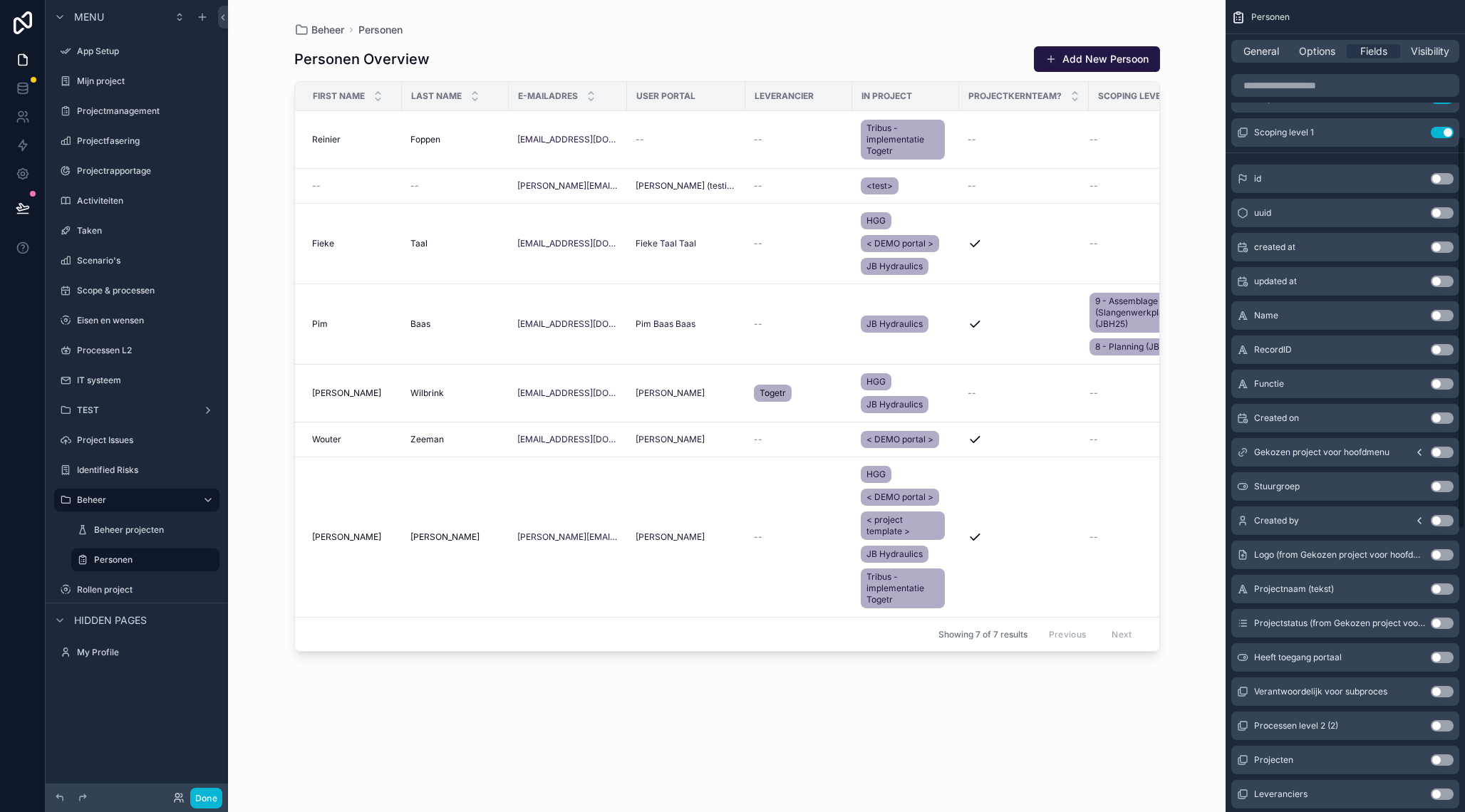
click at [1441, 451] on button "Use setting" at bounding box center [1442, 452] width 22 height 11
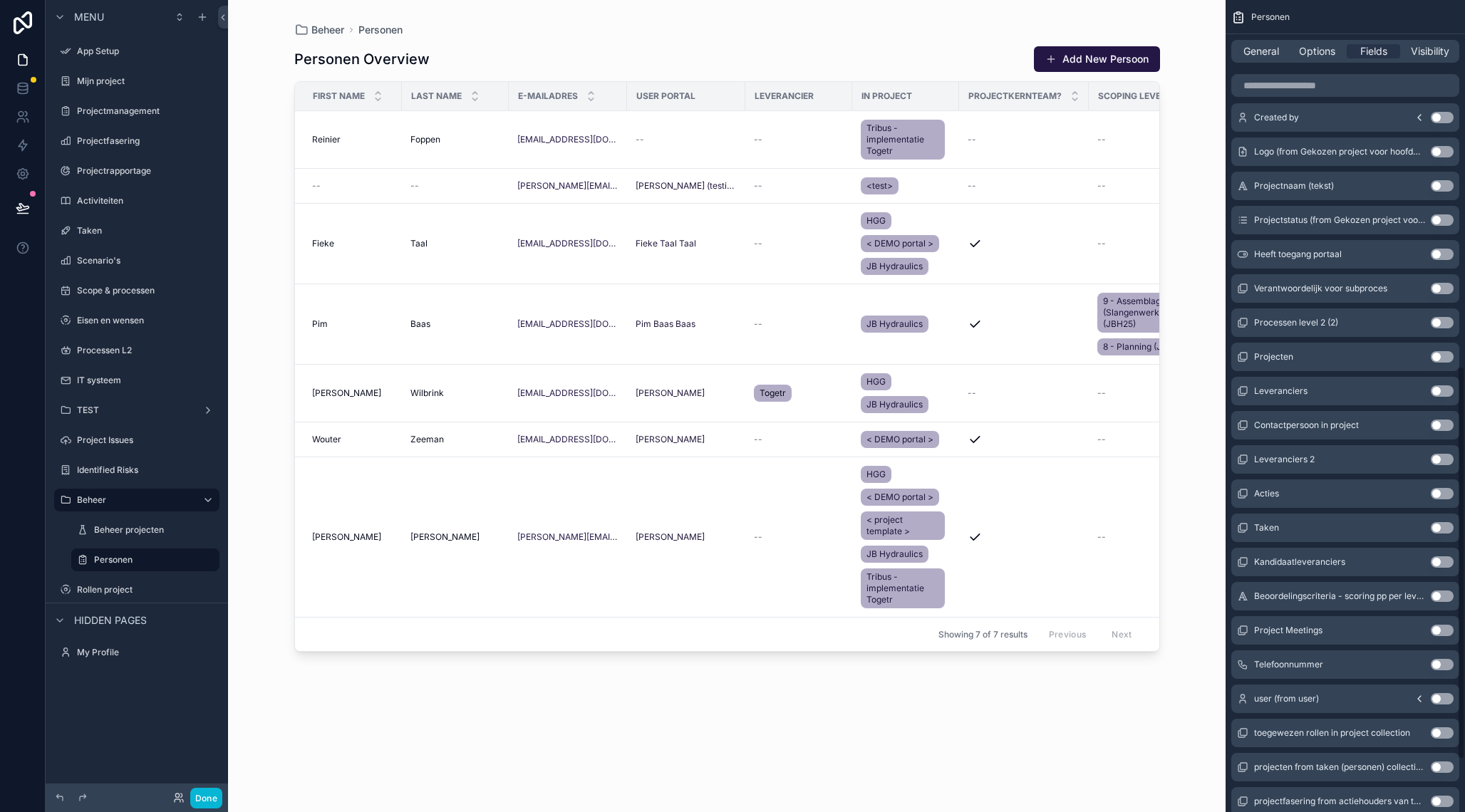
scroll to position [865, 0]
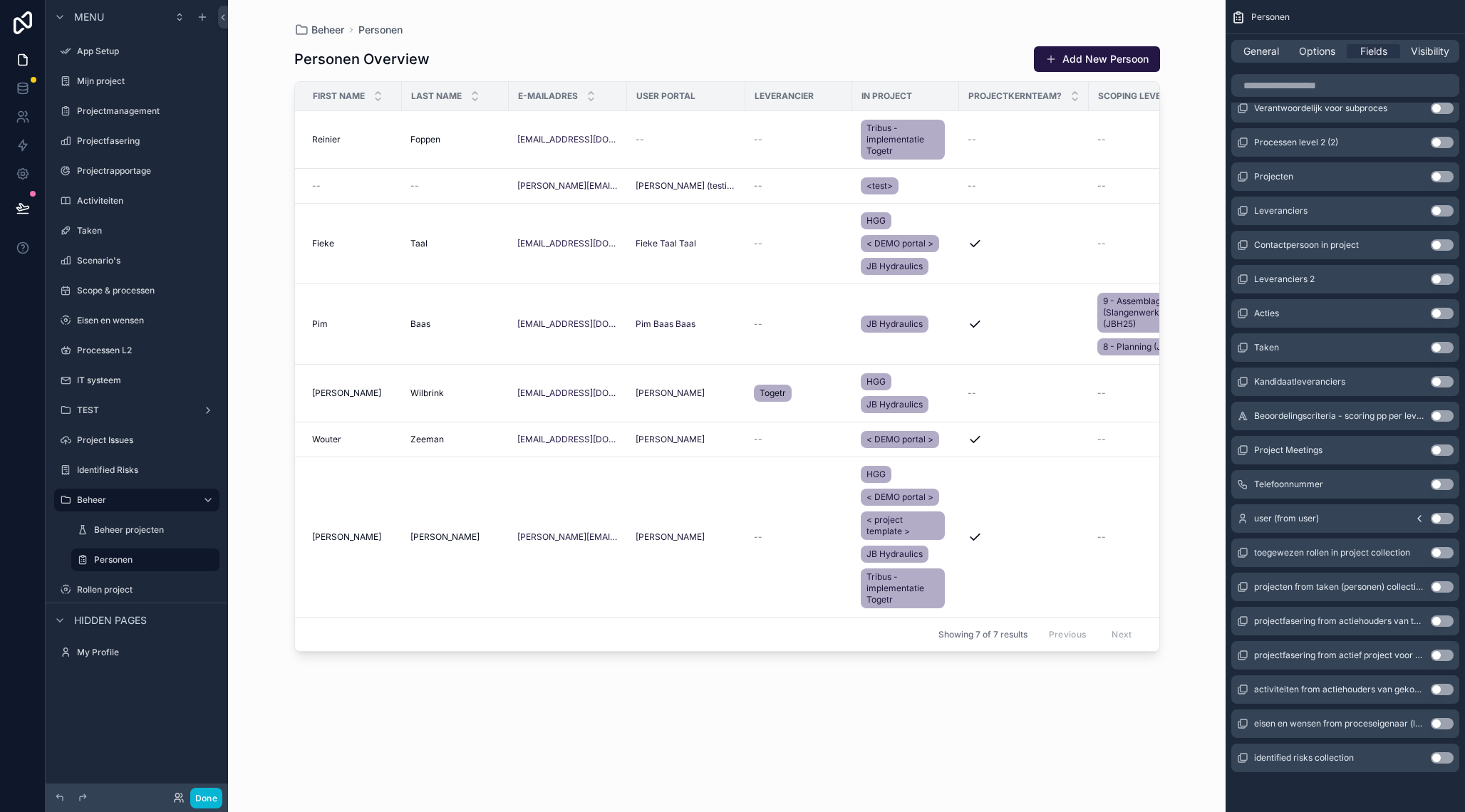
click at [1436, 483] on button "Use setting" at bounding box center [1442, 484] width 22 height 11
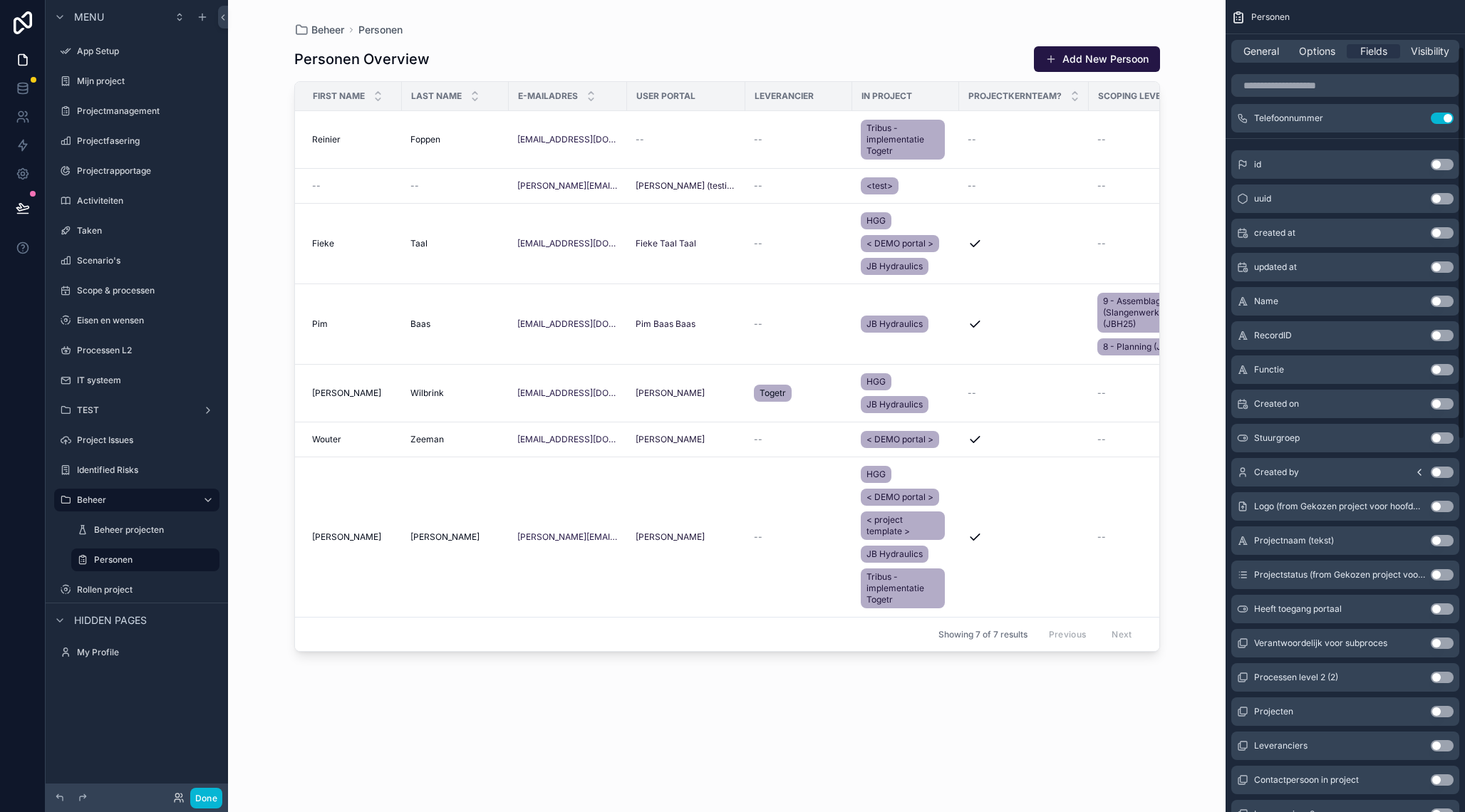
scroll to position [0, 0]
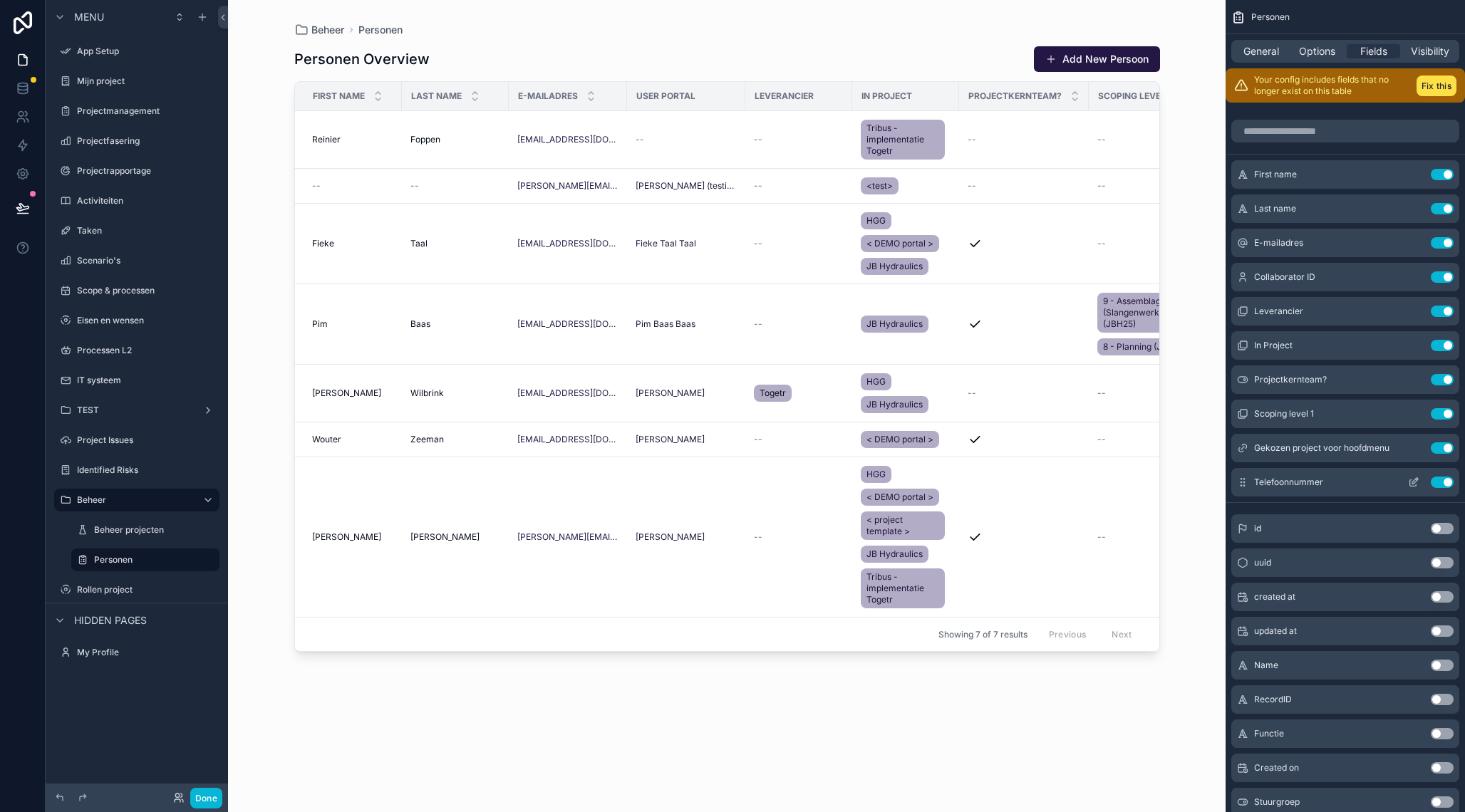
click at [1443, 484] on button "Use setting" at bounding box center [1442, 482] width 22 height 11
click at [1438, 414] on button "Use setting" at bounding box center [1442, 414] width 22 height 11
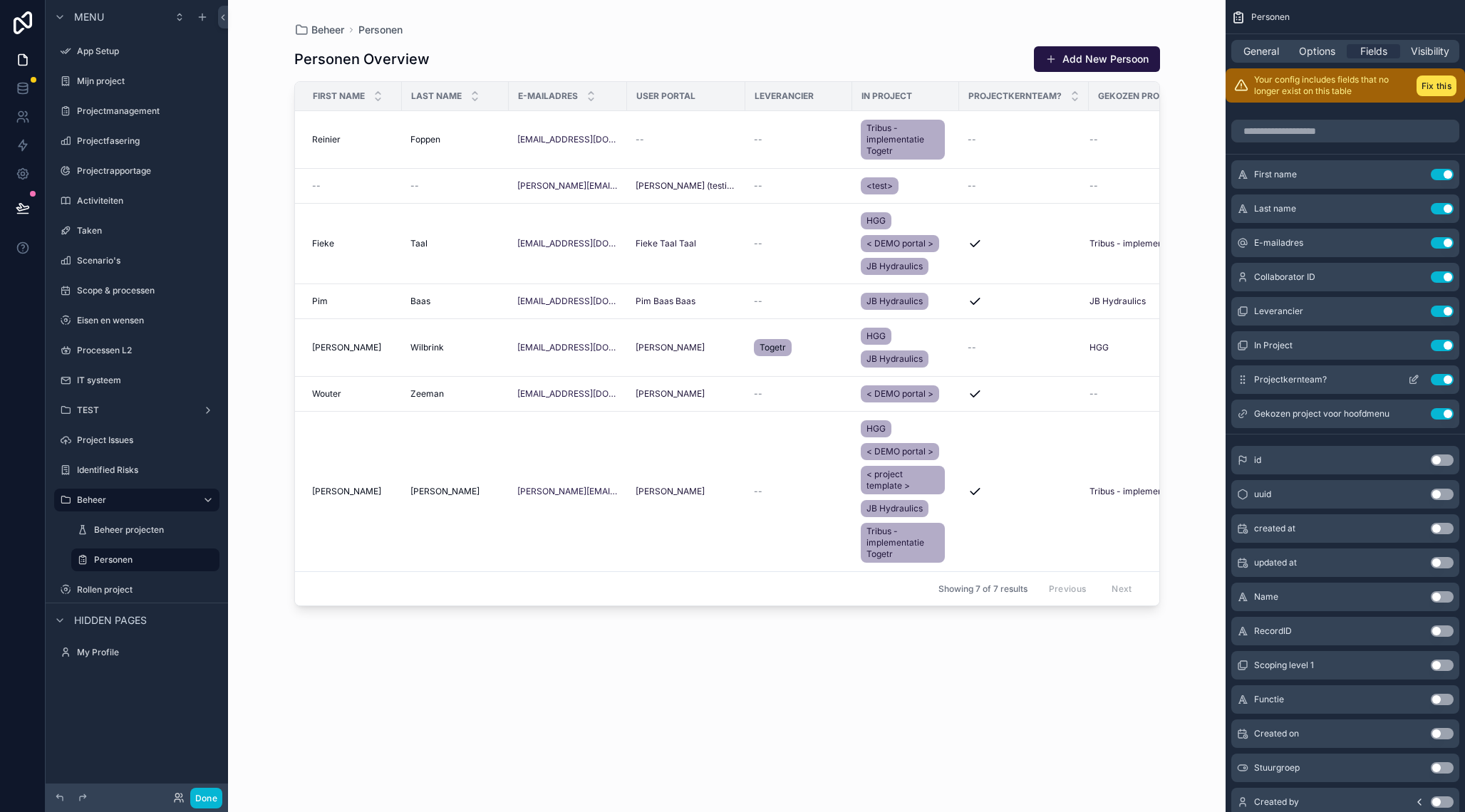
click at [1439, 379] on button "Use setting" at bounding box center [1442, 379] width 22 height 11
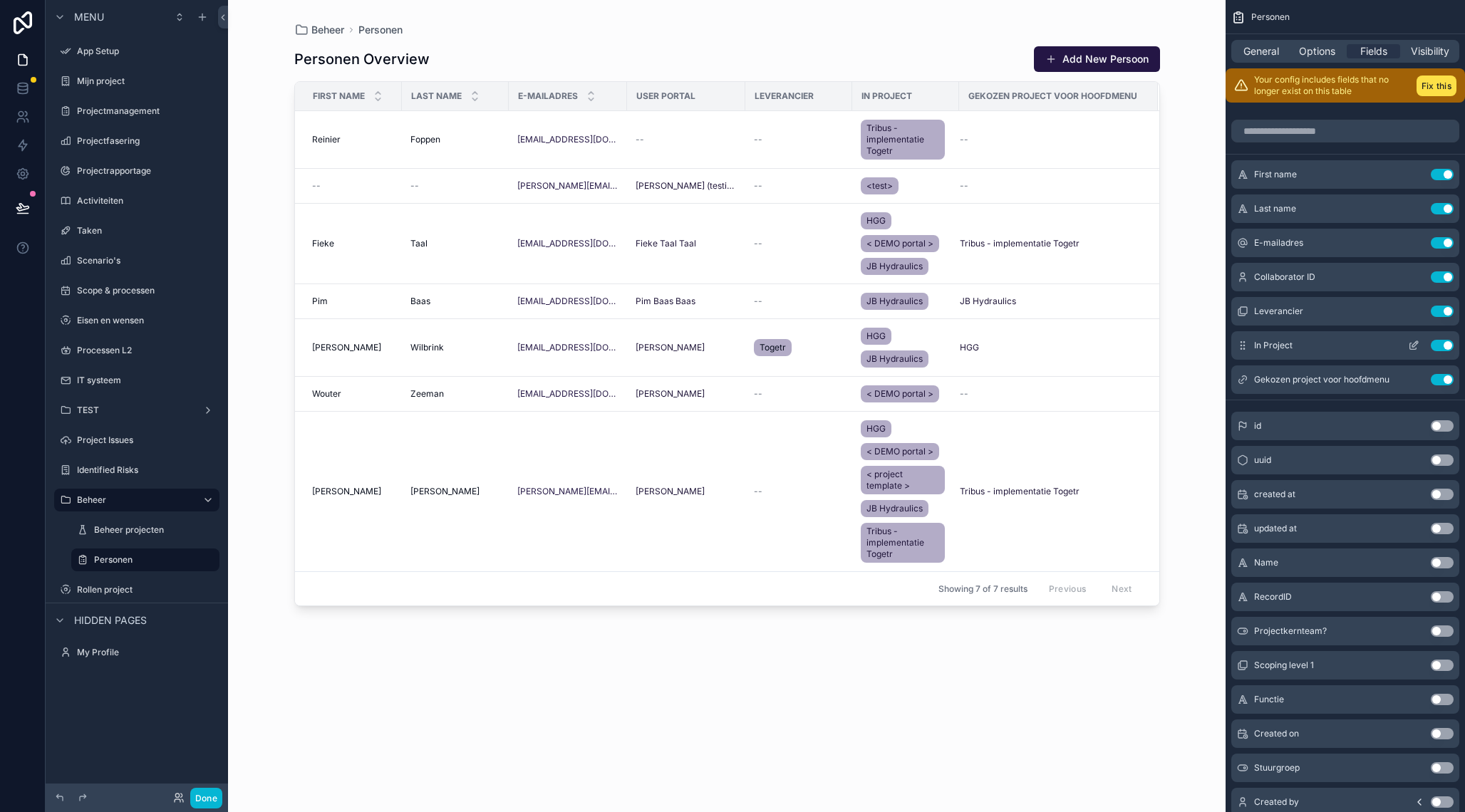
click at [1436, 309] on button "Use setting" at bounding box center [1442, 311] width 22 height 11
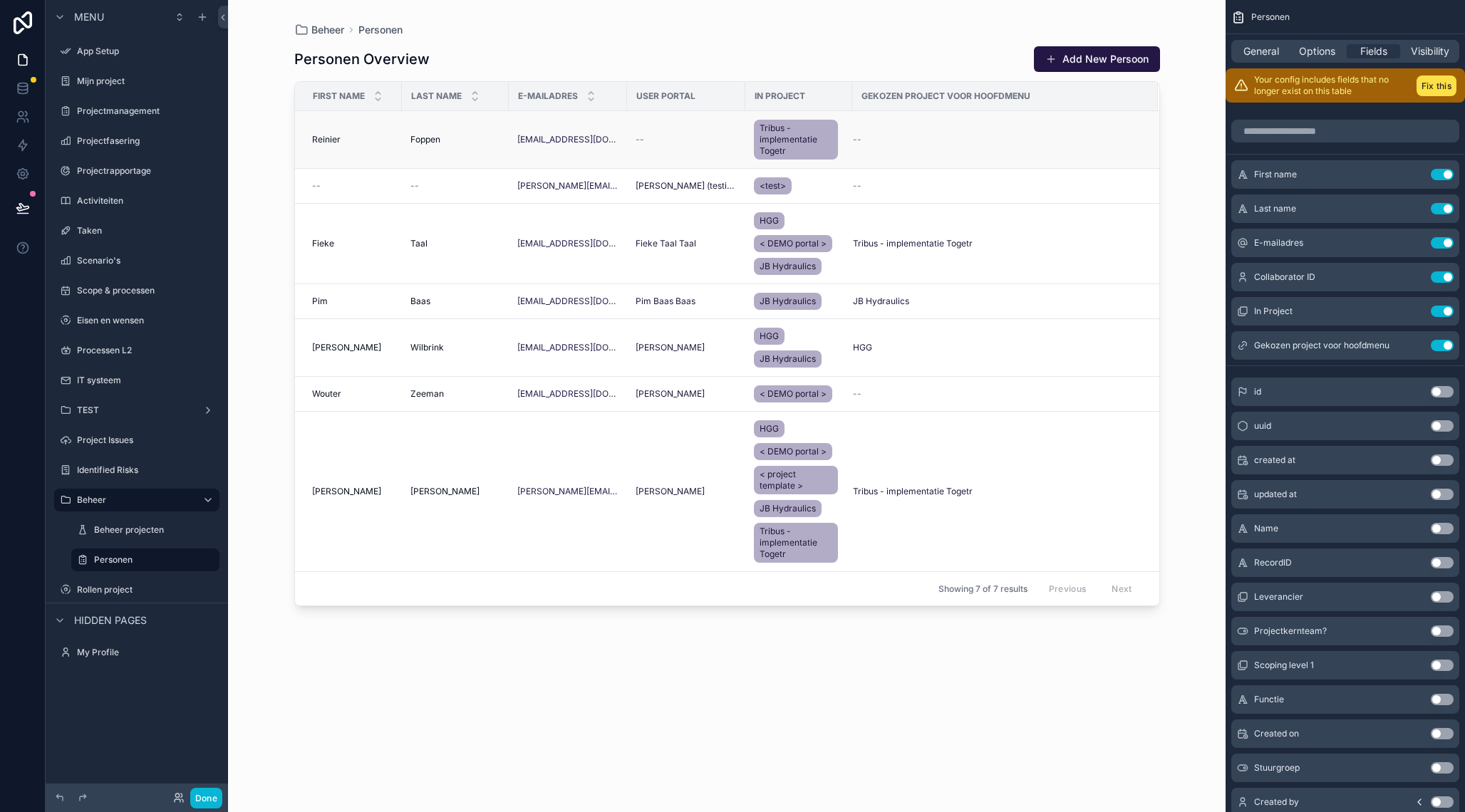
click at [459, 144] on div "Foppen Foppen" at bounding box center [455, 139] width 90 height 11
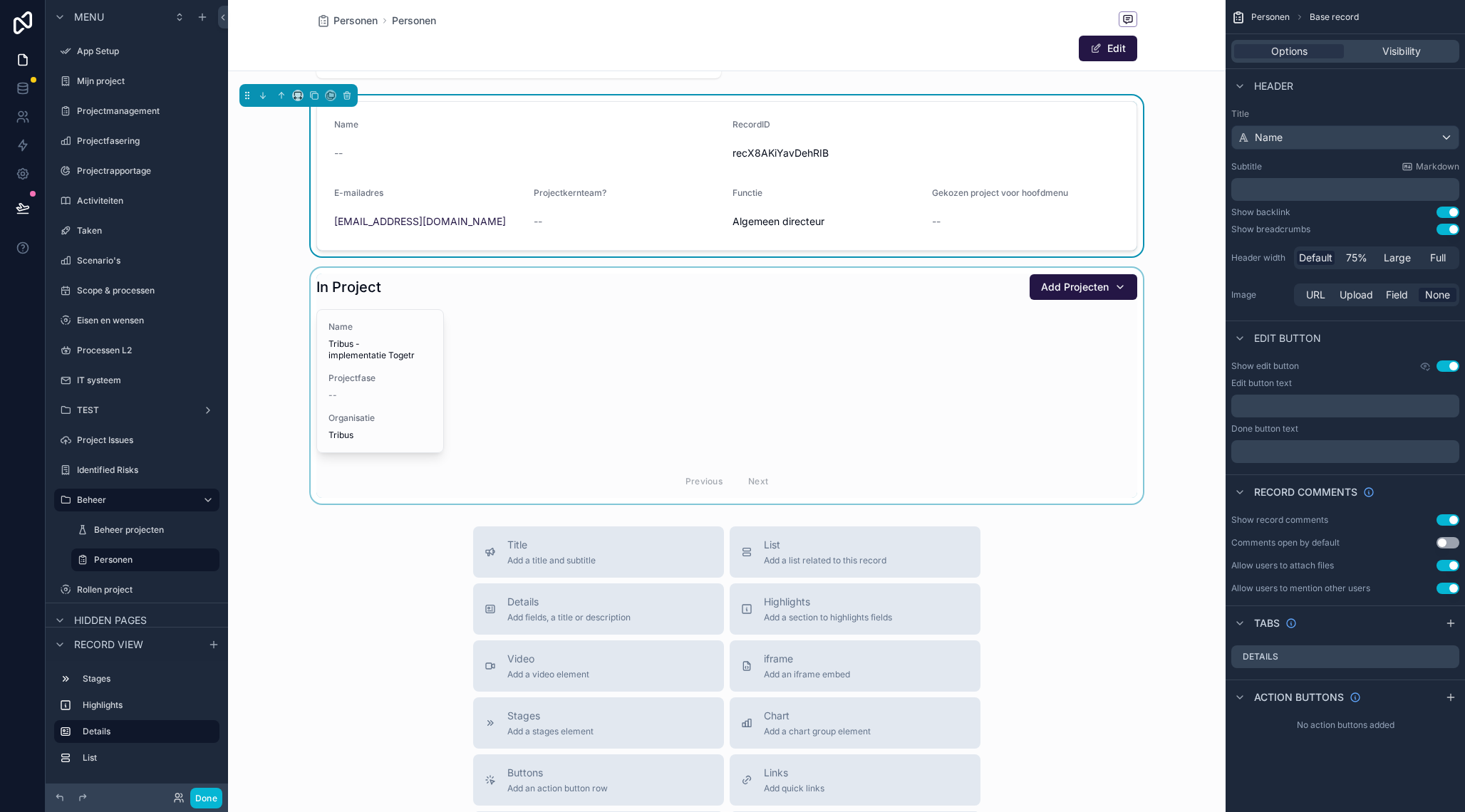
scroll to position [168, 0]
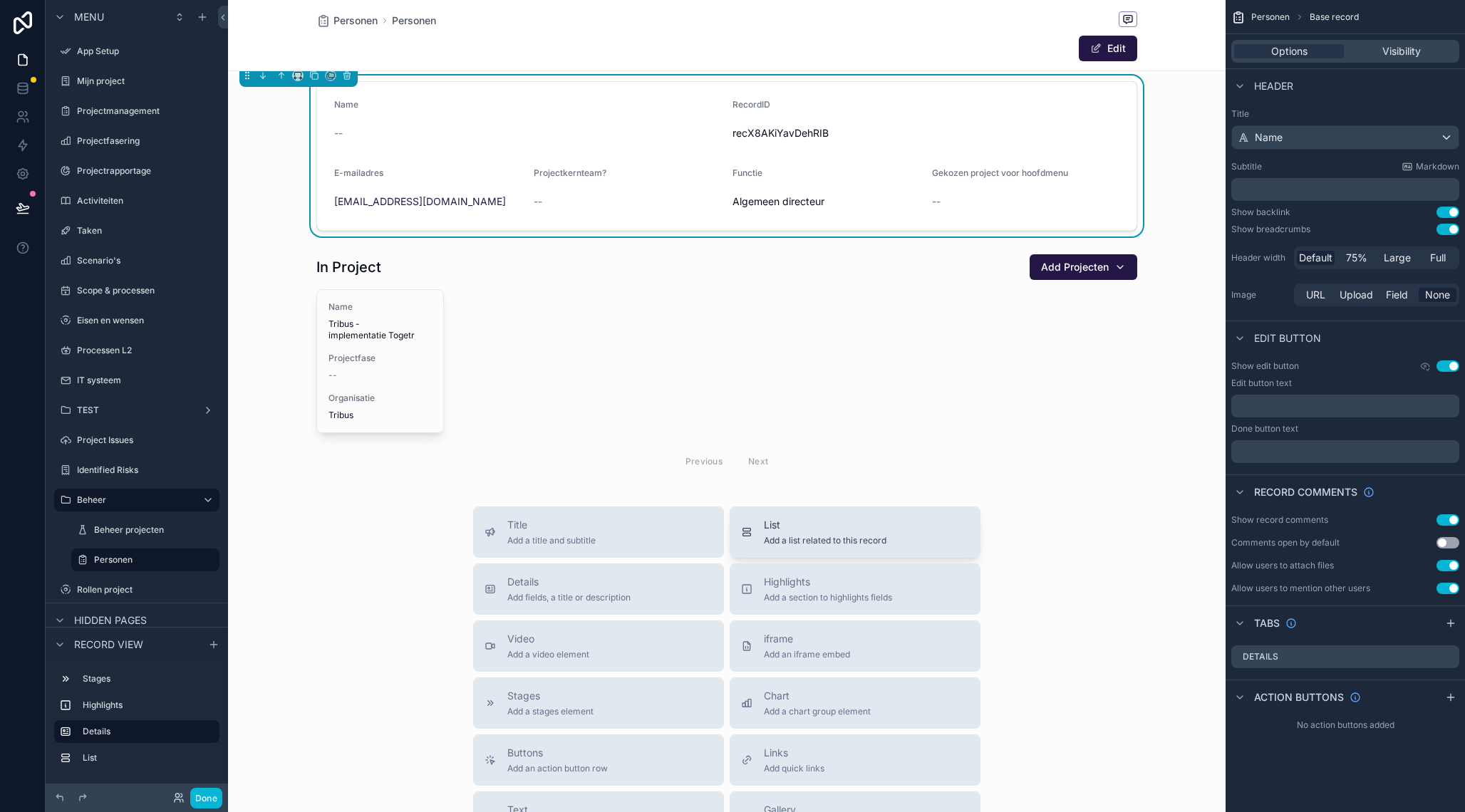
click at [764, 547] on button "List Add a list related to this record" at bounding box center [855, 532] width 251 height 51
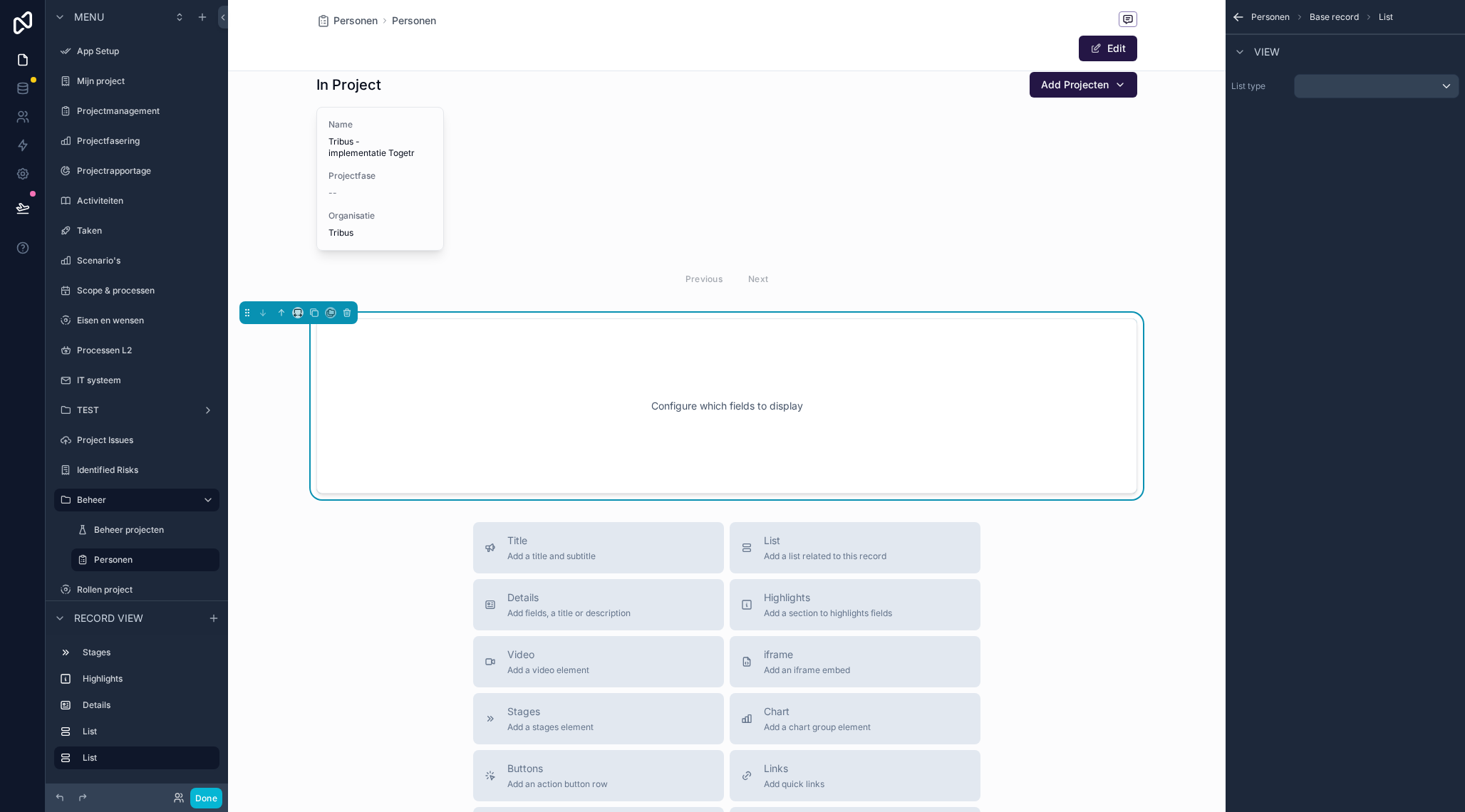
scroll to position [351, 0]
click at [1303, 80] on div "scrollable content" at bounding box center [1376, 86] width 164 height 22
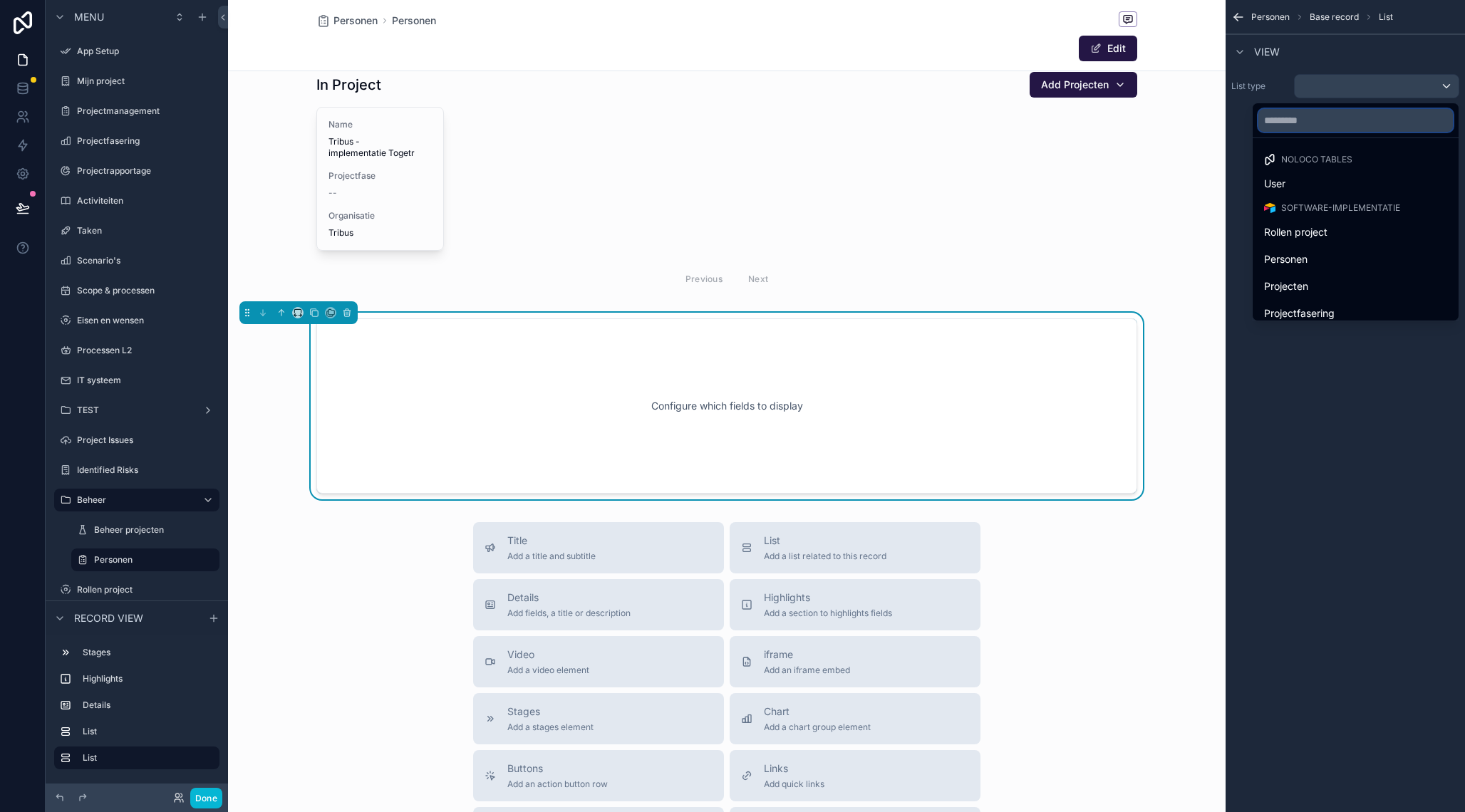
click at [1325, 124] on input "text" at bounding box center [1355, 120] width 195 height 22
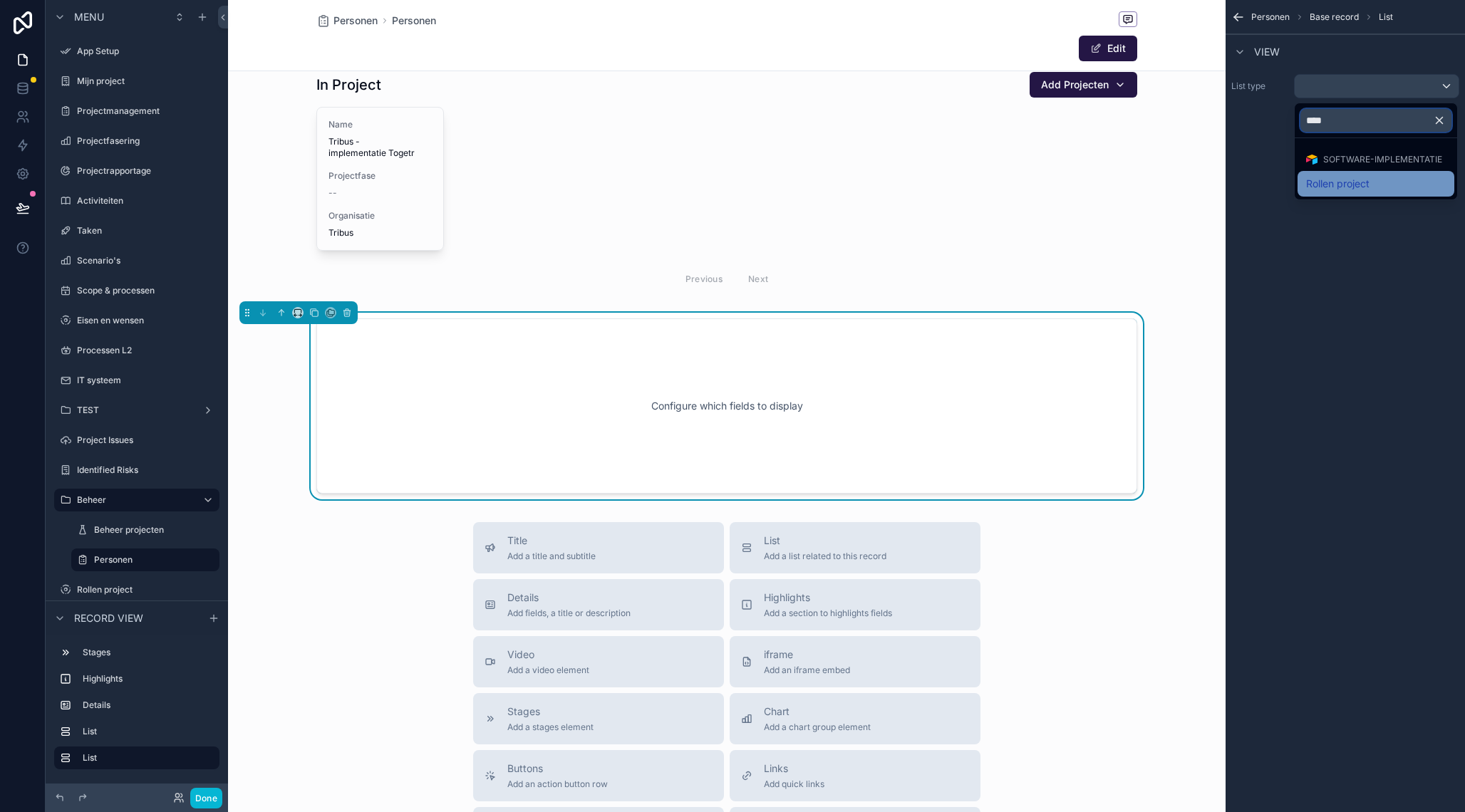
type input "****"
click at [1327, 182] on span "Rollen project" at bounding box center [1338, 184] width 64 height 17
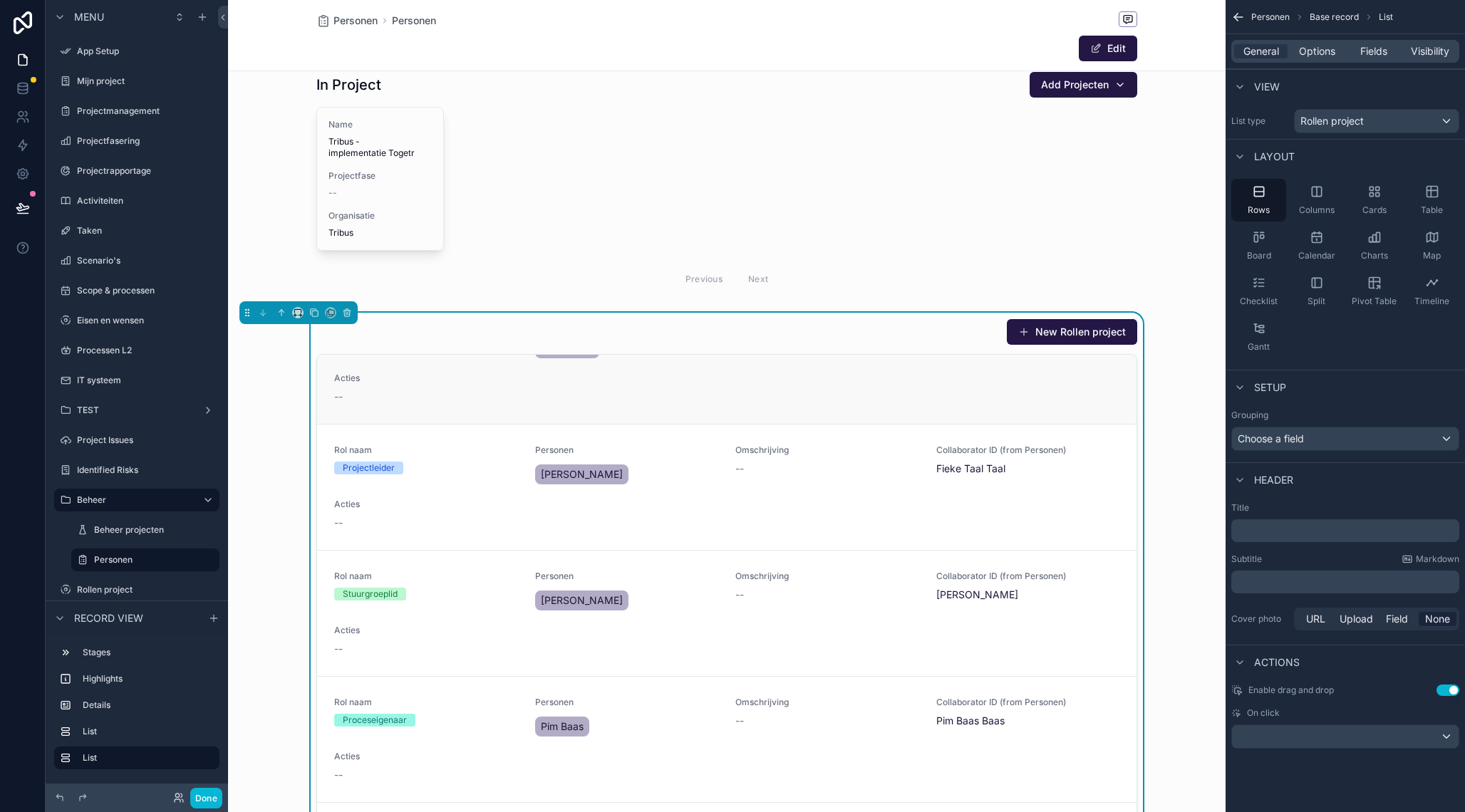
scroll to position [0, 0]
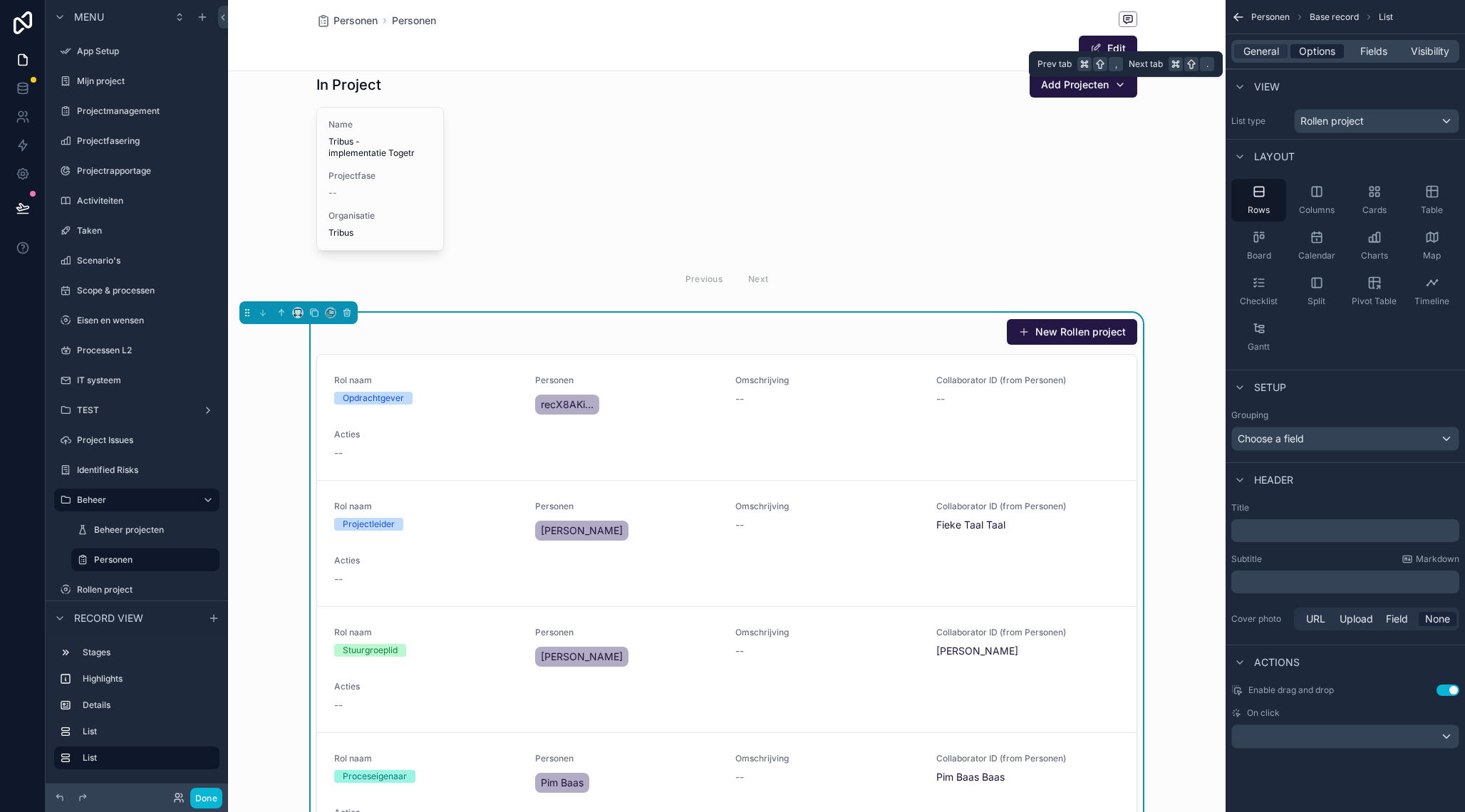
click at [1324, 53] on span "Options" at bounding box center [1317, 51] width 36 height 15
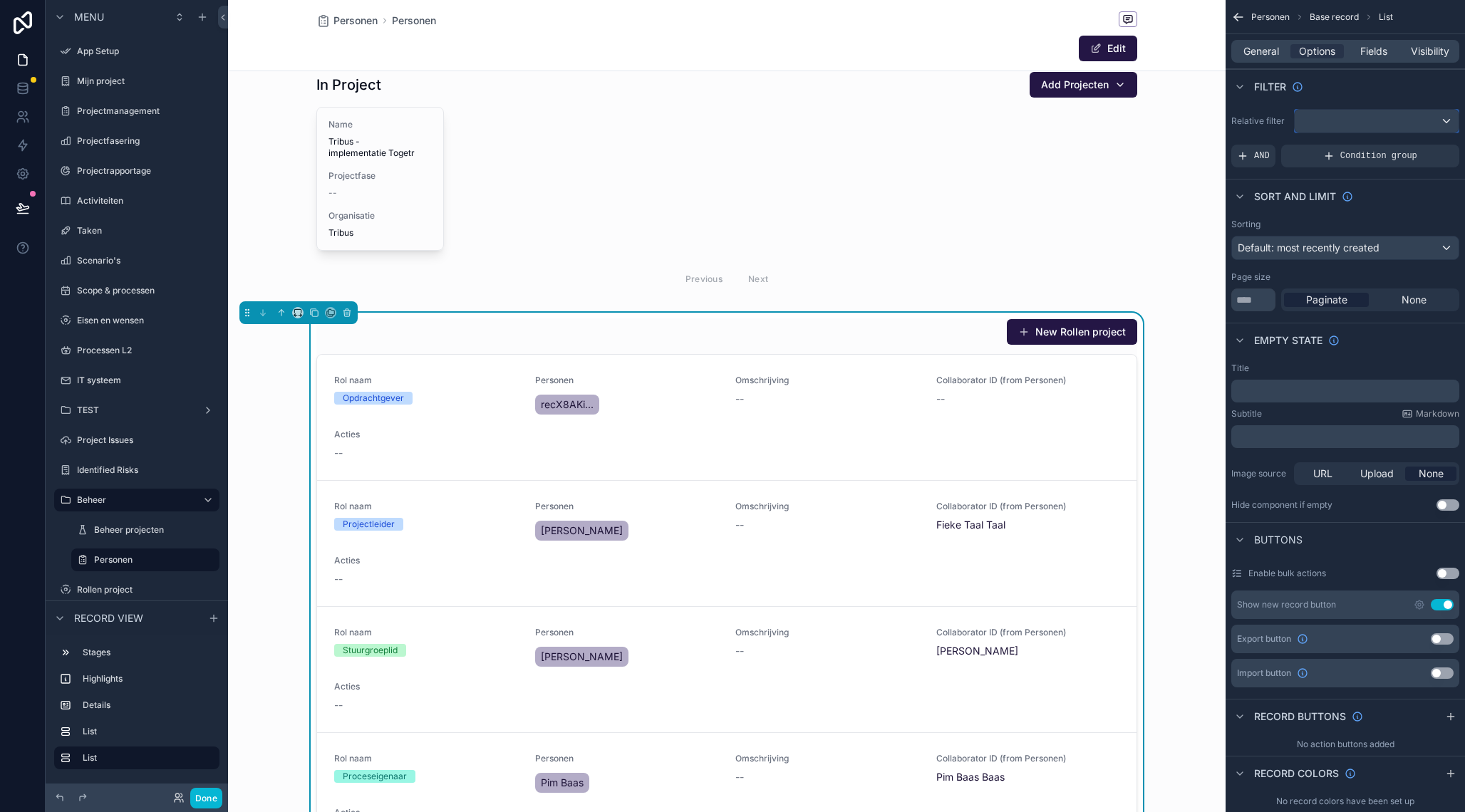
click at [1336, 123] on div "scrollable content" at bounding box center [1376, 121] width 164 height 22
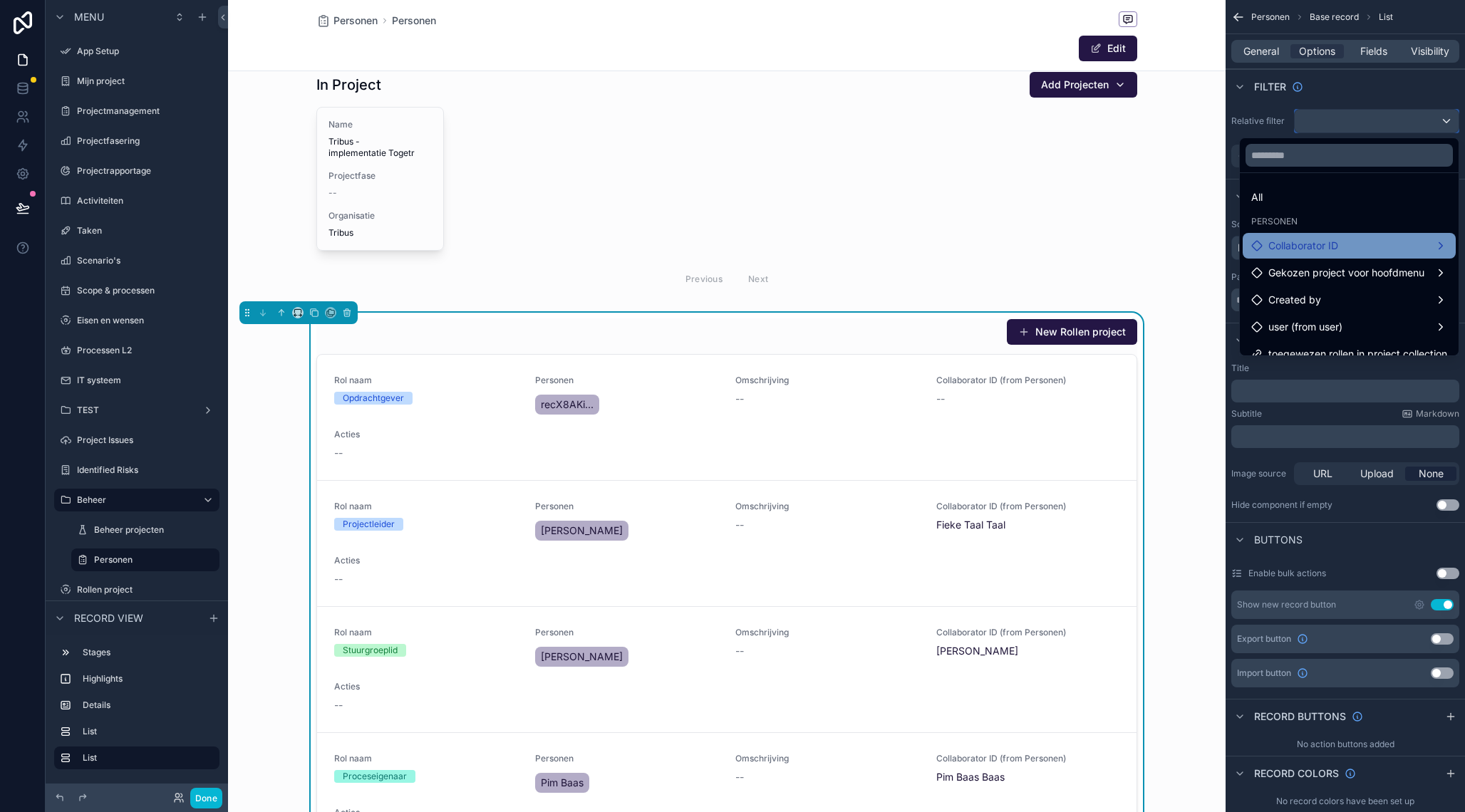
scroll to position [15, 0]
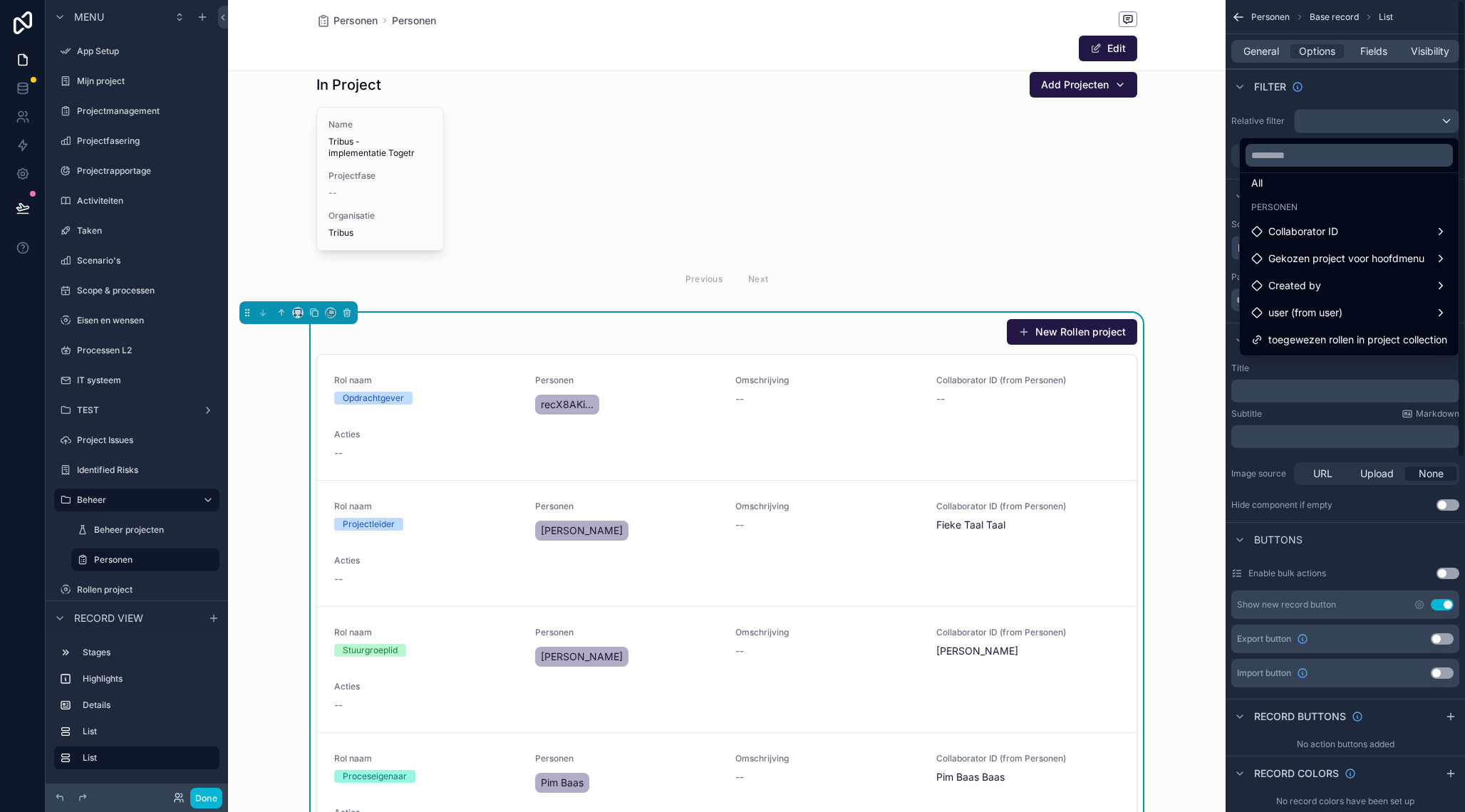
click at [1270, 114] on div "scrollable content" at bounding box center [732, 406] width 1465 height 812
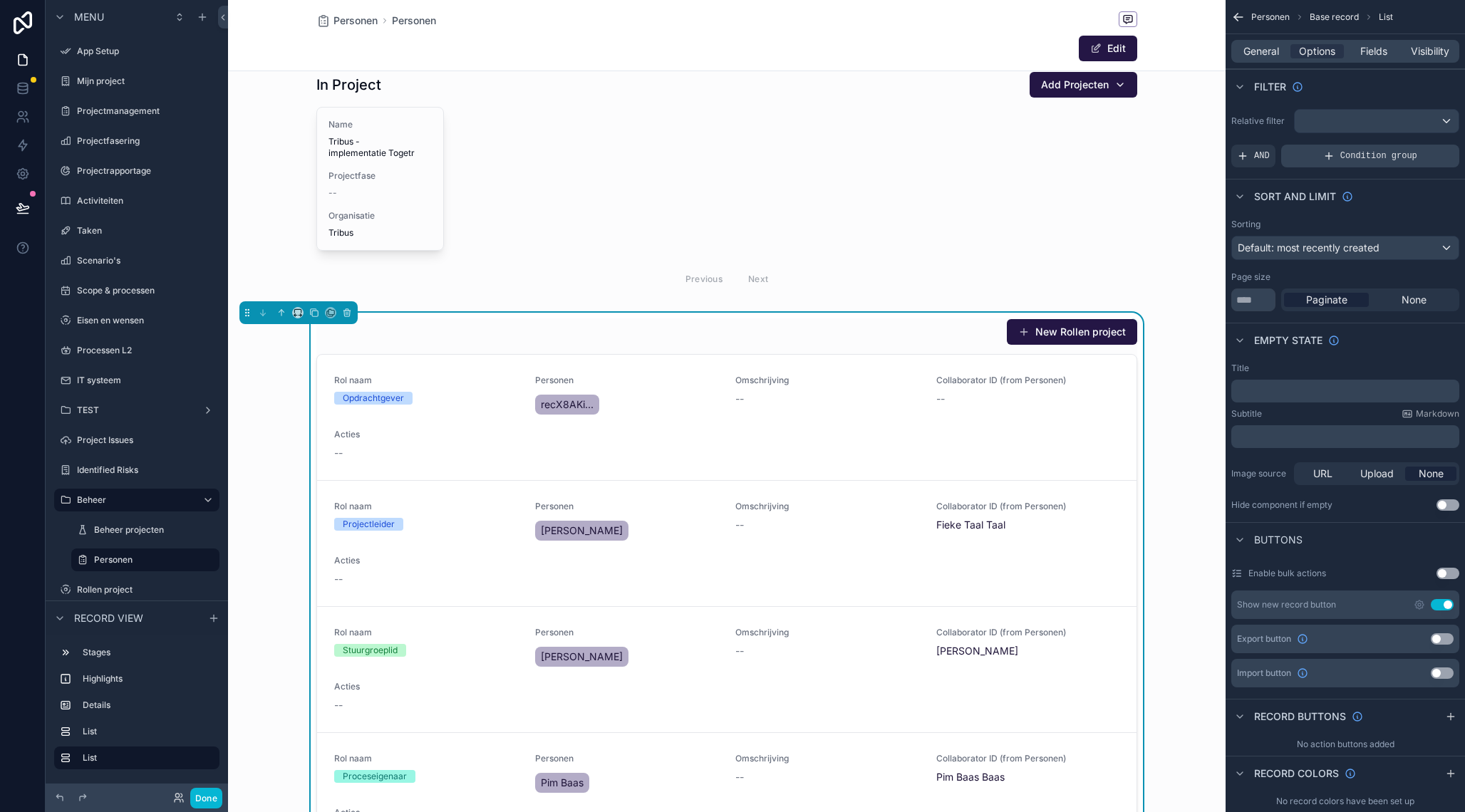
click at [1352, 159] on span "Condition group" at bounding box center [1378, 155] width 77 height 11
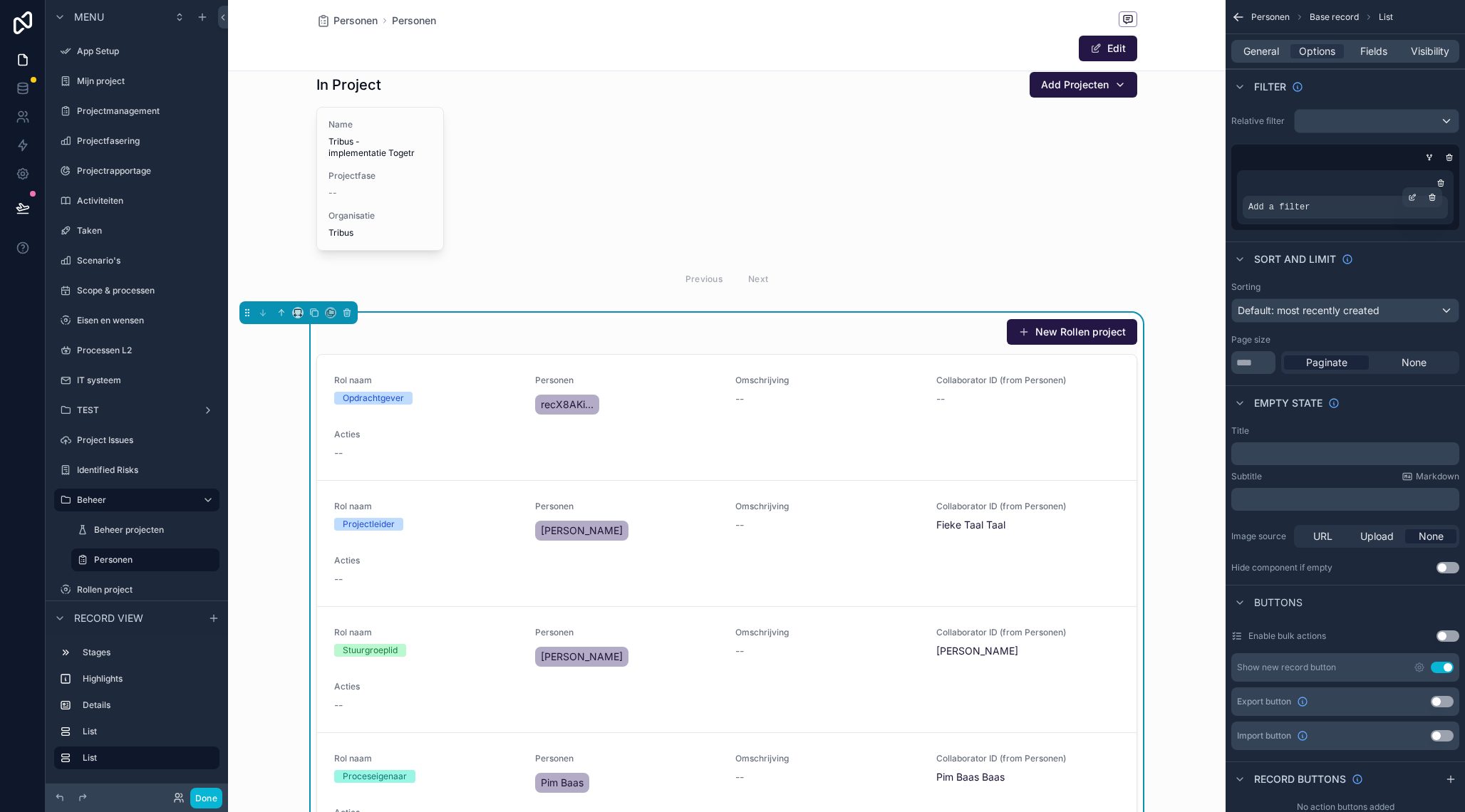
click at [1326, 209] on div "Add a filter" at bounding box center [1345, 207] width 205 height 22
click at [1410, 196] on icon "scrollable content" at bounding box center [1412, 198] width 5 height 5
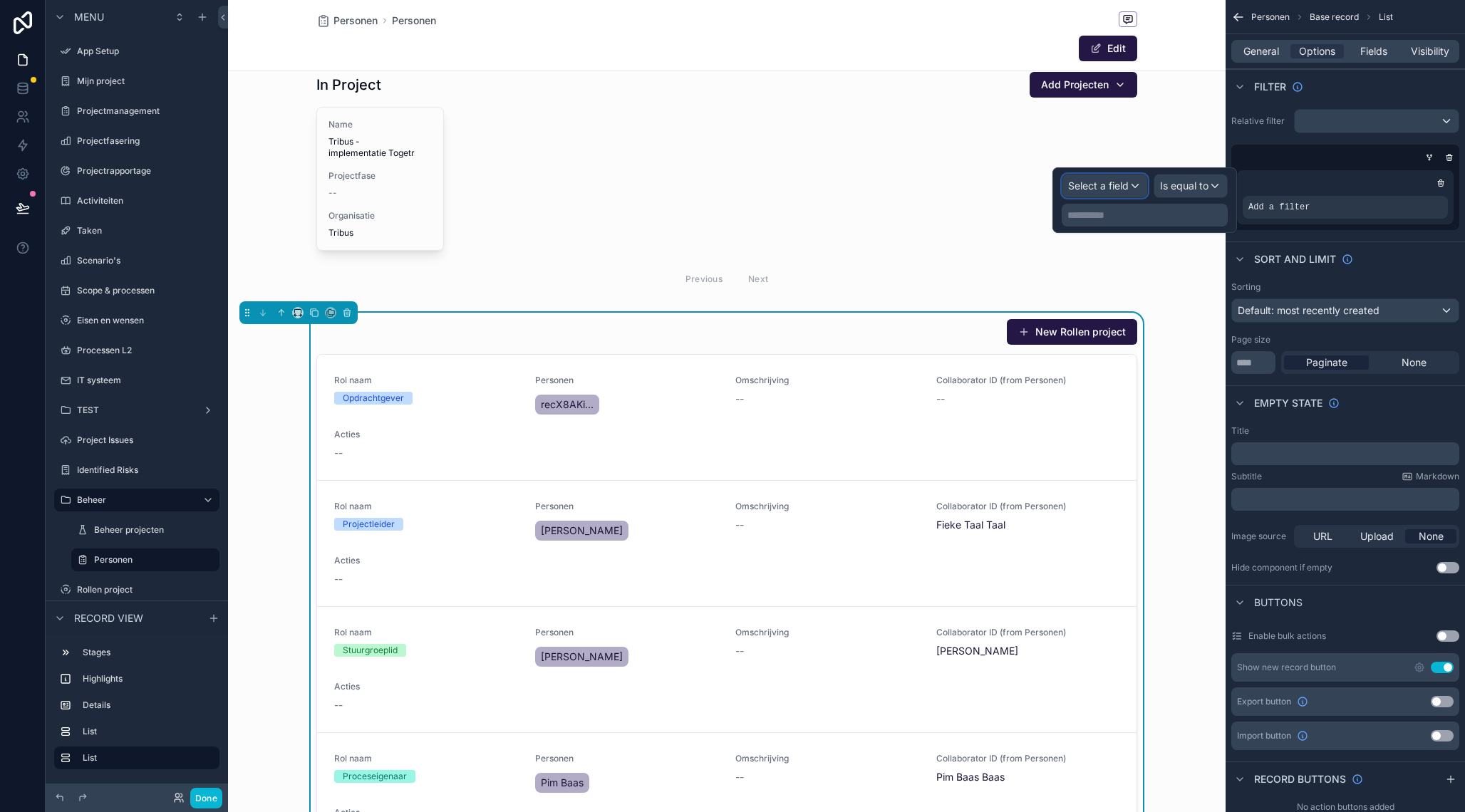
click at [1111, 194] on div "Select a field" at bounding box center [1105, 185] width 85 height 22
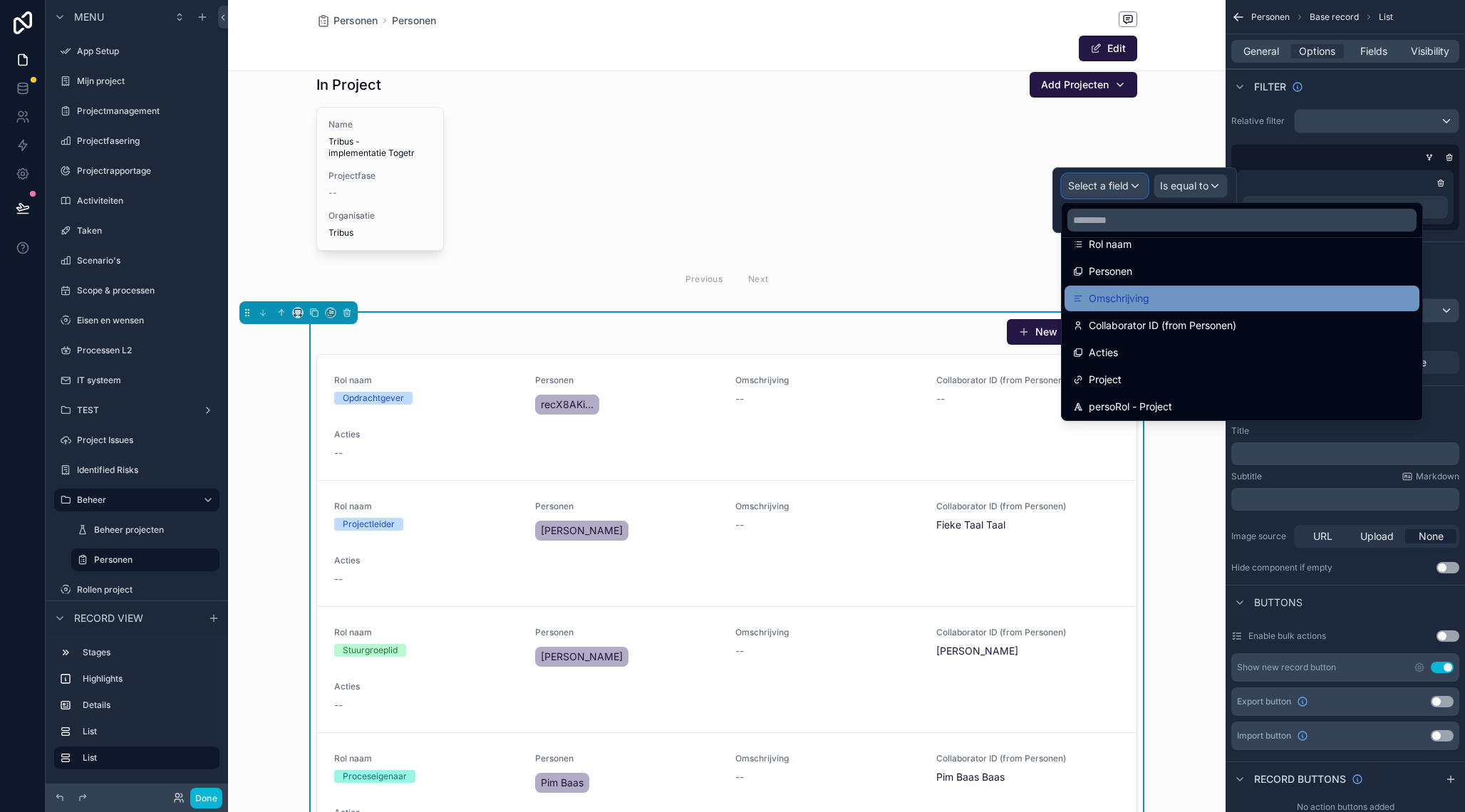
scroll to position [128, 0]
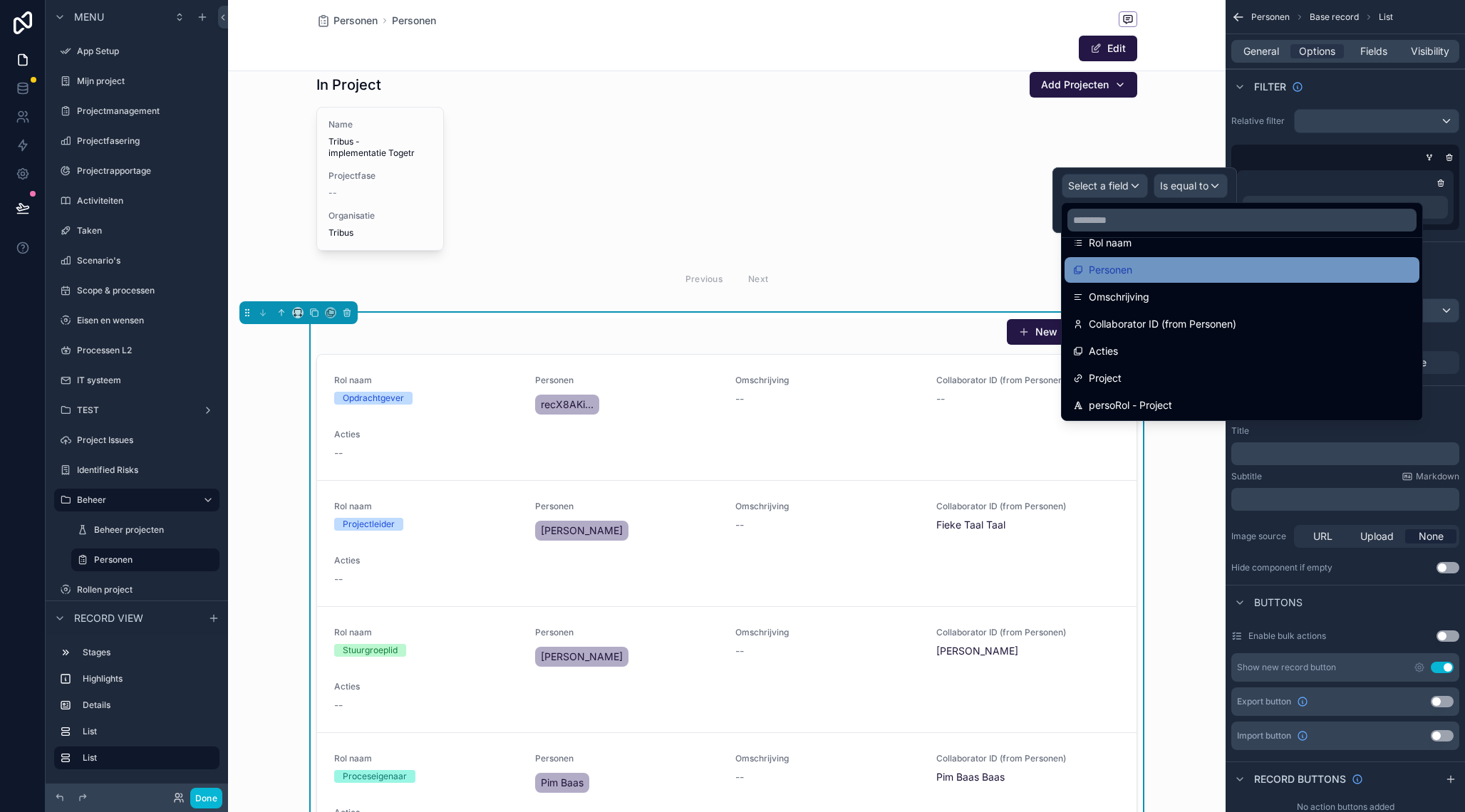
click at [1130, 272] on span "Personen" at bounding box center [1111, 270] width 43 height 17
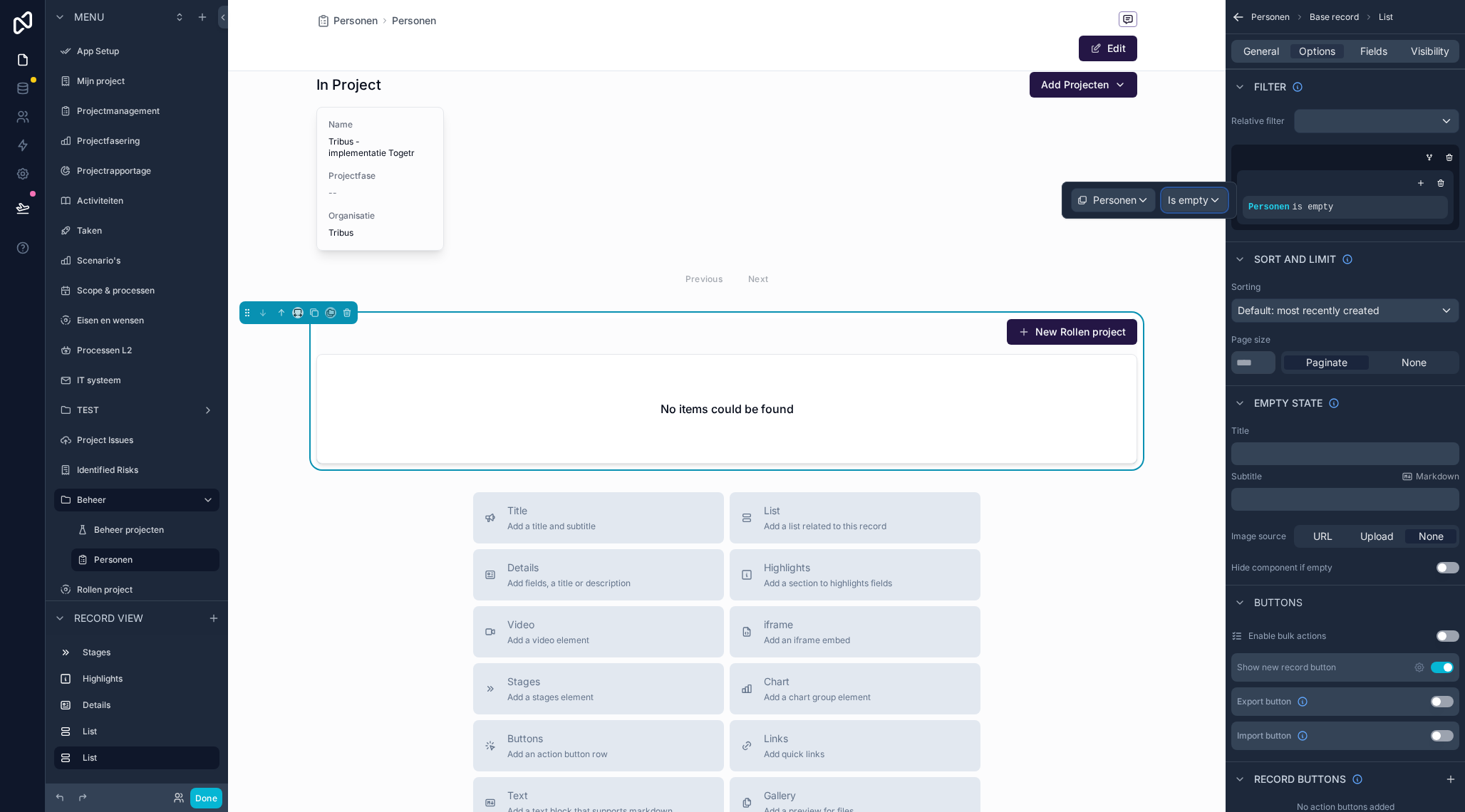
click at [1199, 205] on span "Is empty" at bounding box center [1187, 200] width 41 height 15
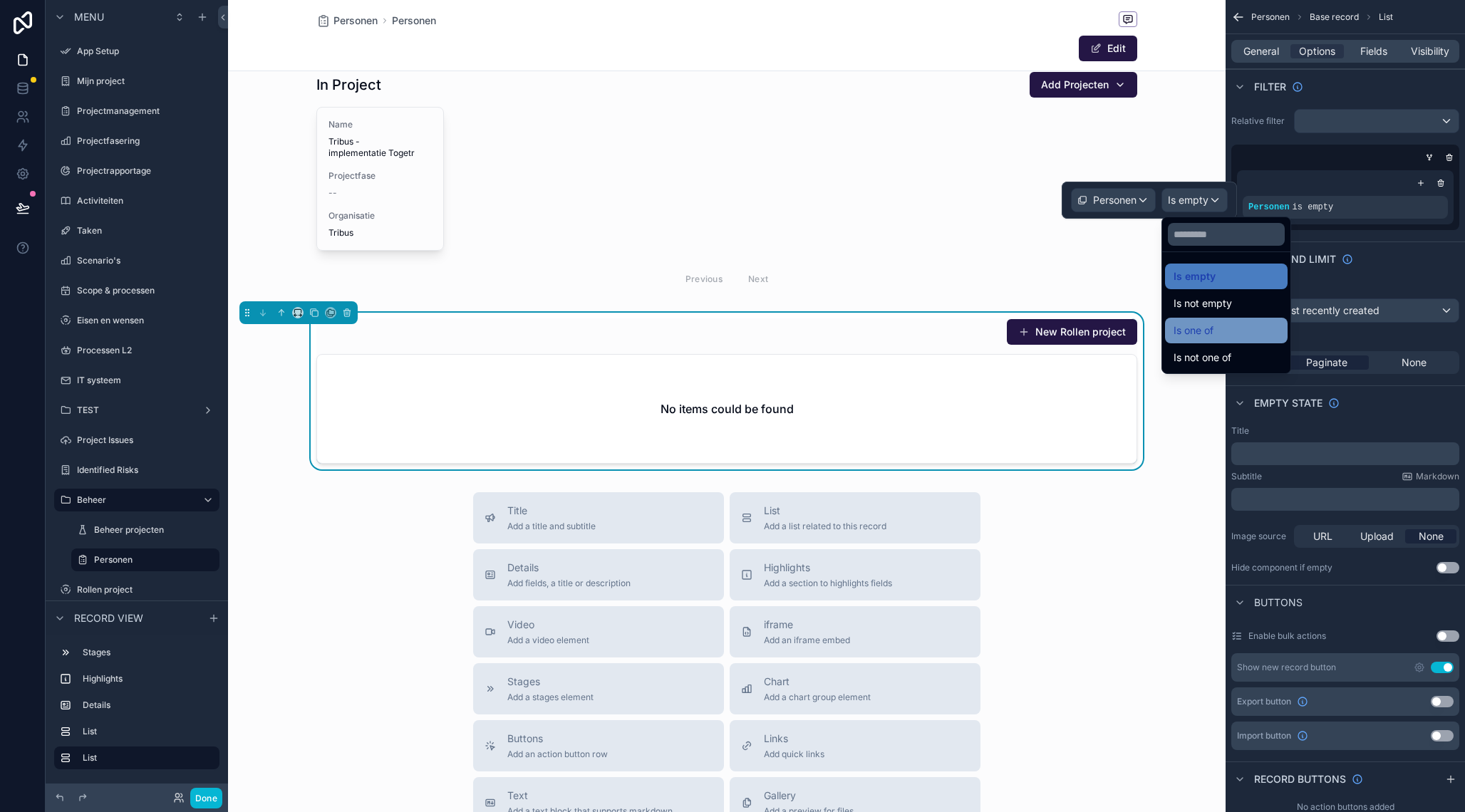
click at [1213, 327] on span "Is one of" at bounding box center [1193, 331] width 40 height 17
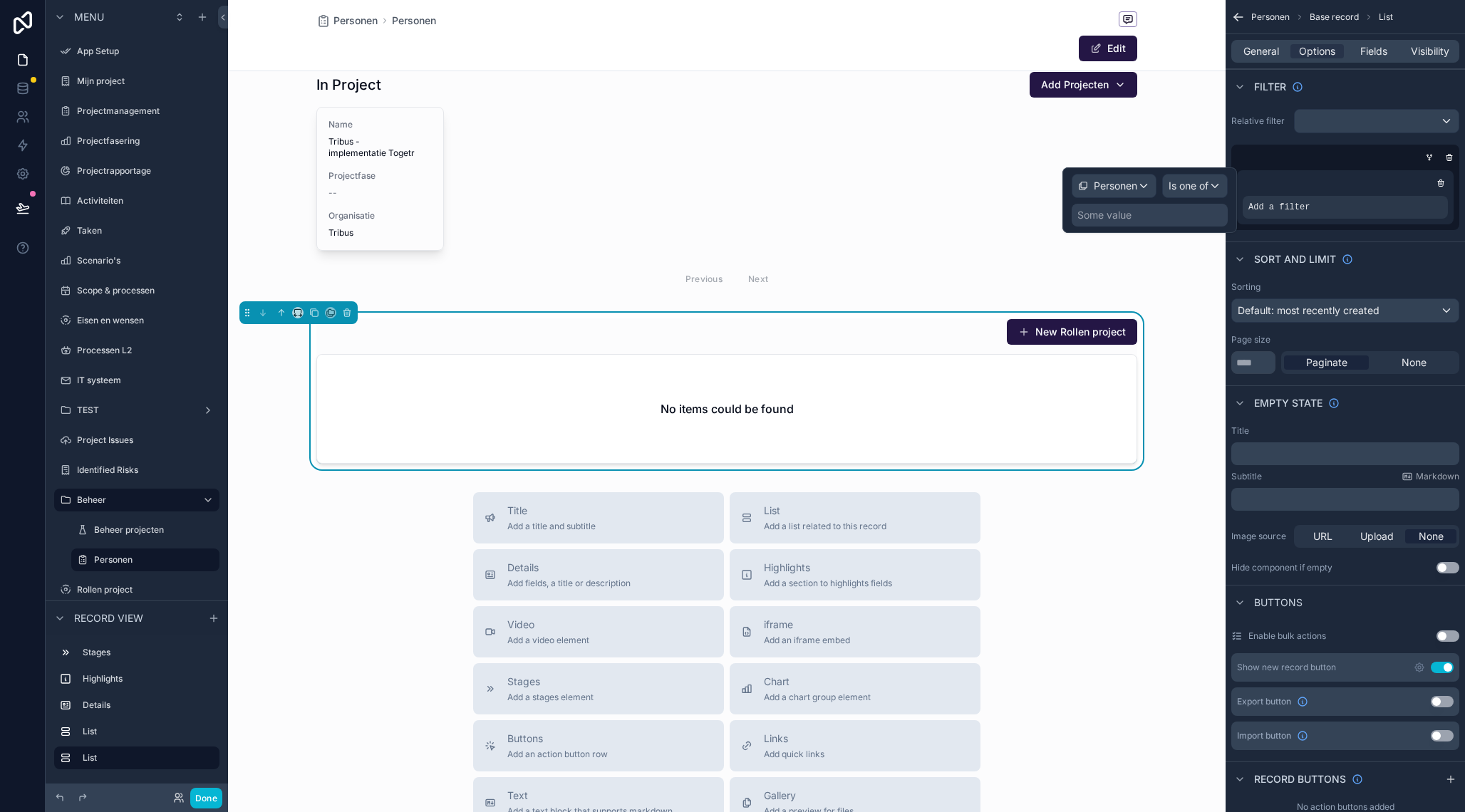
click at [1155, 219] on div "Some value" at bounding box center [1149, 215] width 156 height 22
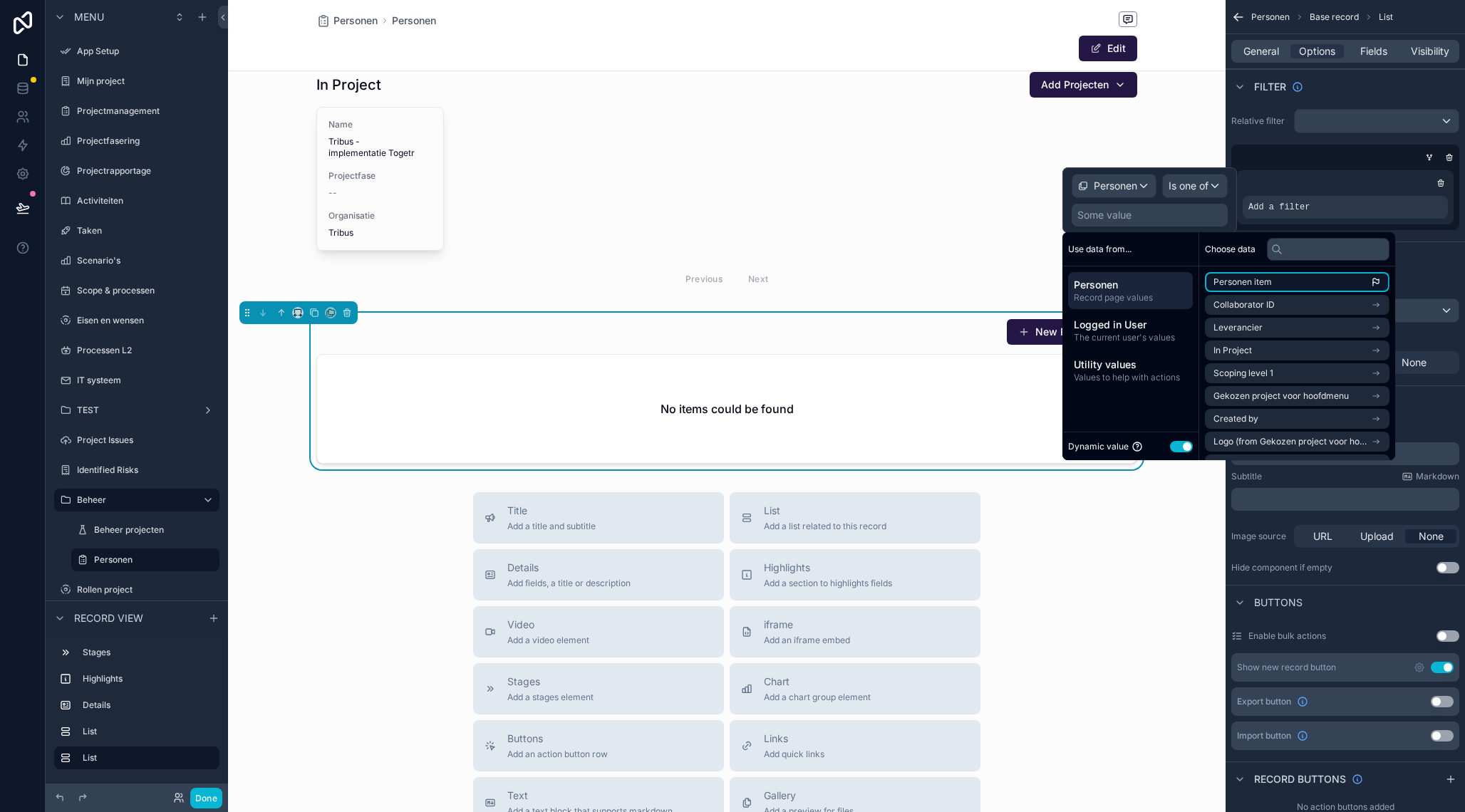
click at [1260, 285] on span "Personen item" at bounding box center [1243, 282] width 59 height 11
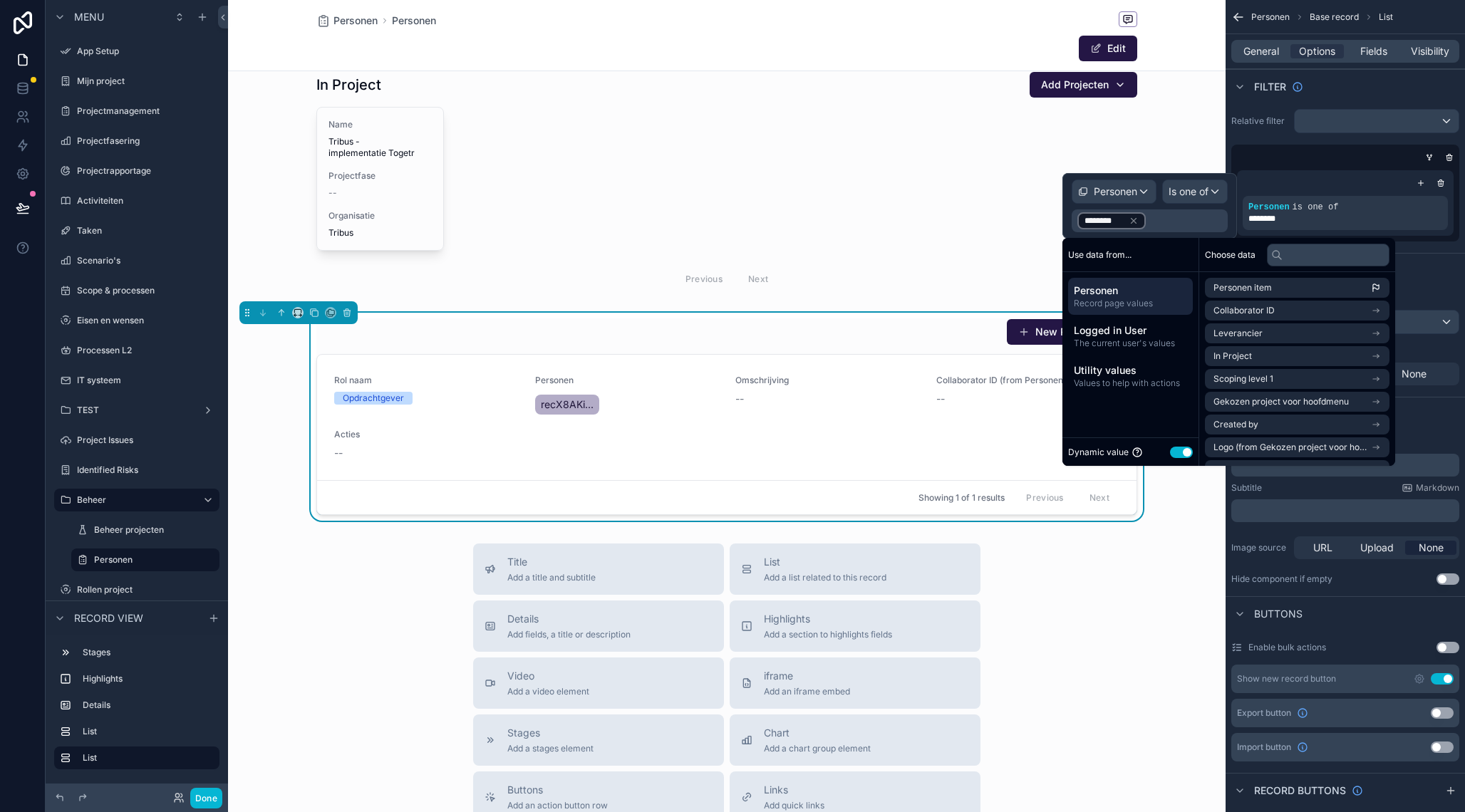
click at [830, 334] on div "New Rollen project" at bounding box center [727, 331] width 821 height 27
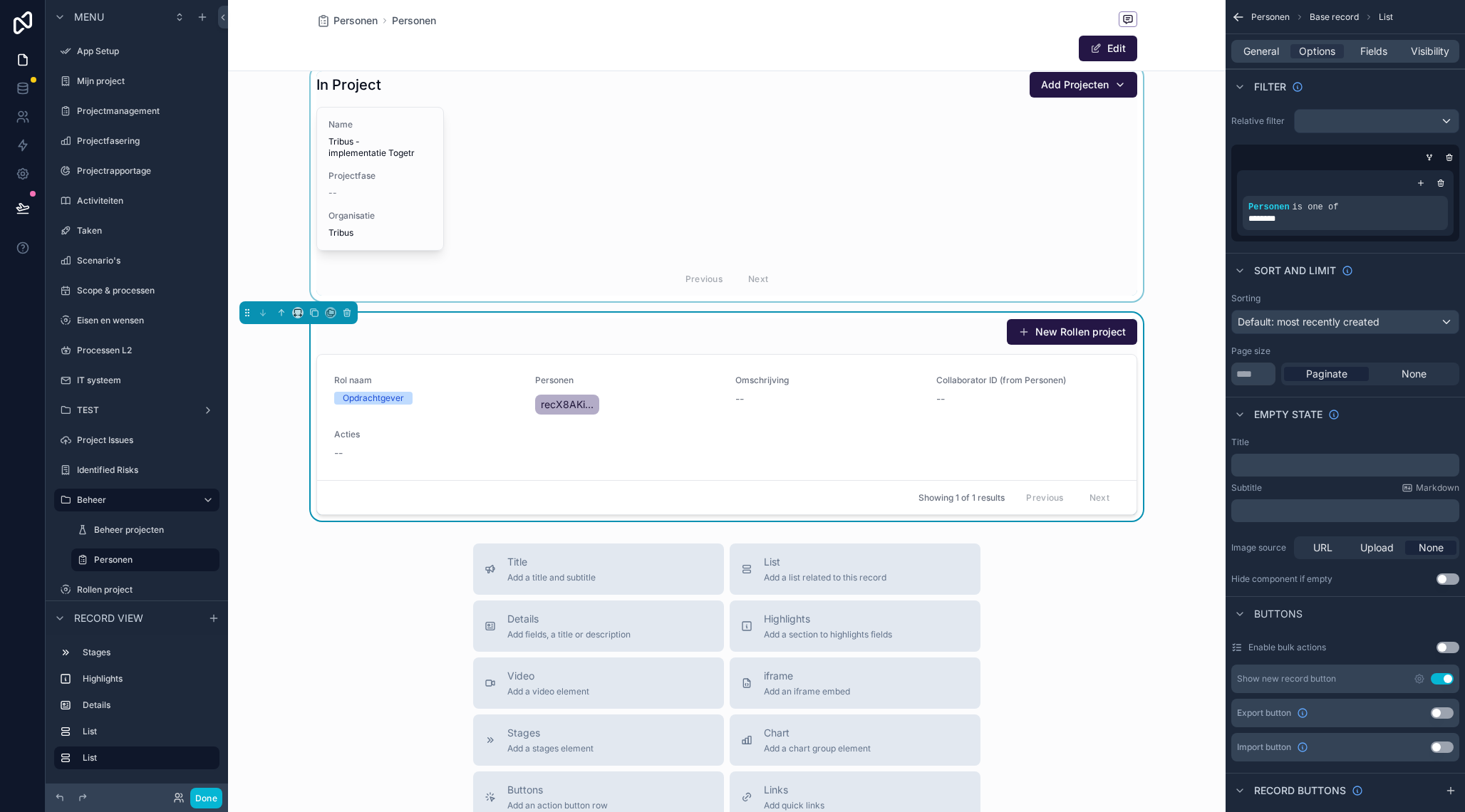
click at [610, 88] on div "scrollable content" at bounding box center [726, 184] width 998 height 236
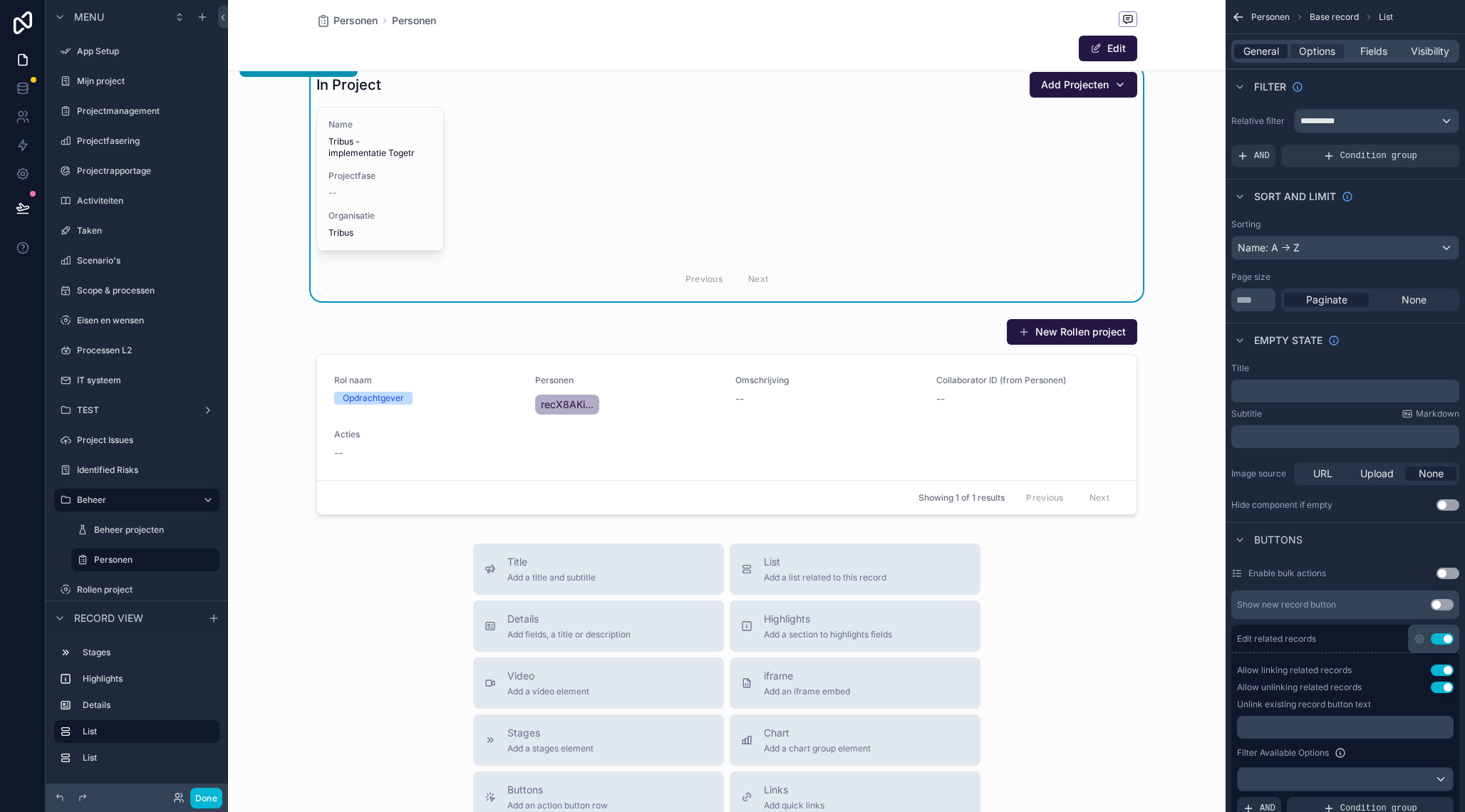
click at [1262, 48] on span "General" at bounding box center [1261, 51] width 35 height 15
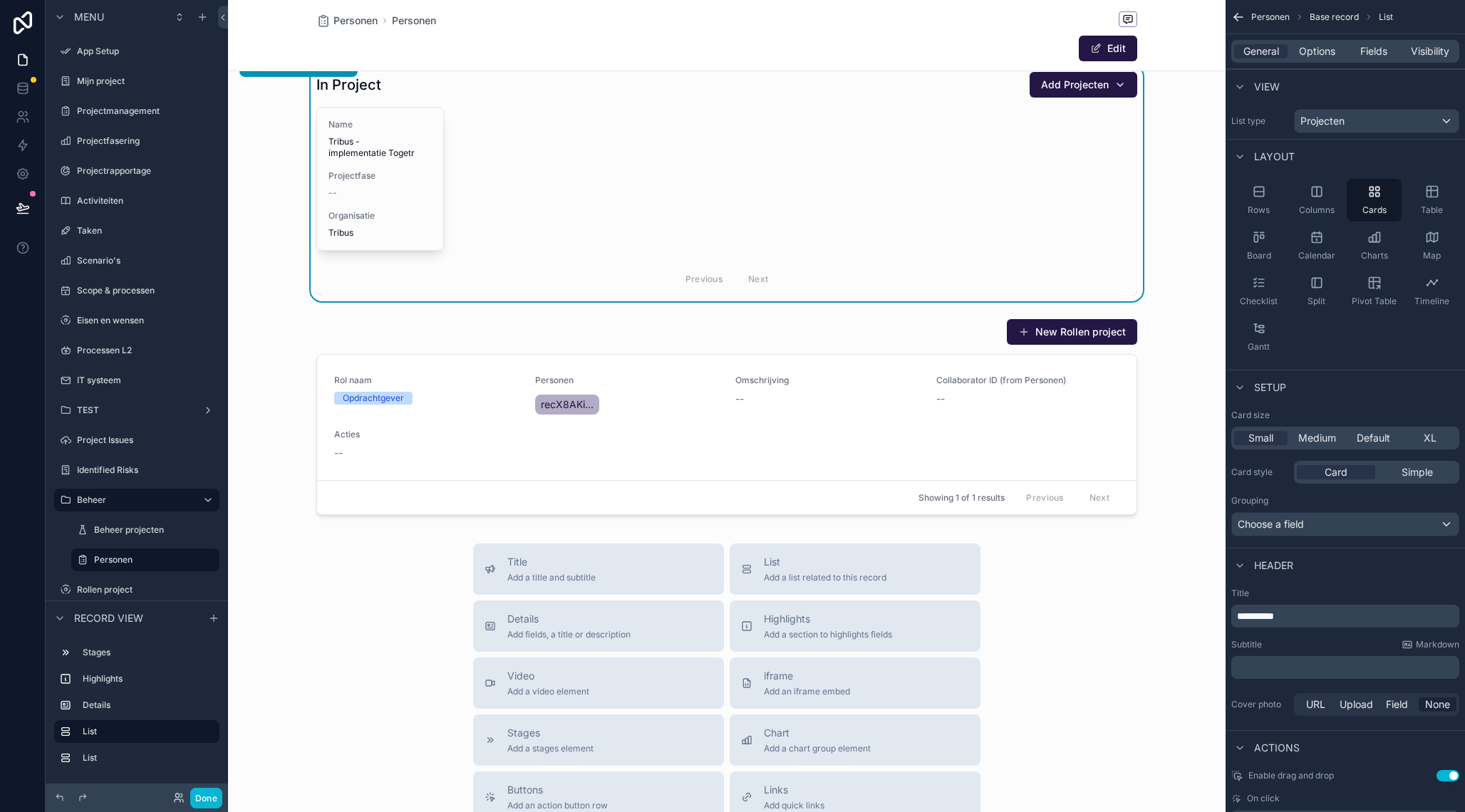
click at [1307, 621] on p "**********" at bounding box center [1347, 616] width 220 height 15
click at [1307, 622] on p "**********" at bounding box center [1347, 616] width 220 height 15
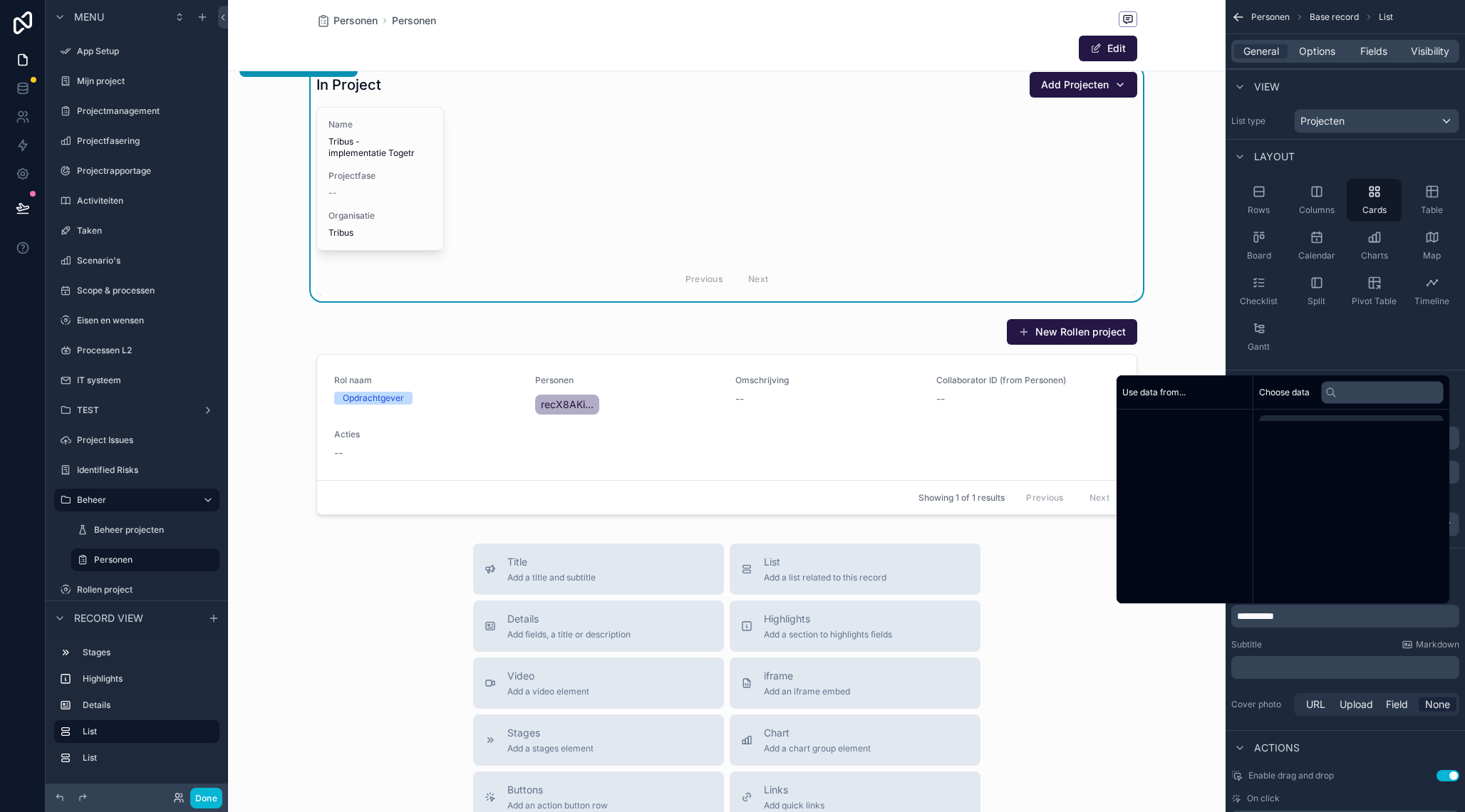
click at [1307, 622] on p "**********" at bounding box center [1347, 616] width 220 height 15
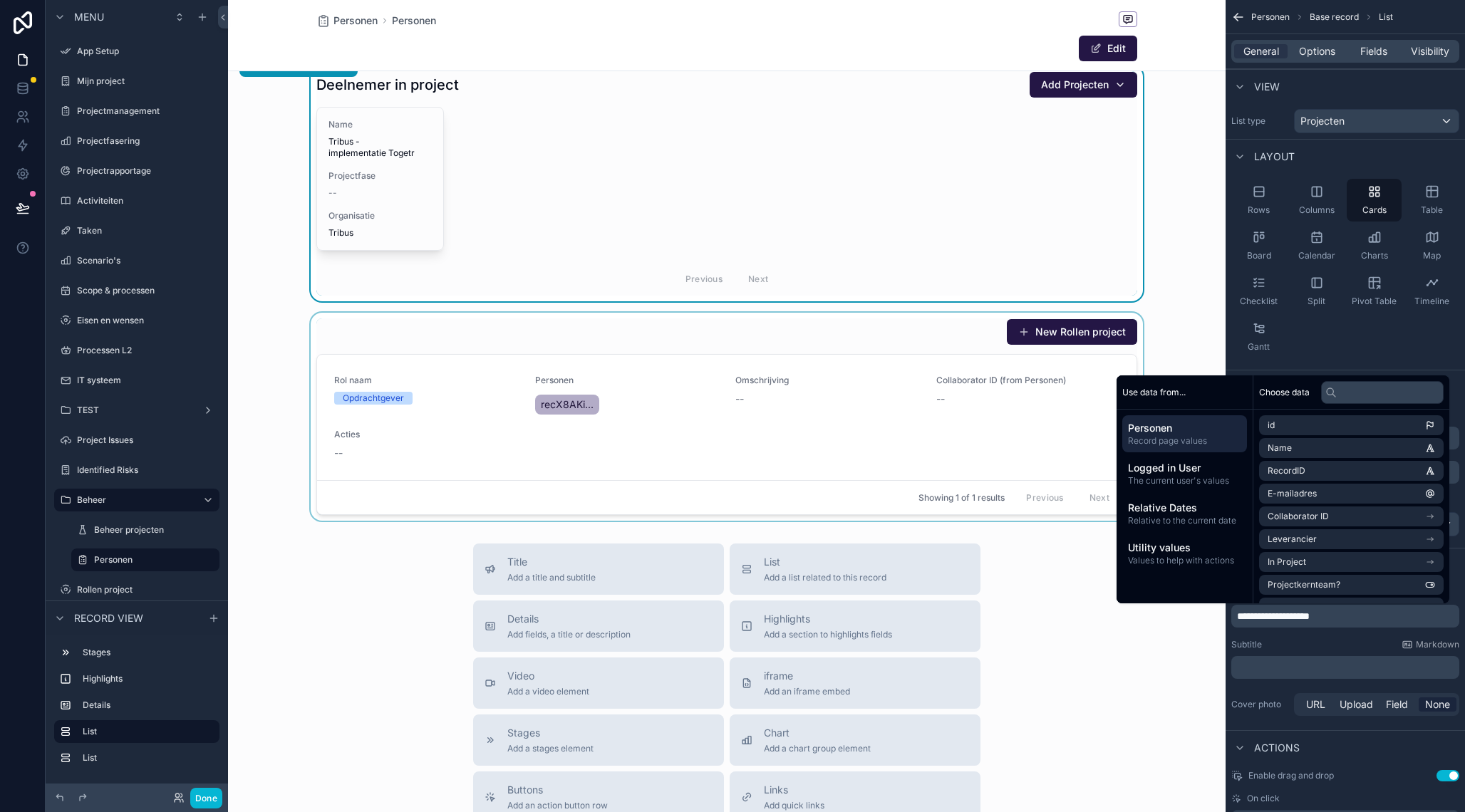
click at [517, 333] on div "scrollable content" at bounding box center [726, 416] width 998 height 208
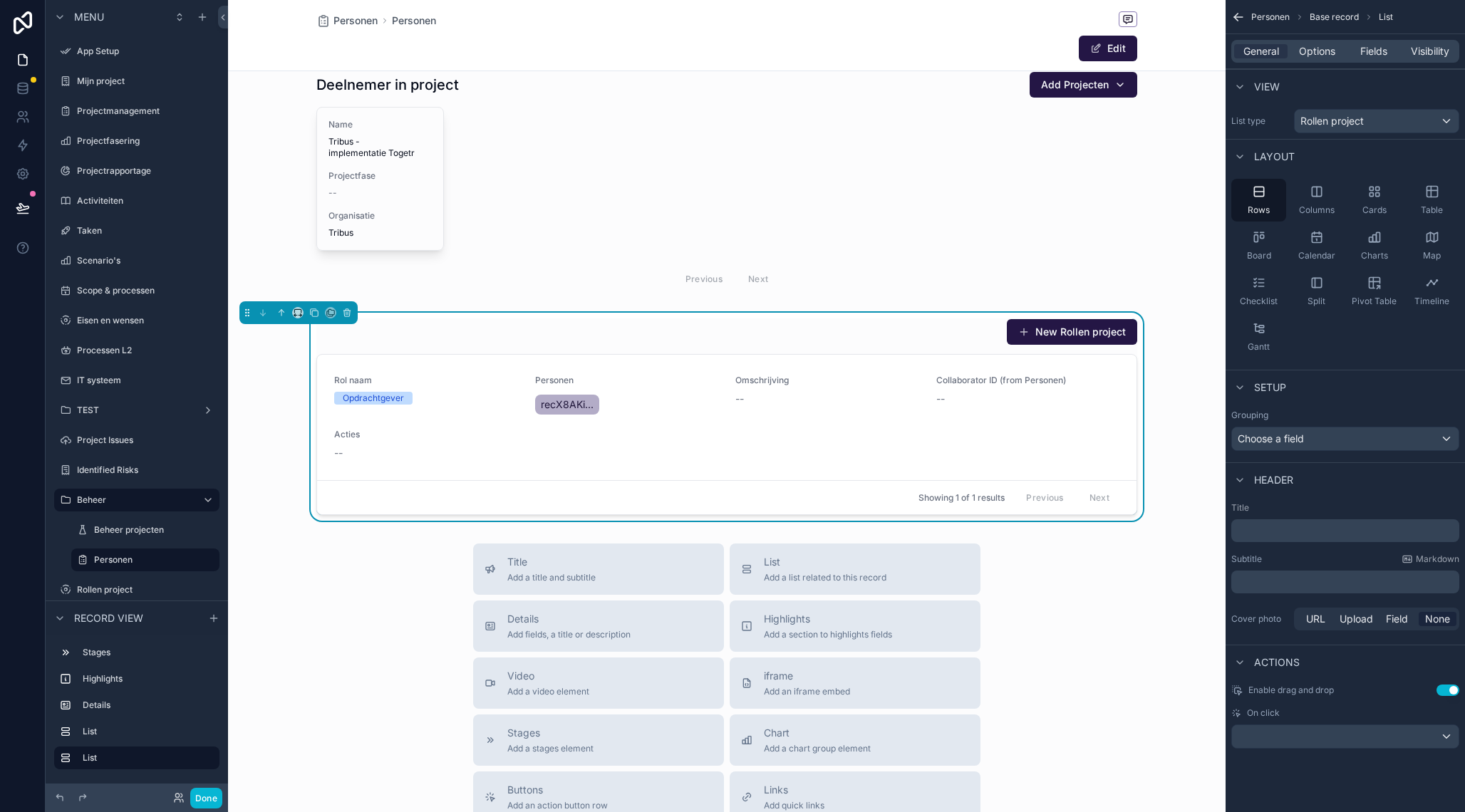
click at [1293, 528] on p "﻿" at bounding box center [1347, 530] width 220 height 15
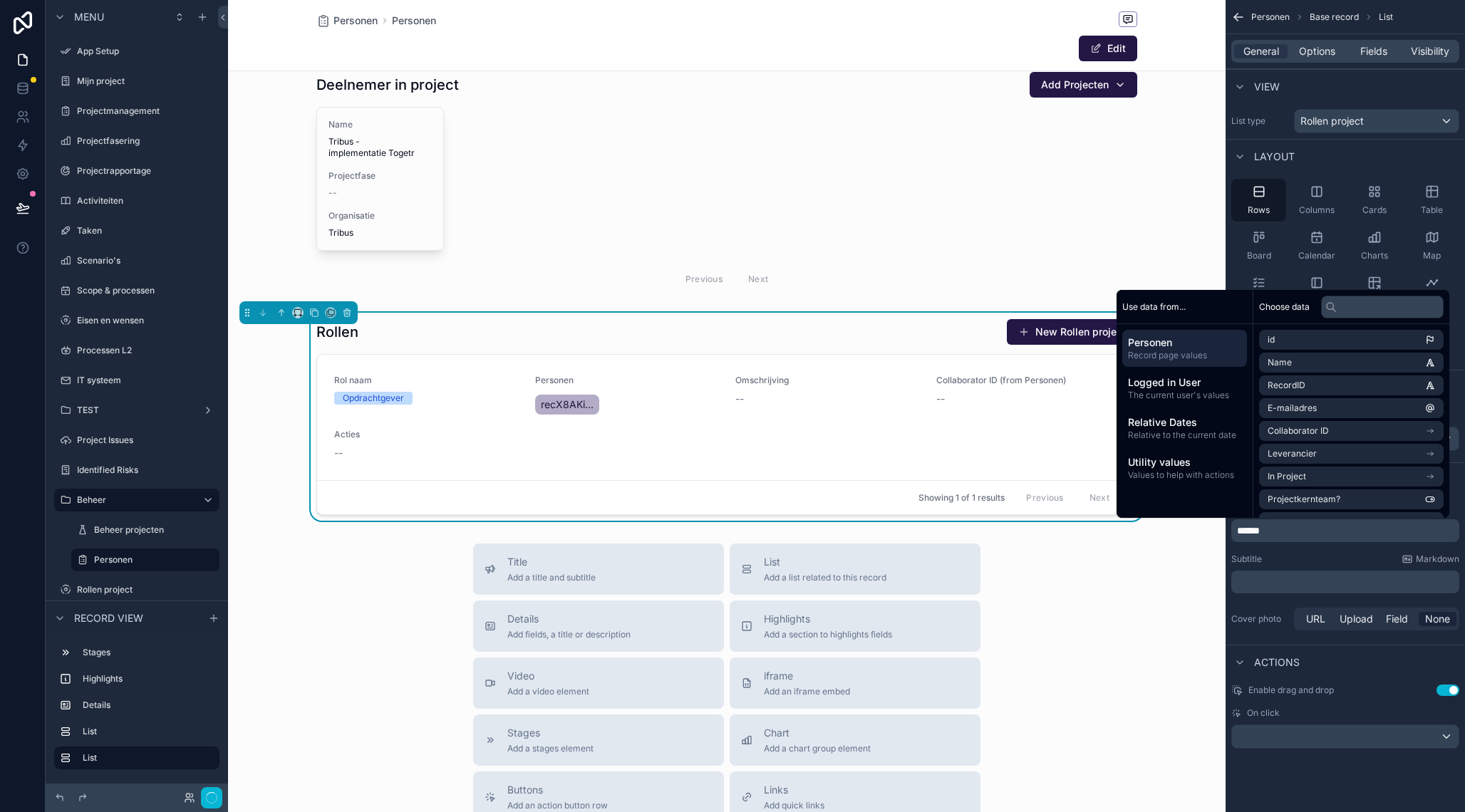
click at [1275, 584] on p "﻿" at bounding box center [1347, 582] width 220 height 15
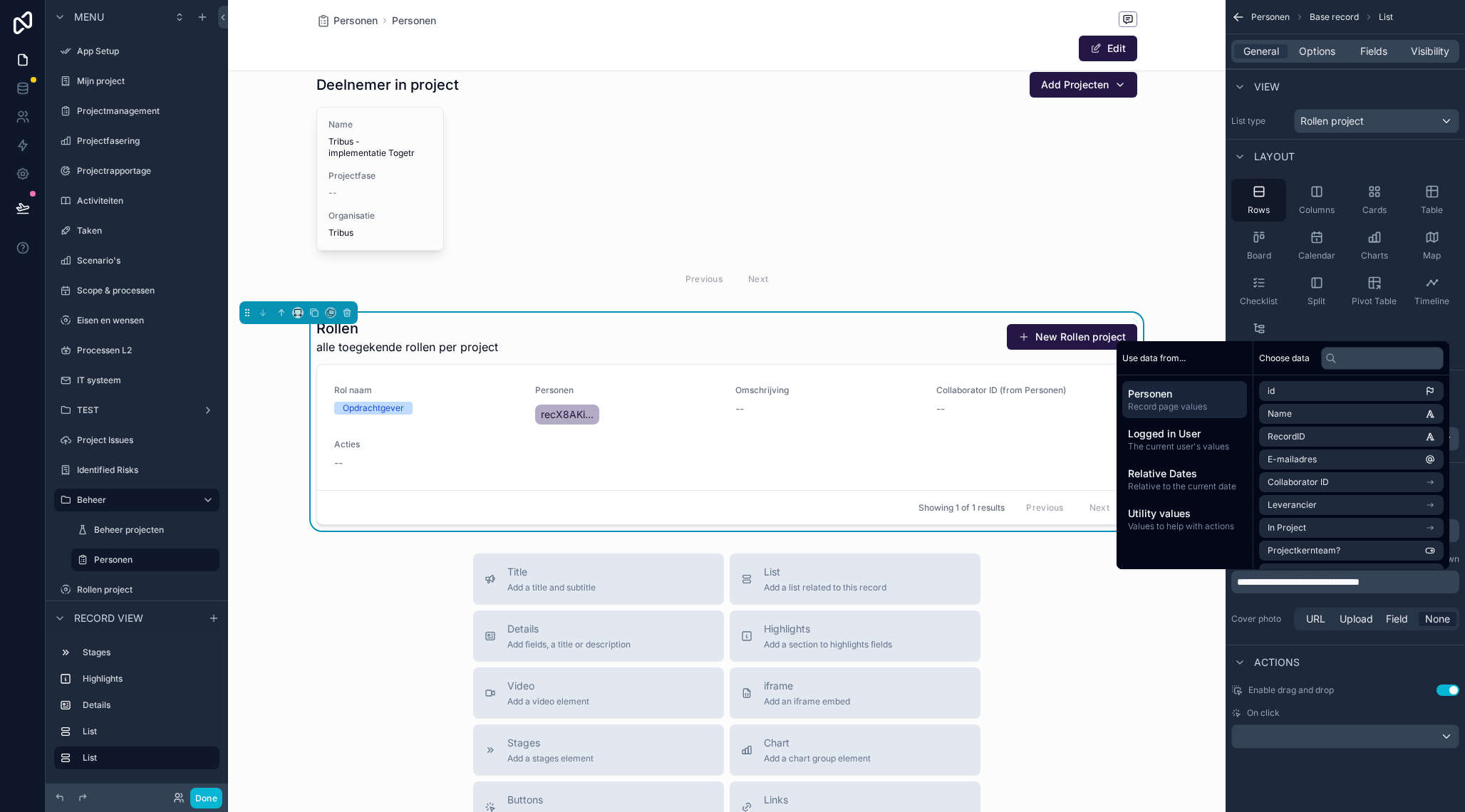
click at [806, 345] on div "Rollen alle toegekende rollen per project New Rollen project" at bounding box center [727, 336] width 821 height 37
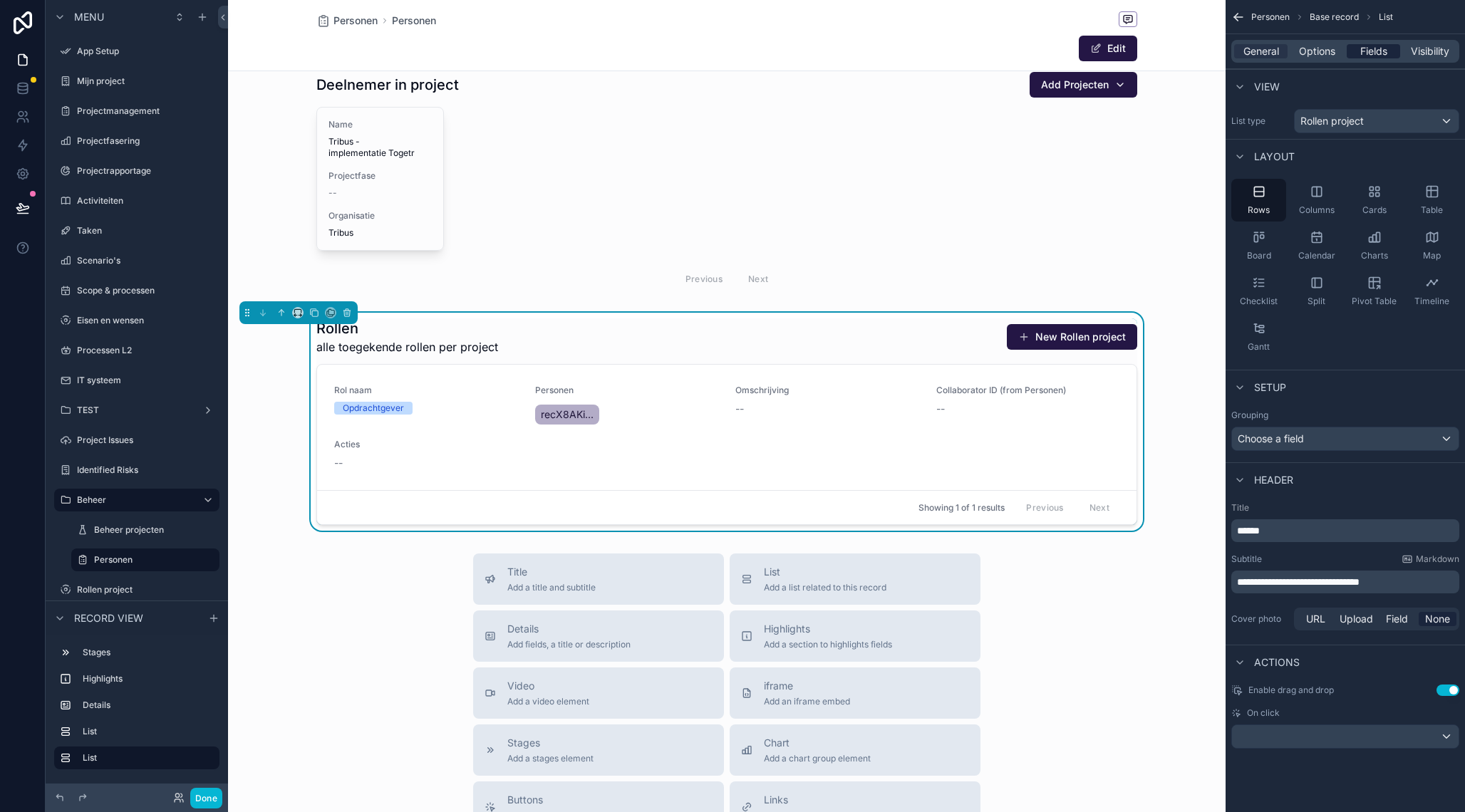
click at [1364, 52] on span "Fields" at bounding box center [1374, 51] width 27 height 15
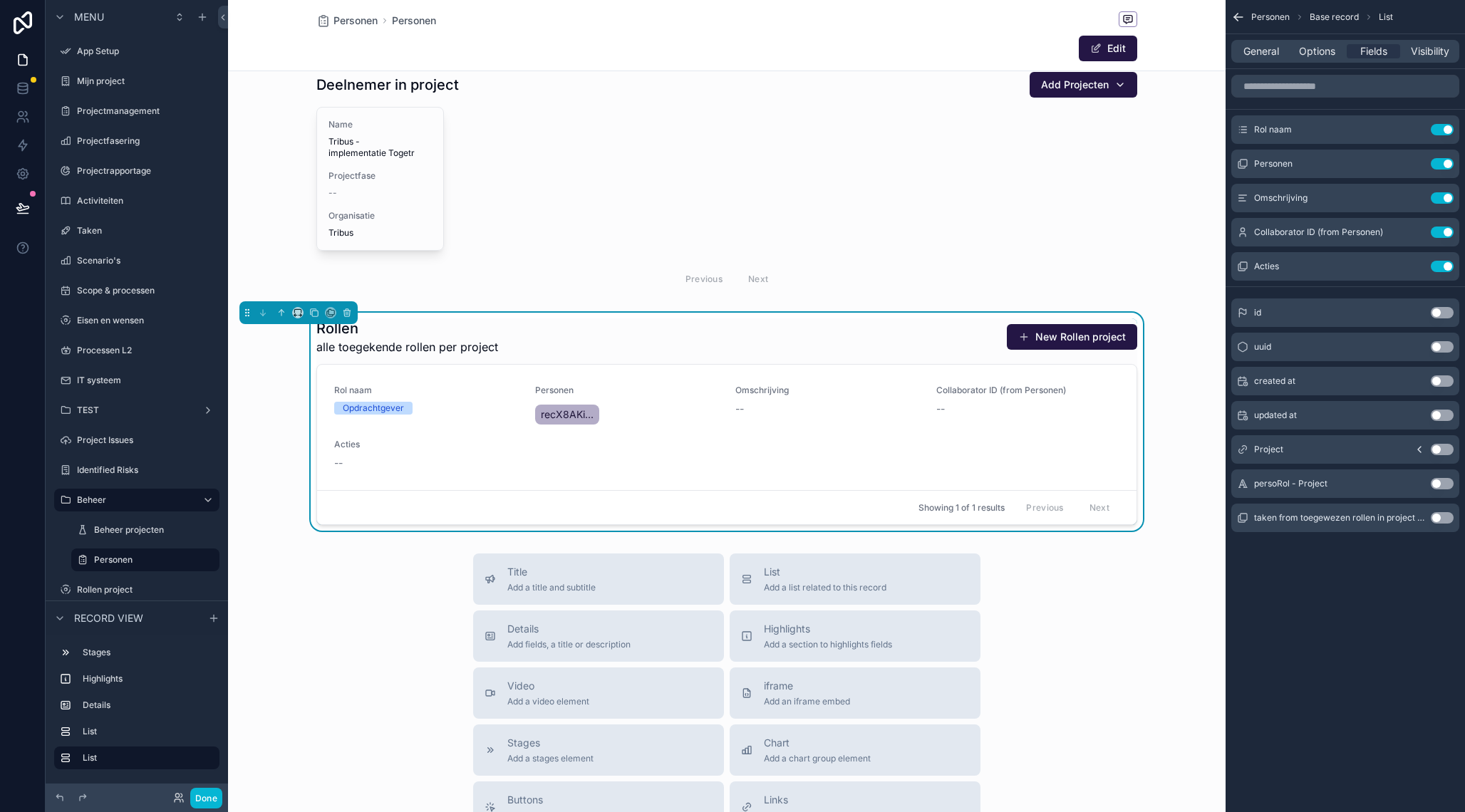
click at [1449, 266] on button "Use setting" at bounding box center [1442, 265] width 22 height 11
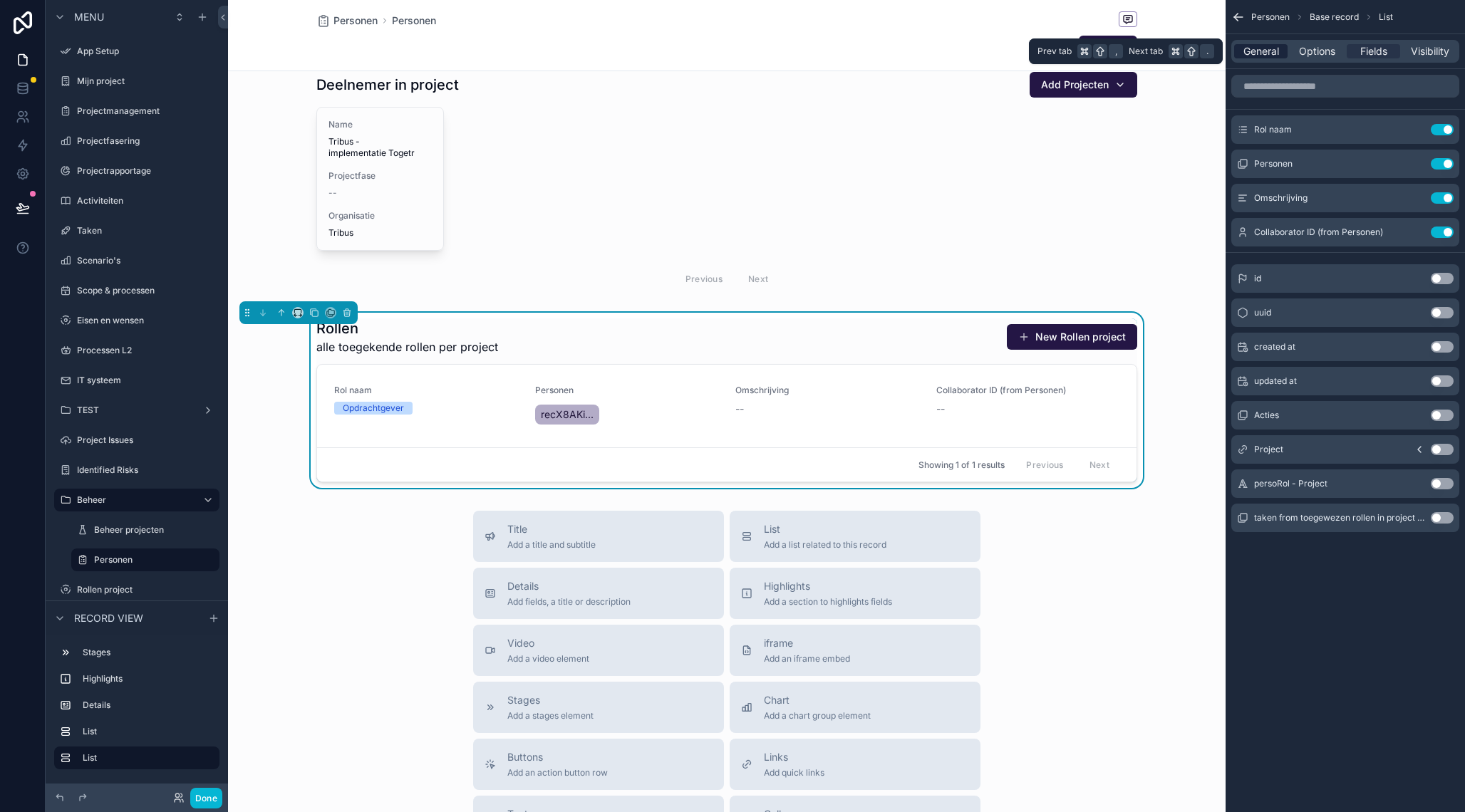
click at [1270, 47] on span "General" at bounding box center [1261, 51] width 35 height 15
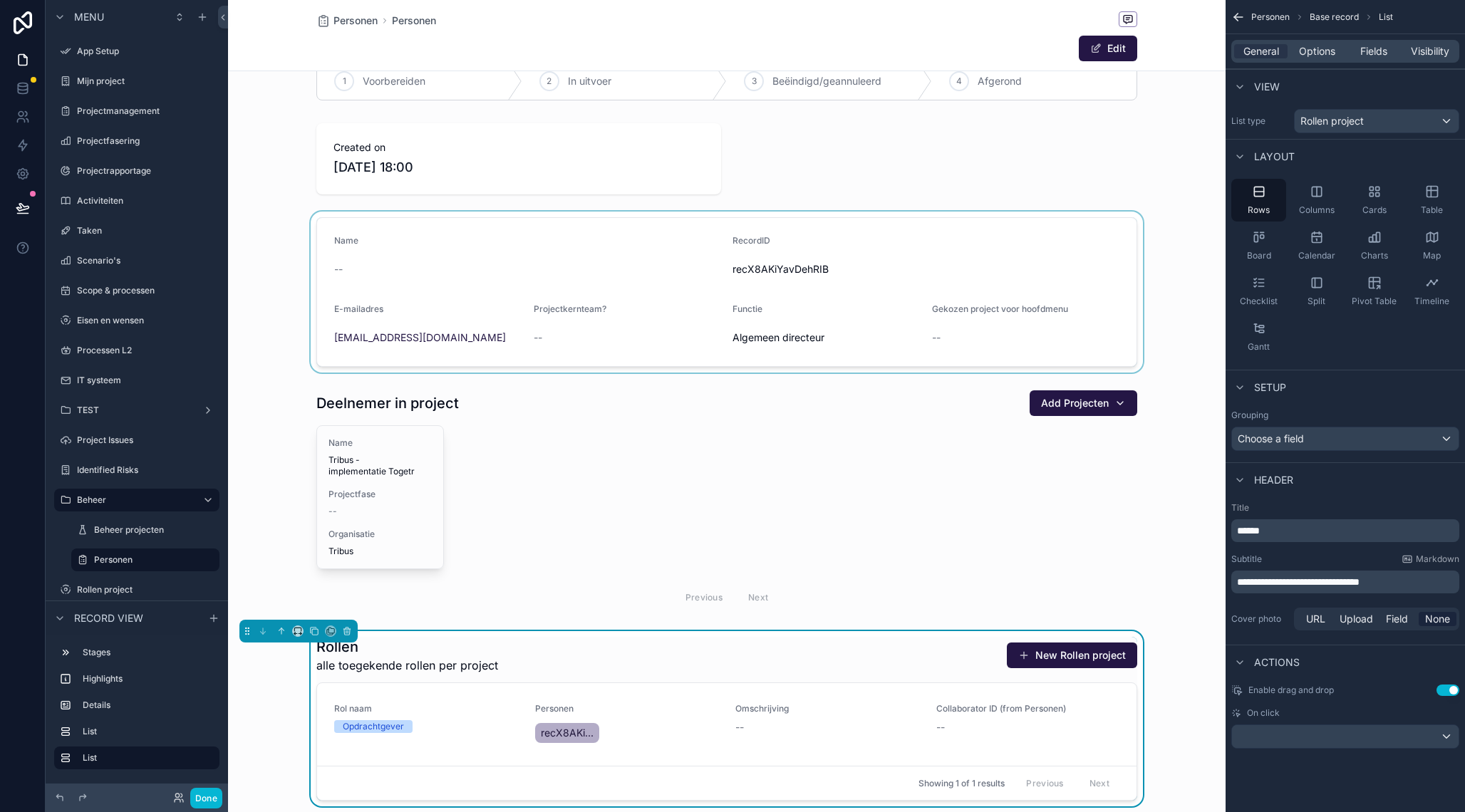
scroll to position [19, 0]
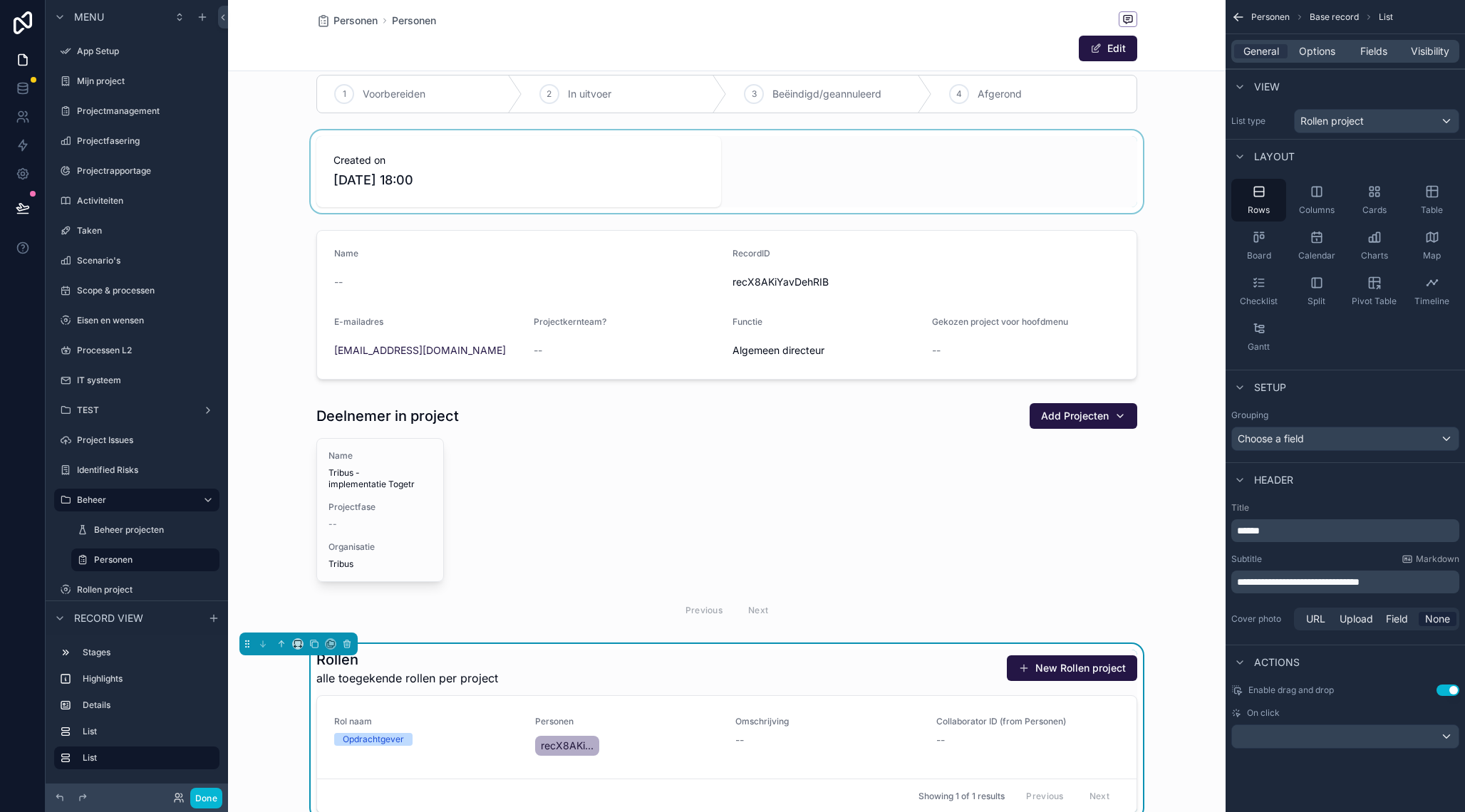
click at [742, 183] on div "scrollable content" at bounding box center [726, 172] width 998 height 83
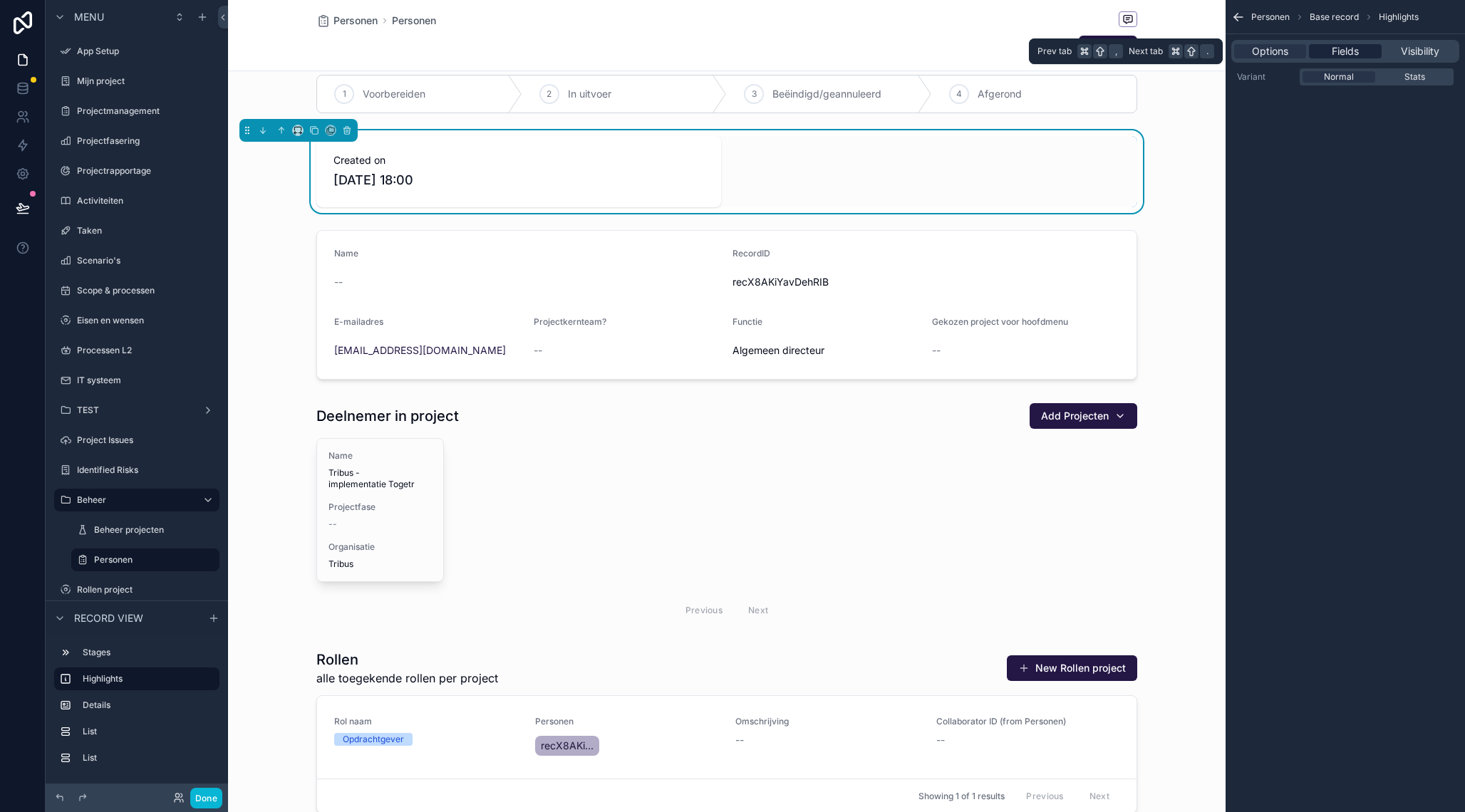
click at [1352, 48] on span "Fields" at bounding box center [1344, 51] width 27 height 15
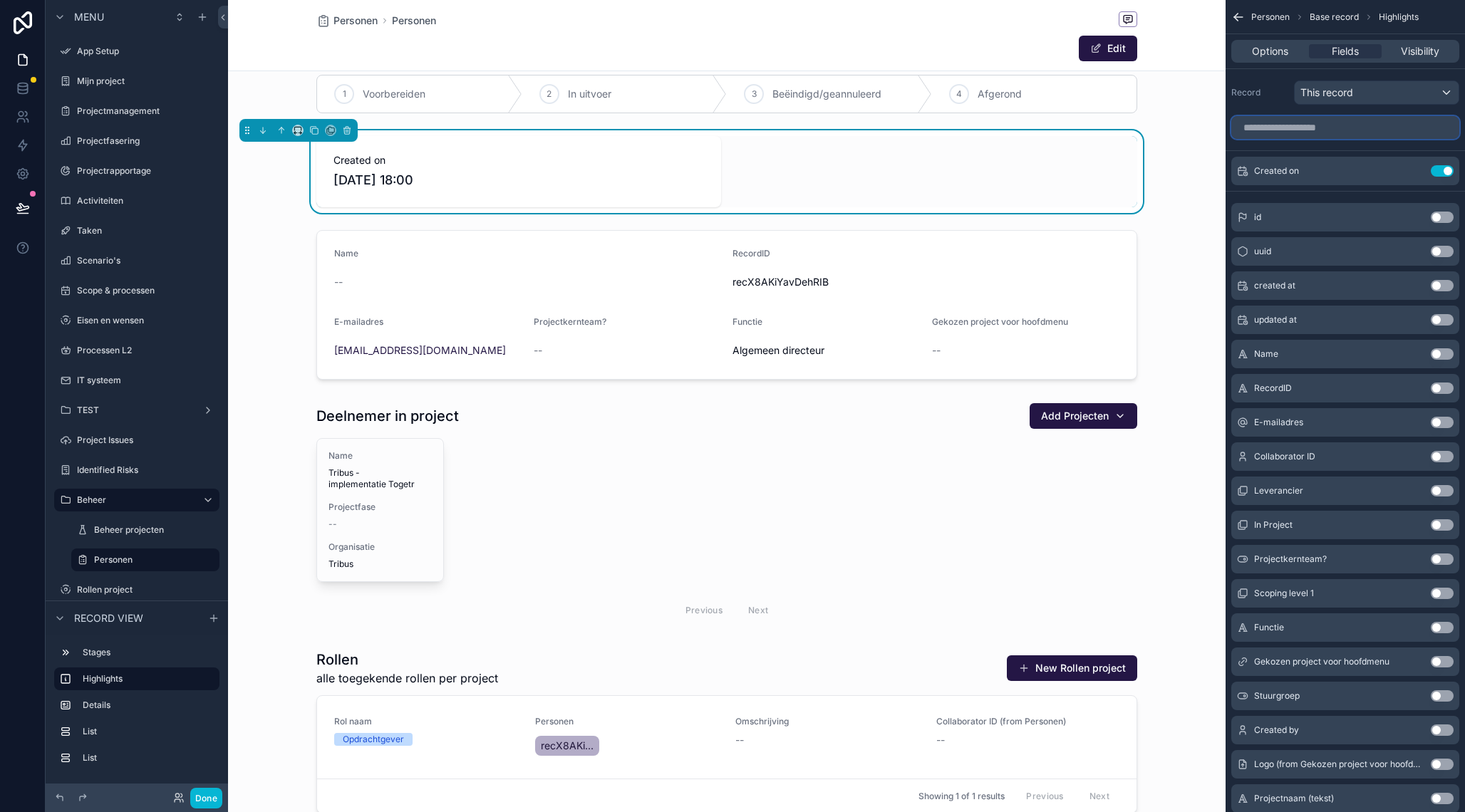
click at [1362, 129] on input "scrollable content" at bounding box center [1345, 128] width 228 height 22
type input "*"
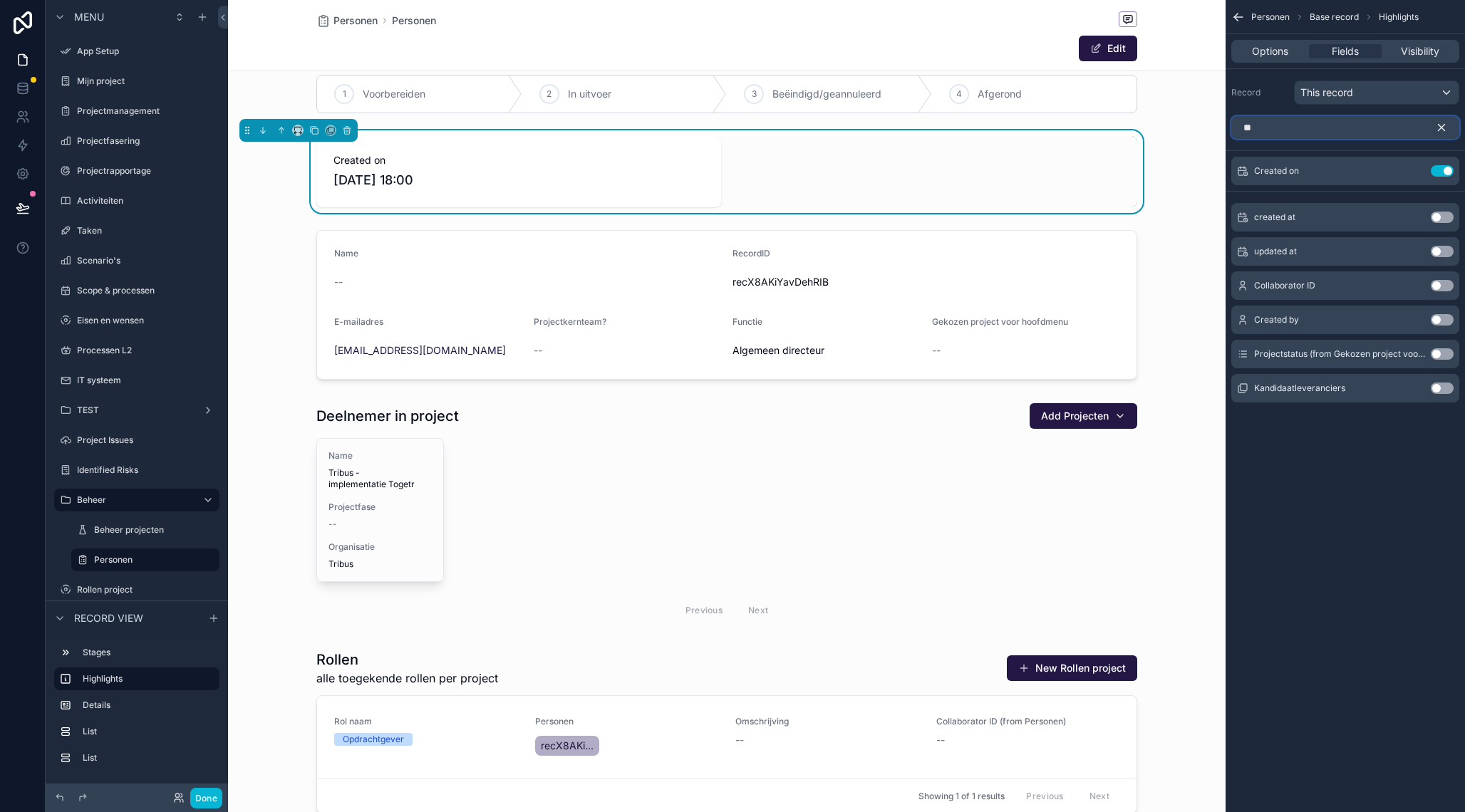
type input "**"
click at [1438, 254] on button "Use setting" at bounding box center [1442, 251] width 22 height 11
click at [1440, 316] on button "Use setting" at bounding box center [1442, 319] width 22 height 11
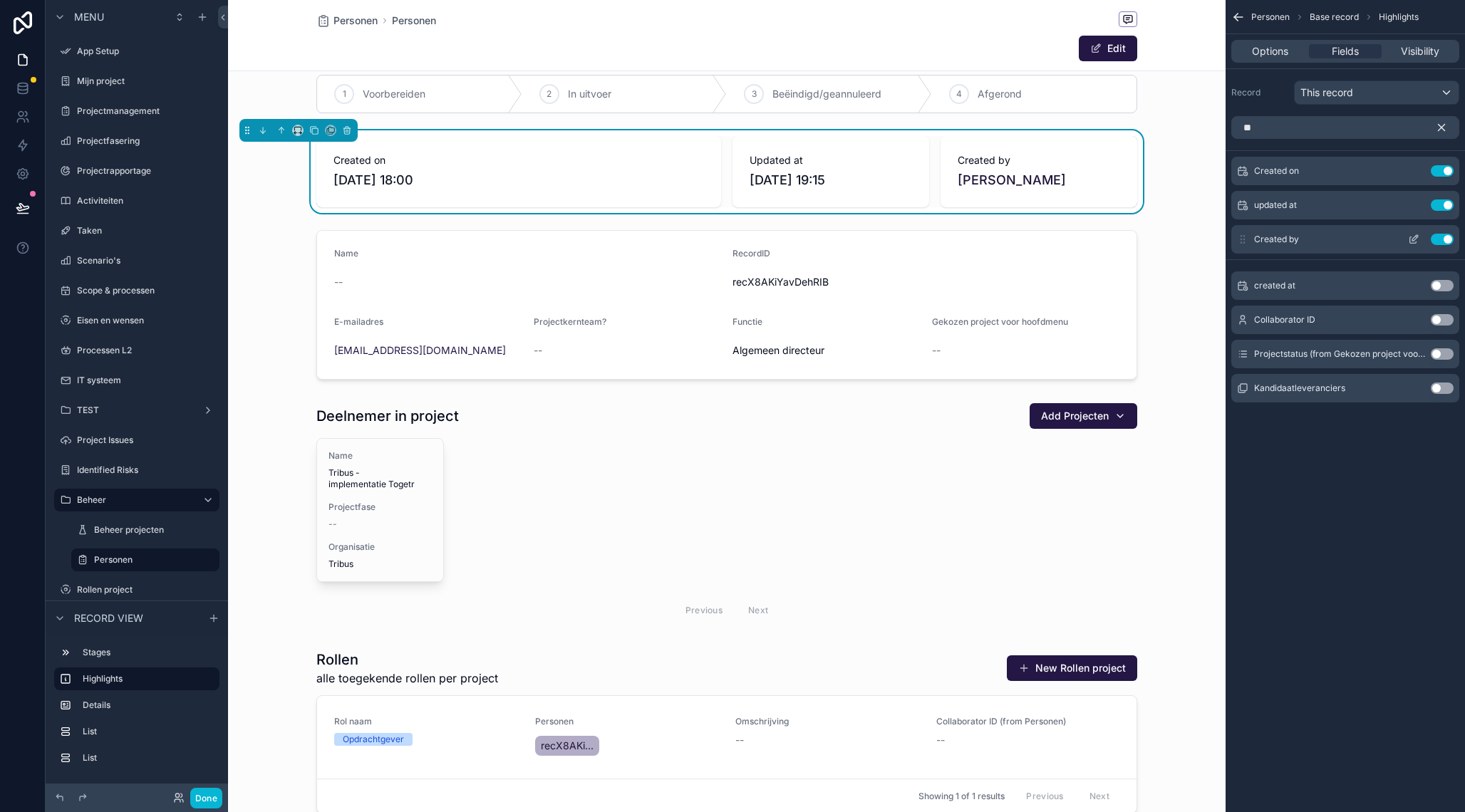
click at [1440, 239] on button "Use setting" at bounding box center [1442, 239] width 22 height 11
click at [1415, 167] on icon "scrollable content" at bounding box center [1413, 171] width 11 height 11
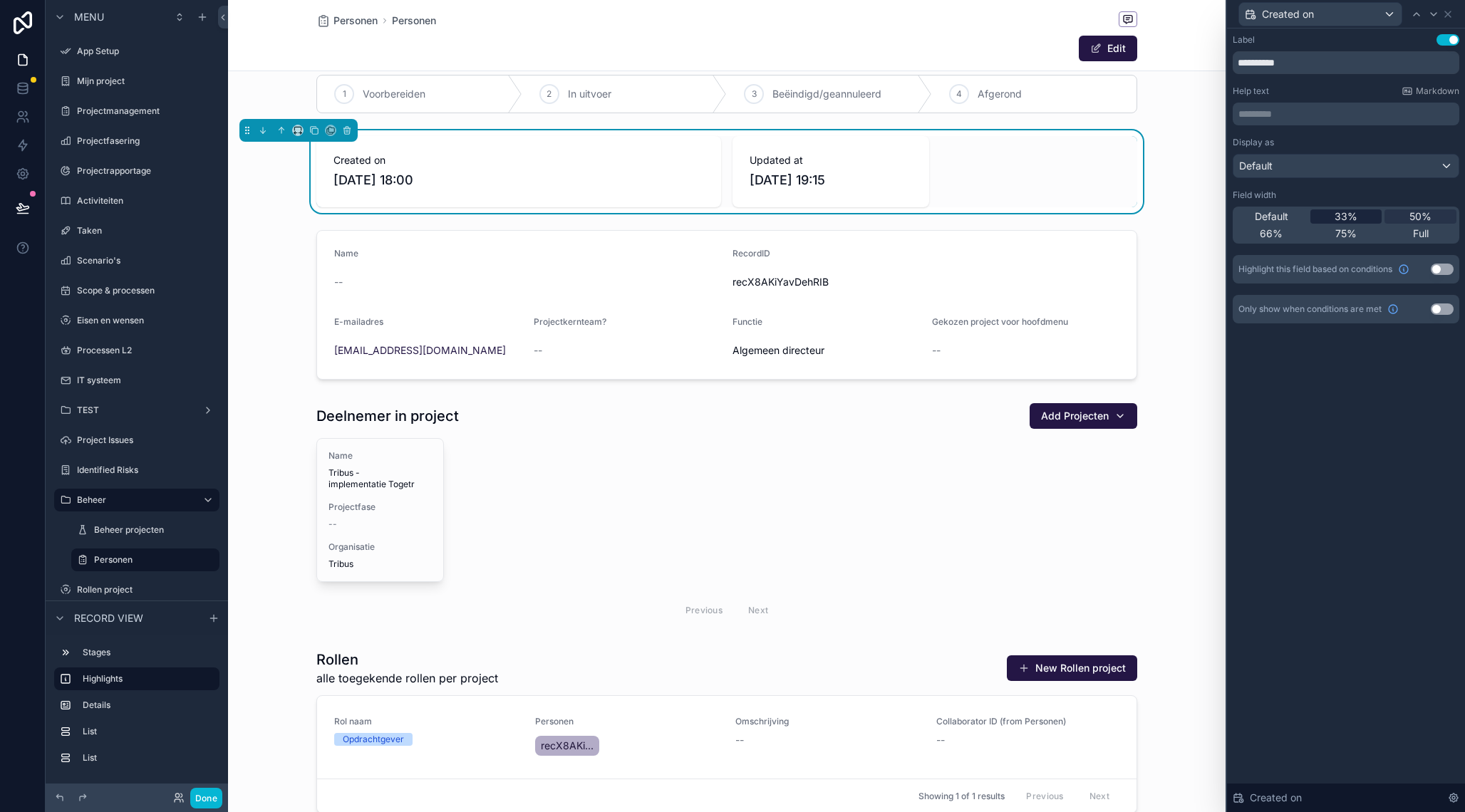
click at [1350, 219] on span "33%" at bounding box center [1346, 216] width 22 height 15
click at [1272, 219] on span "Default" at bounding box center [1271, 216] width 34 height 15
drag, startPoint x: 1205, startPoint y: 134, endPoint x: 1186, endPoint y: 130, distance: 19.4
click at [1205, 134] on div "Created on [DATE] 18:00 Updated at [DATE] 19:15" at bounding box center [726, 172] width 998 height 83
click at [1151, 209] on div "Created on [DATE] 18:00 Updated at [DATE] 19:15" at bounding box center [726, 172] width 998 height 83
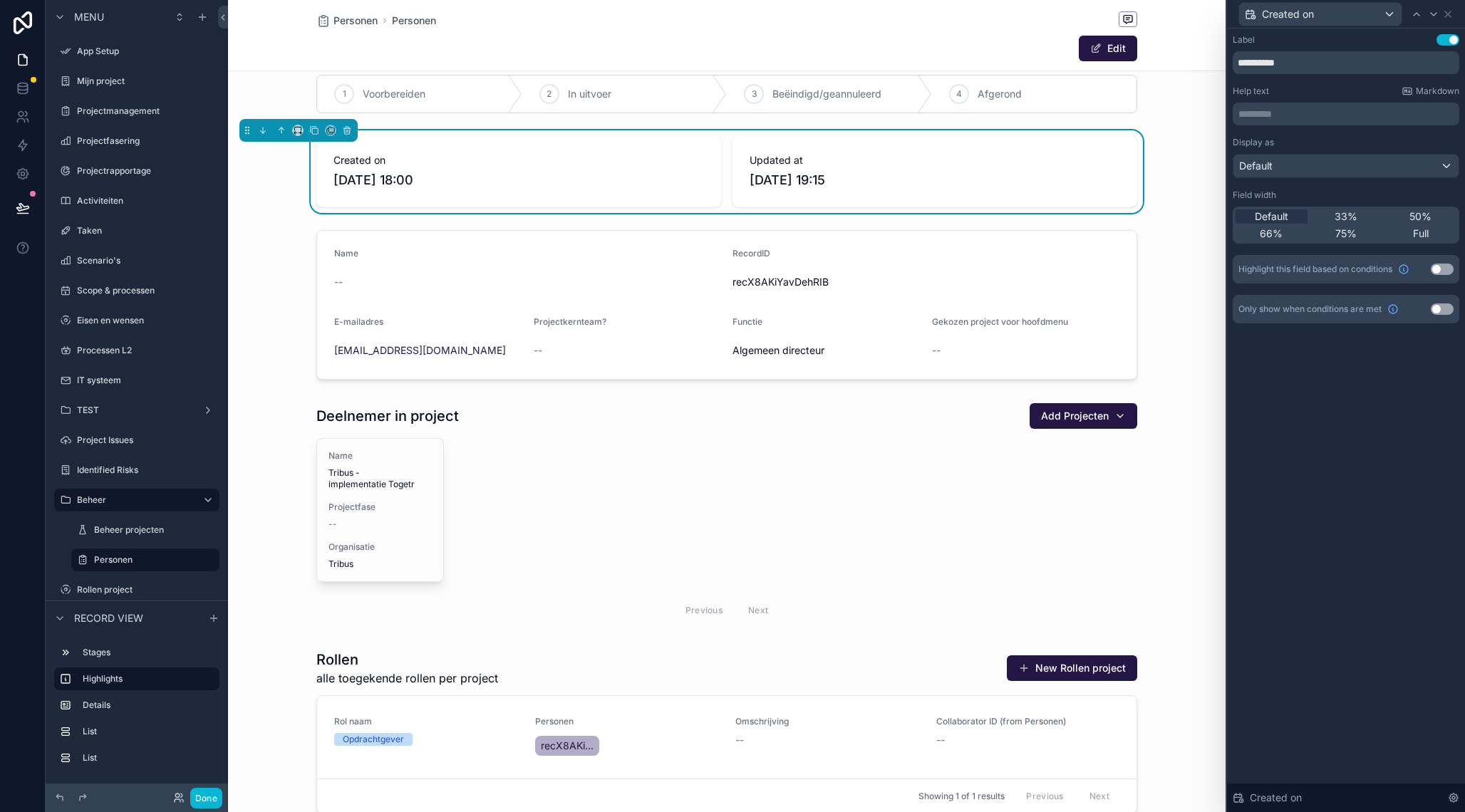
scroll to position [0, 0]
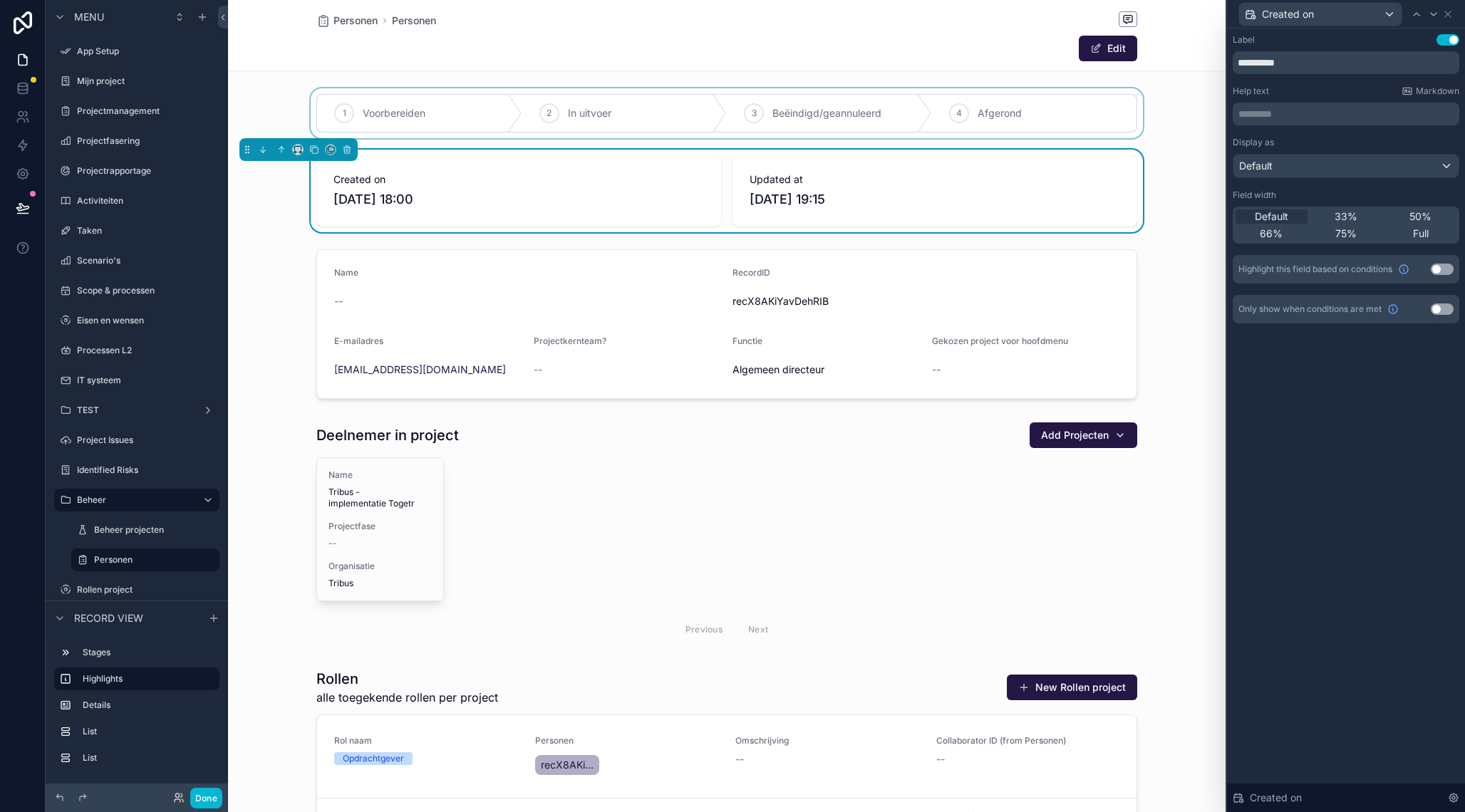
click at [1015, 98] on div "scrollable content" at bounding box center [726, 113] width 998 height 50
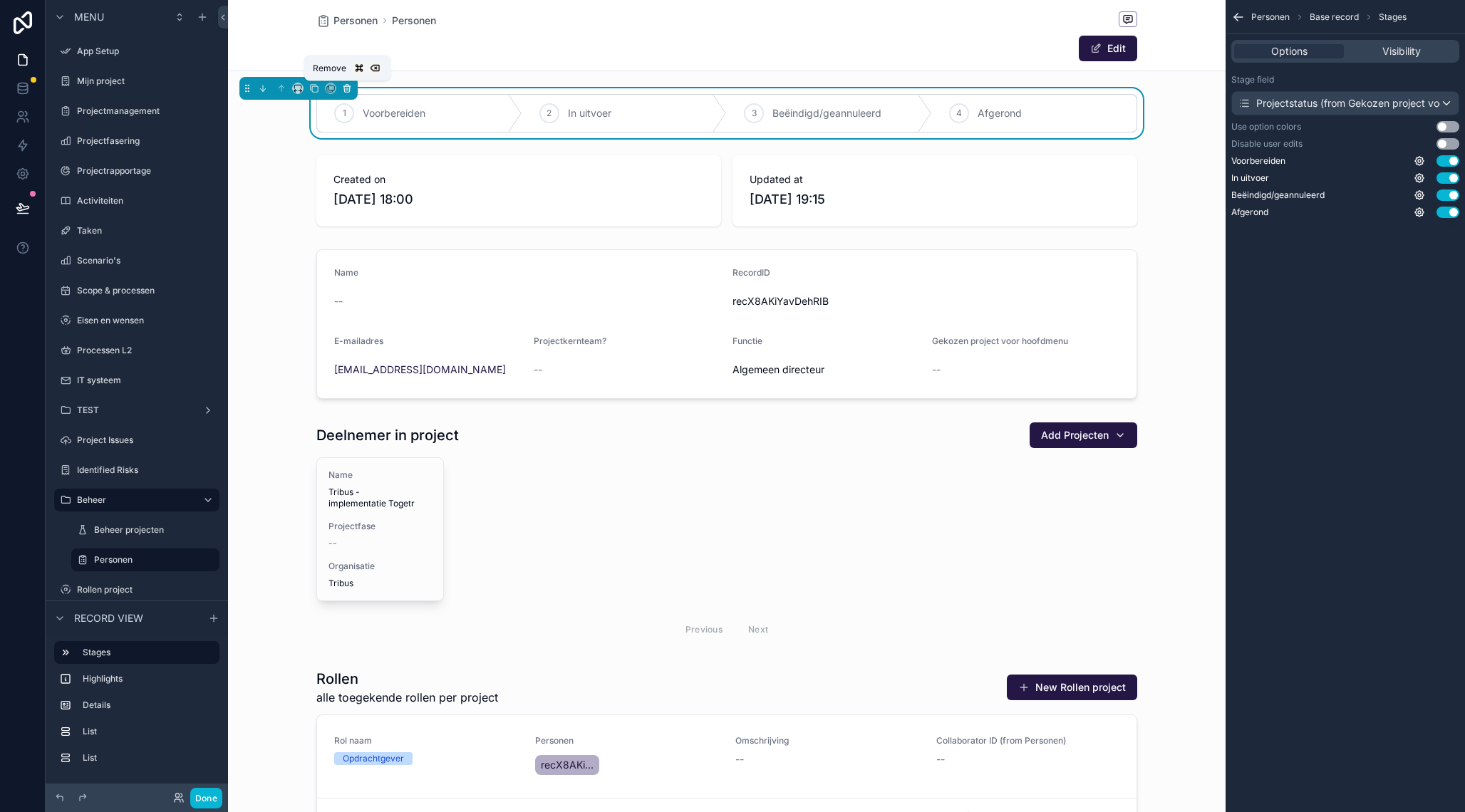
click at [346, 88] on icon "scrollable content" at bounding box center [347, 89] width 10 height 10
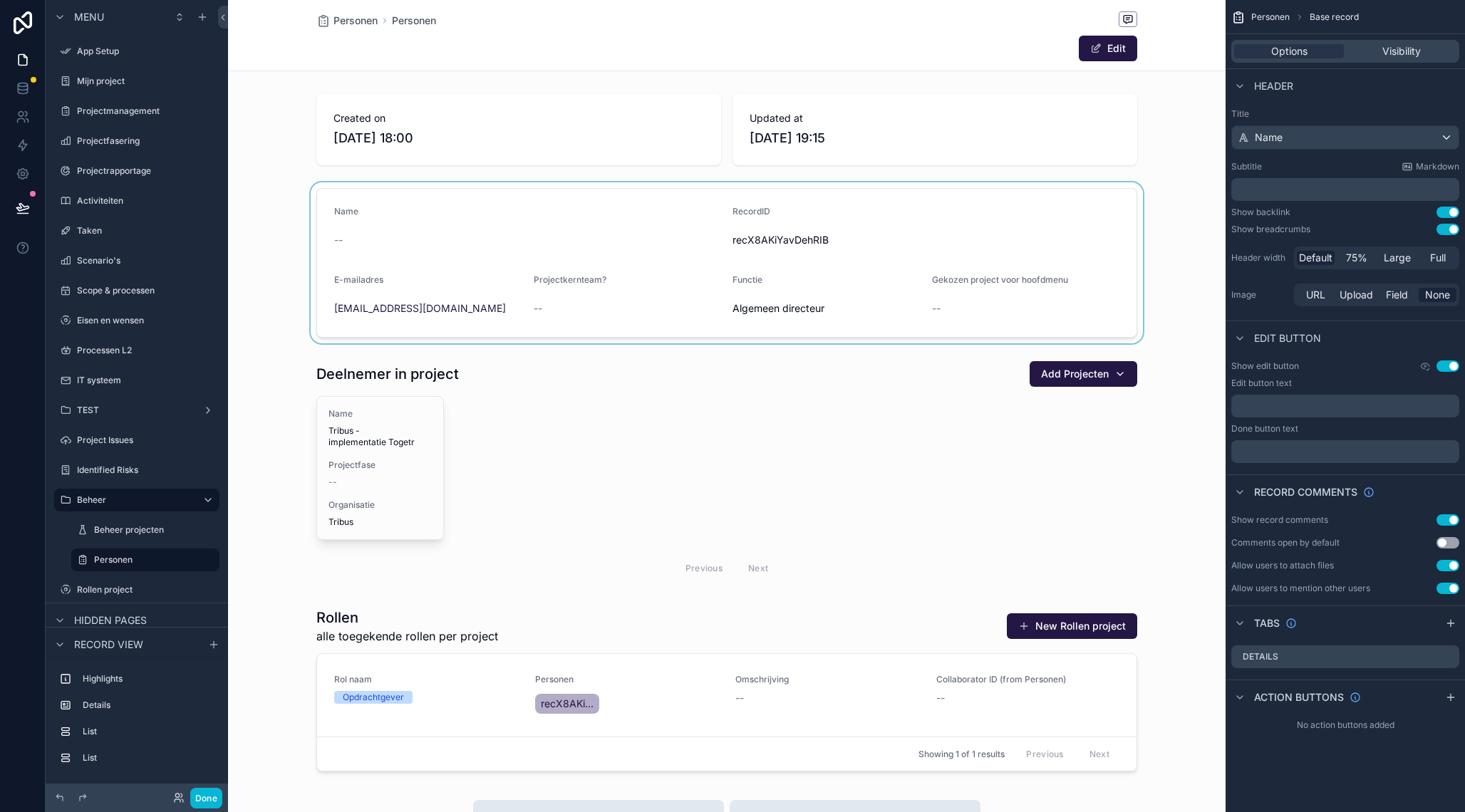
click at [500, 207] on div "scrollable content" at bounding box center [726, 263] width 998 height 161
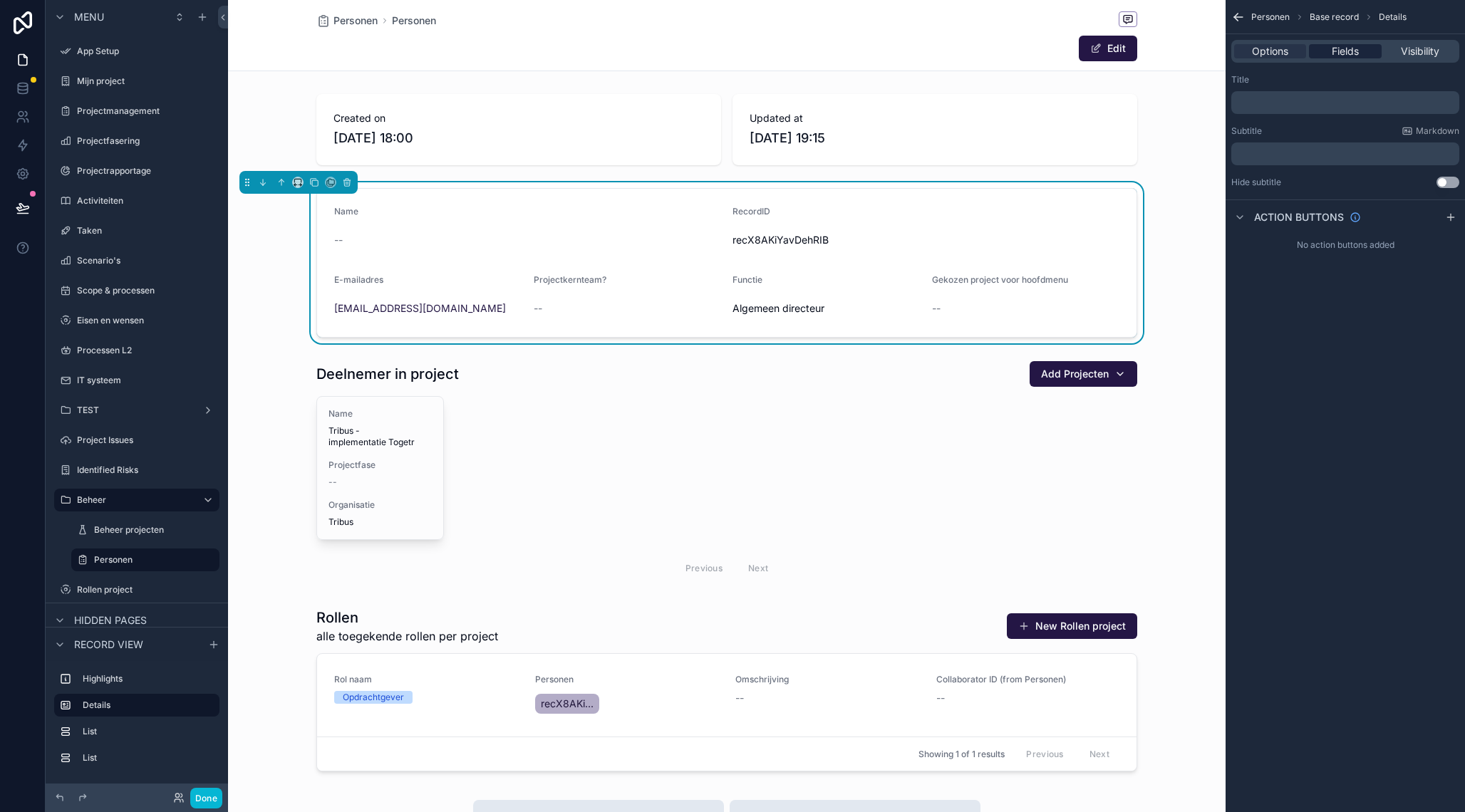
click at [1356, 53] on span "Fields" at bounding box center [1344, 51] width 27 height 15
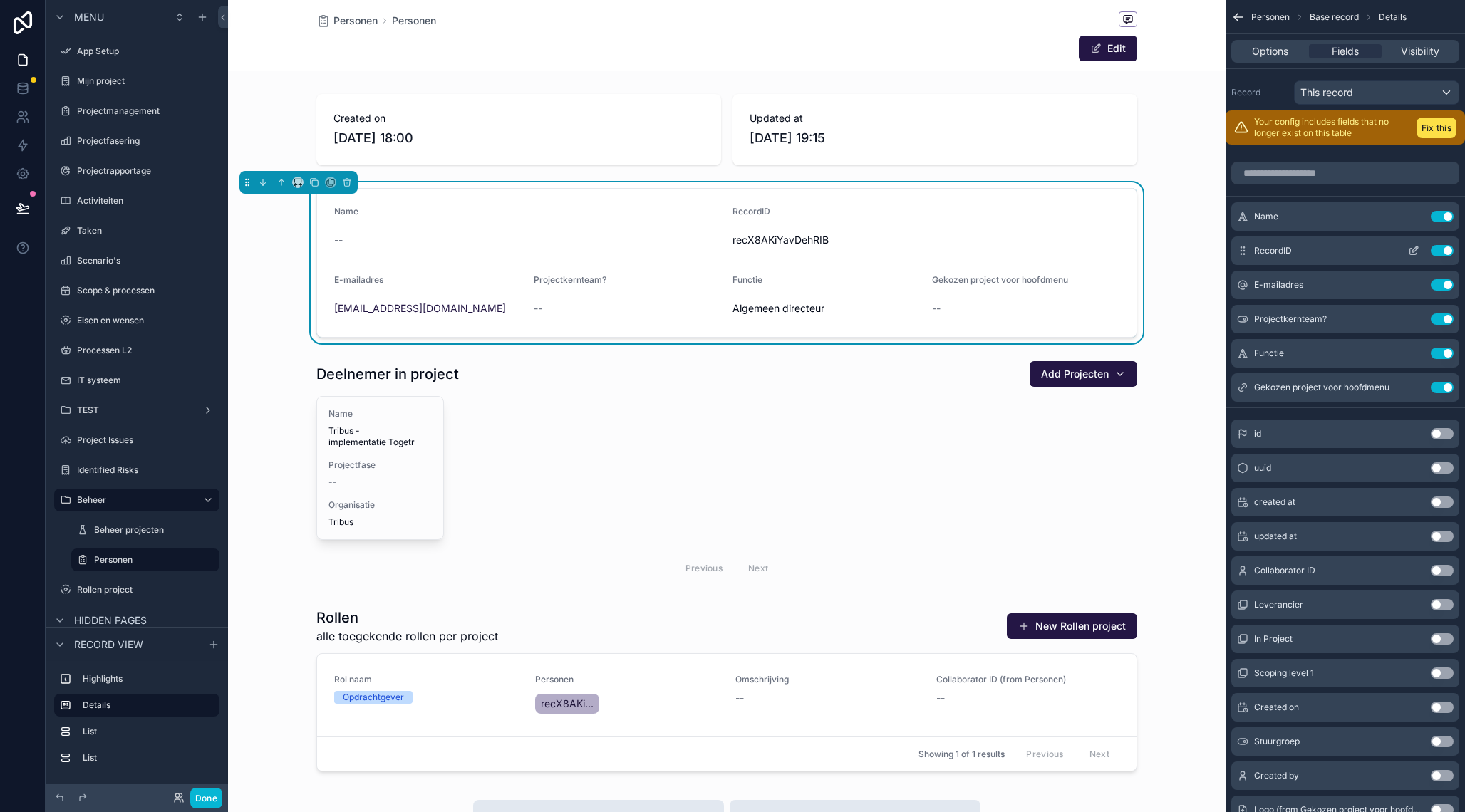
click at [1442, 248] on button "Use setting" at bounding box center [1442, 250] width 22 height 11
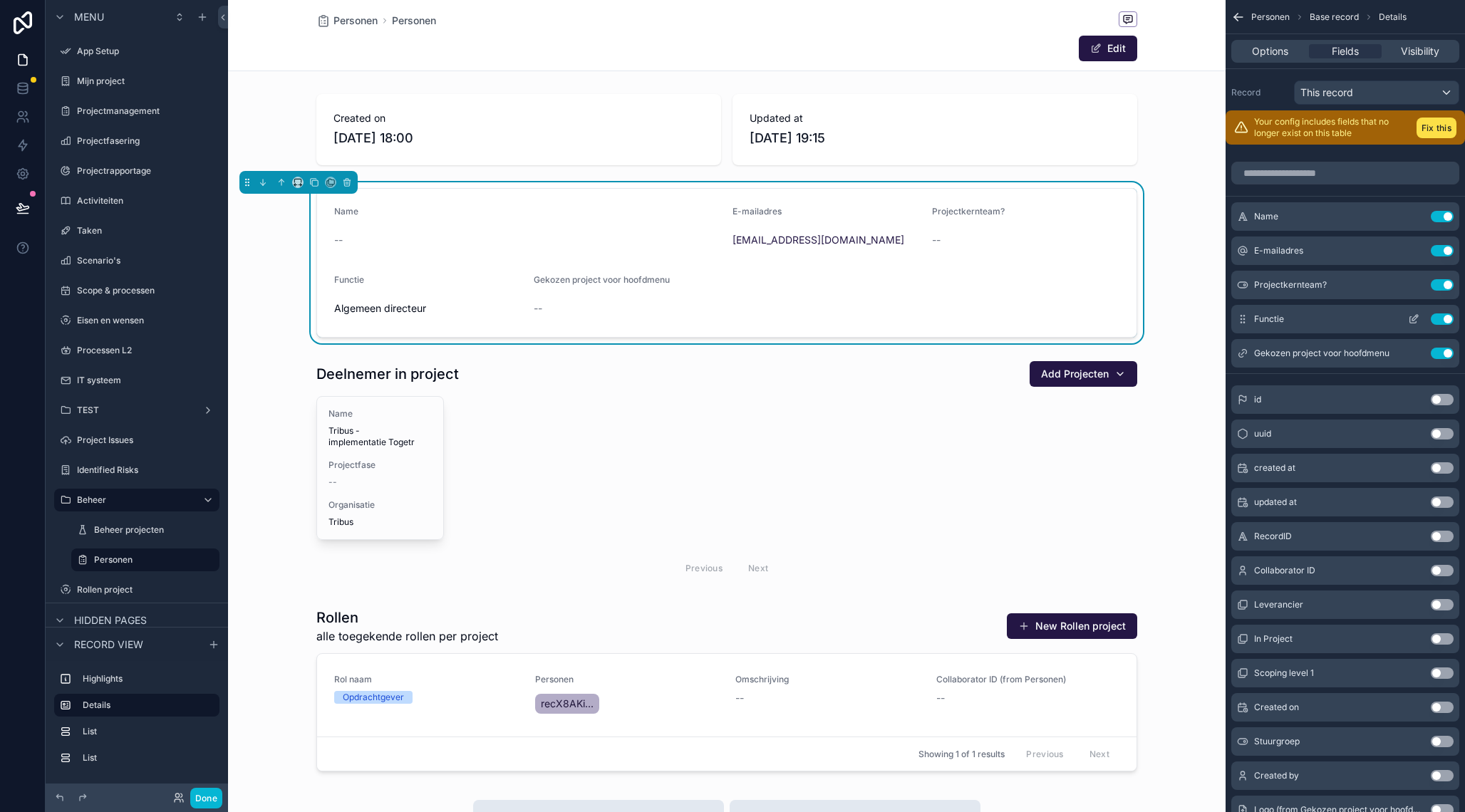
click at [1438, 285] on button "Use setting" at bounding box center [1442, 284] width 22 height 11
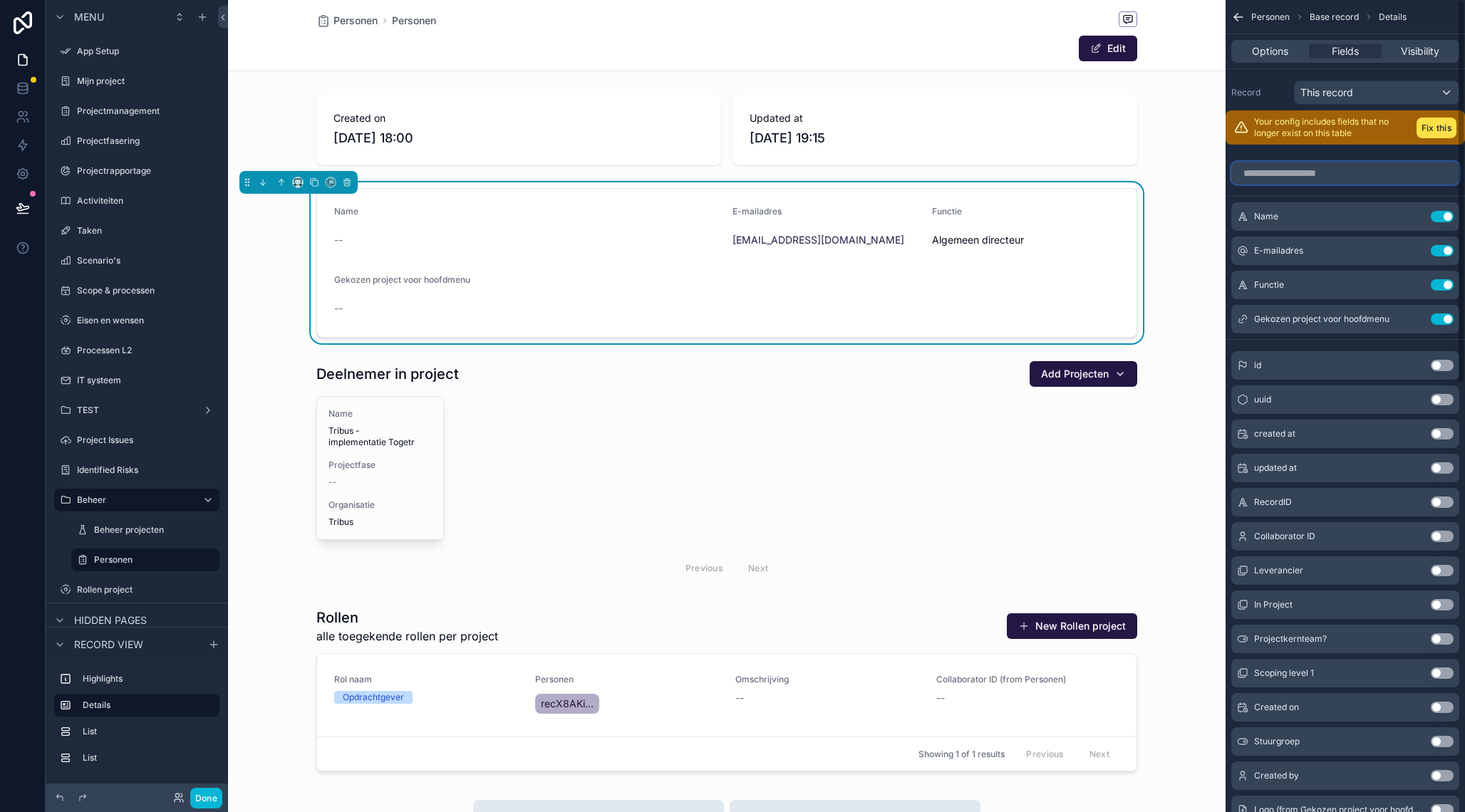
click at [1282, 179] on input "scrollable content" at bounding box center [1345, 173] width 228 height 22
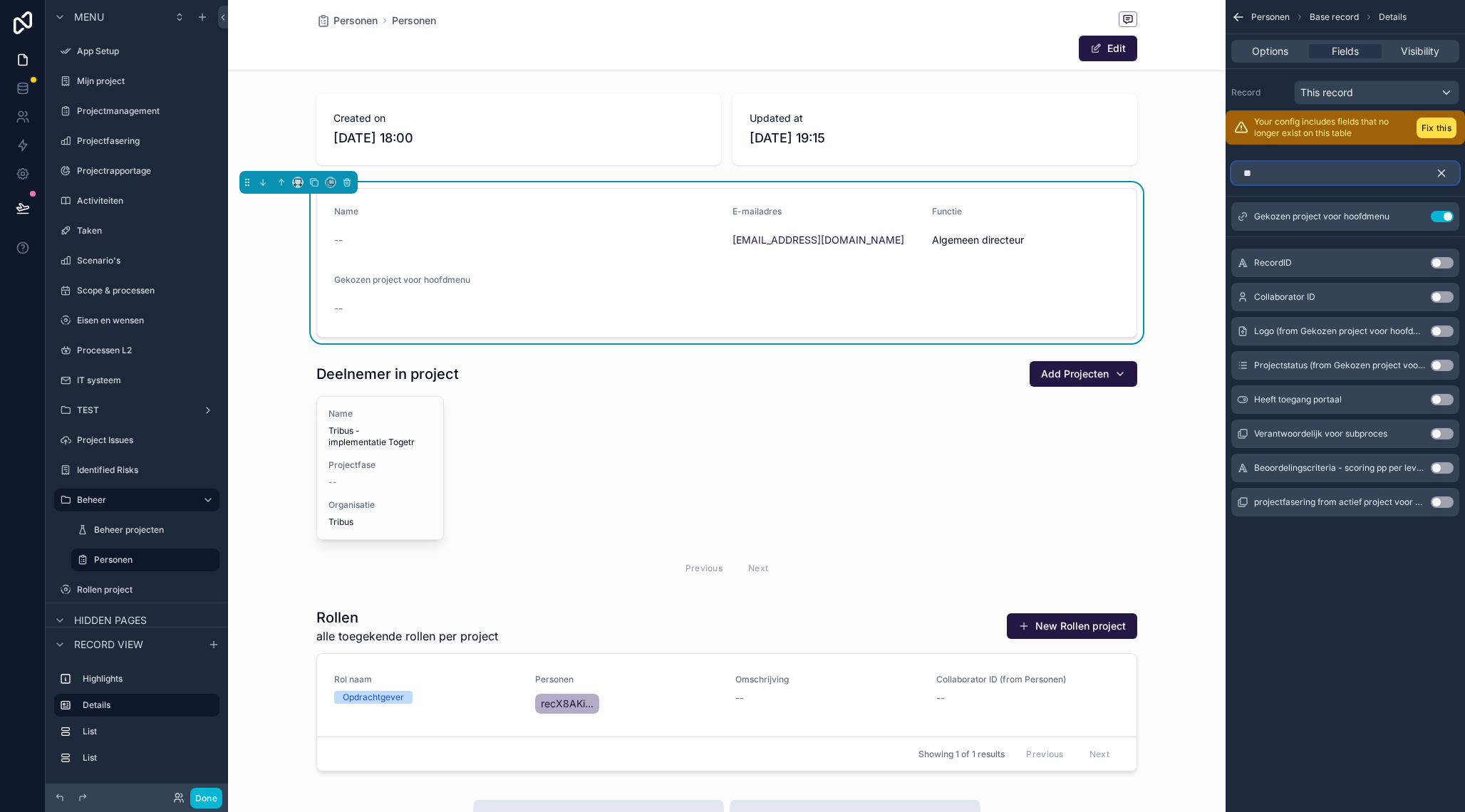
type input "*"
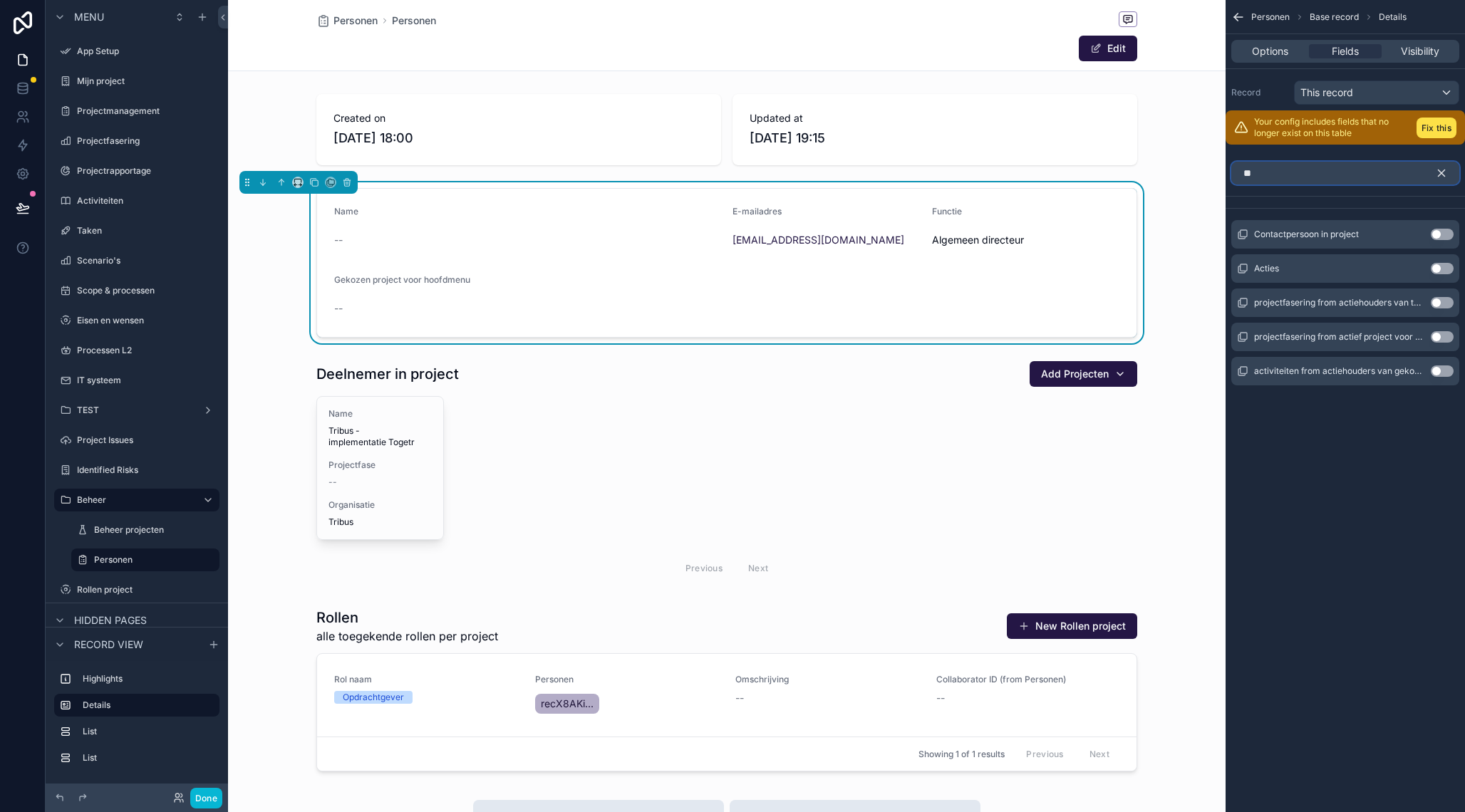
type input "*"
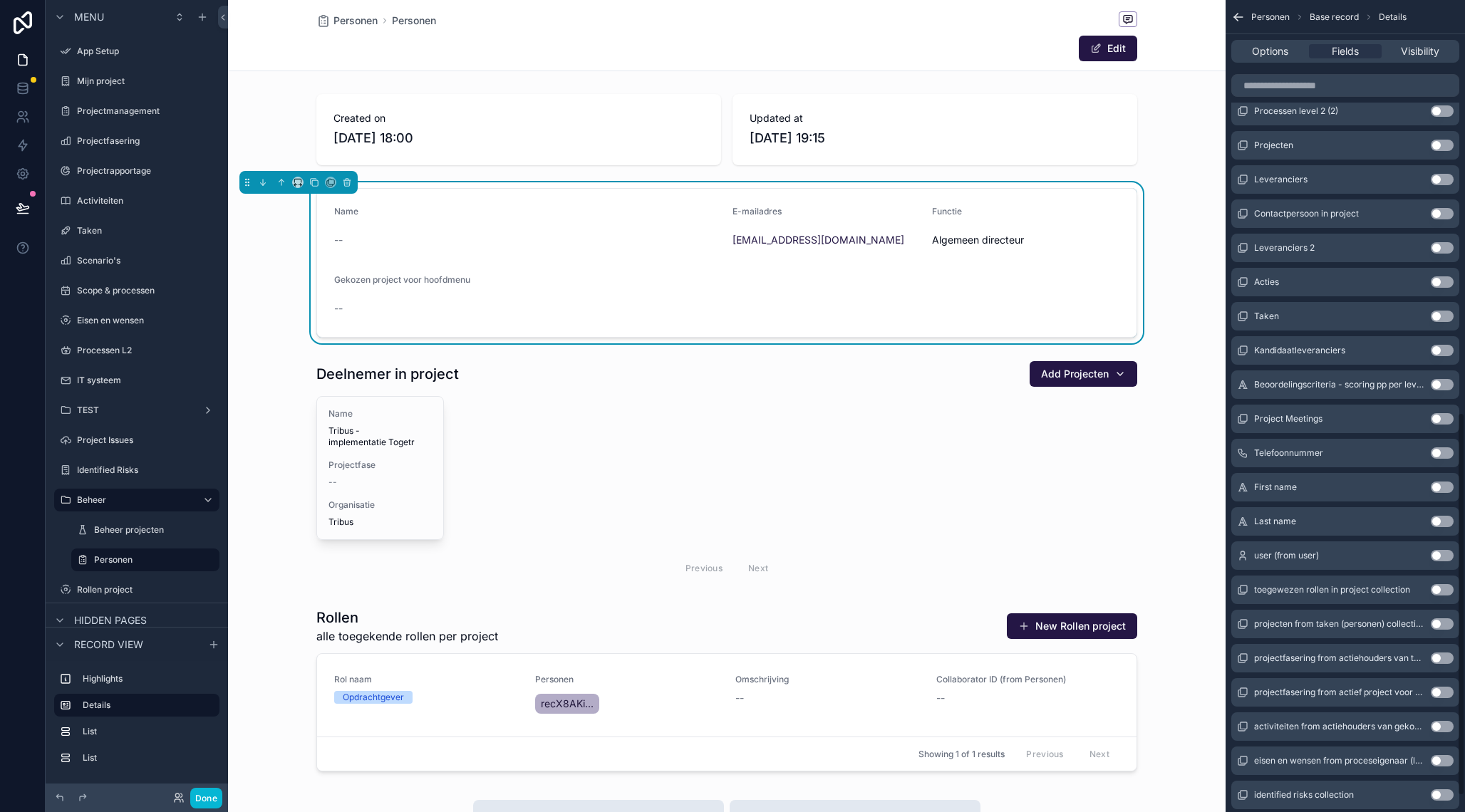
click at [1438, 449] on button "Use setting" at bounding box center [1442, 453] width 22 height 11
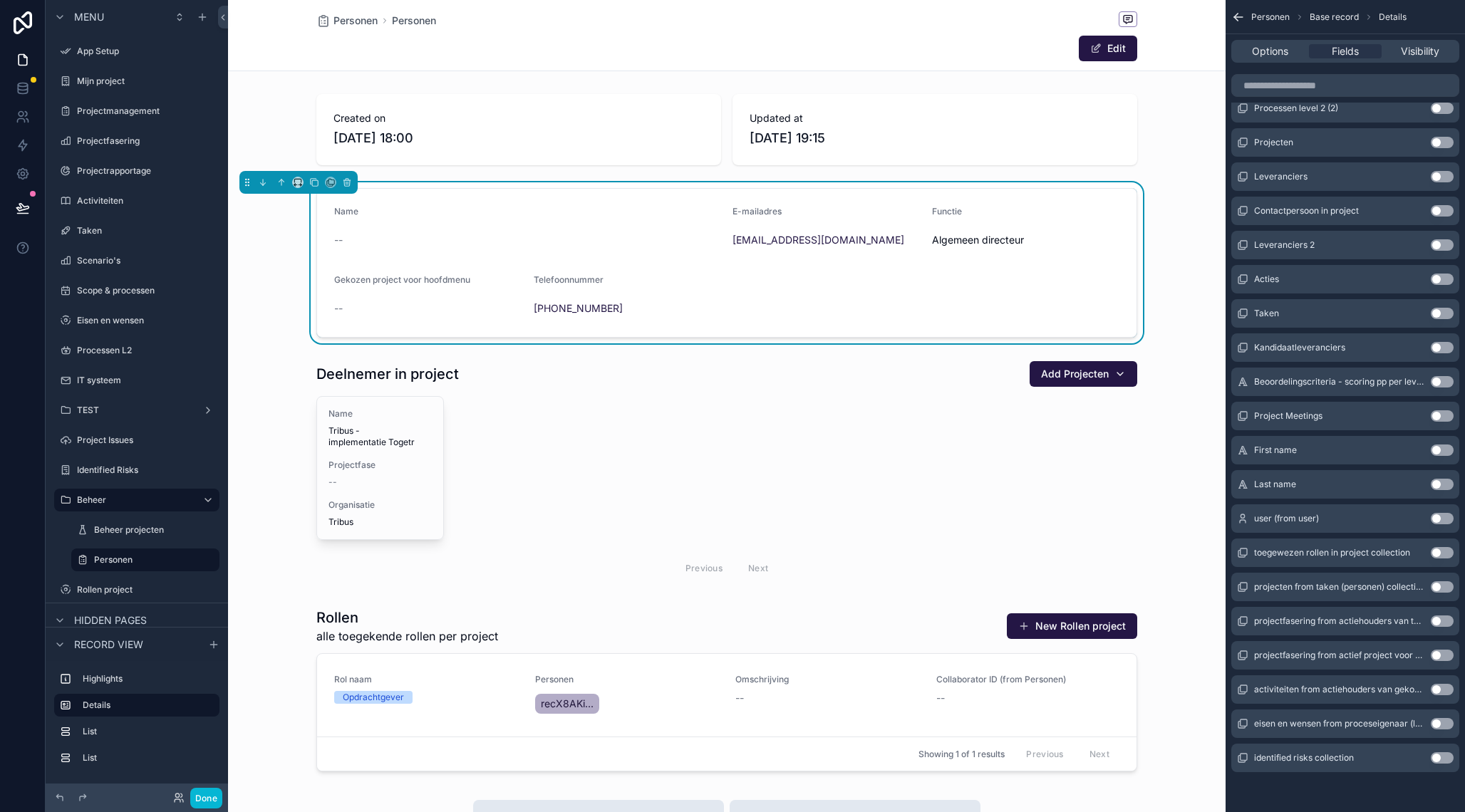
click at [1444, 453] on button "Use setting" at bounding box center [1442, 450] width 22 height 11
click at [1443, 484] on button "Use setting" at bounding box center [1442, 484] width 22 height 11
click at [1274, 55] on span "Options" at bounding box center [1270, 51] width 36 height 15
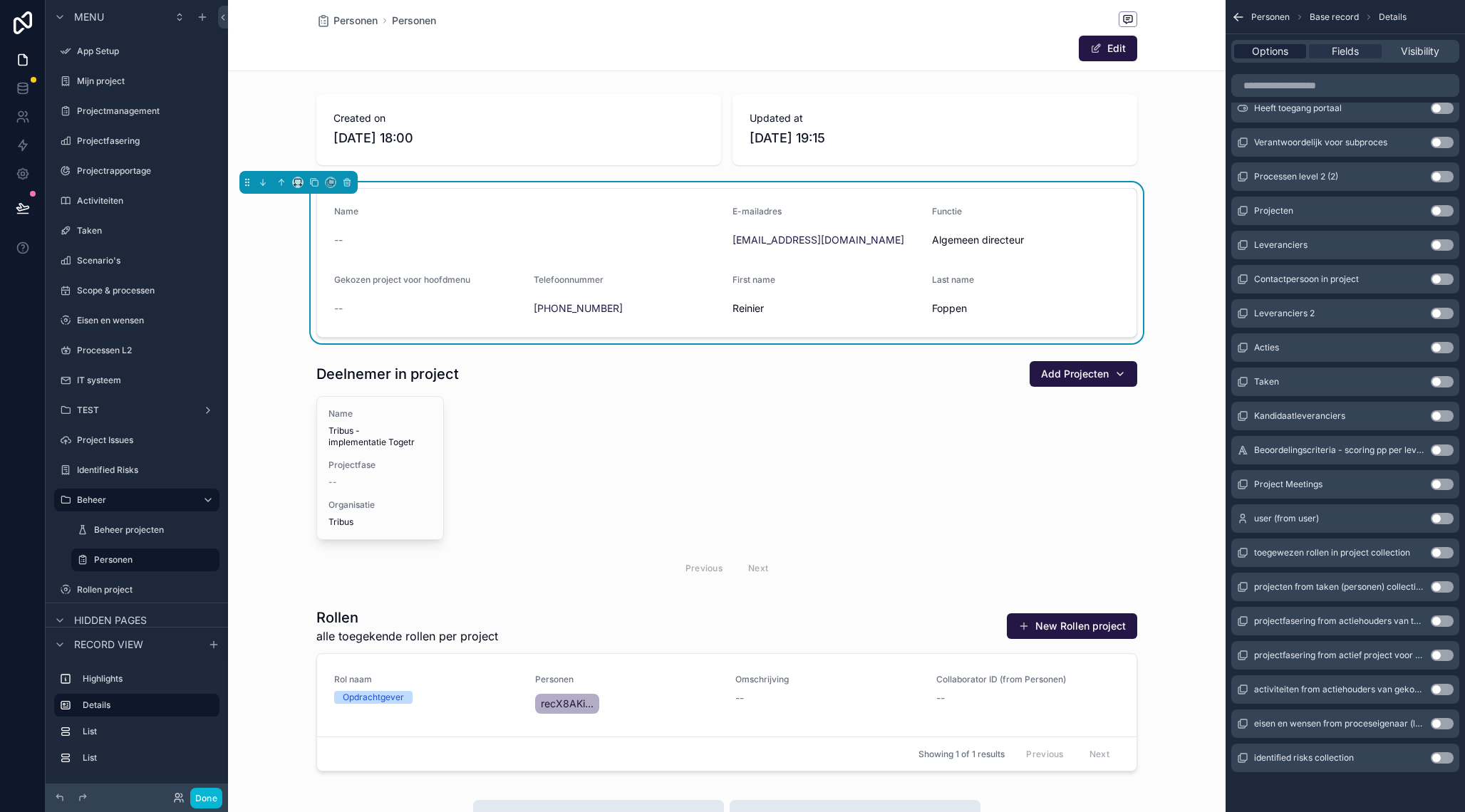
scroll to position [0, 0]
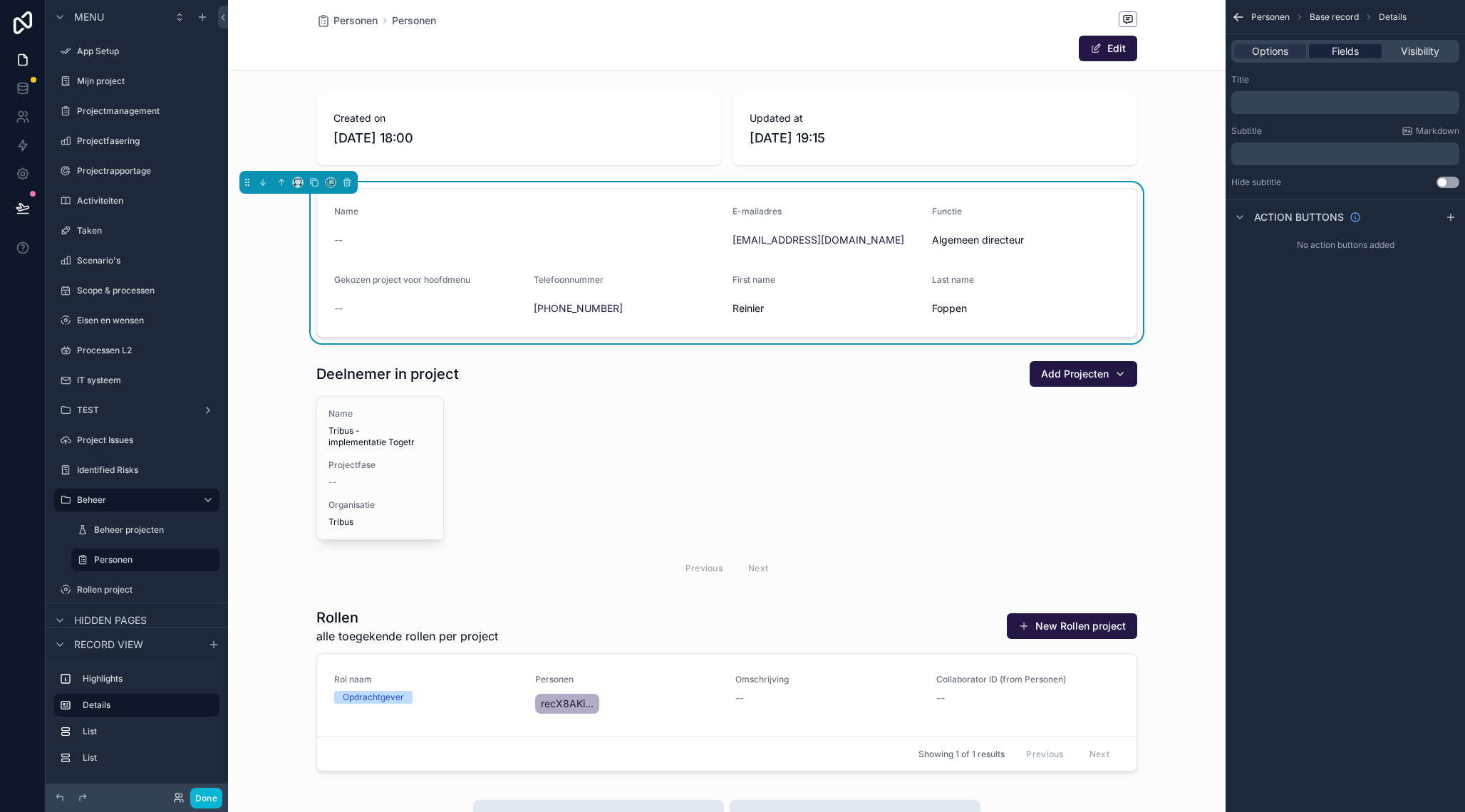
click at [1333, 50] on span "Fields" at bounding box center [1344, 51] width 27 height 15
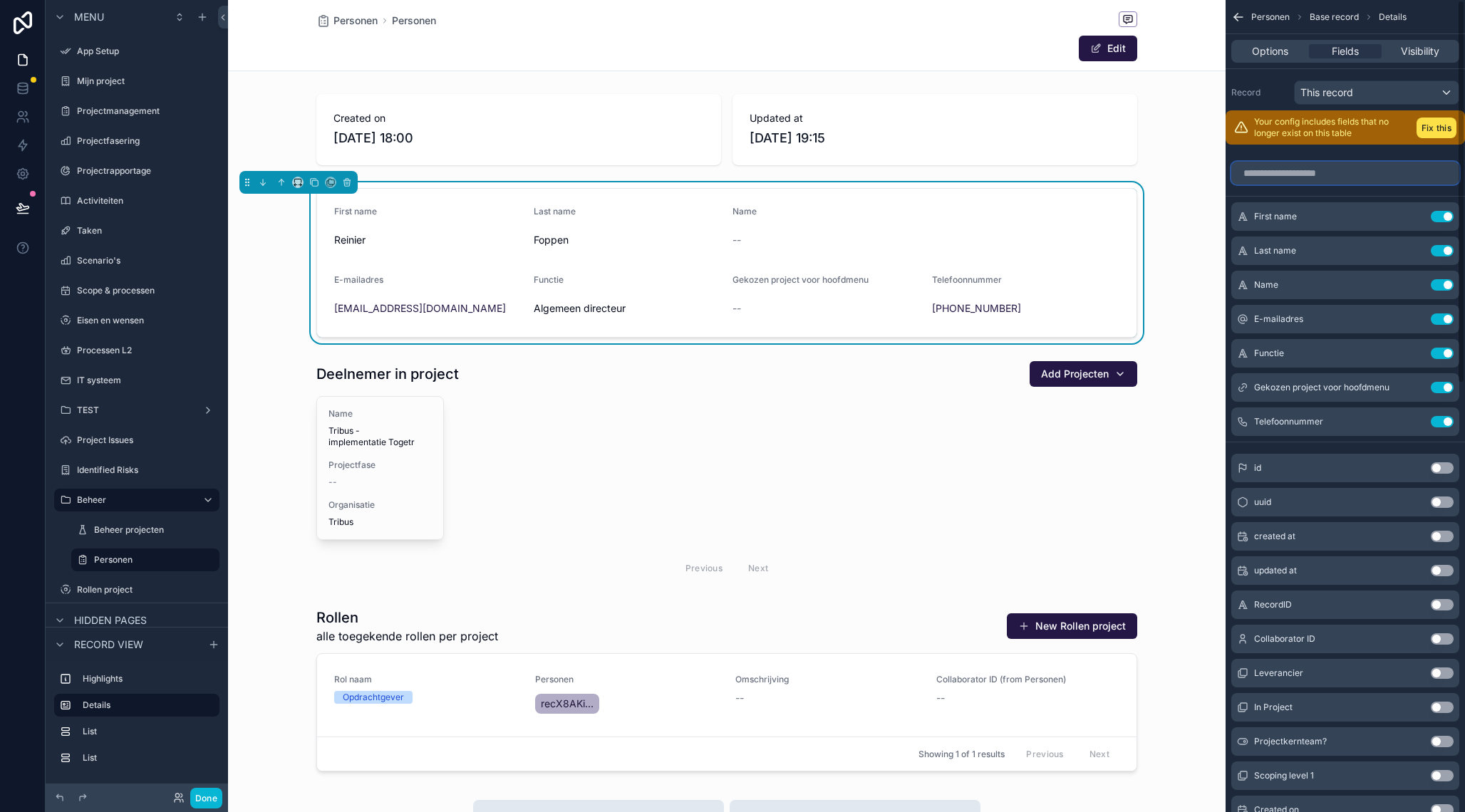
click at [1337, 166] on input "scrollable content" at bounding box center [1345, 173] width 228 height 22
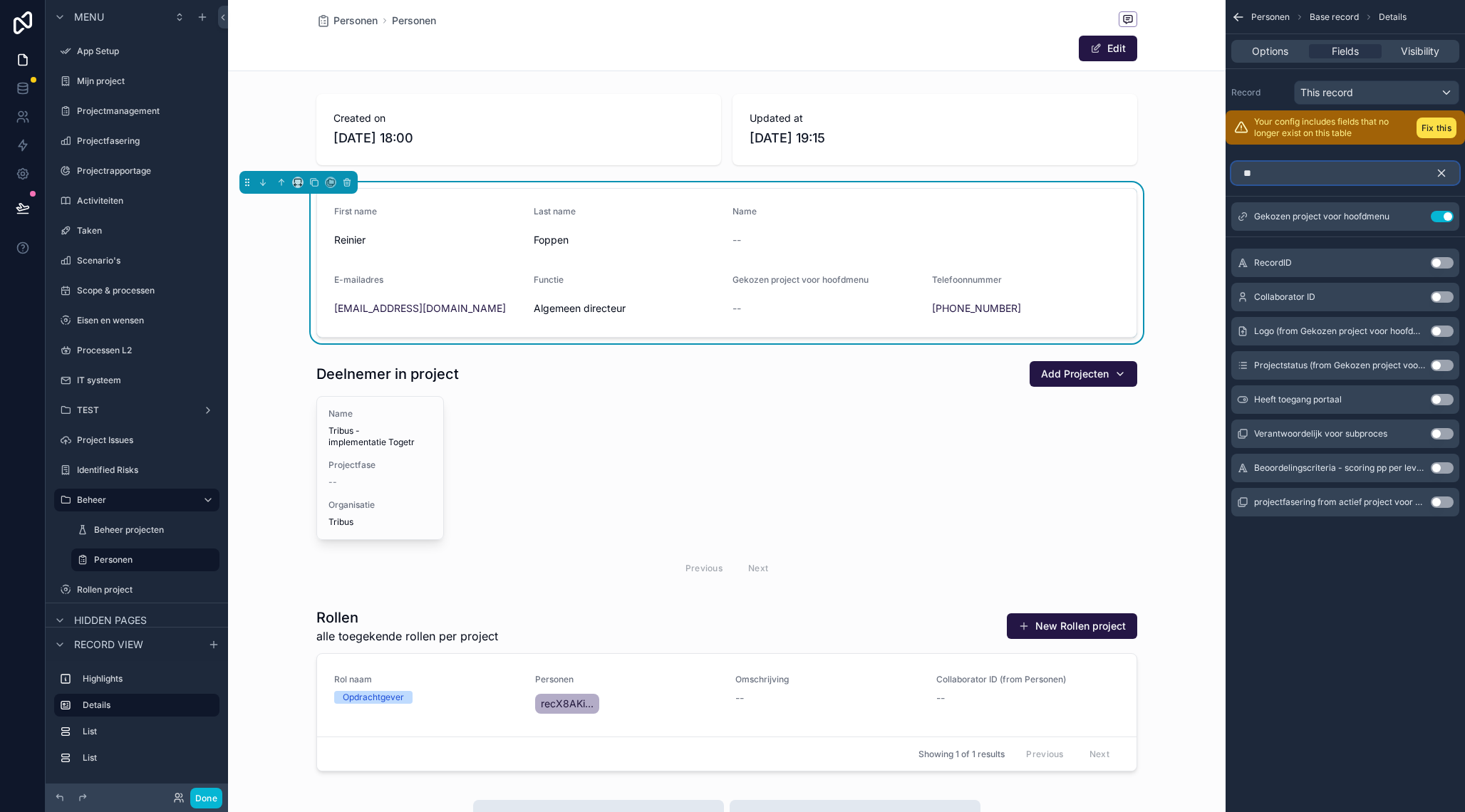
type input "*"
